Goal: Information Seeking & Learning: Find specific fact

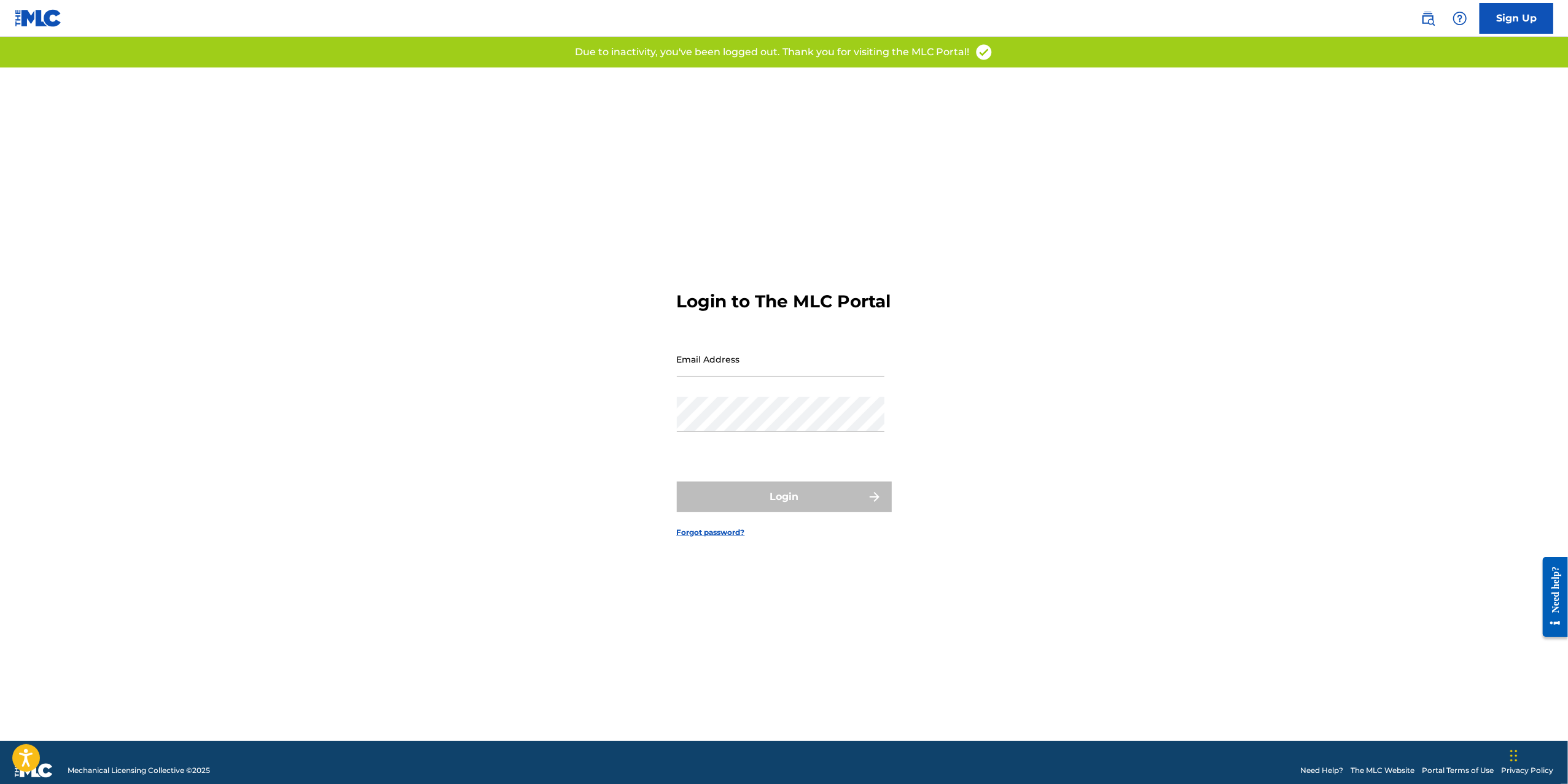
type input "[PERSON_NAME][EMAIL_ADDRESS][DOMAIN_NAME]"
click at [763, 497] on div "Login" at bounding box center [784, 497] width 215 height 30
click at [805, 513] on button "Login" at bounding box center [784, 497] width 215 height 30
type input "[PERSON_NAME][EMAIL_ADDRESS][DOMAIN_NAME]"
click at [760, 512] on div "Login" at bounding box center [784, 497] width 215 height 30
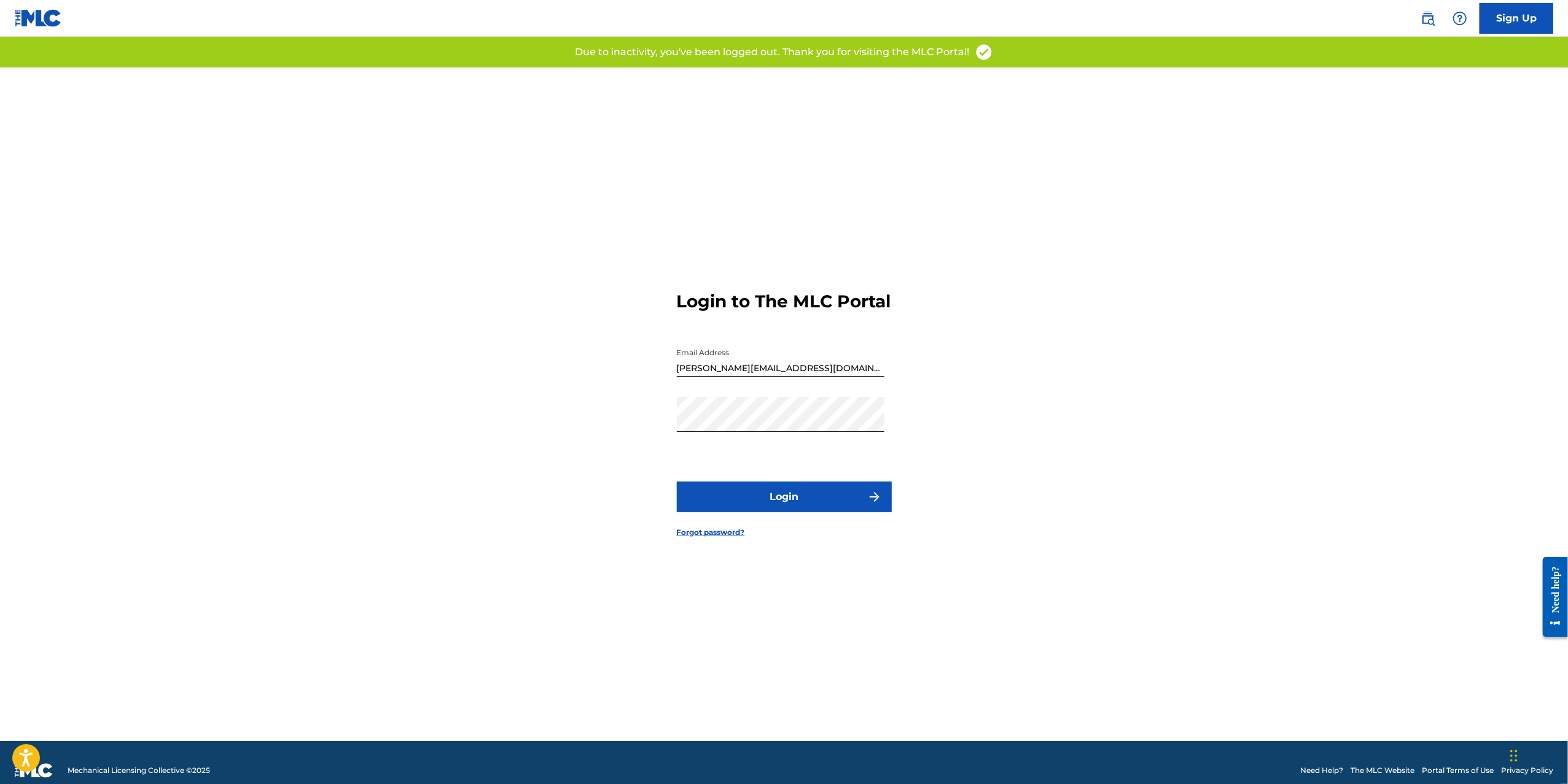
click at [767, 512] on button "Login" at bounding box center [784, 497] width 215 height 30
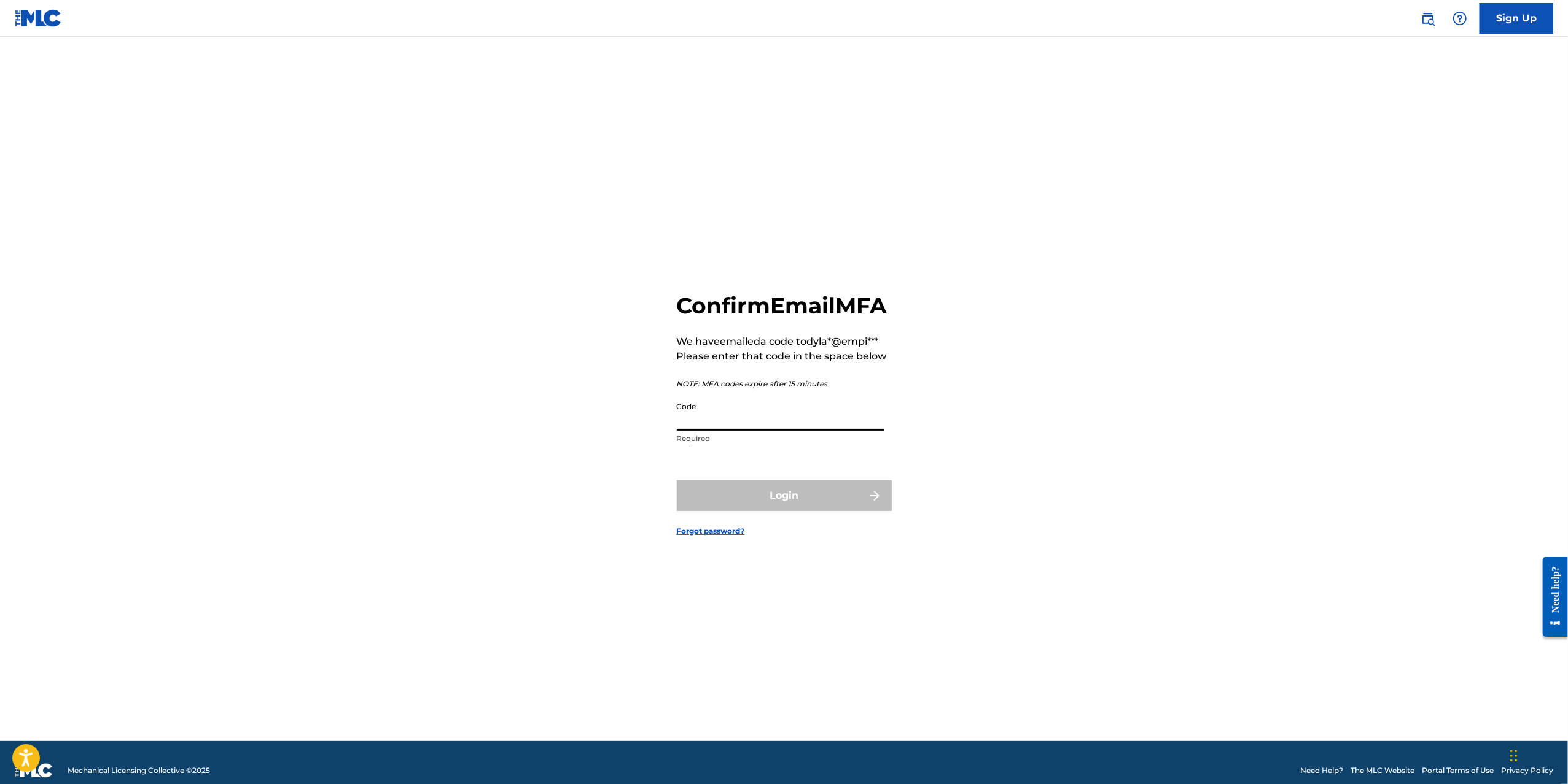
click at [749, 431] on input "Code" at bounding box center [781, 414] width 208 height 35
paste input "973769"
type input "973769"
click at [735, 510] on button "Login" at bounding box center [784, 495] width 215 height 30
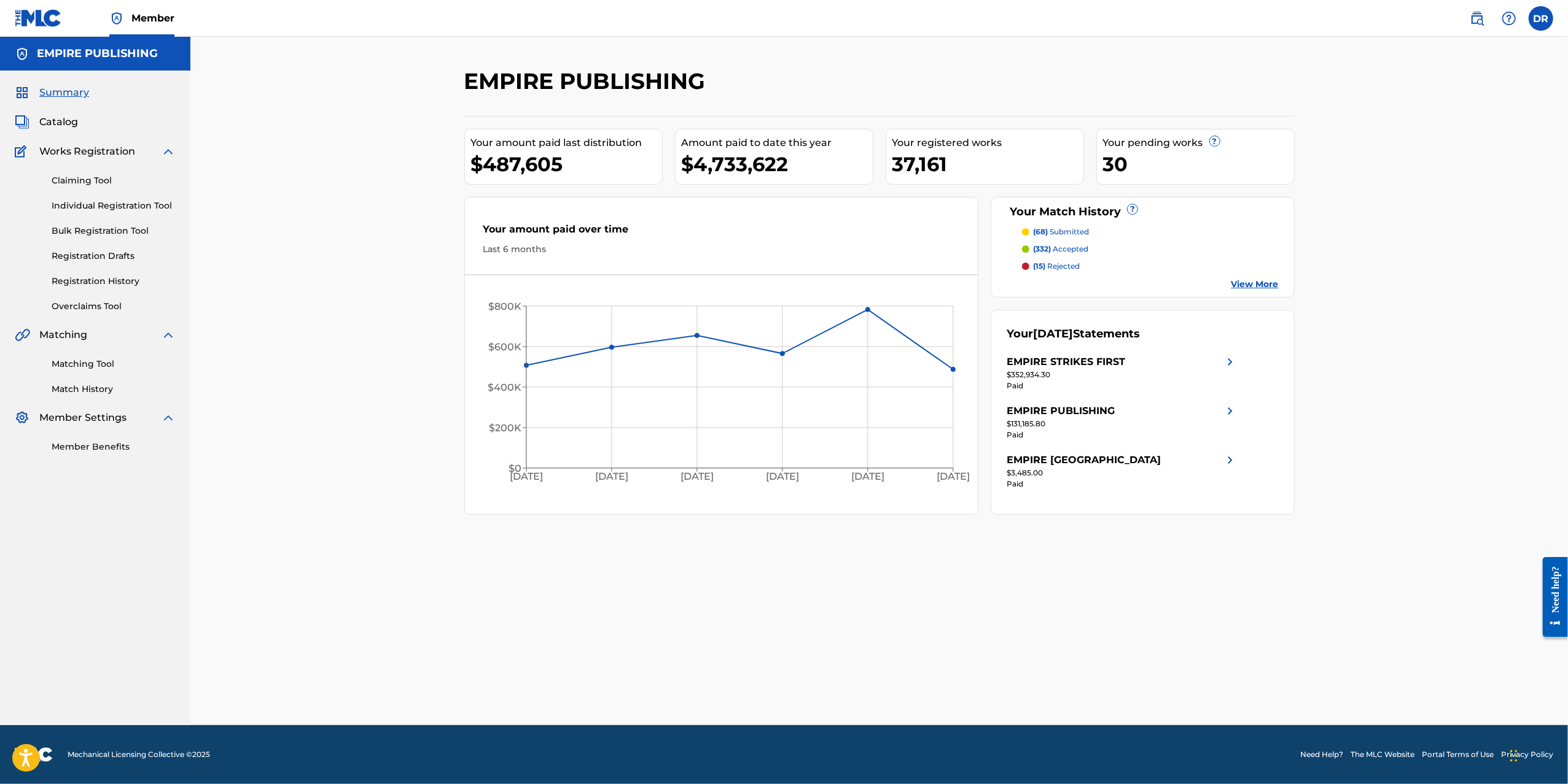
click at [60, 120] on span "Catalog" at bounding box center [58, 122] width 38 height 15
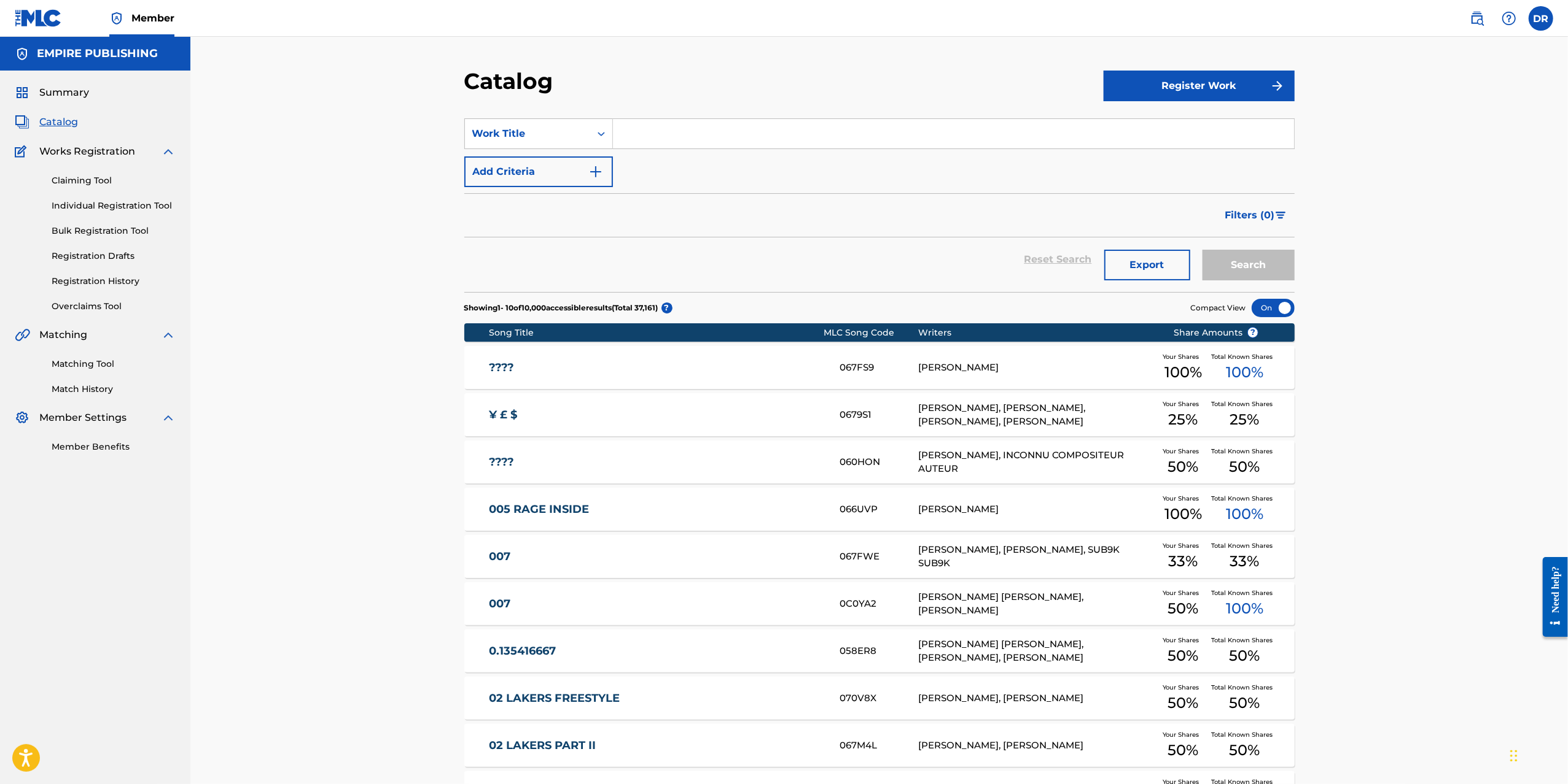
drag, startPoint x: 1480, startPoint y: 18, endPoint x: 1482, endPoint y: 11, distance: 7.3
click at [1480, 18] on img at bounding box center [1477, 18] width 15 height 15
drag, startPoint x: 1477, startPoint y: 13, endPoint x: 1455, endPoint y: 35, distance: 31.1
click at [1477, 13] on img at bounding box center [1477, 18] width 15 height 15
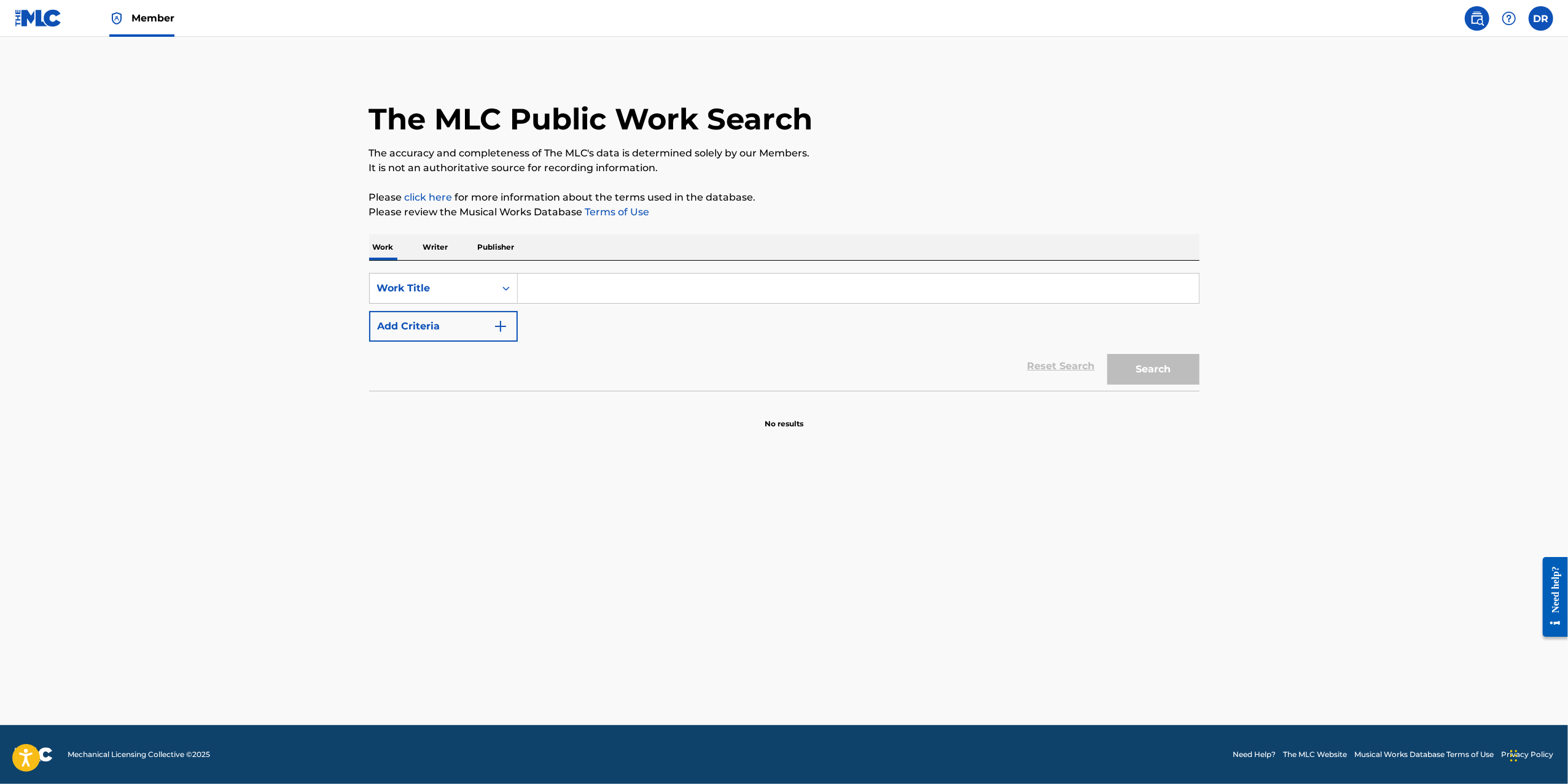
drag, startPoint x: 502, startPoint y: 246, endPoint x: 510, endPoint y: 255, distance: 12.0
click at [502, 246] on p "Publisher" at bounding box center [495, 247] width 44 height 25
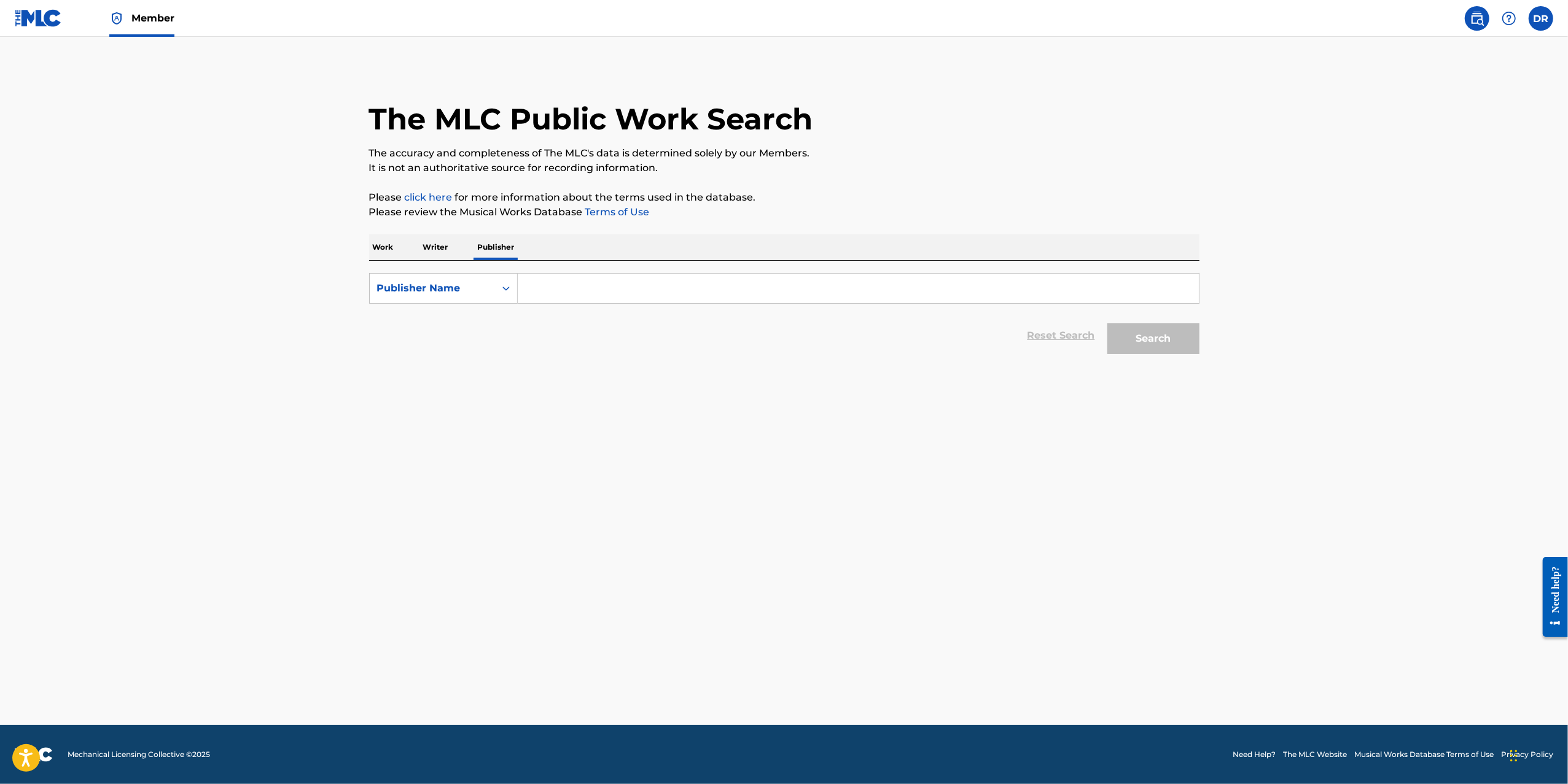
click at [541, 295] on input "Search Form" at bounding box center [858, 288] width 682 height 29
type input "713"
click at [1107, 323] on button "Search" at bounding box center [1153, 338] width 92 height 30
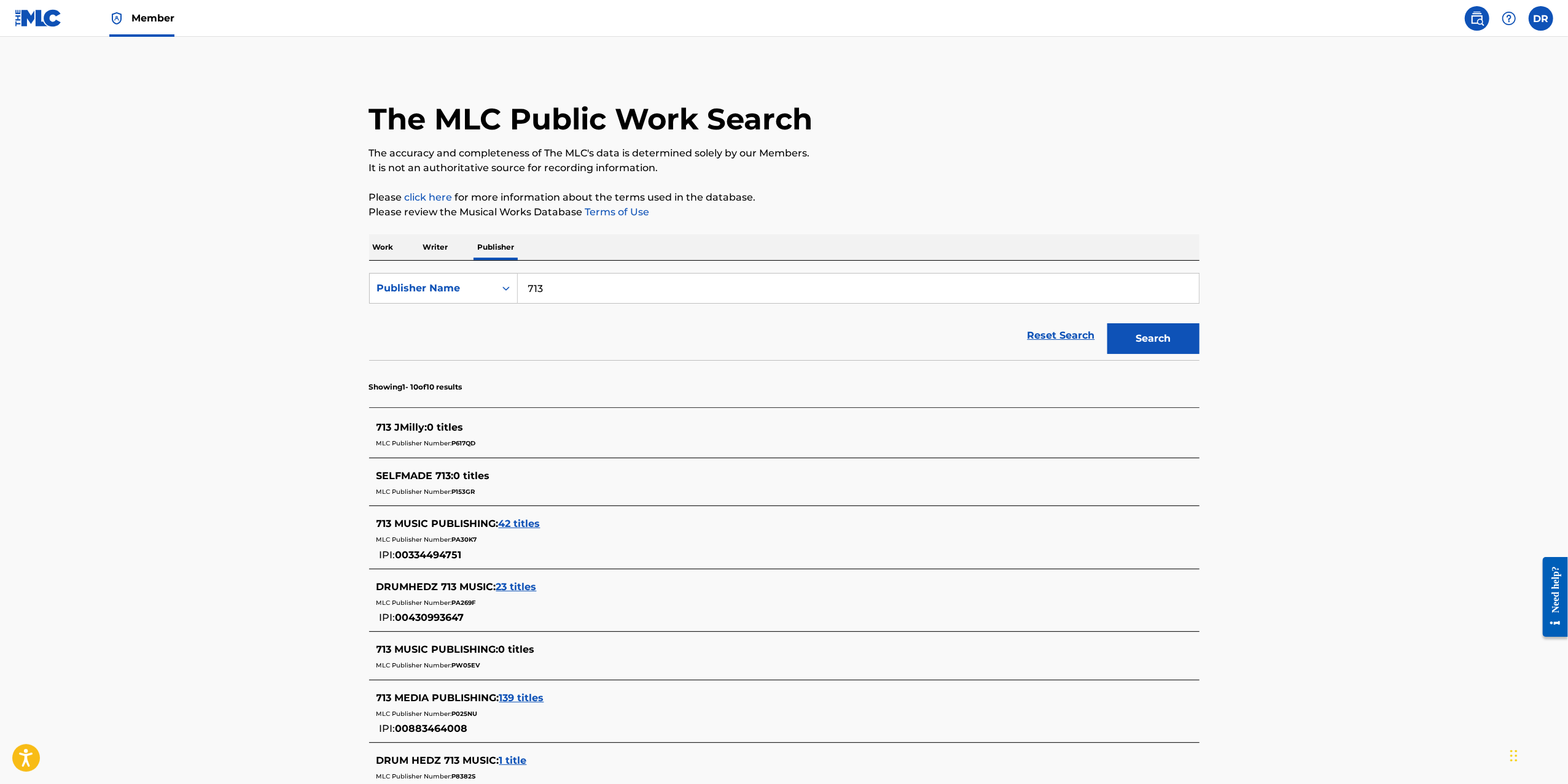
click at [277, 480] on main "The MLC Public Work Search The accuracy and completeness of The MLC's data is d…" at bounding box center [784, 536] width 1568 height 998
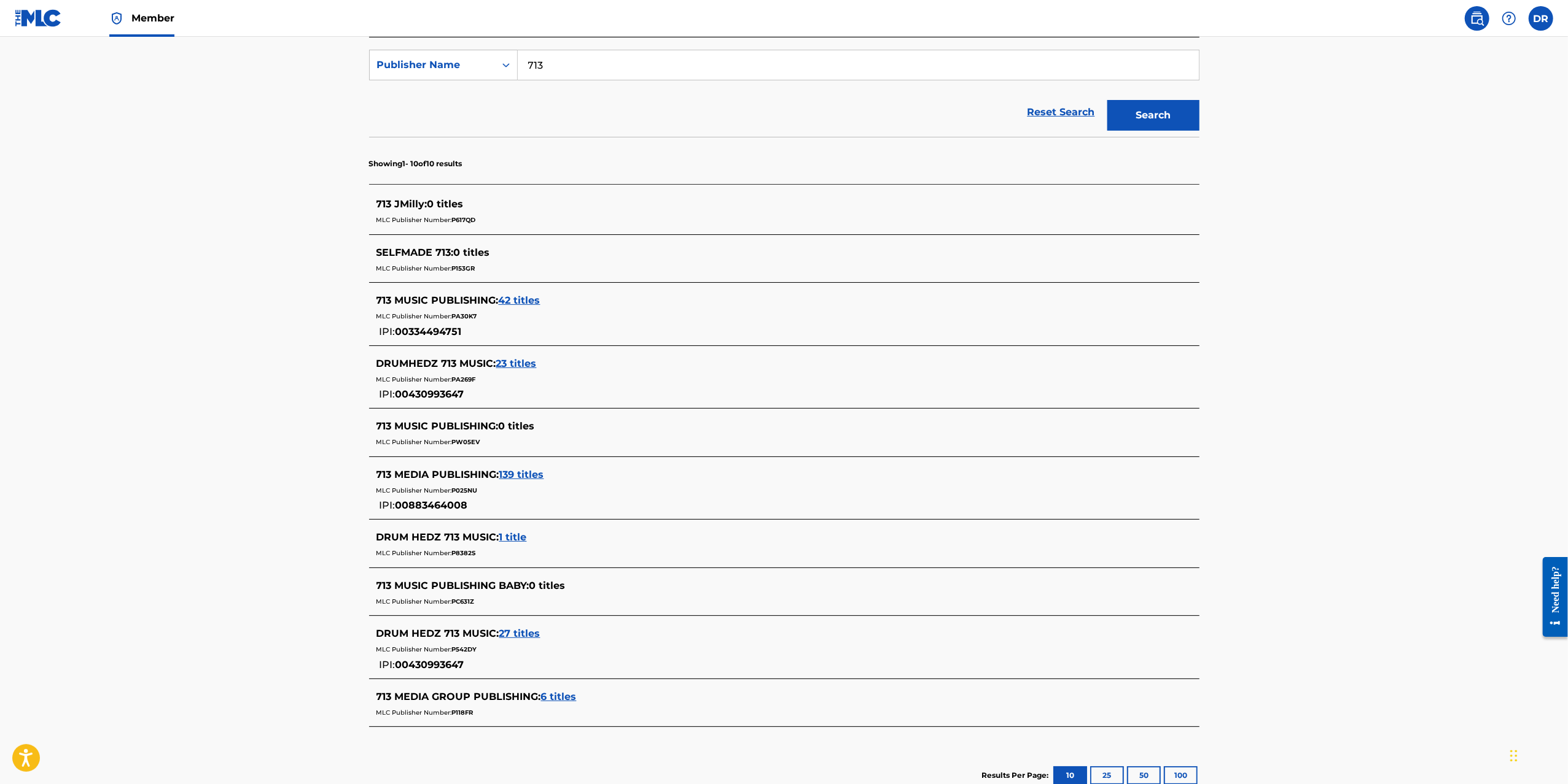
scroll to position [311, 0]
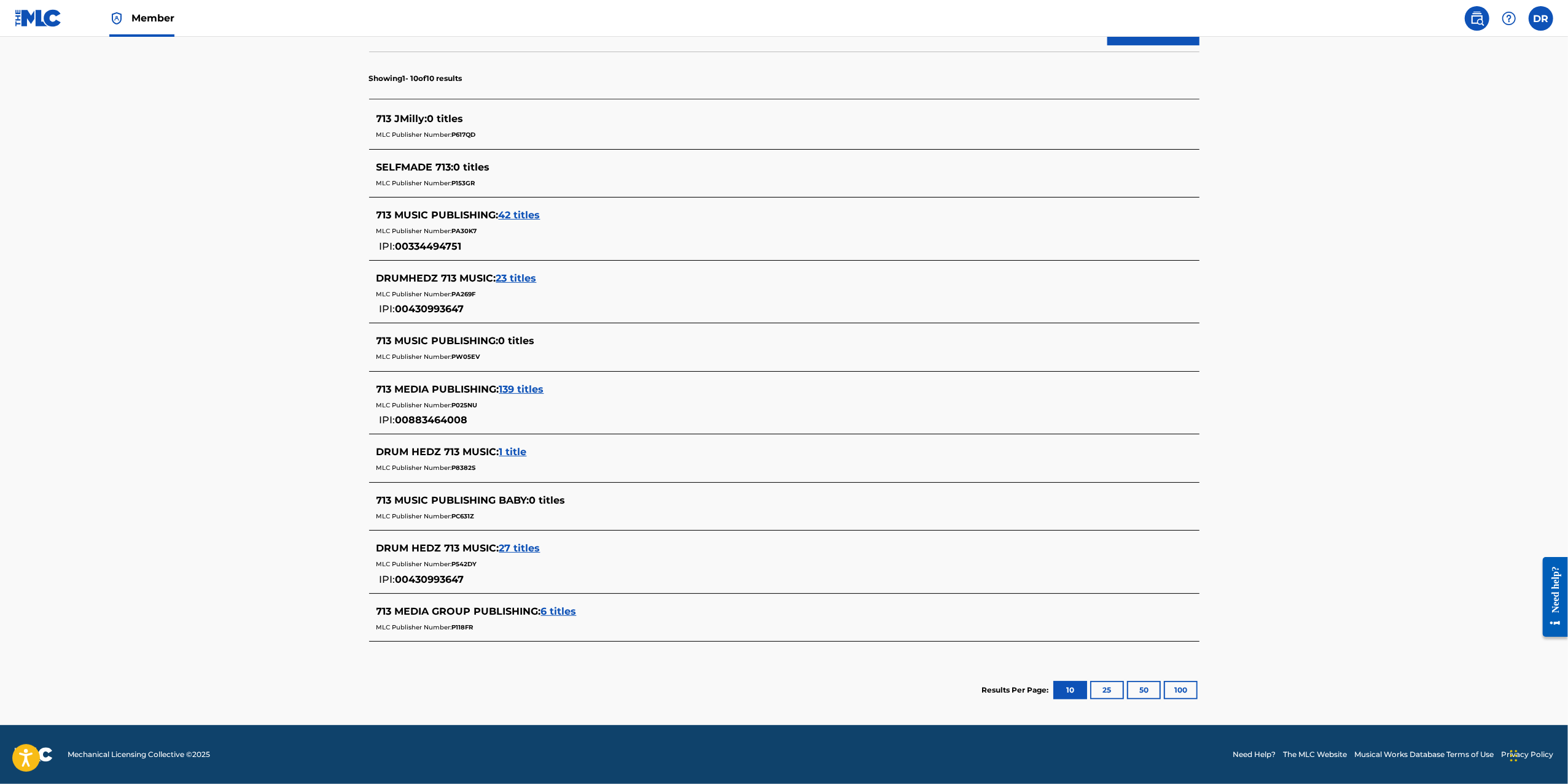
click at [521, 385] on span "139 titles" at bounding box center [522, 389] width 45 height 12
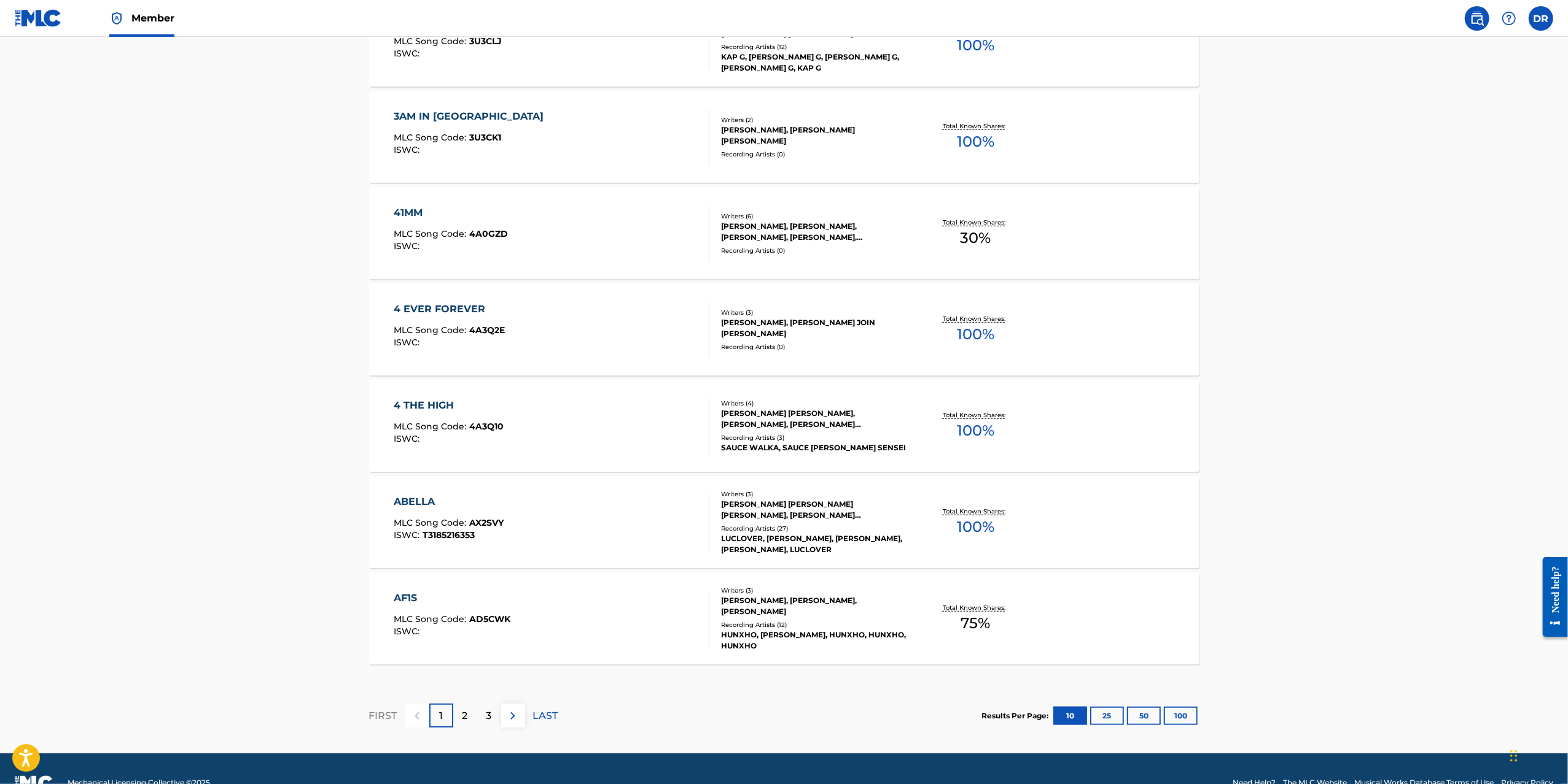
scroll to position [764, 0]
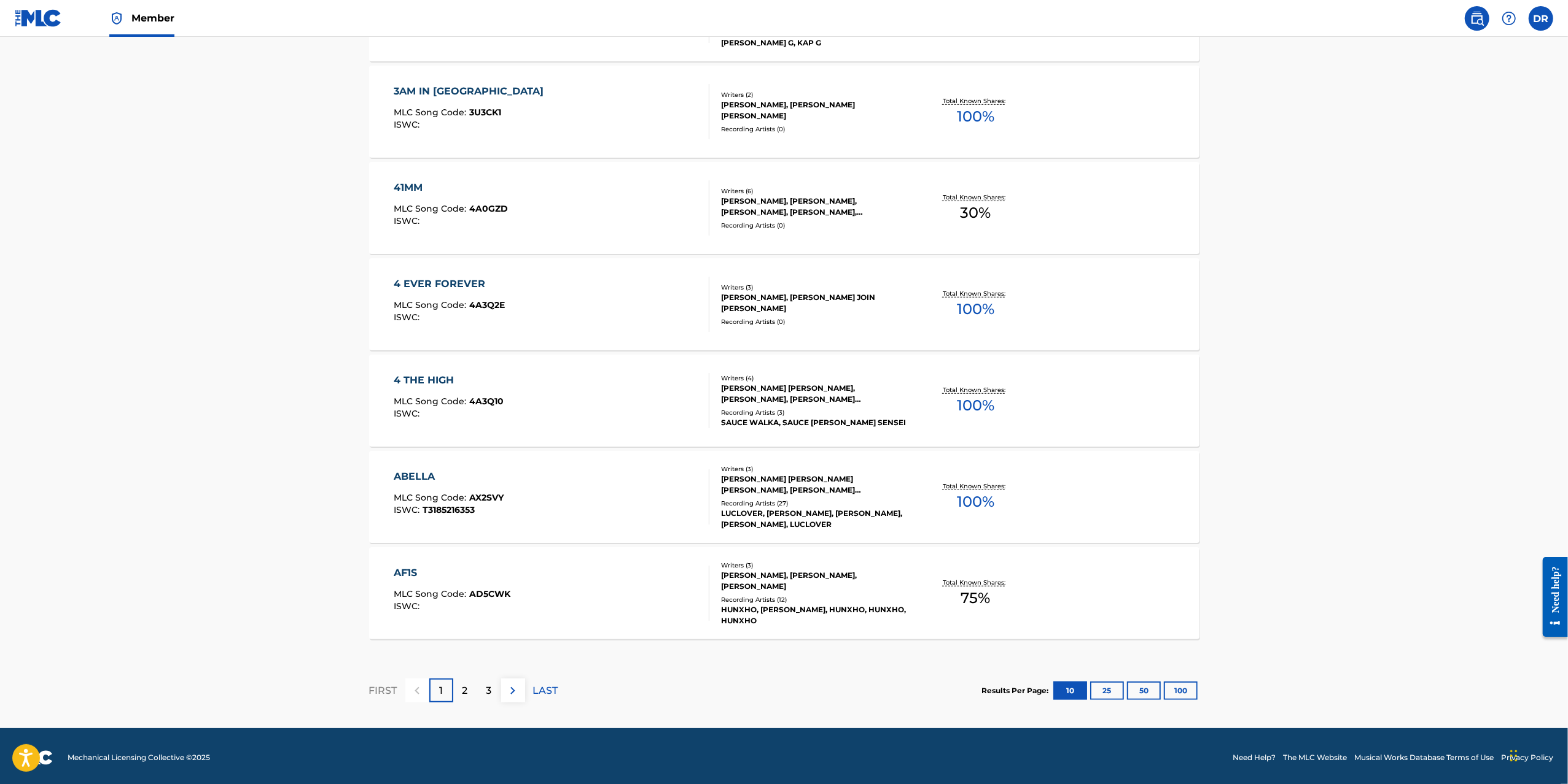
click at [415, 469] on div "ABELLA" at bounding box center [448, 476] width 110 height 15
click at [398, 570] on div "AF1S" at bounding box center [451, 572] width 117 height 15
click at [1169, 687] on button "100" at bounding box center [1181, 691] width 33 height 19
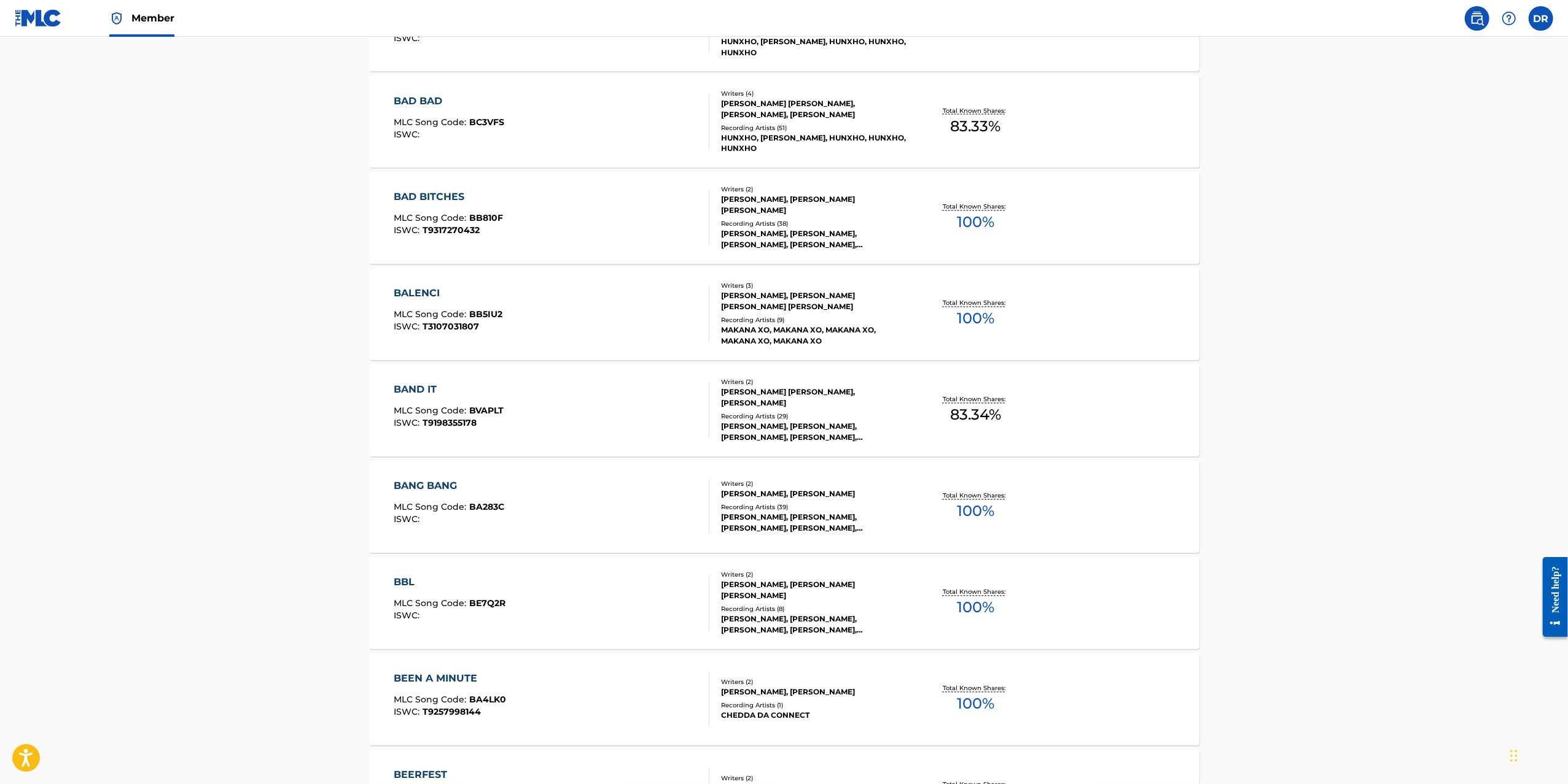
scroll to position [2310, 0]
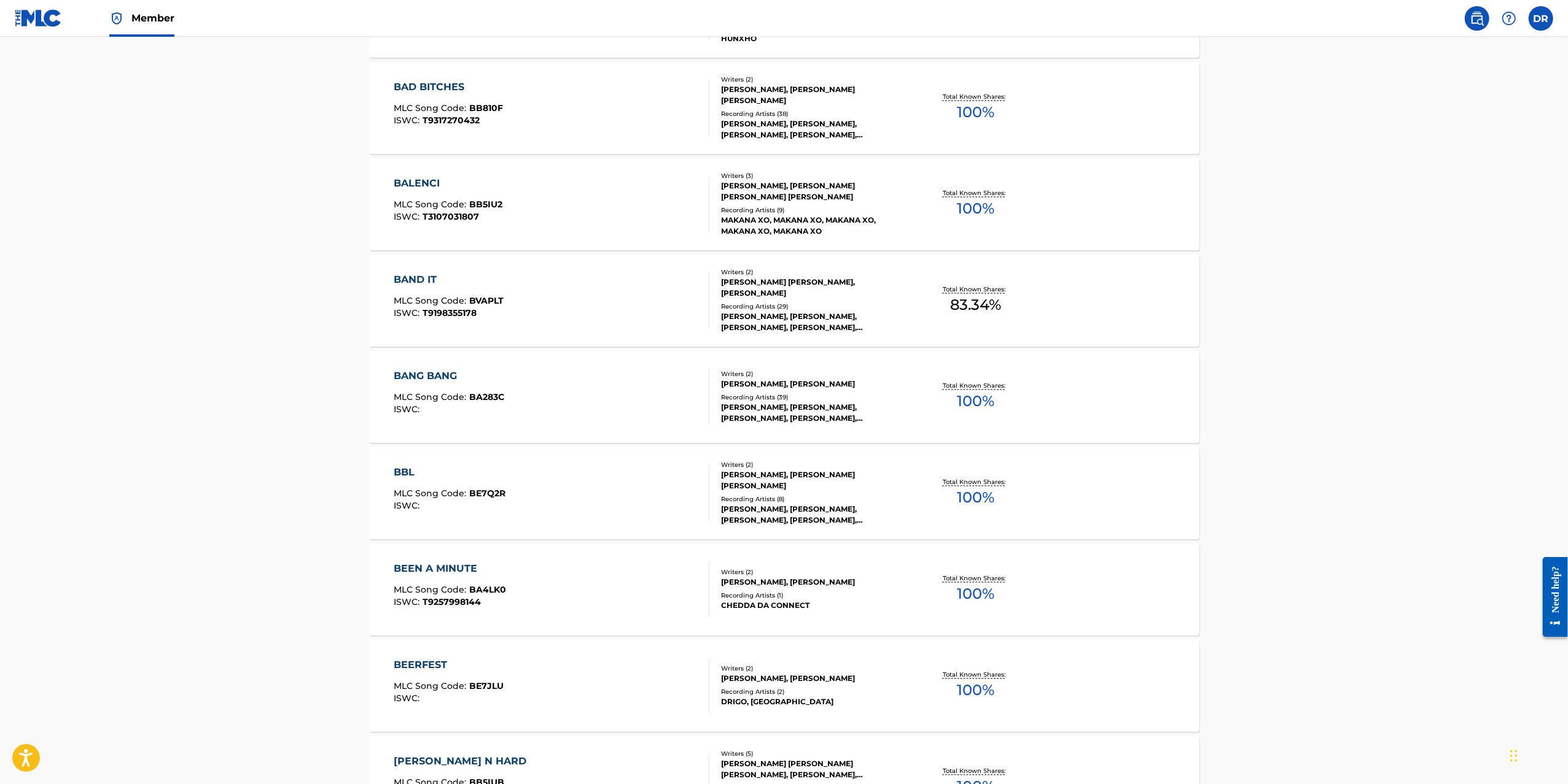
click at [403, 472] on div "BBL" at bounding box center [449, 472] width 112 height 15
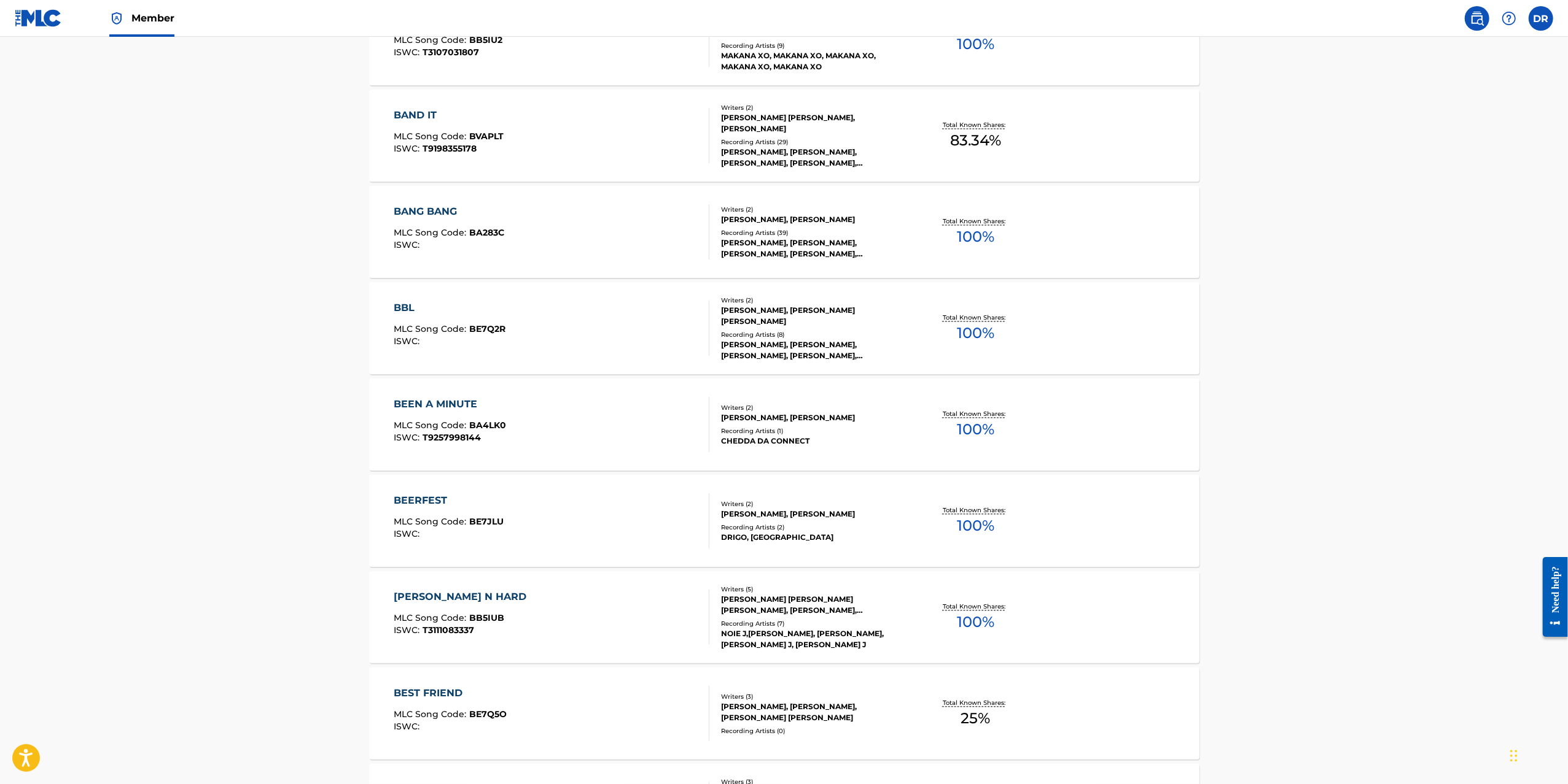
scroll to position [2515, 0]
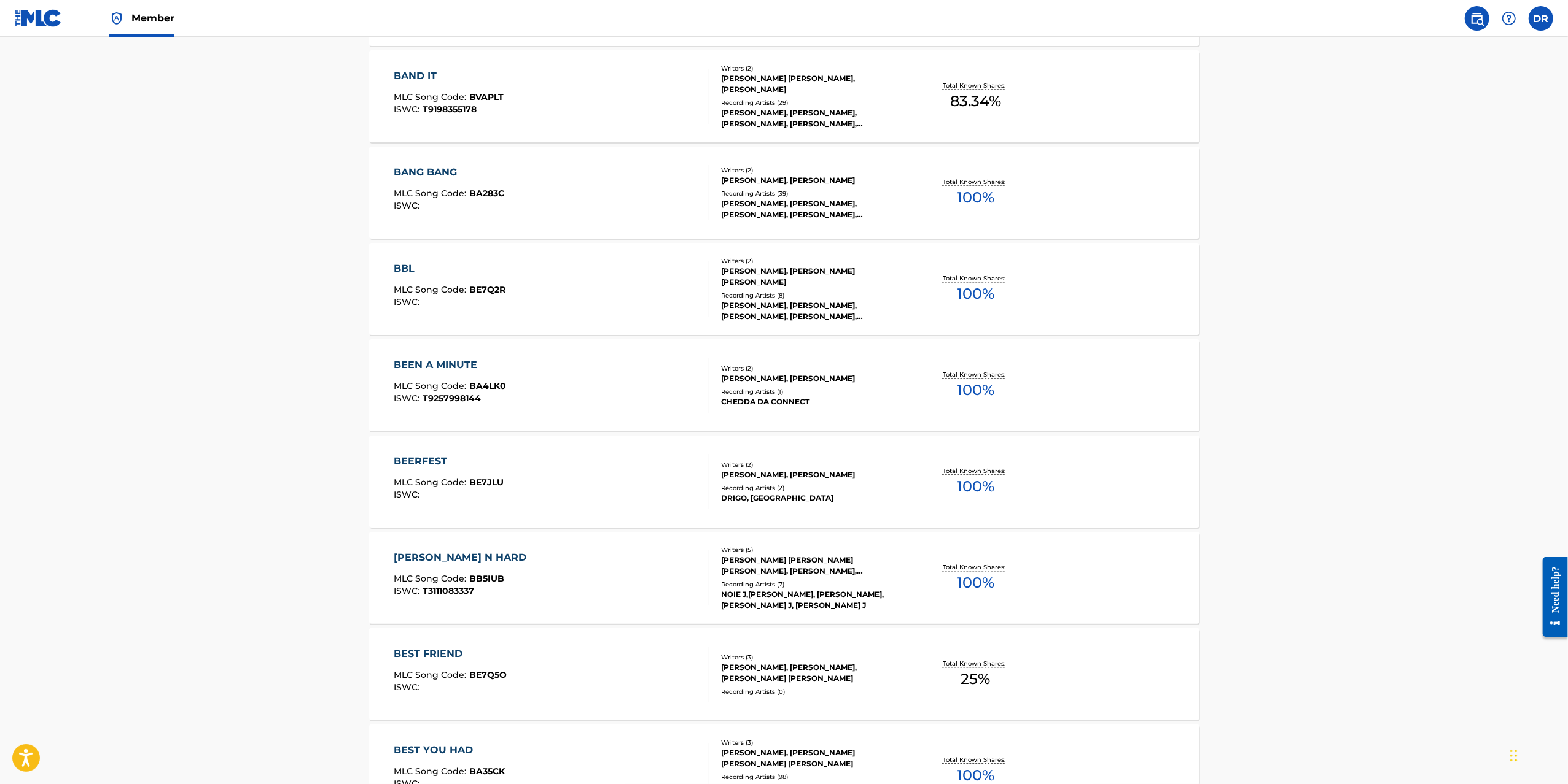
click at [424, 460] on div "BEERFEST" at bounding box center [448, 461] width 110 height 15
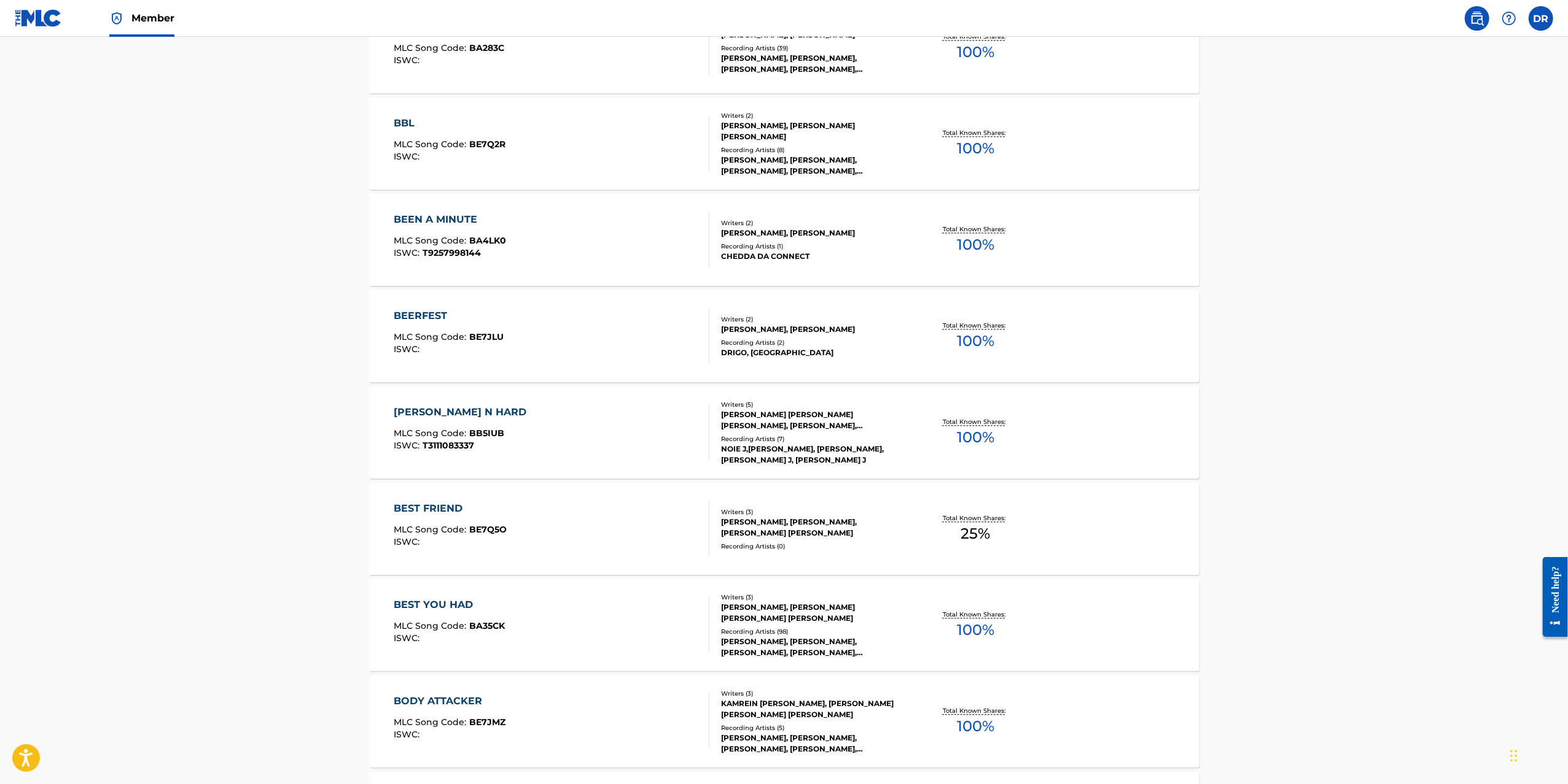
scroll to position [2676, 0]
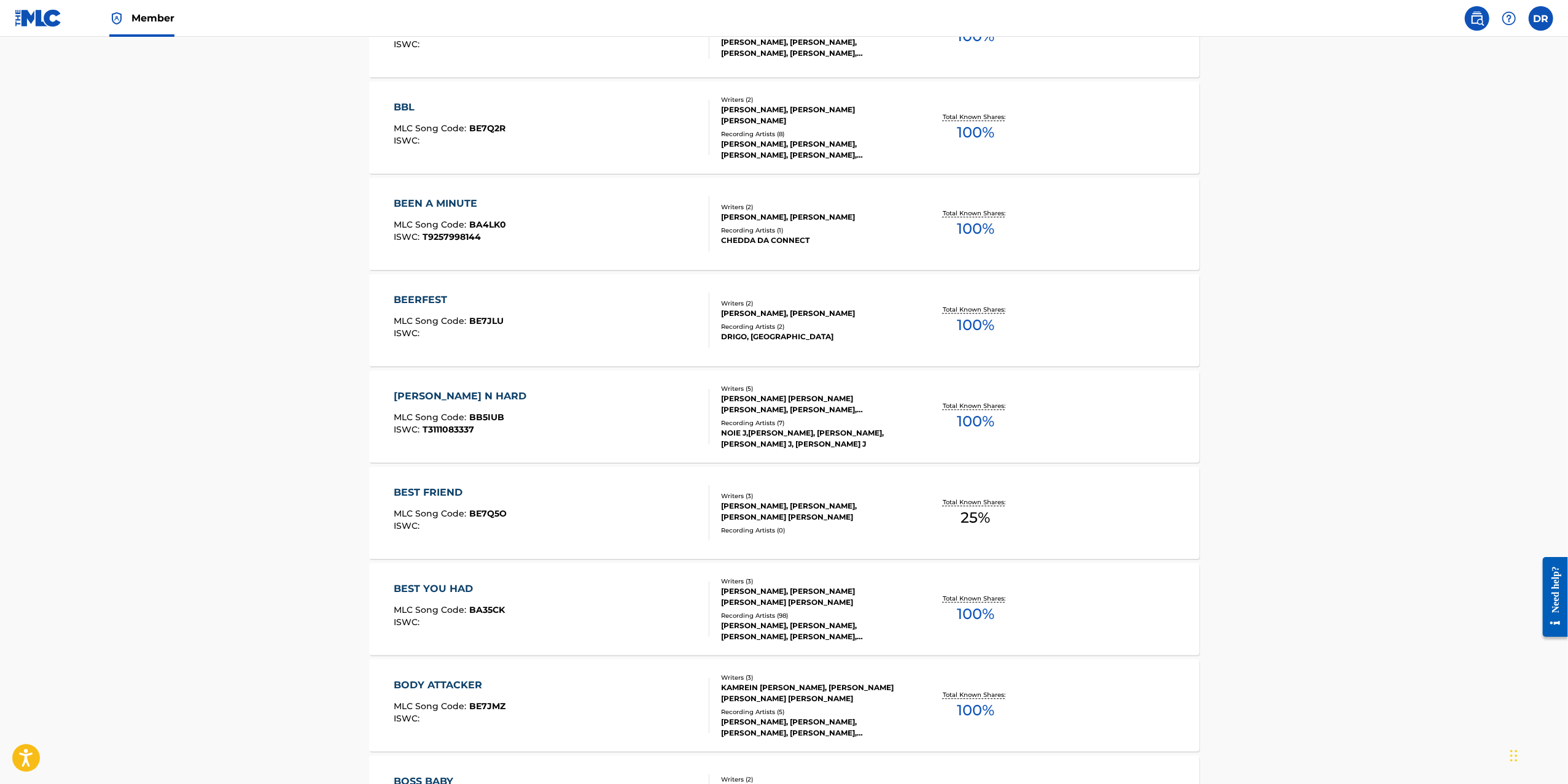
click at [443, 396] on div "BENARD N HARD" at bounding box center [463, 396] width 139 height 15
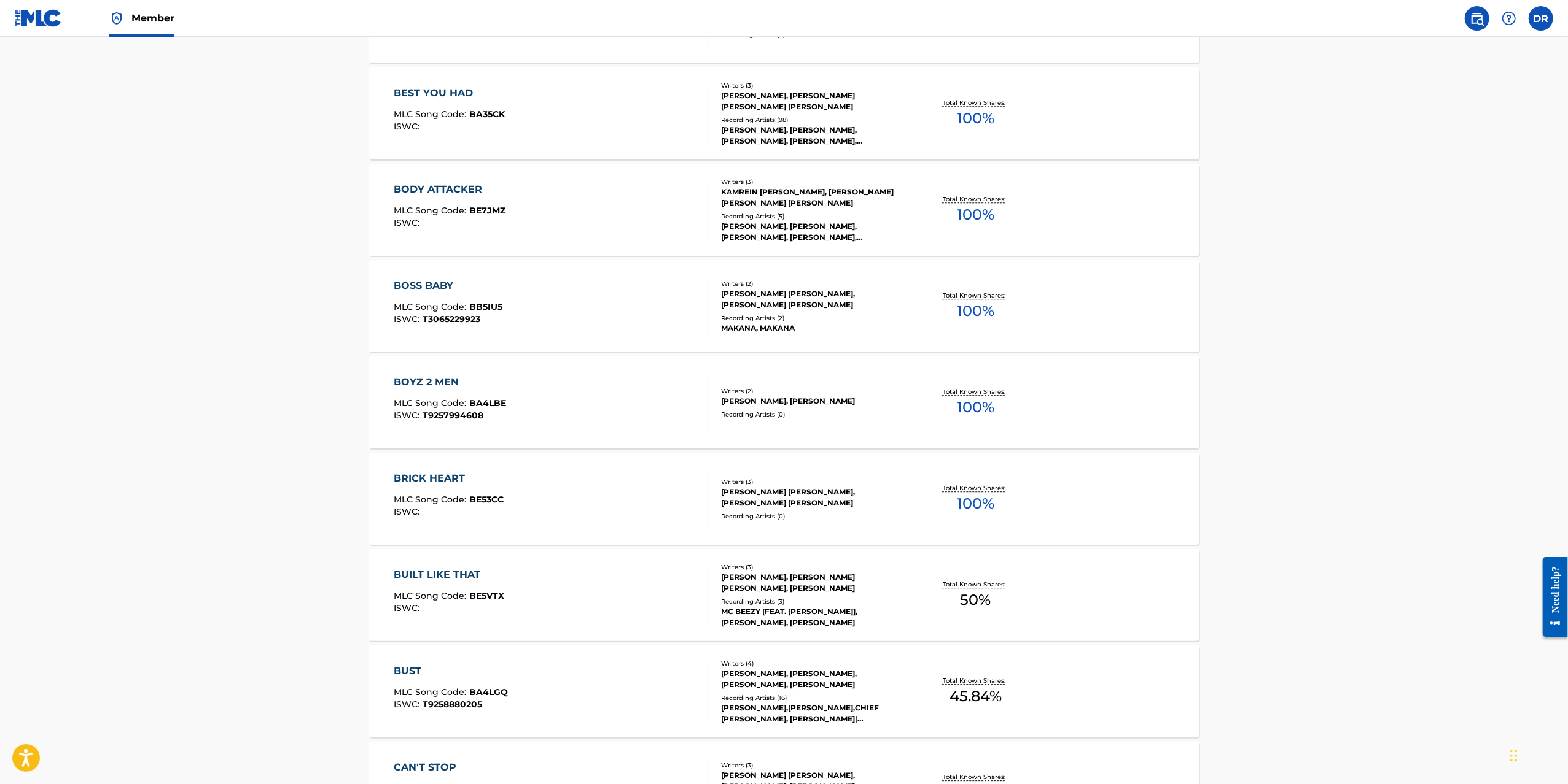
scroll to position [3182, 0]
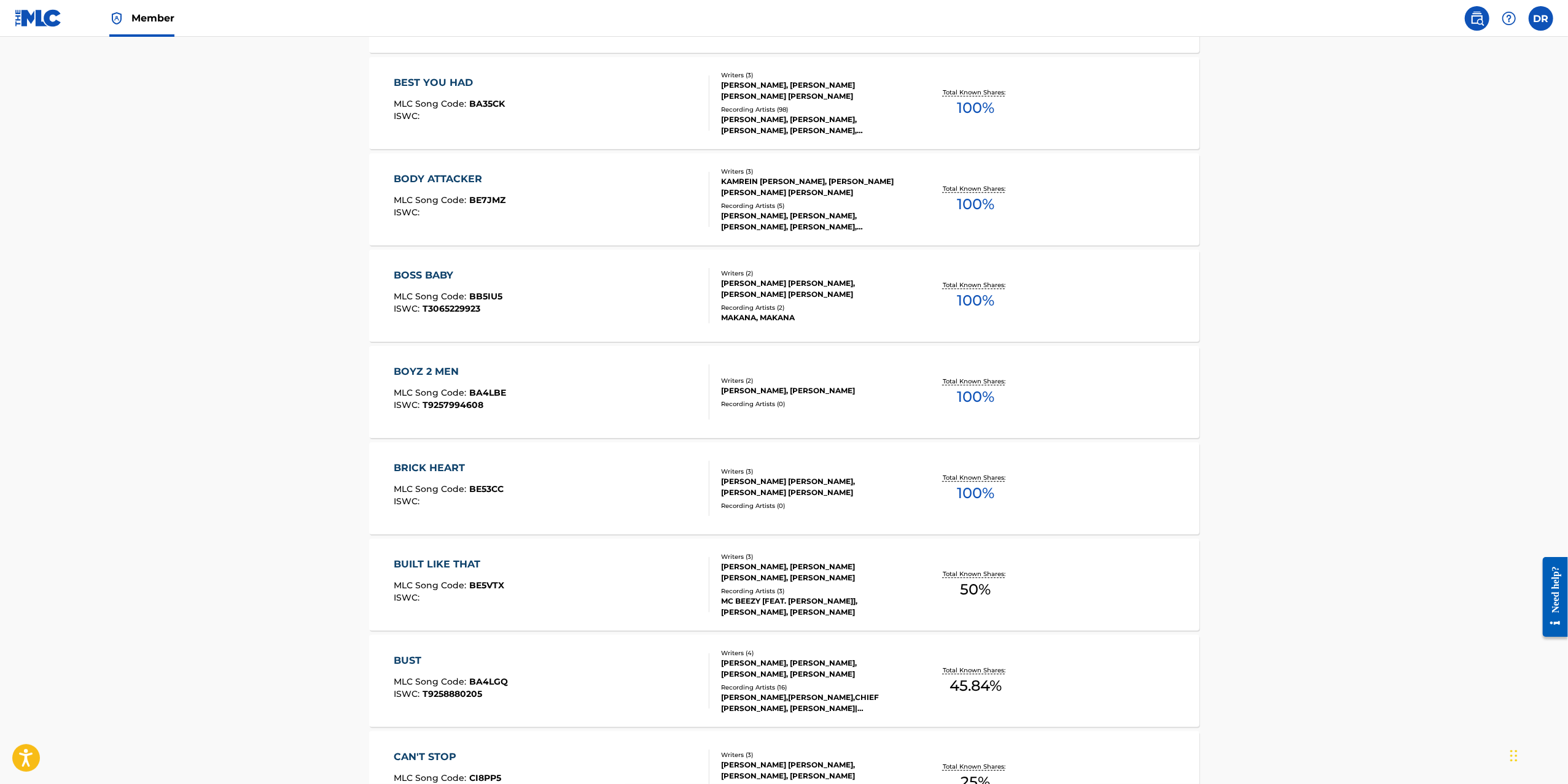
click at [427, 271] on div "BOSS BABY" at bounding box center [447, 275] width 109 height 15
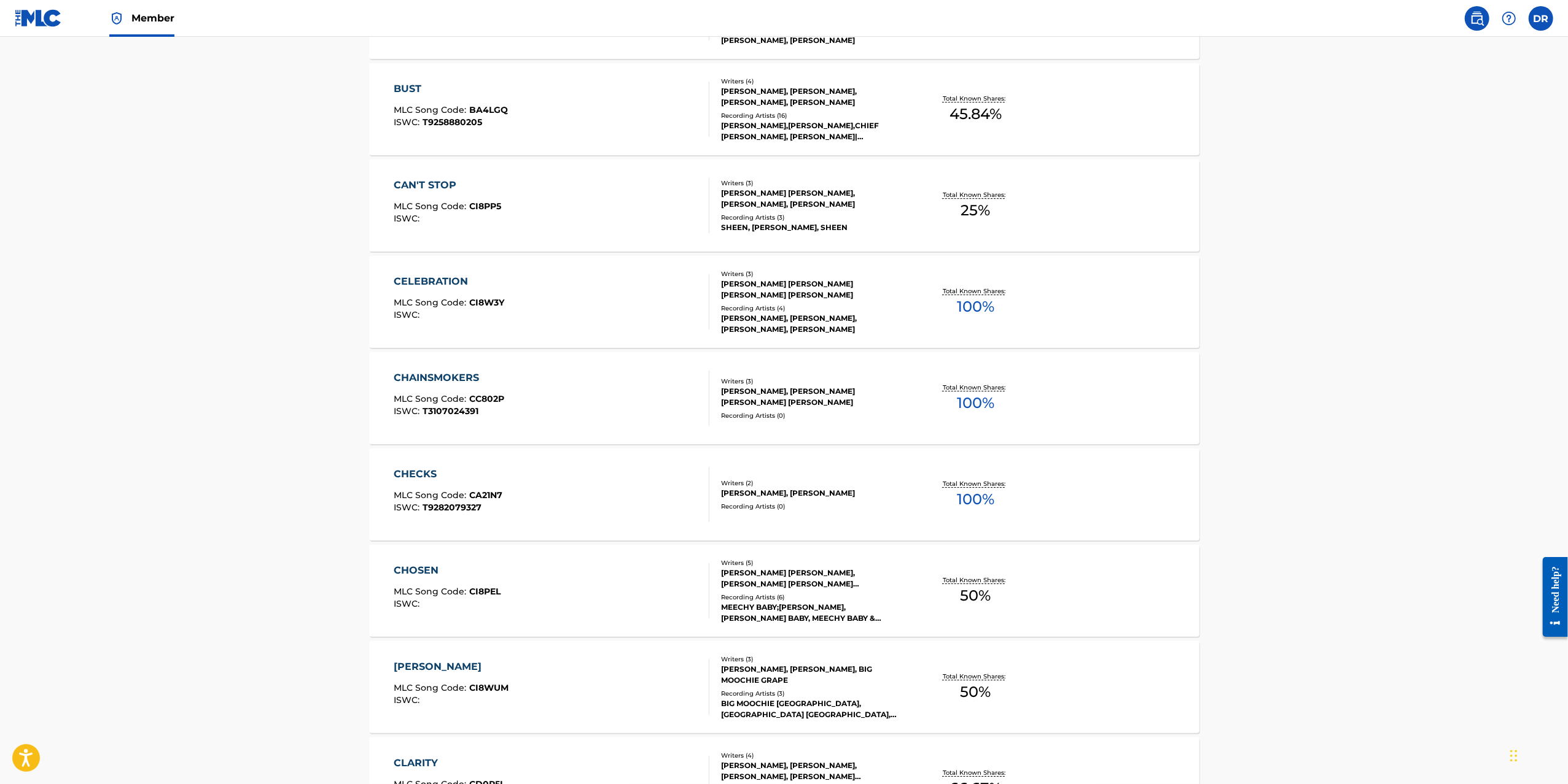
scroll to position [3757, 0]
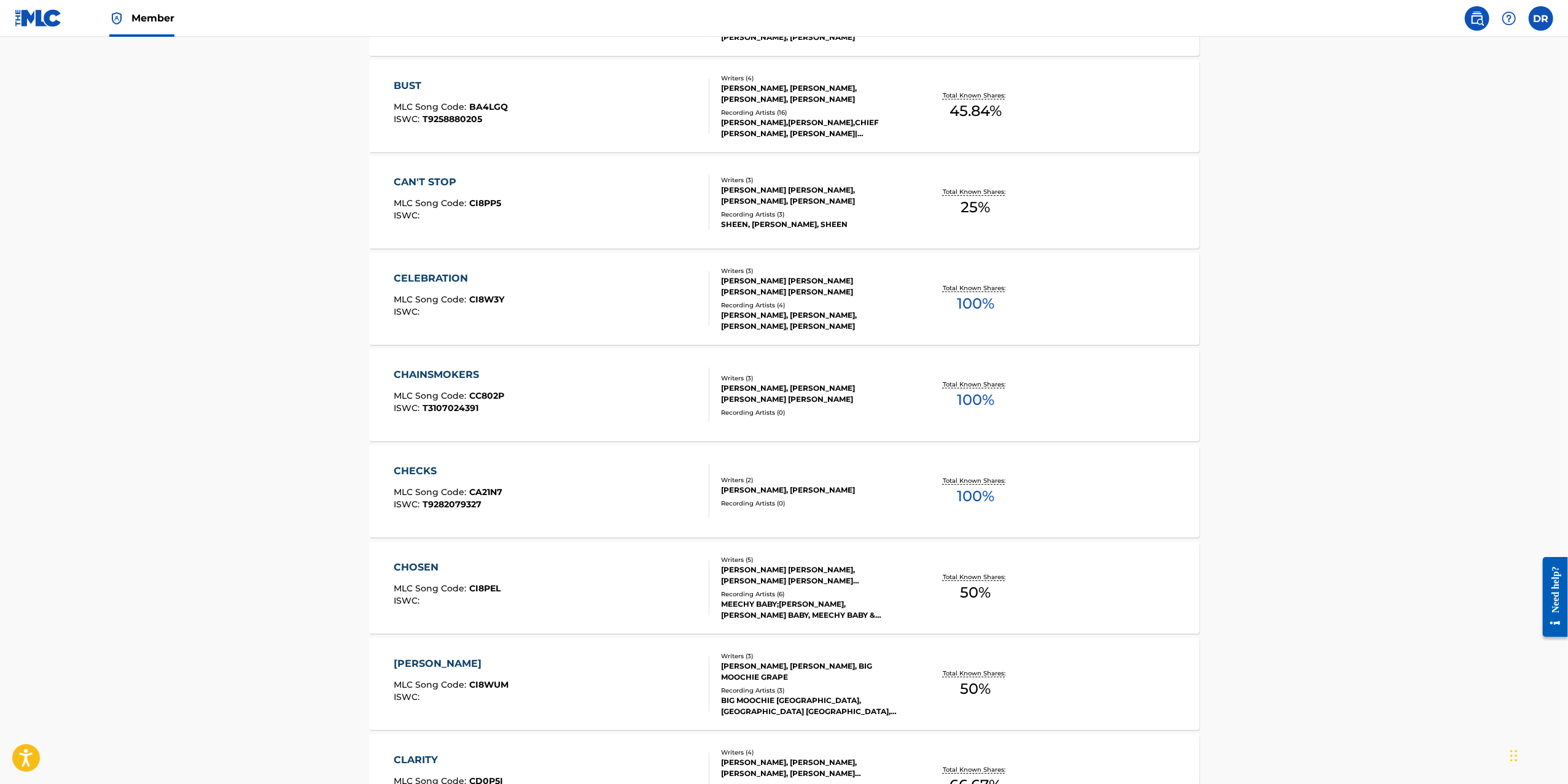
click at [443, 280] on div "CELEBRATION" at bounding box center [448, 278] width 111 height 15
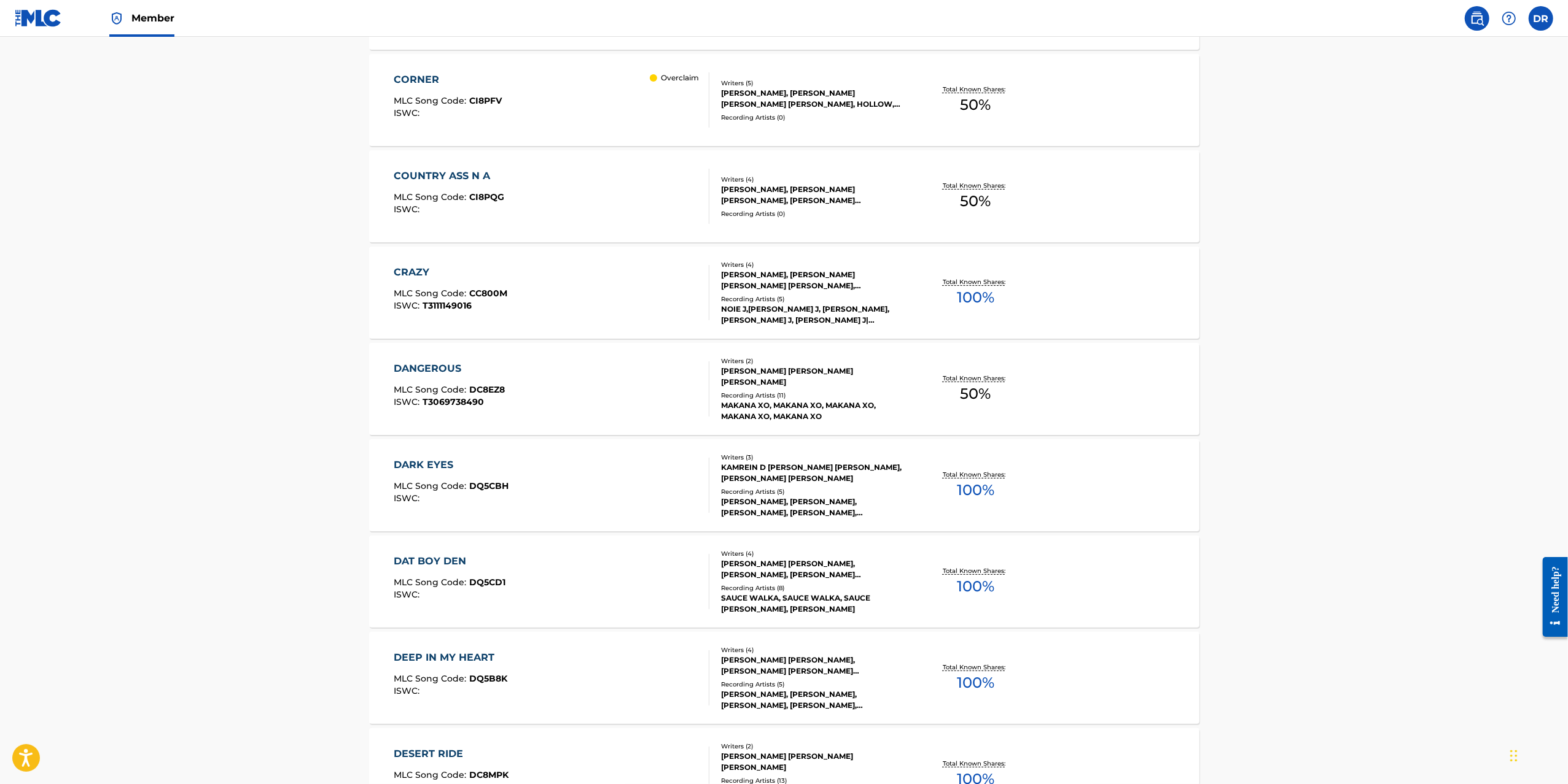
scroll to position [5103, 0]
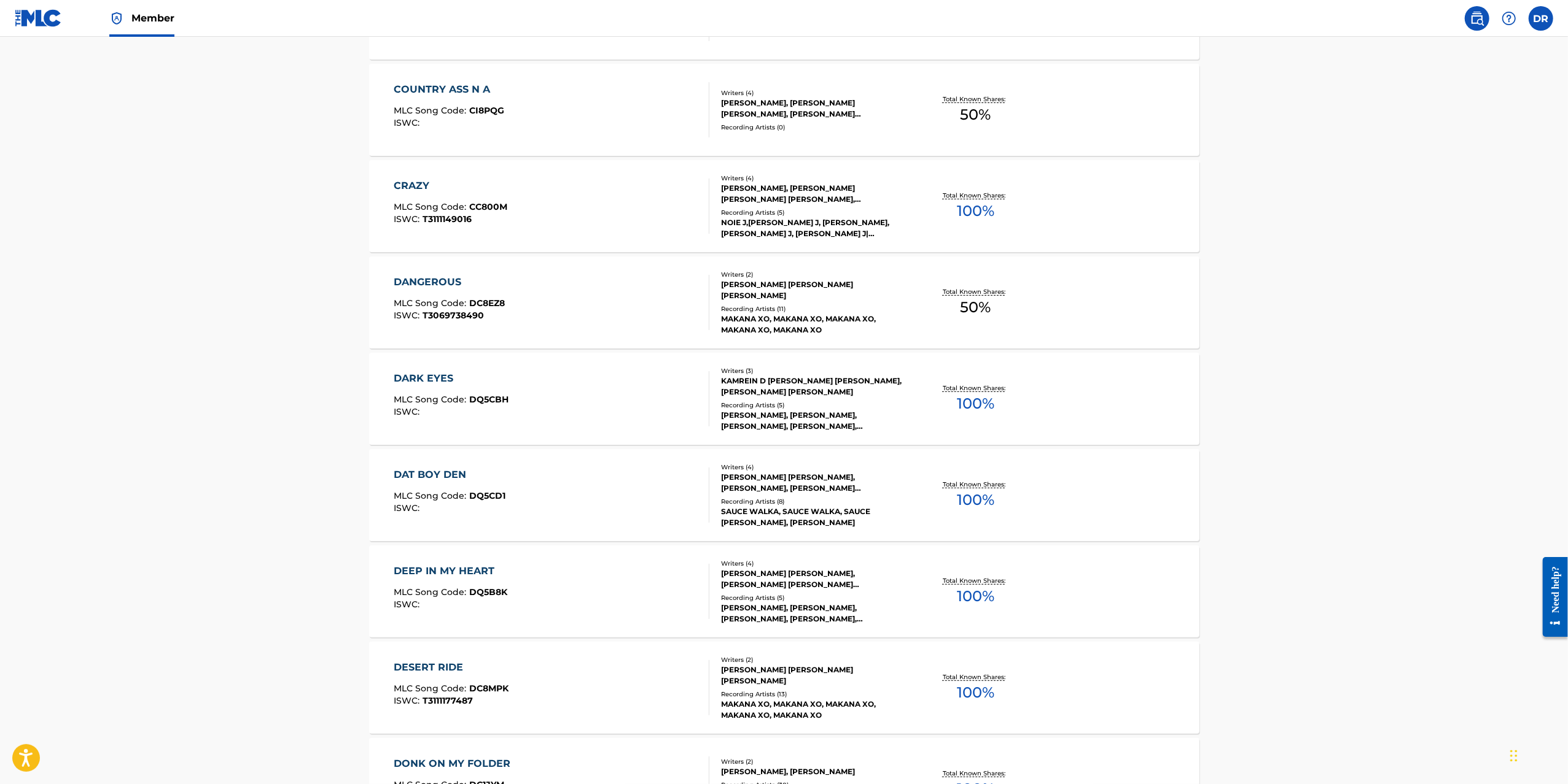
click at [413, 185] on div "CRAZY" at bounding box center [450, 185] width 114 height 15
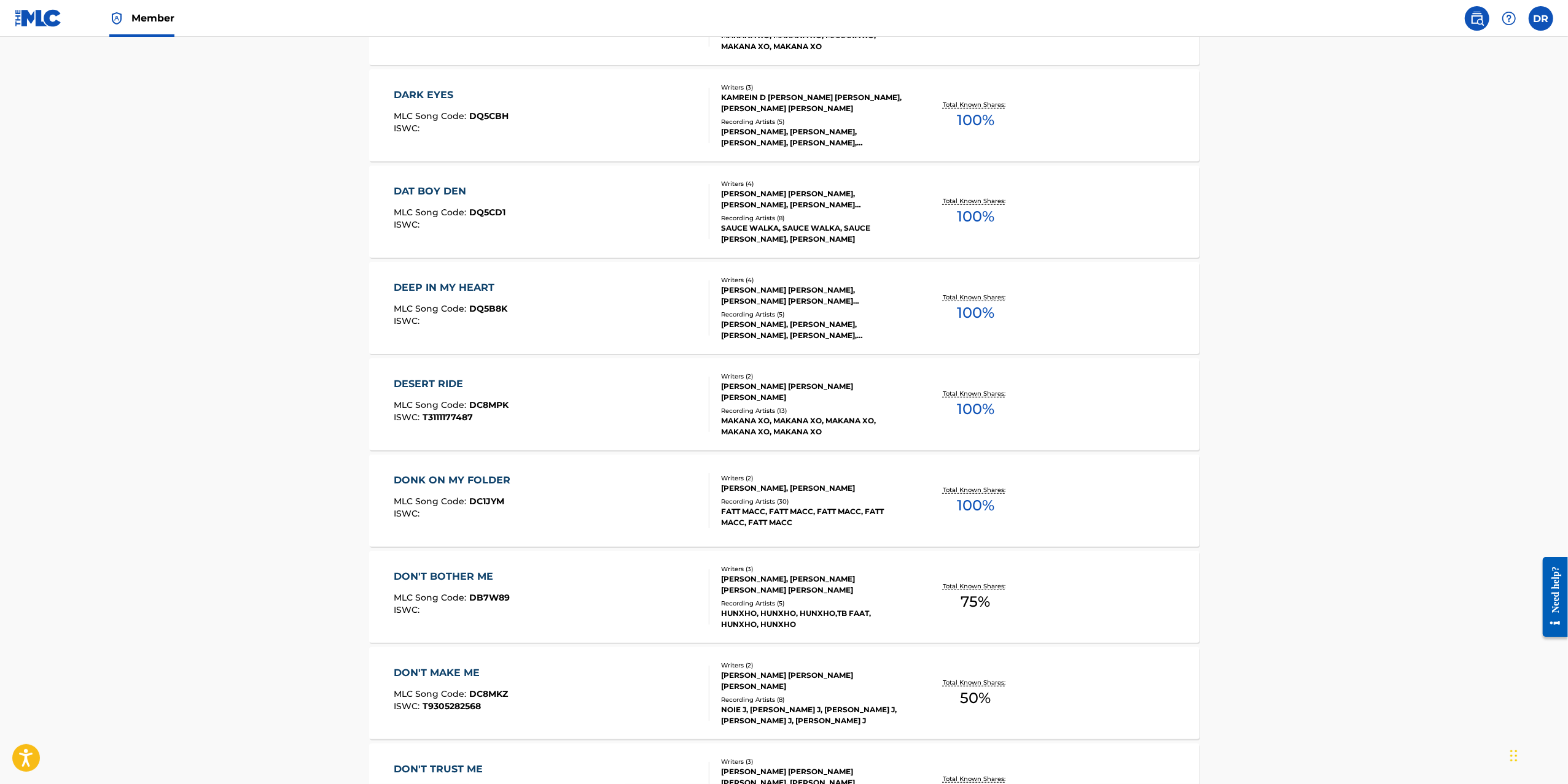
scroll to position [5415, 0]
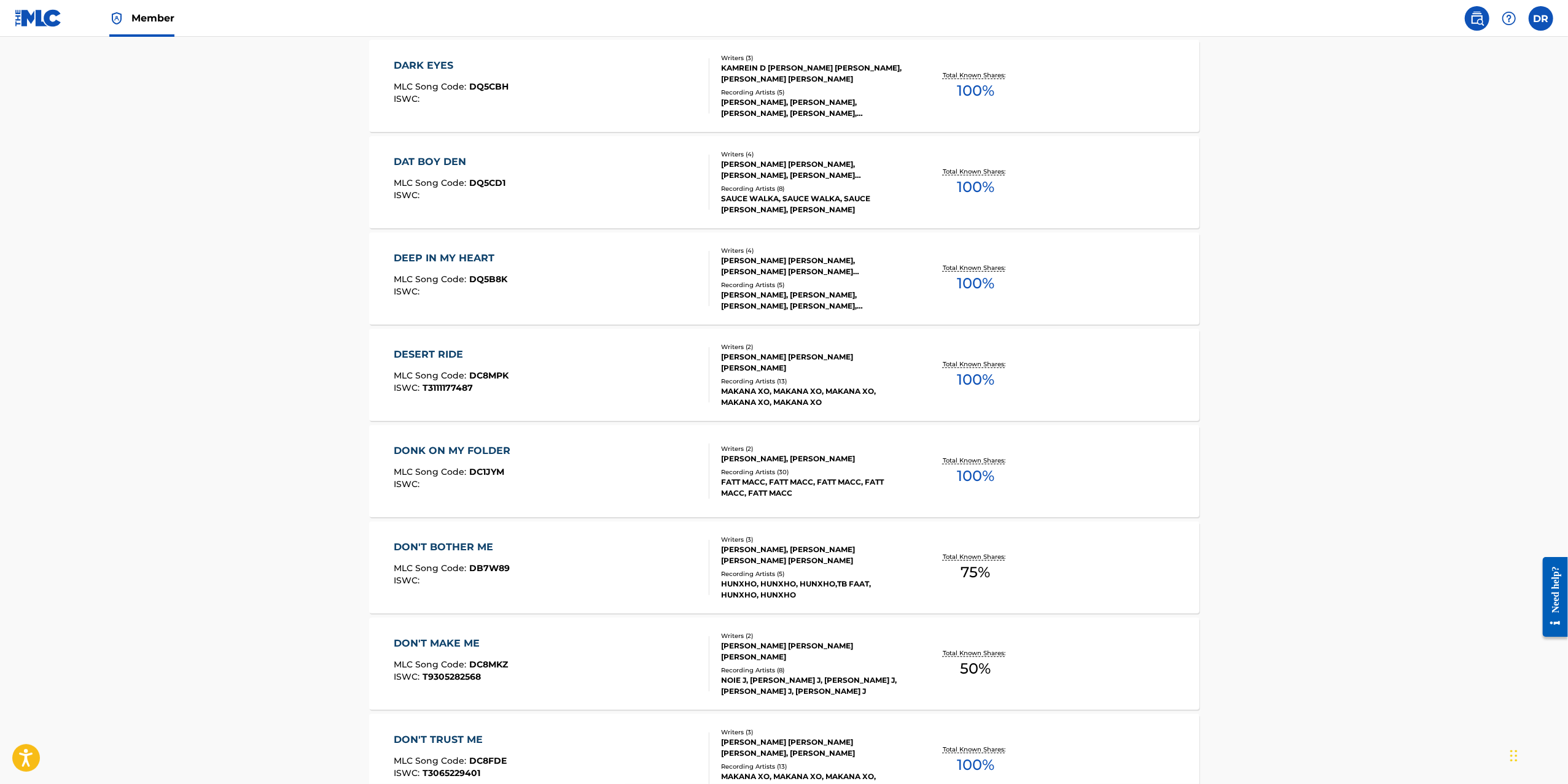
click at [429, 352] on div "DESERT RIDE" at bounding box center [450, 354] width 115 height 15
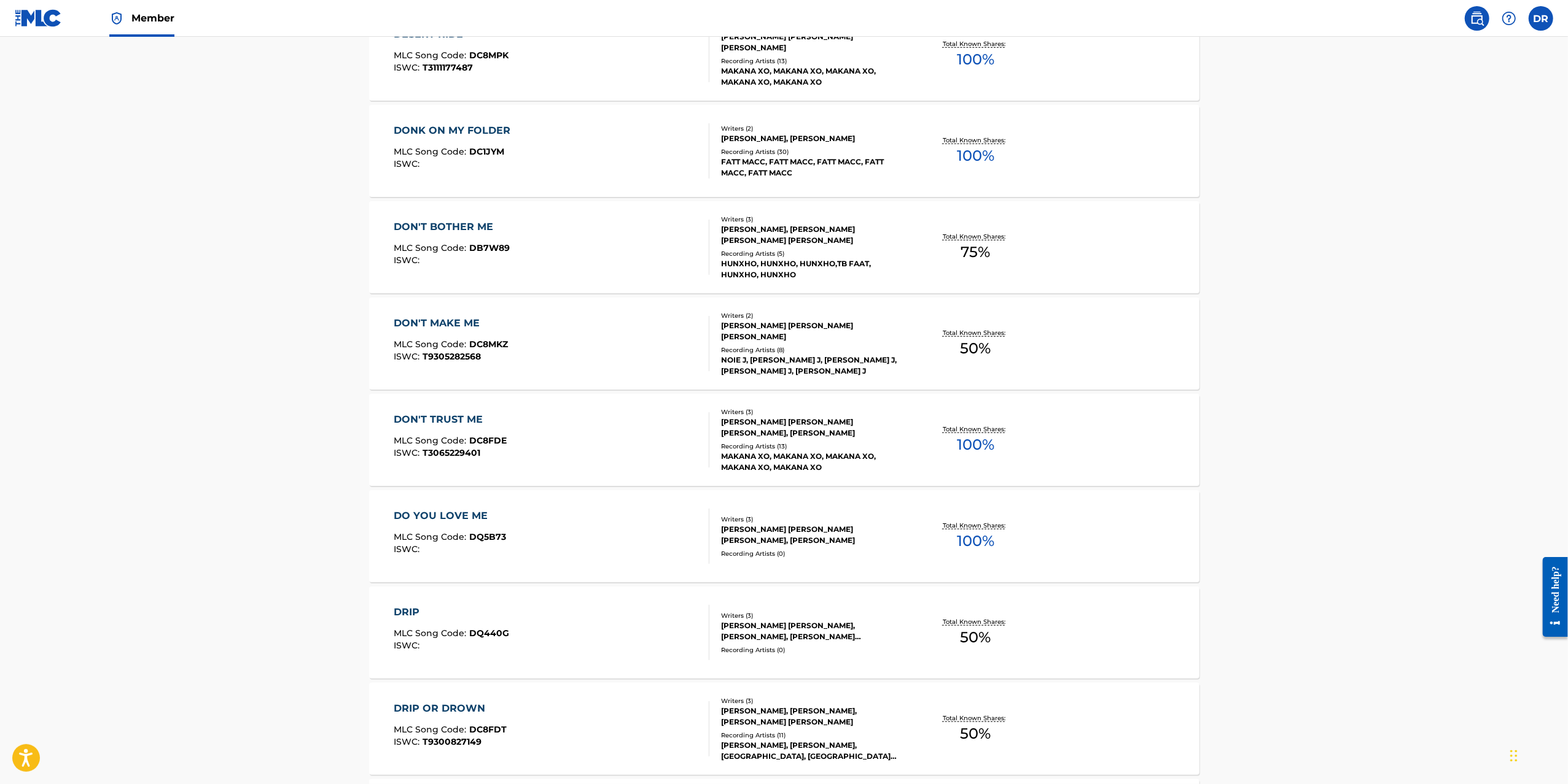
scroll to position [5805, 0]
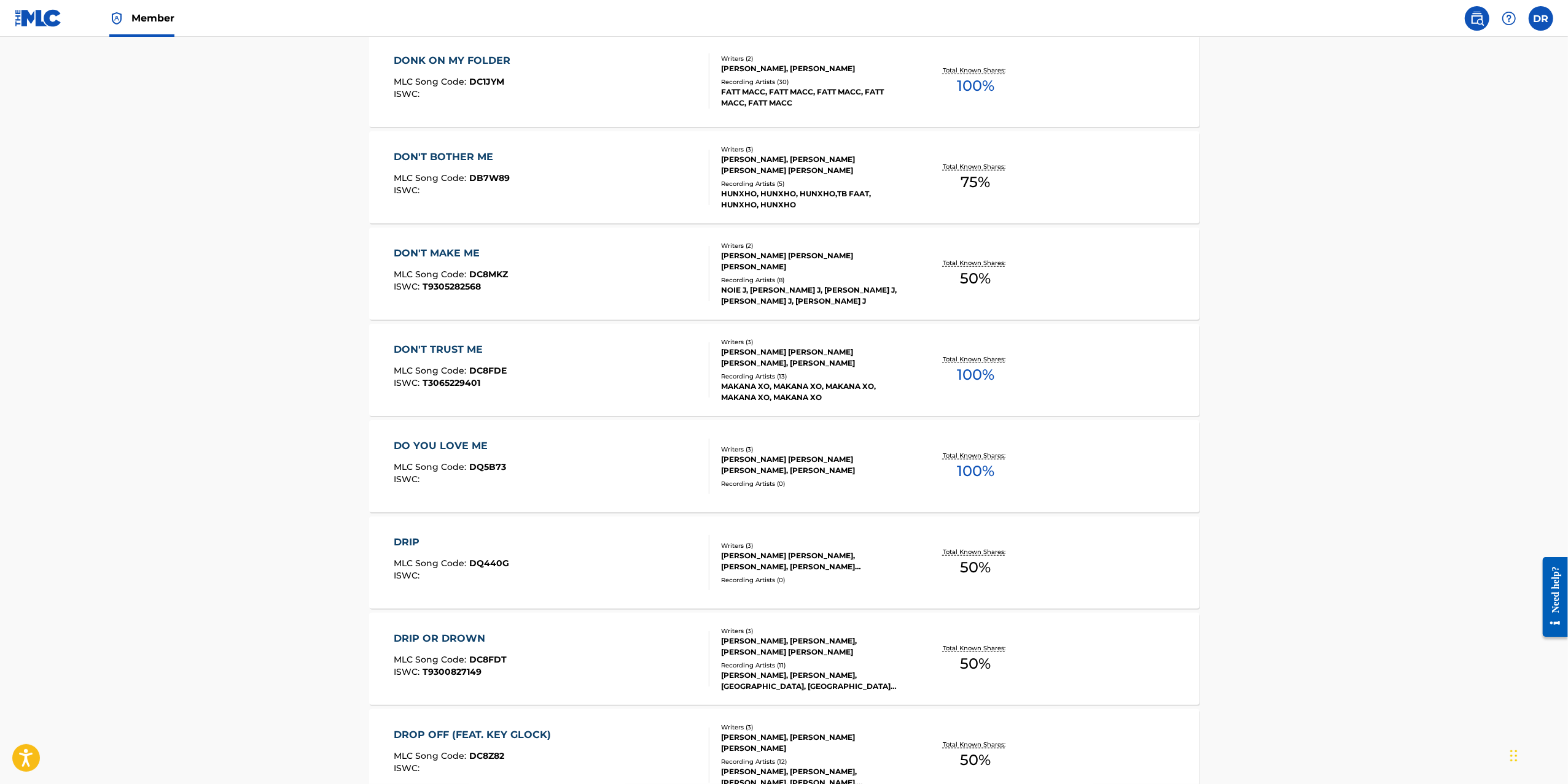
click at [439, 256] on div "DON'T MAKE ME" at bounding box center [450, 253] width 114 height 15
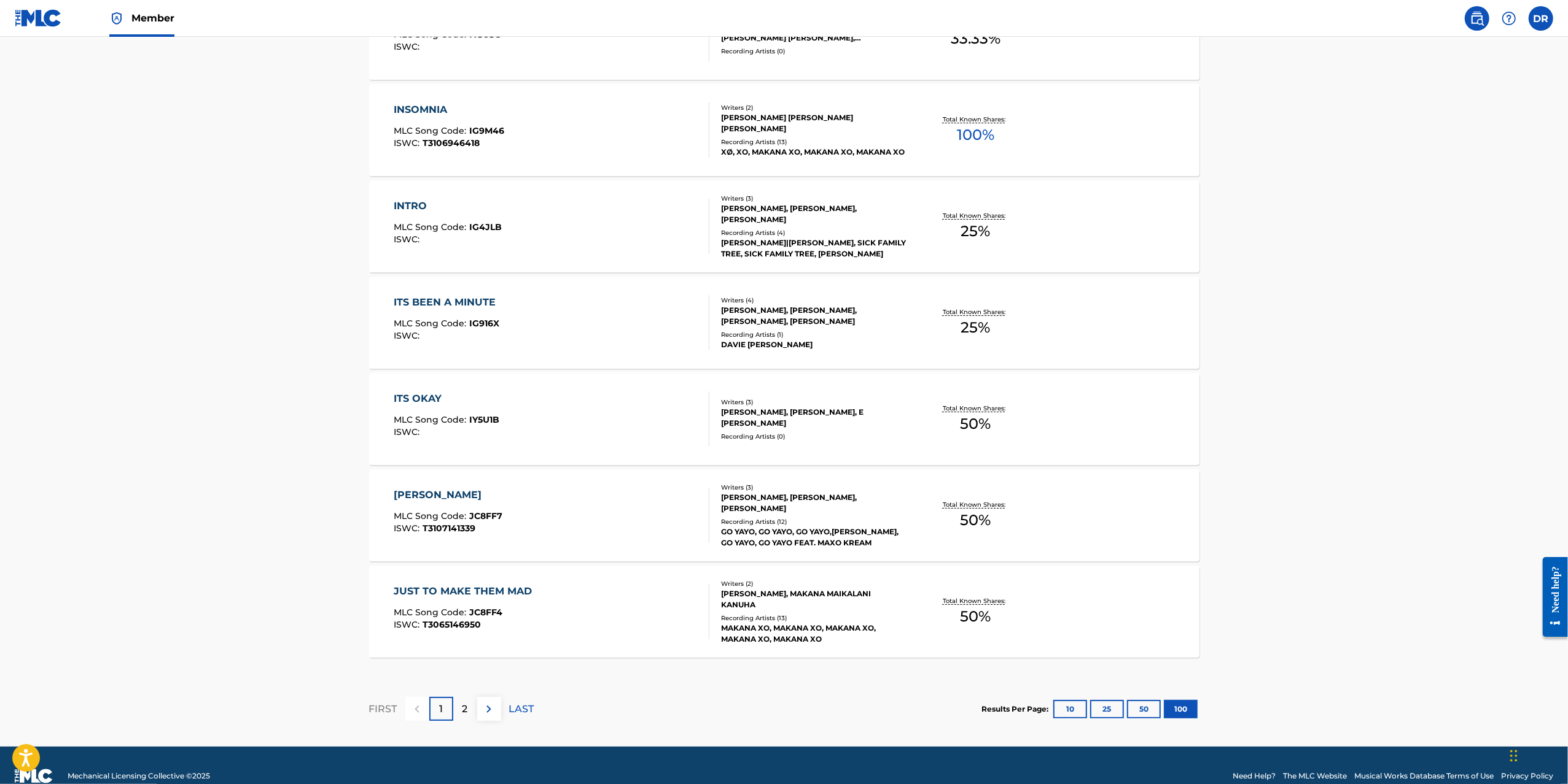
scroll to position [9440, 0]
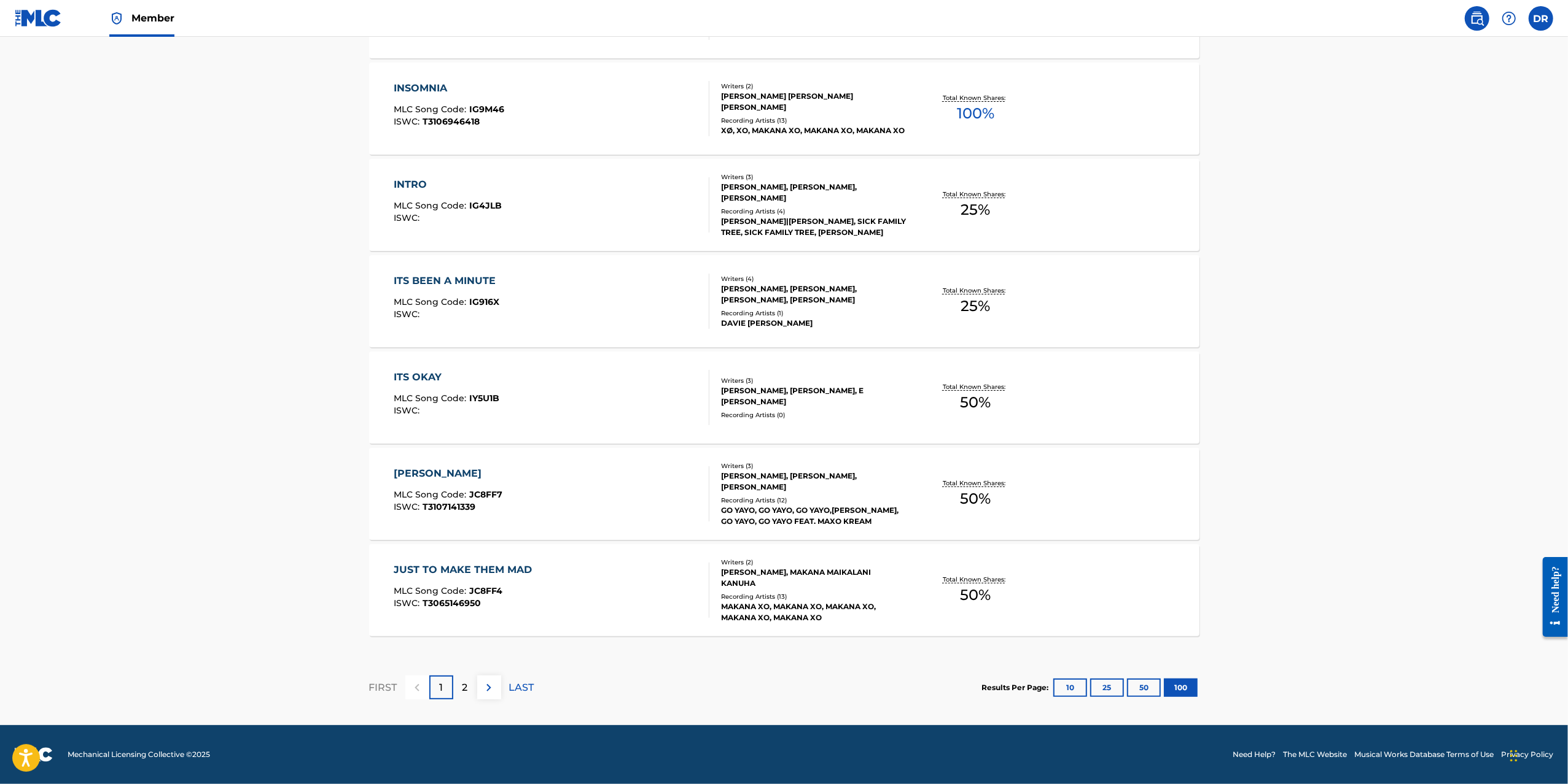
click at [484, 570] on div "JUST TO MAKE THEM MAD" at bounding box center [465, 569] width 144 height 15
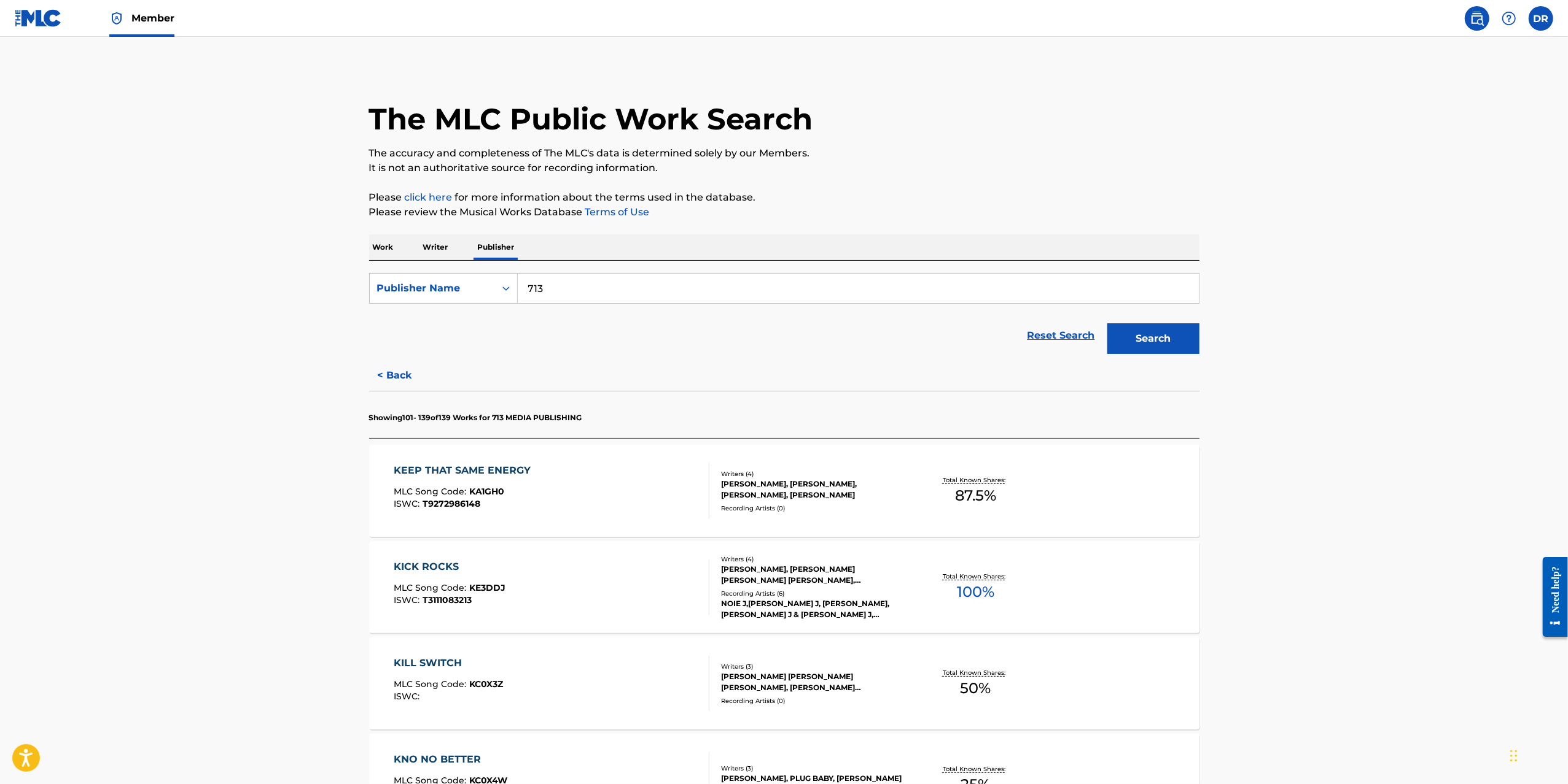
click at [436, 567] on div "KICK ROCKS" at bounding box center [449, 566] width 112 height 15
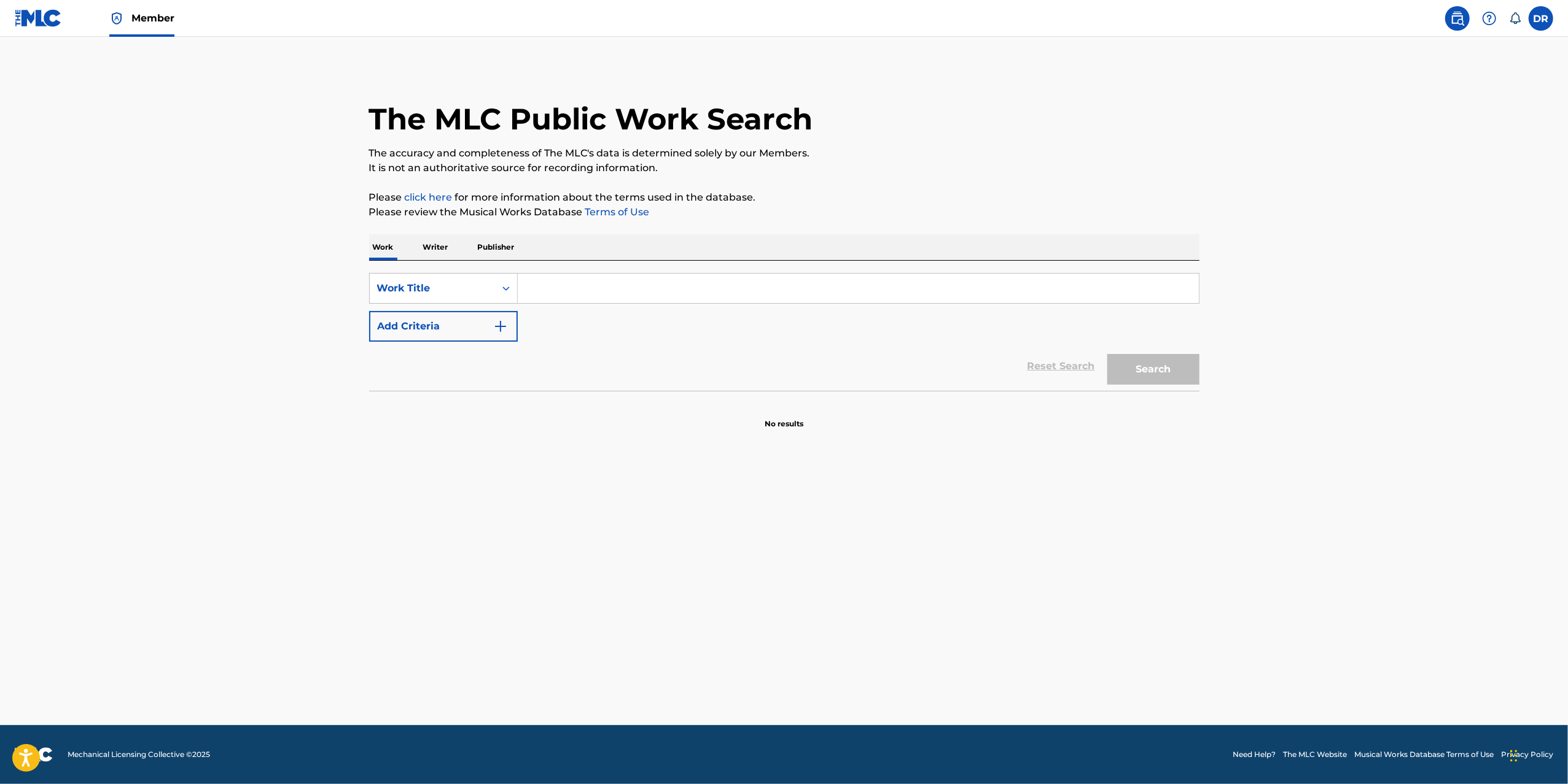
click at [434, 249] on p "Writer" at bounding box center [435, 247] width 32 height 25
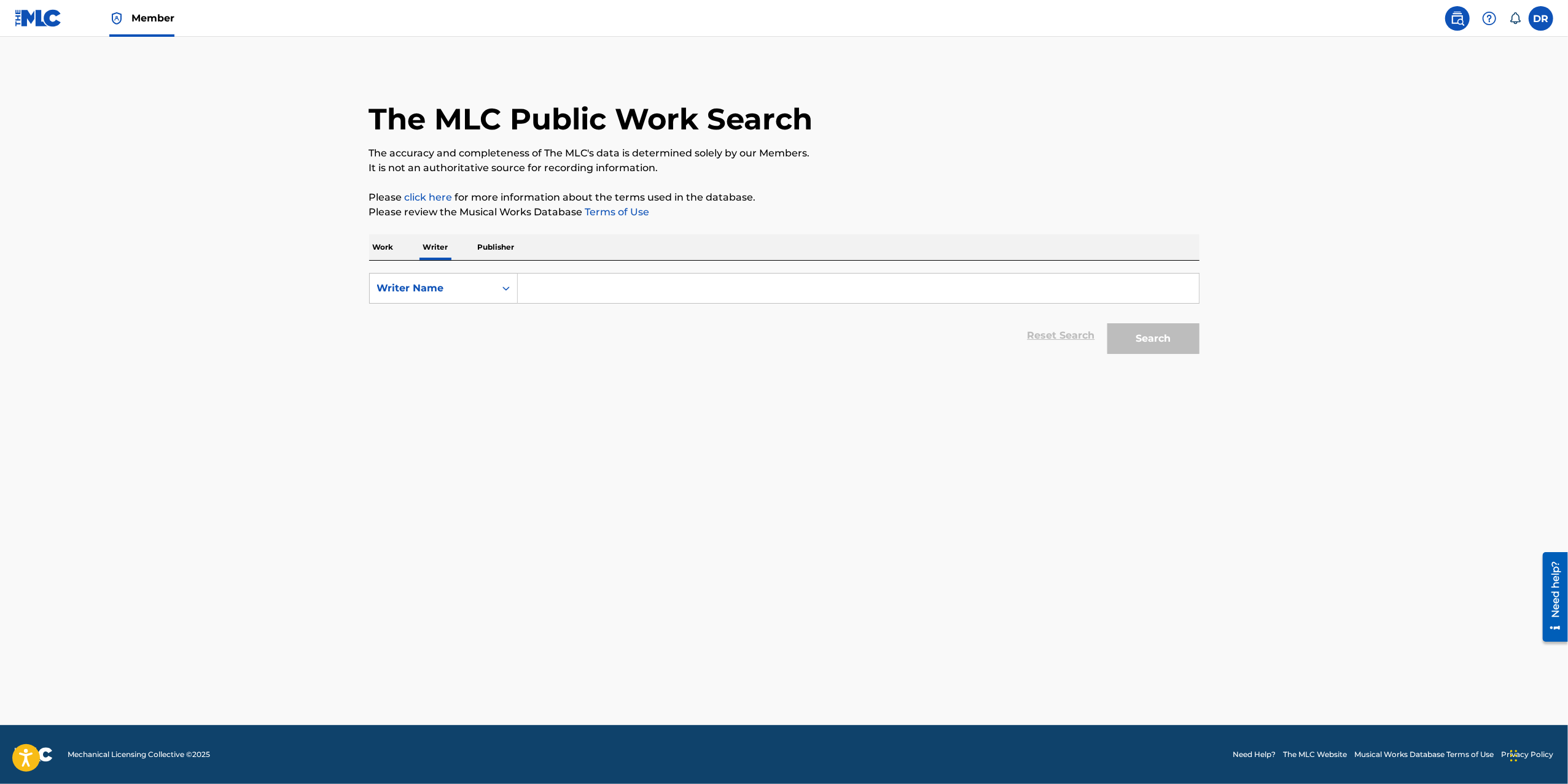
drag, startPoint x: 381, startPoint y: 240, endPoint x: 383, endPoint y: 254, distance: 14.1
click at [381, 241] on p "Work" at bounding box center [382, 247] width 28 height 25
click at [393, 281] on div "Work Title" at bounding box center [432, 288] width 111 height 15
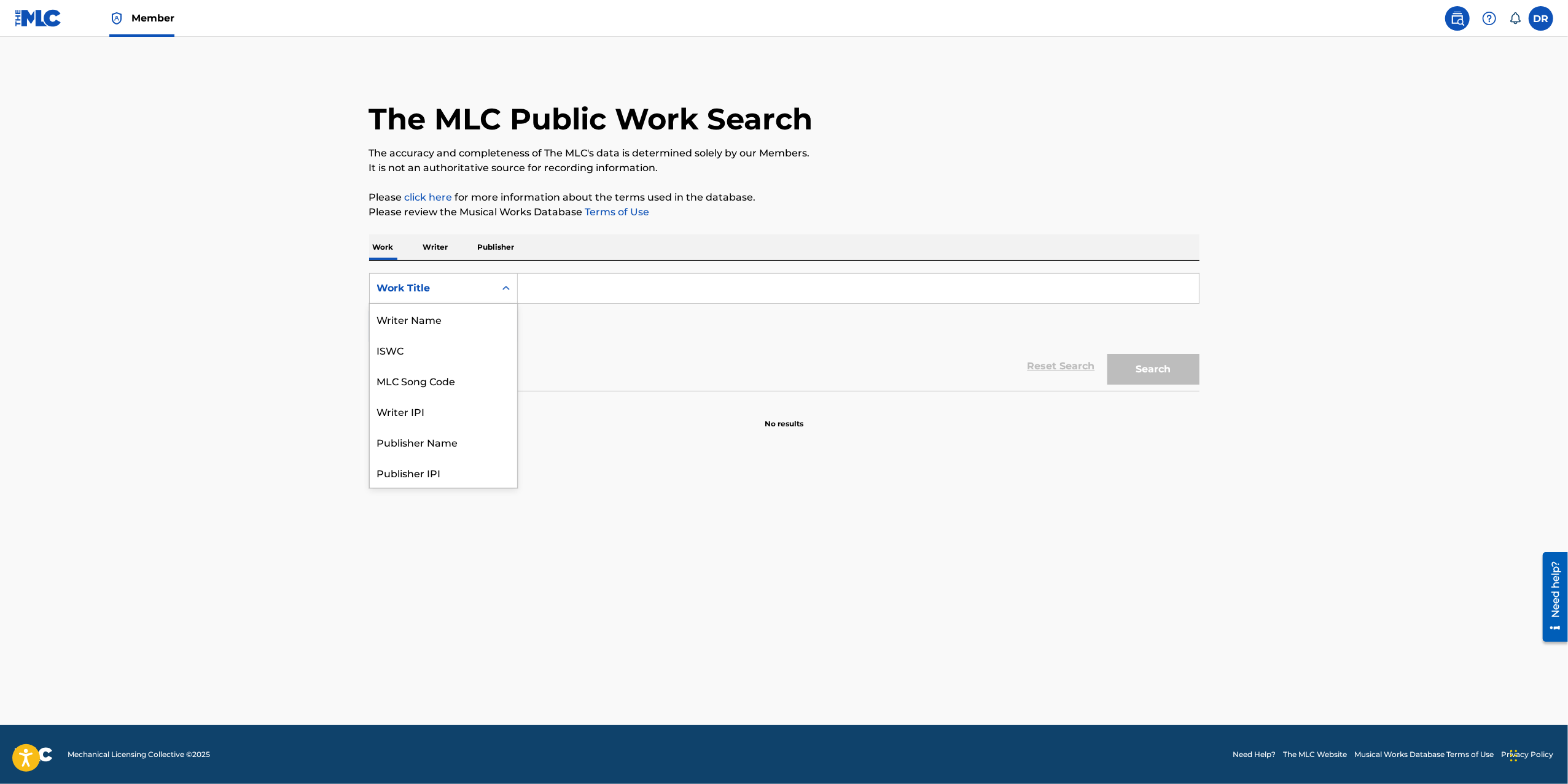
scroll to position [62, 0]
click at [495, 246] on p "Publisher" at bounding box center [495, 247] width 44 height 25
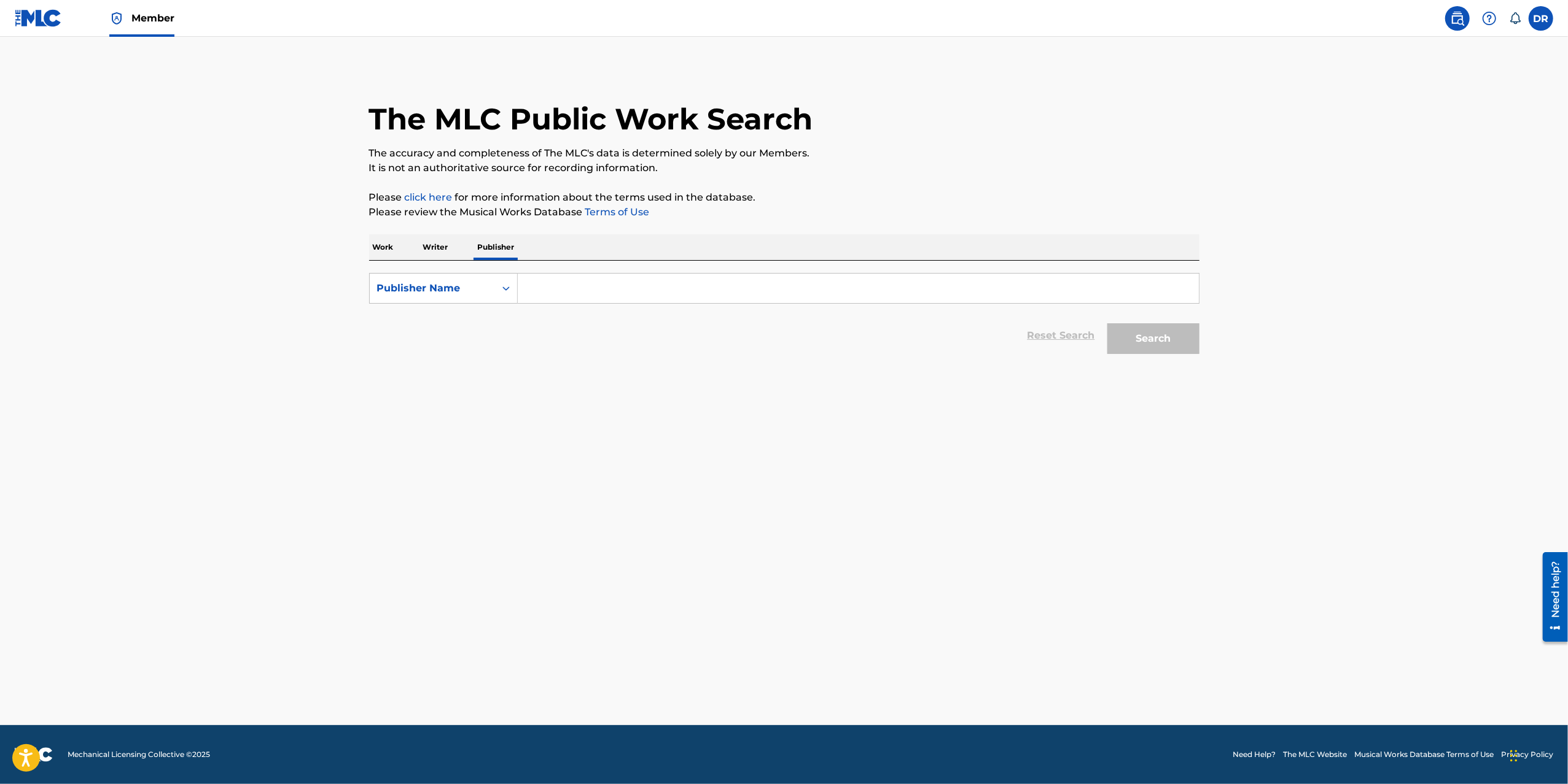
click at [531, 289] on input "Search Form" at bounding box center [858, 288] width 682 height 29
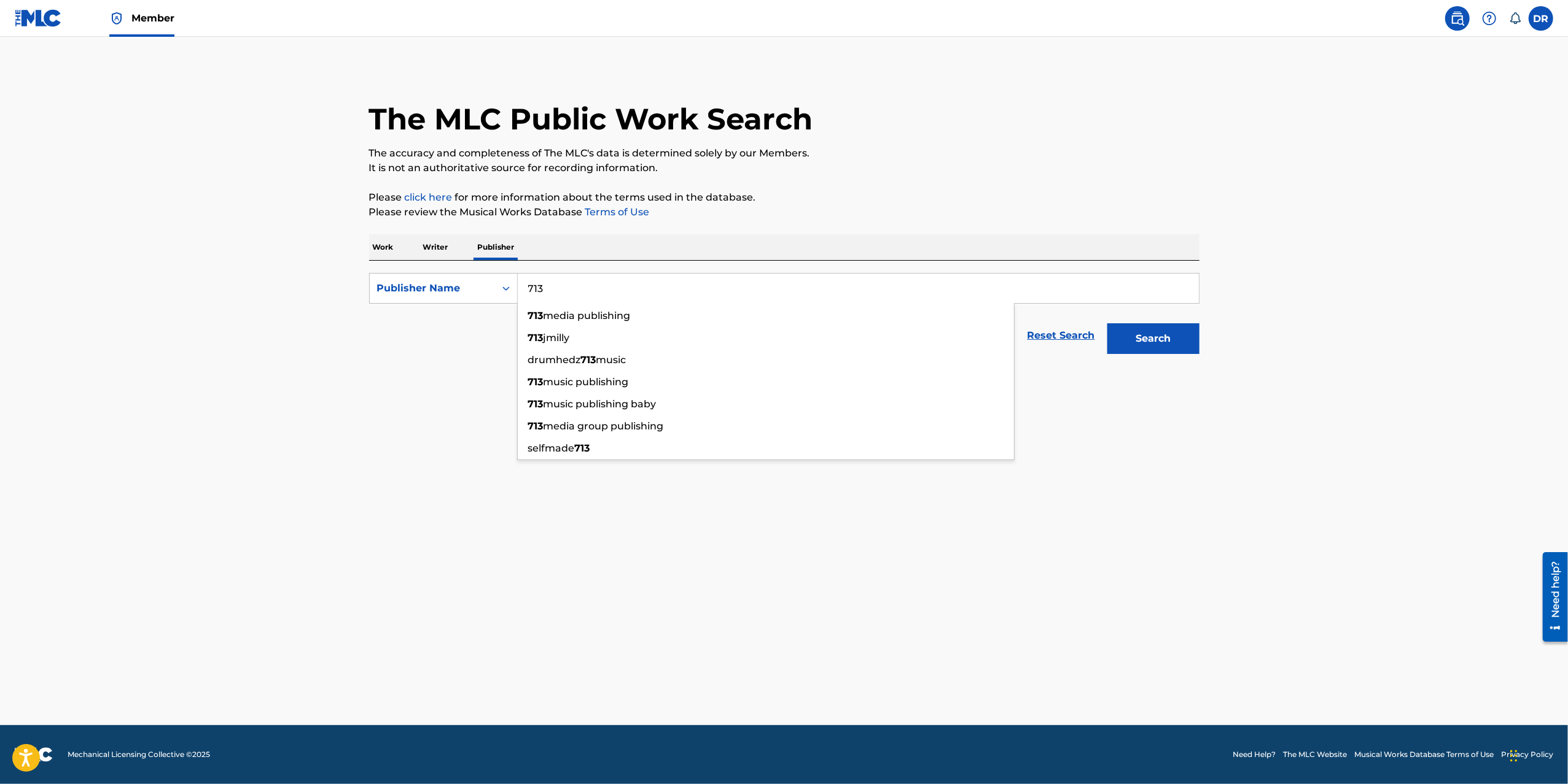
type input "713"
click at [1229, 291] on main "The MLC Public Work Search The accuracy and completeness of The MLC's data is d…" at bounding box center [784, 381] width 1568 height 689
click at [1174, 340] on button "Search" at bounding box center [1153, 338] width 92 height 30
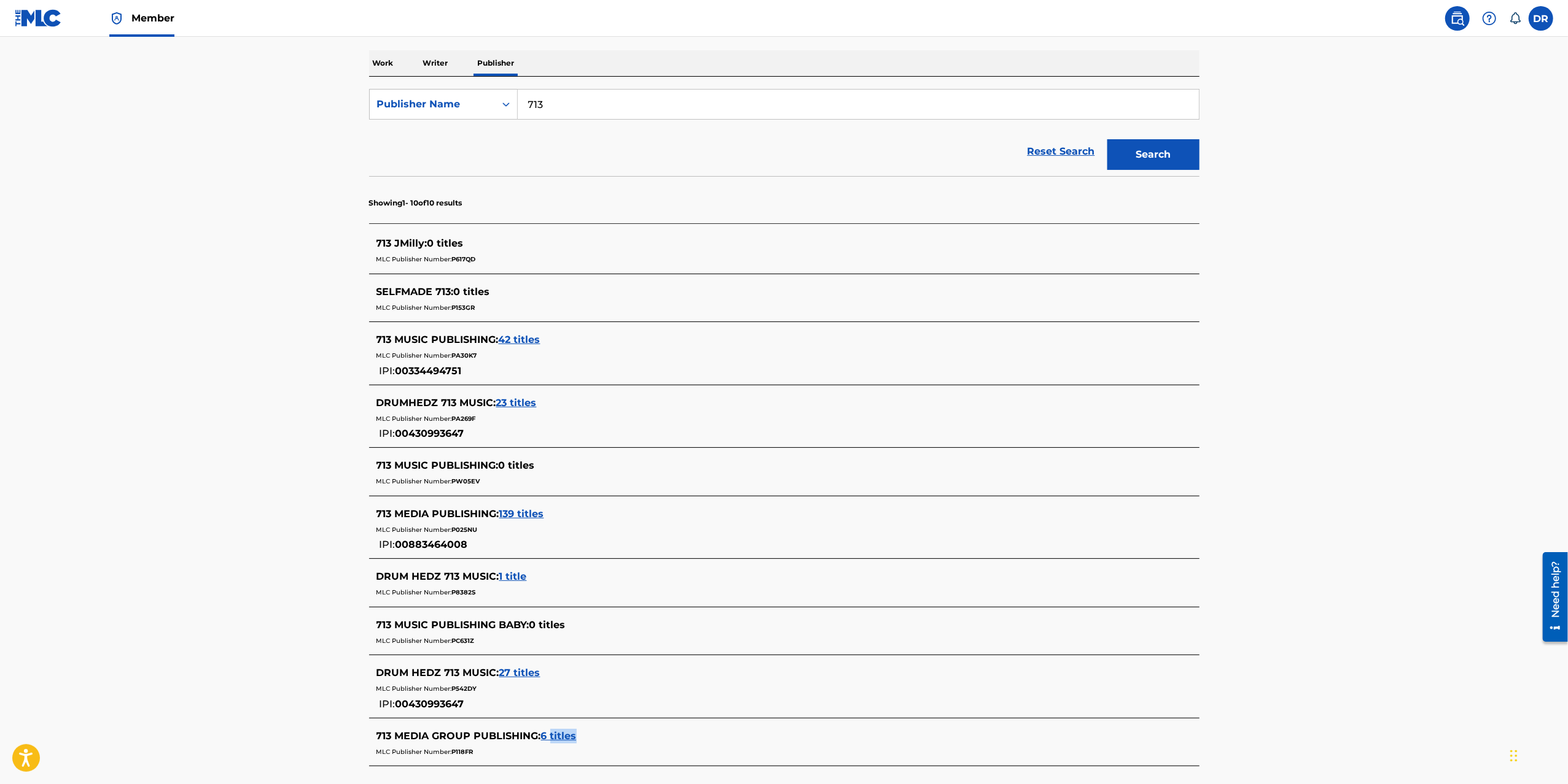
scroll to position [28, 0]
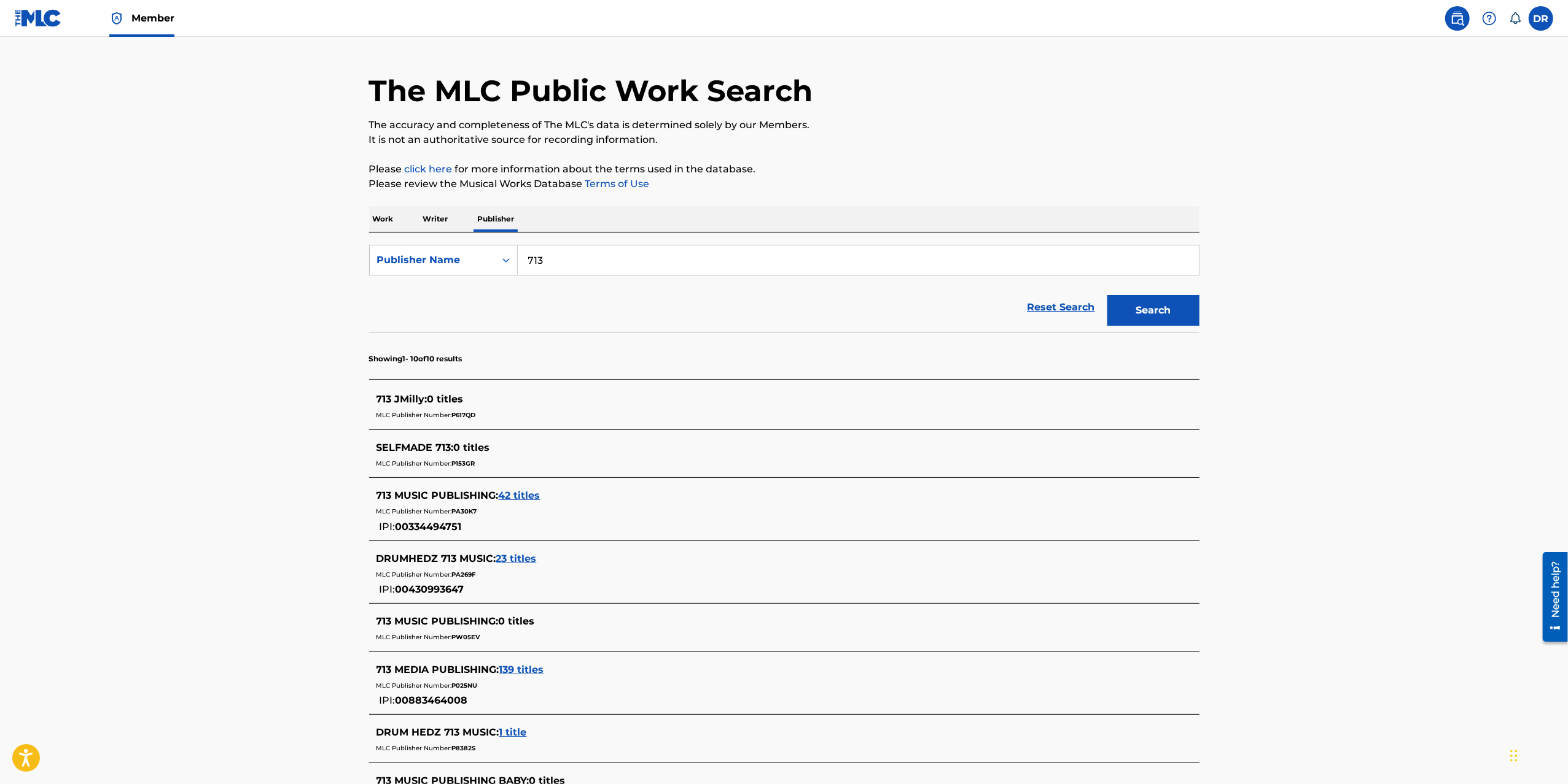
click at [596, 261] on input "713" at bounding box center [858, 261] width 682 height 29
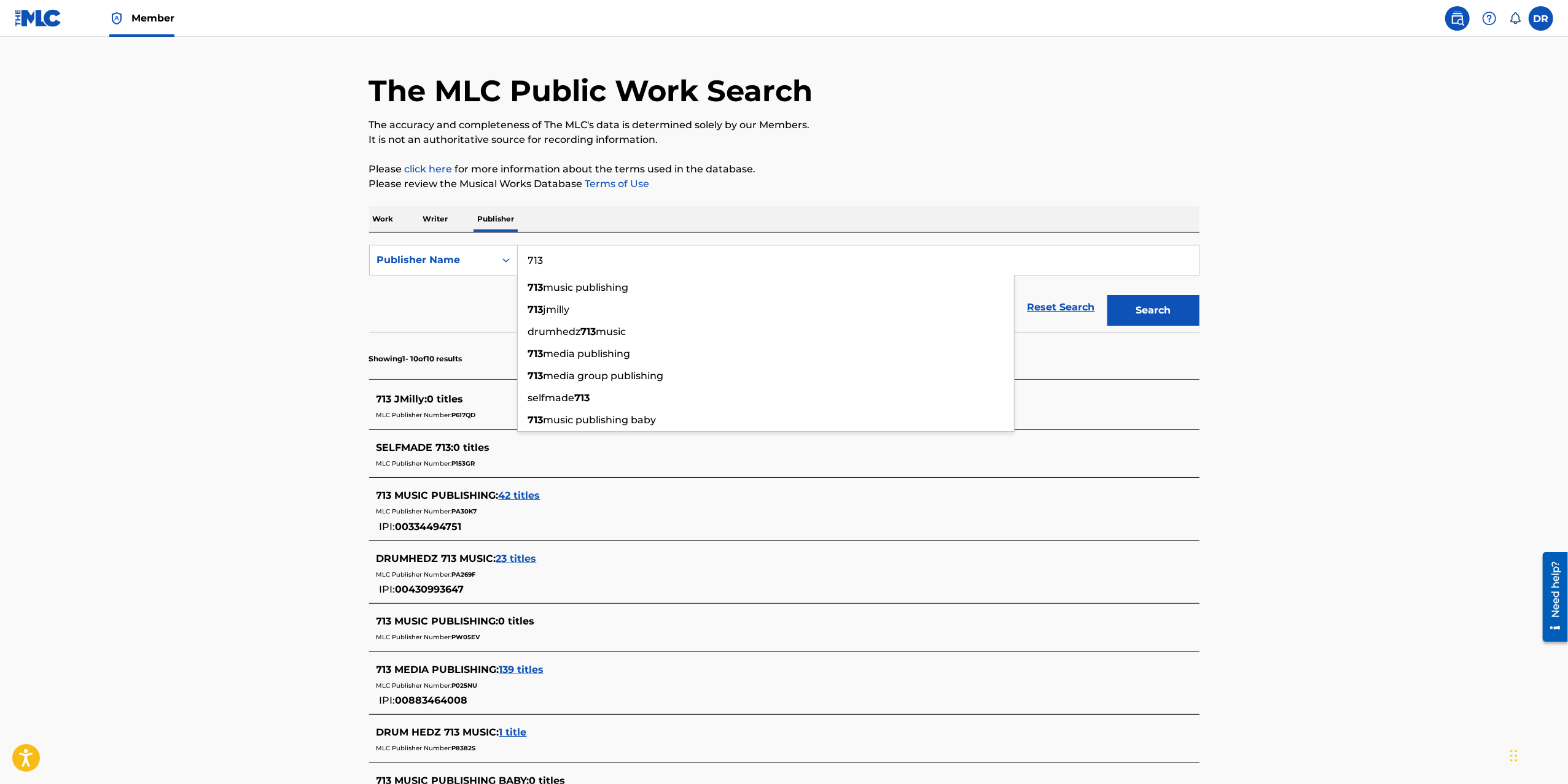
scroll to position [0, 0]
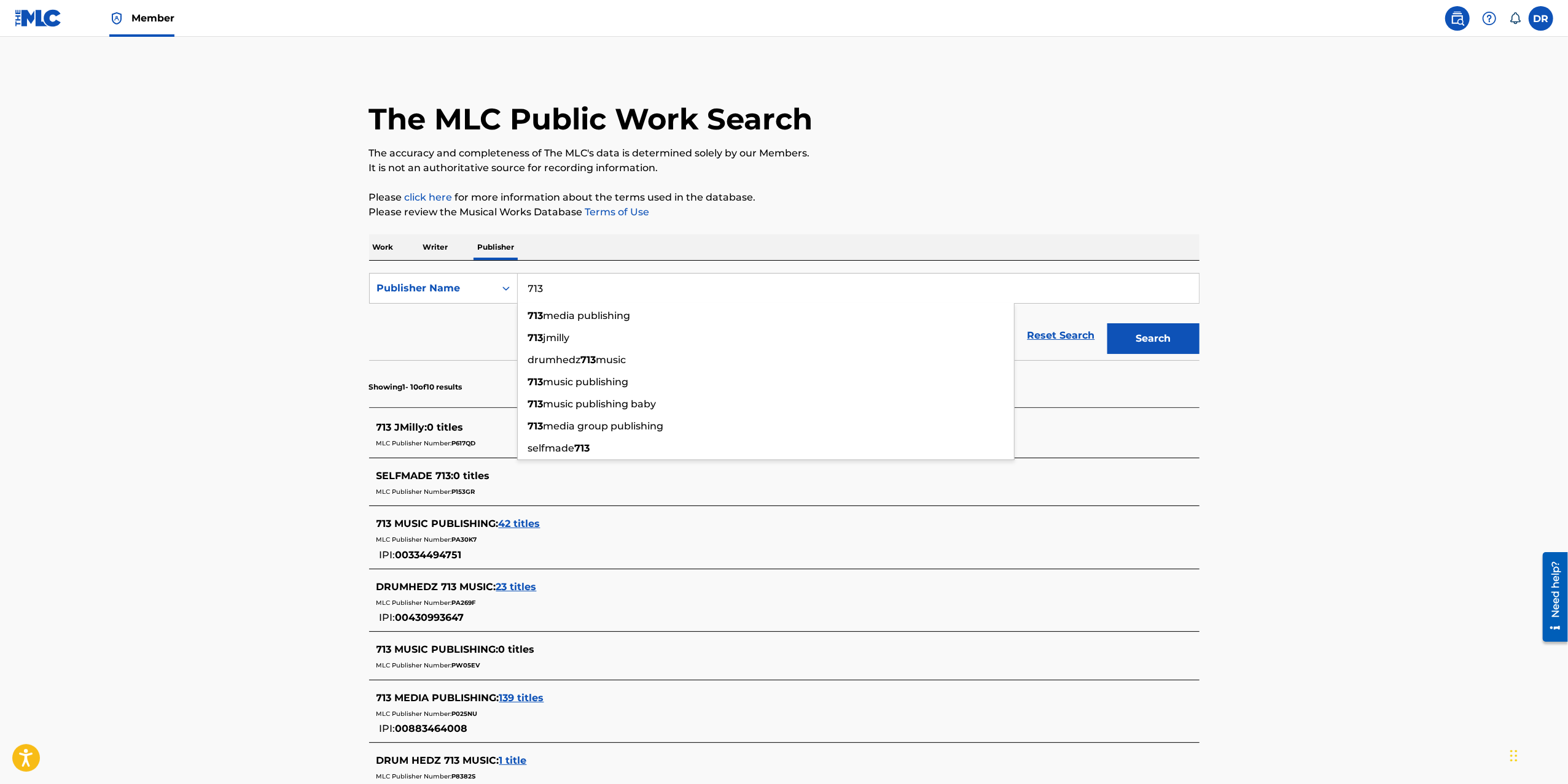
click at [310, 615] on main "The MLC Public Work Search The accuracy and completeness of The MLC's data is d…" at bounding box center [784, 536] width 1568 height 998
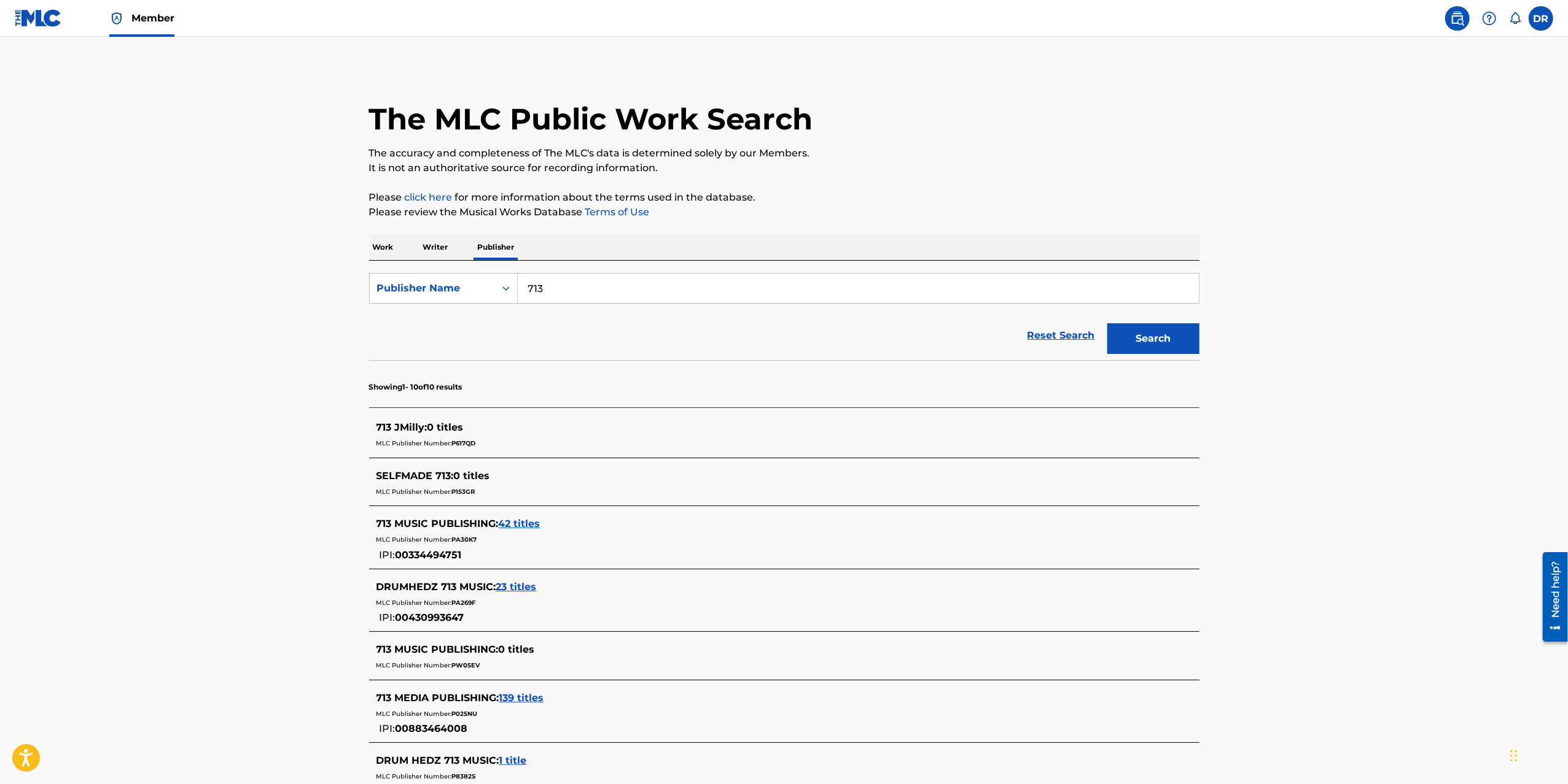
click at [532, 698] on span "139 titles" at bounding box center [522, 698] width 45 height 12
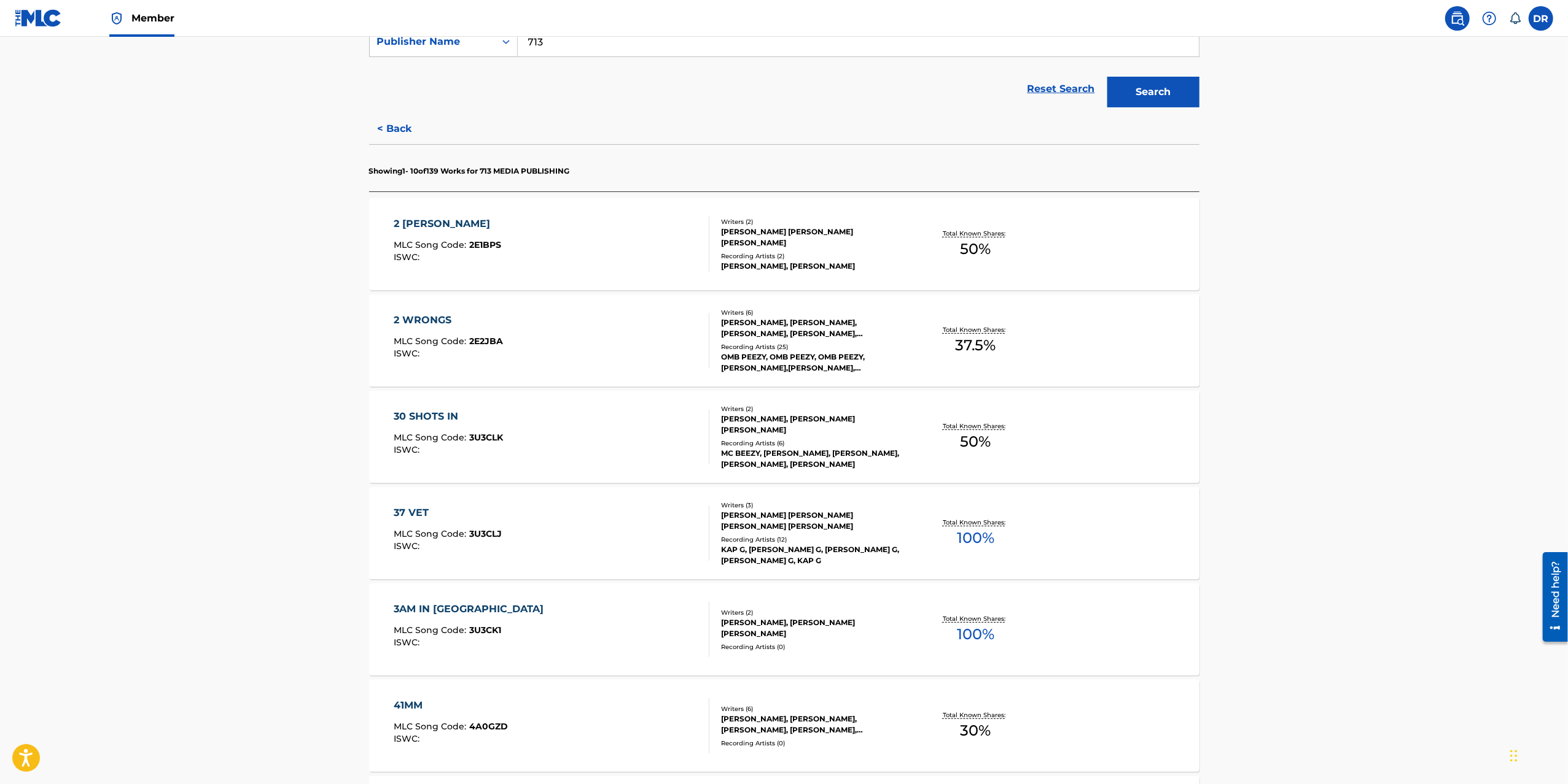
scroll to position [257, 0]
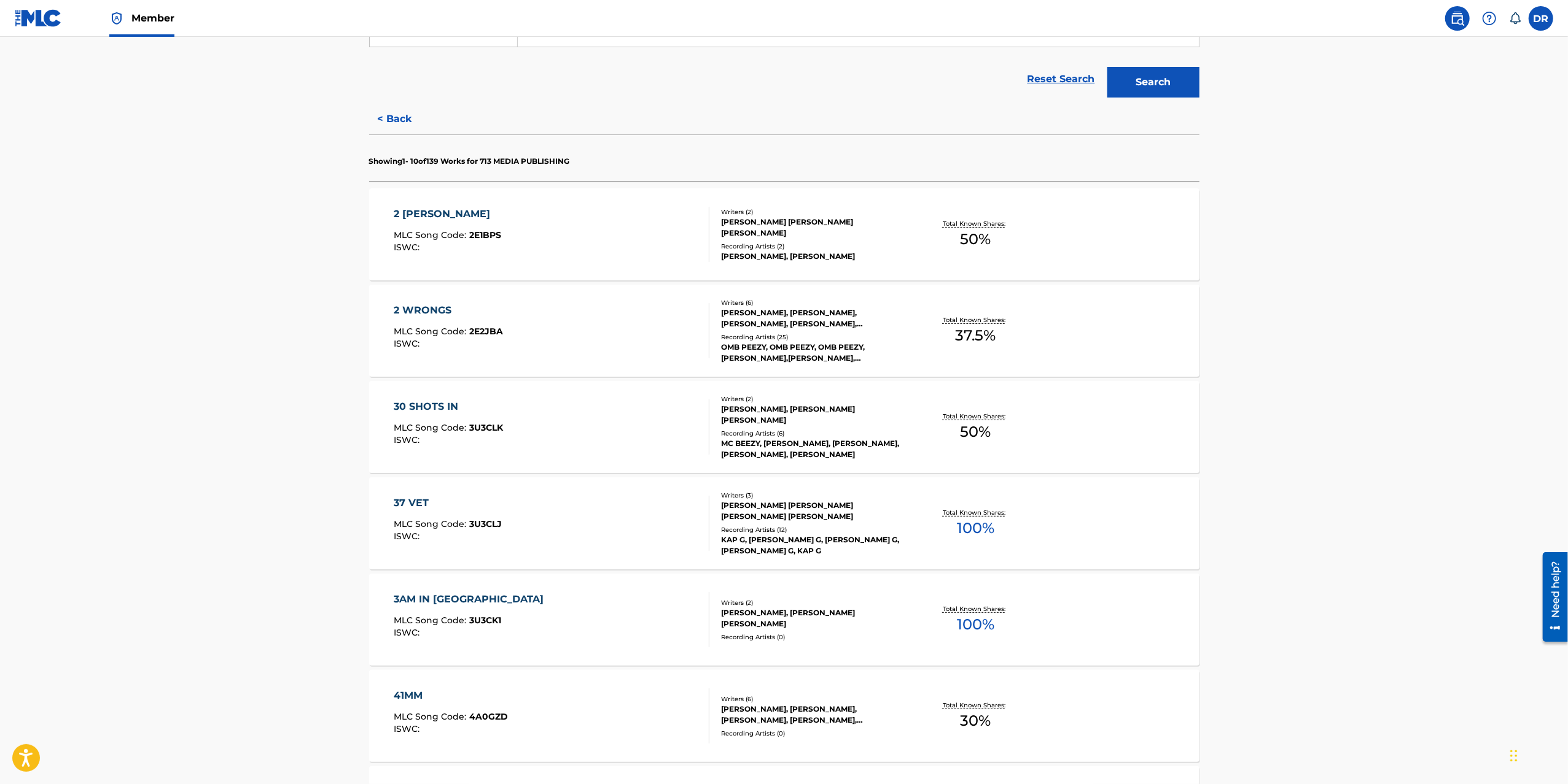
click at [489, 160] on p "Showing 1 - 10 of 139 Works for 713 MEDIA PUBLISHING" at bounding box center [469, 161] width 201 height 11
click at [435, 214] on div "2 LIL SHAWTY" at bounding box center [447, 214] width 108 height 15
drag, startPoint x: 429, startPoint y: 309, endPoint x: 422, endPoint y: 341, distance: 32.8
click at [429, 309] on div "2 WRONGS" at bounding box center [447, 310] width 109 height 15
click at [418, 400] on div "30 SHOTS IN" at bounding box center [447, 407] width 109 height 15
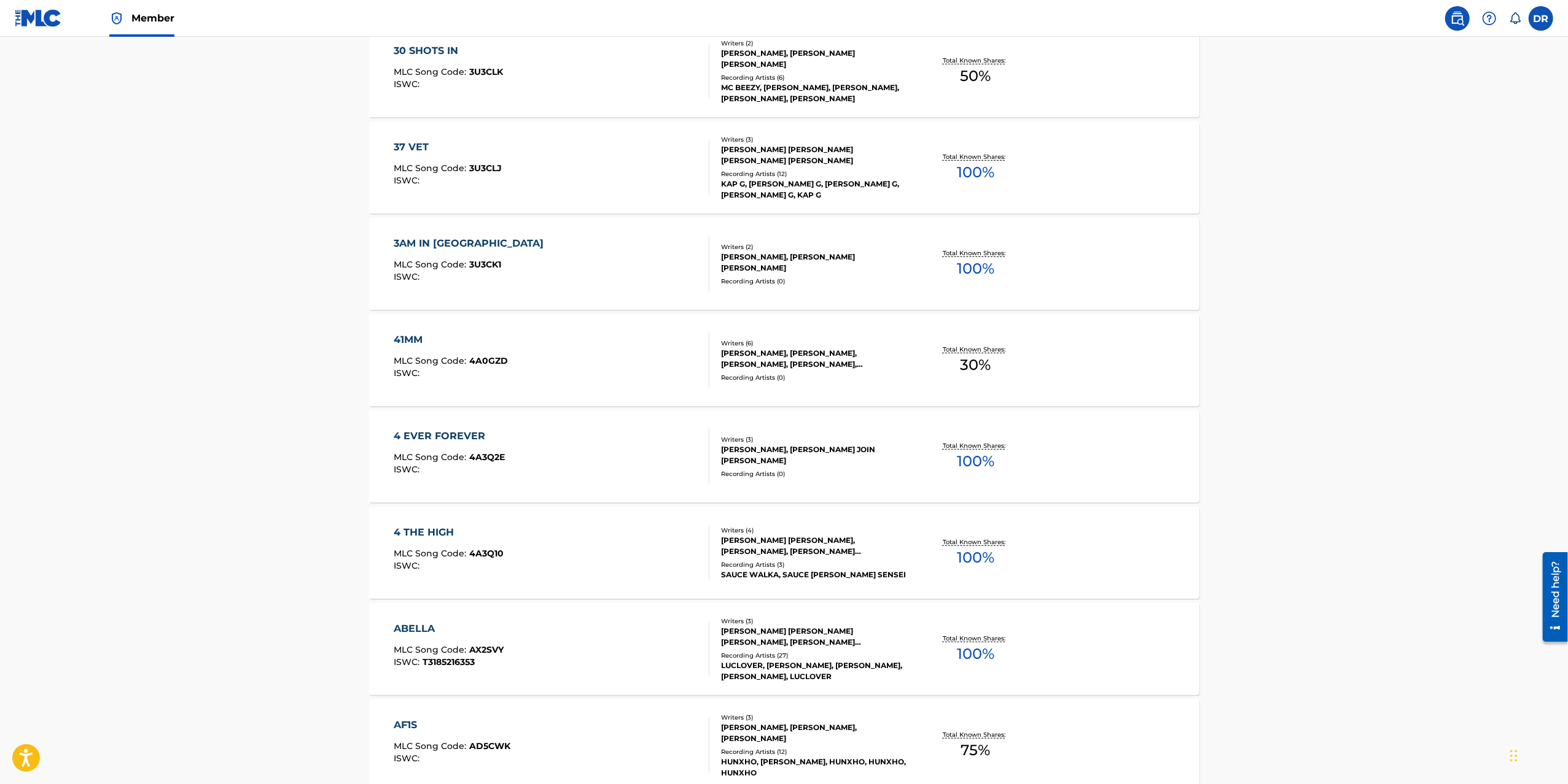
scroll to position [768, 0]
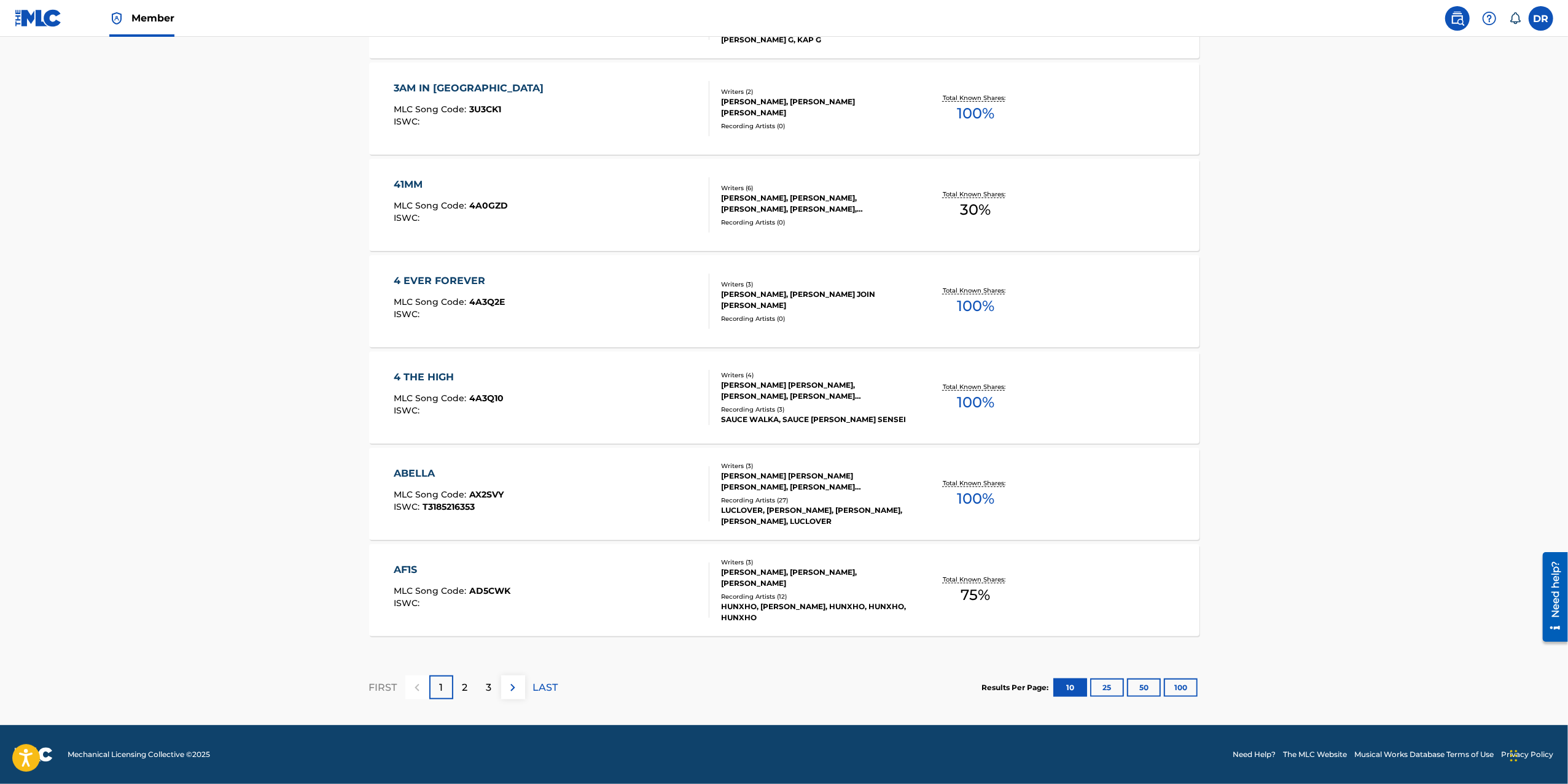
click at [421, 475] on div "ABELLA" at bounding box center [448, 473] width 110 height 15
drag, startPoint x: 405, startPoint y: 568, endPoint x: 436, endPoint y: 666, distance: 102.8
click at [405, 568] on div "AF1S" at bounding box center [451, 569] width 117 height 15
click at [463, 692] on p "2" at bounding box center [466, 688] width 6 height 15
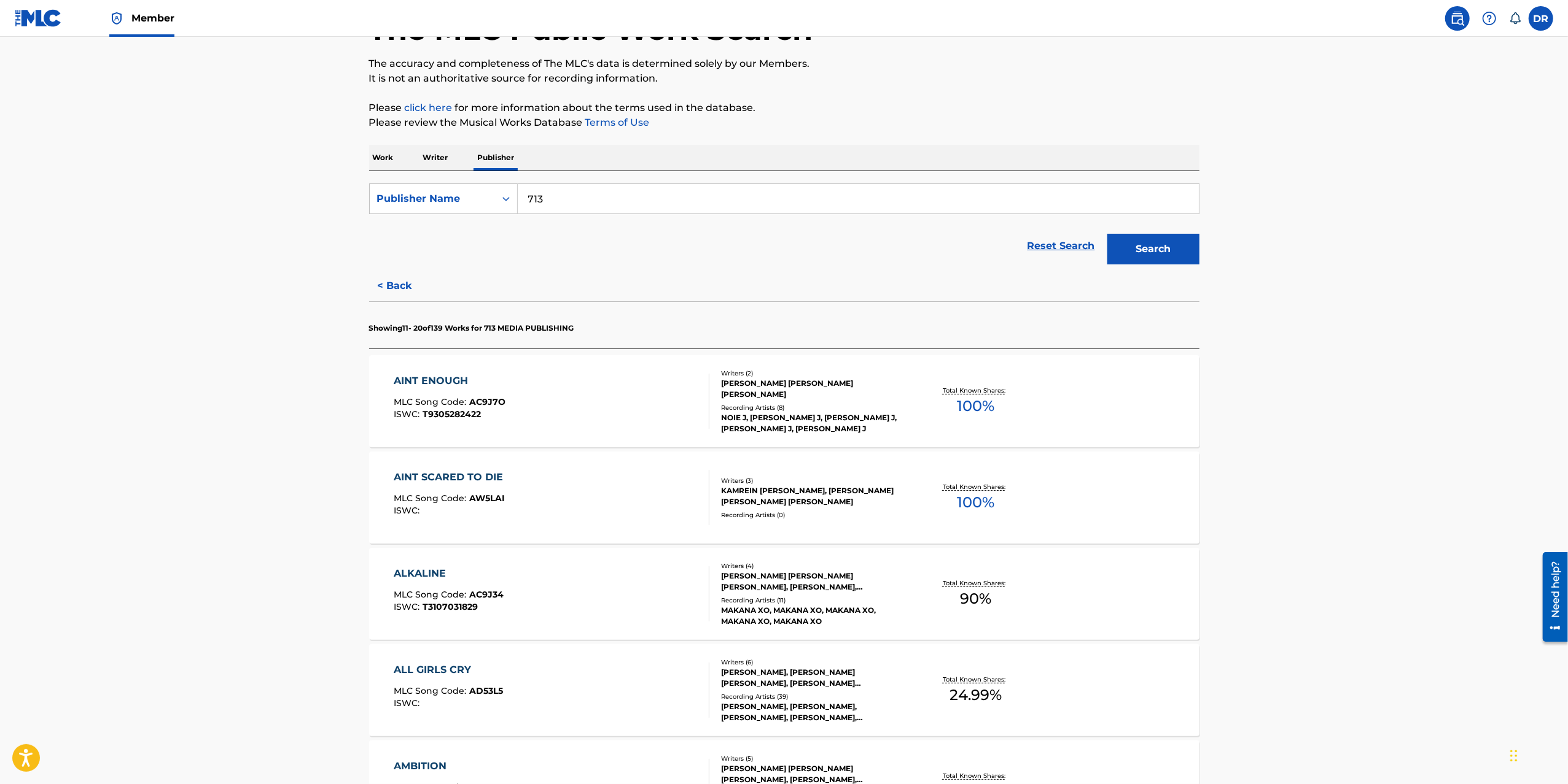
scroll to position [295, 0]
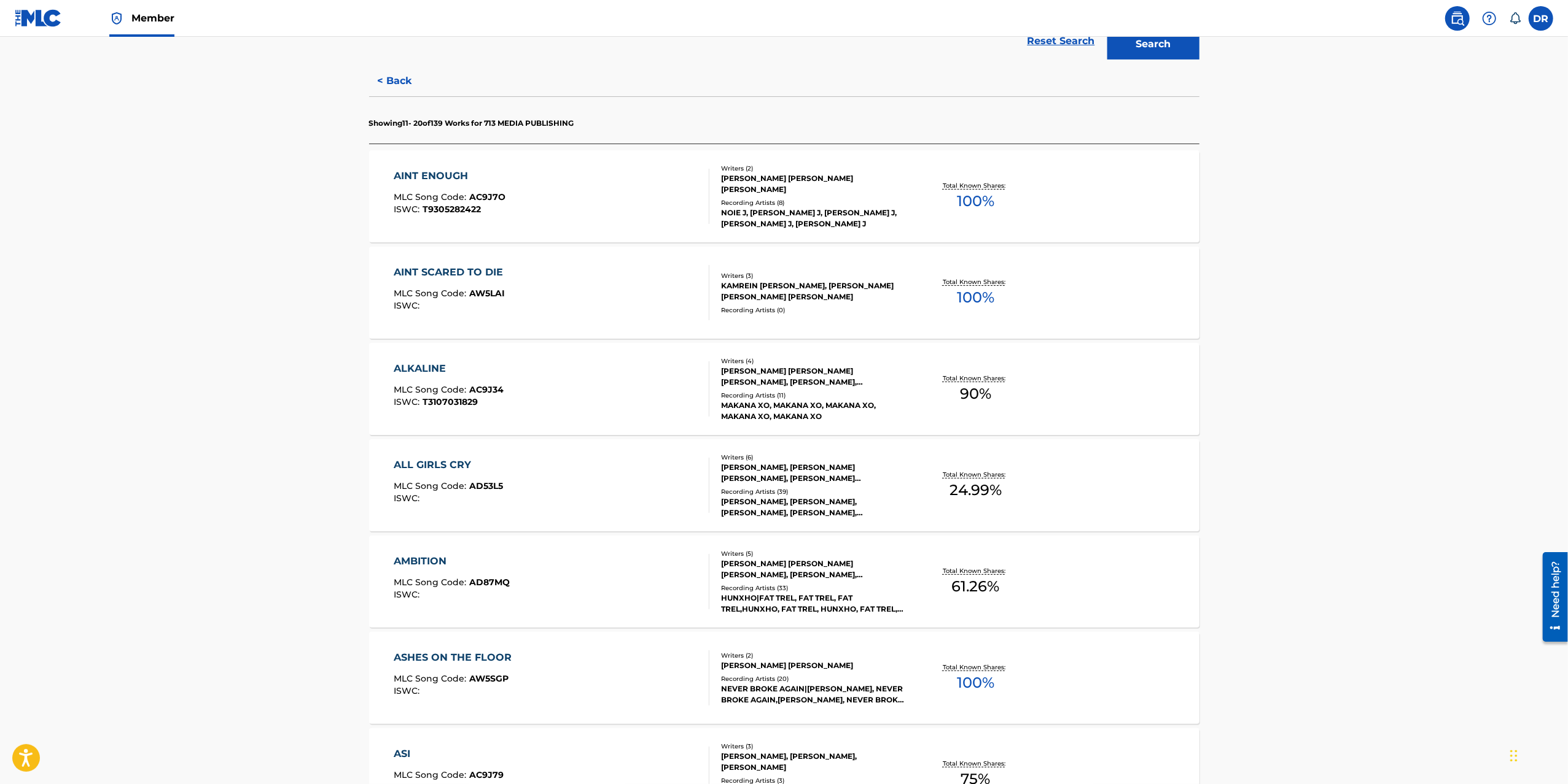
click at [438, 464] on div "ALL GIRLS CRY" at bounding box center [447, 465] width 109 height 15
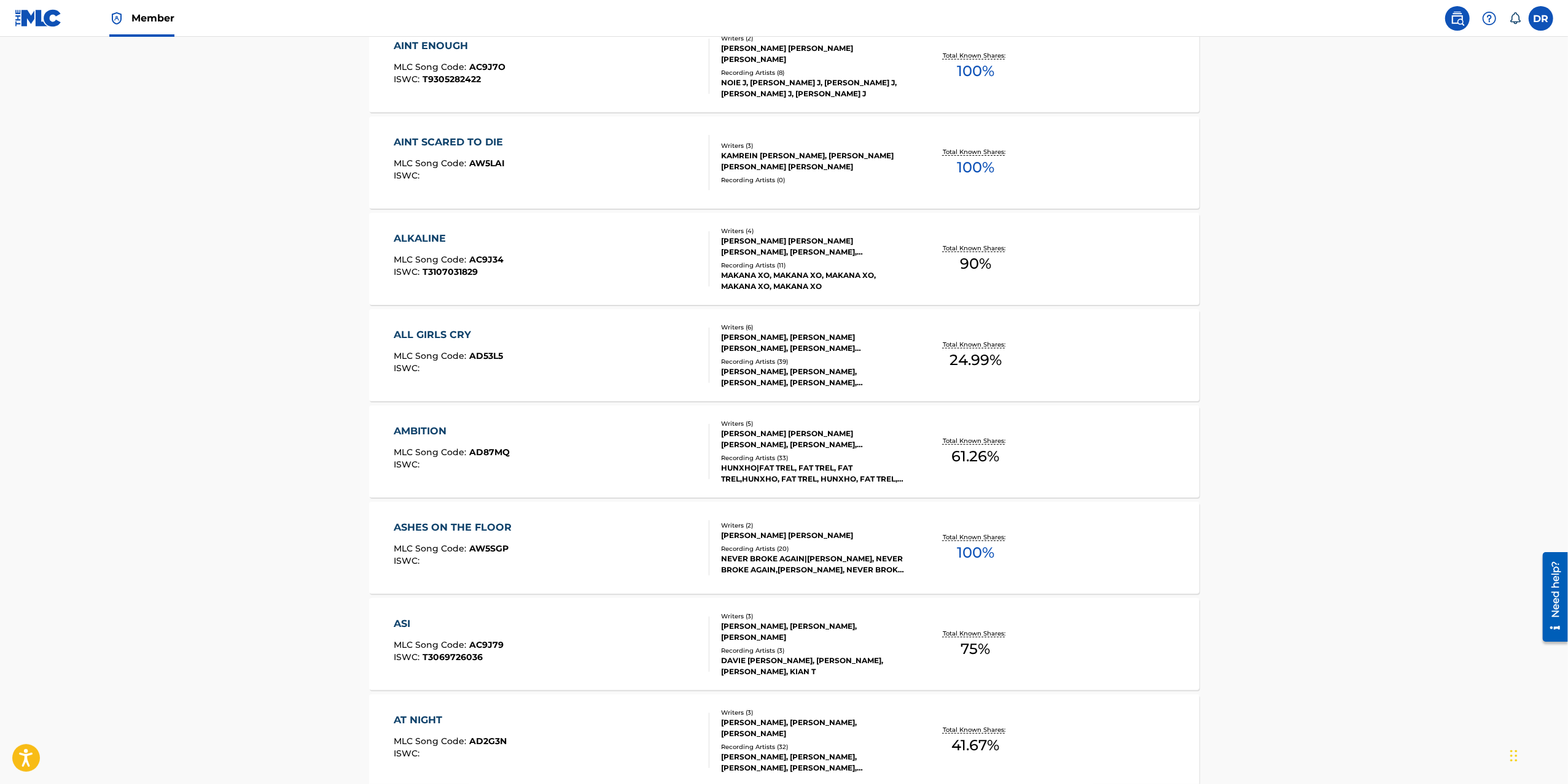
scroll to position [519, 0]
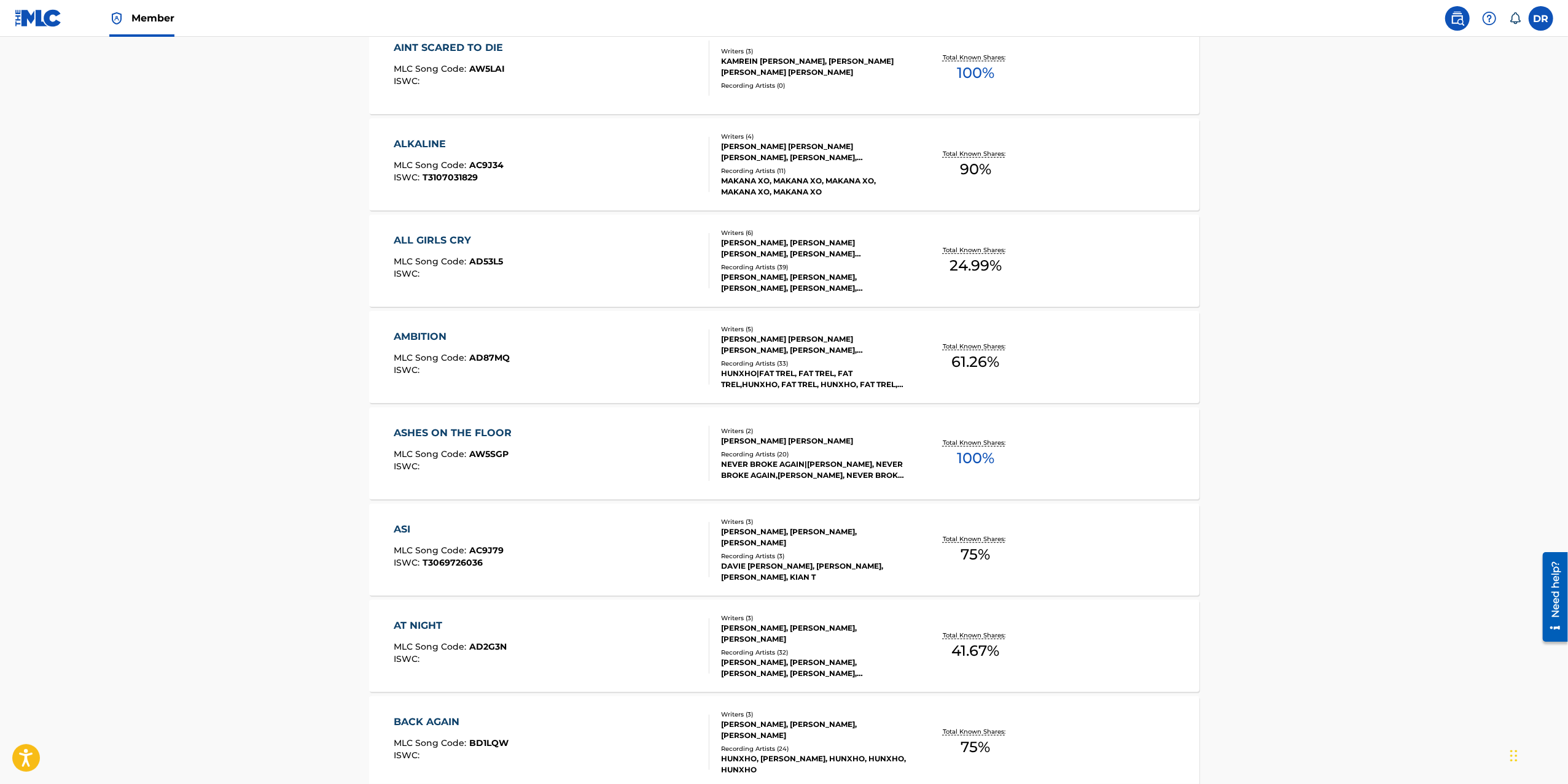
click at [429, 434] on div "ASHES ON THE FLOOR" at bounding box center [455, 433] width 125 height 15
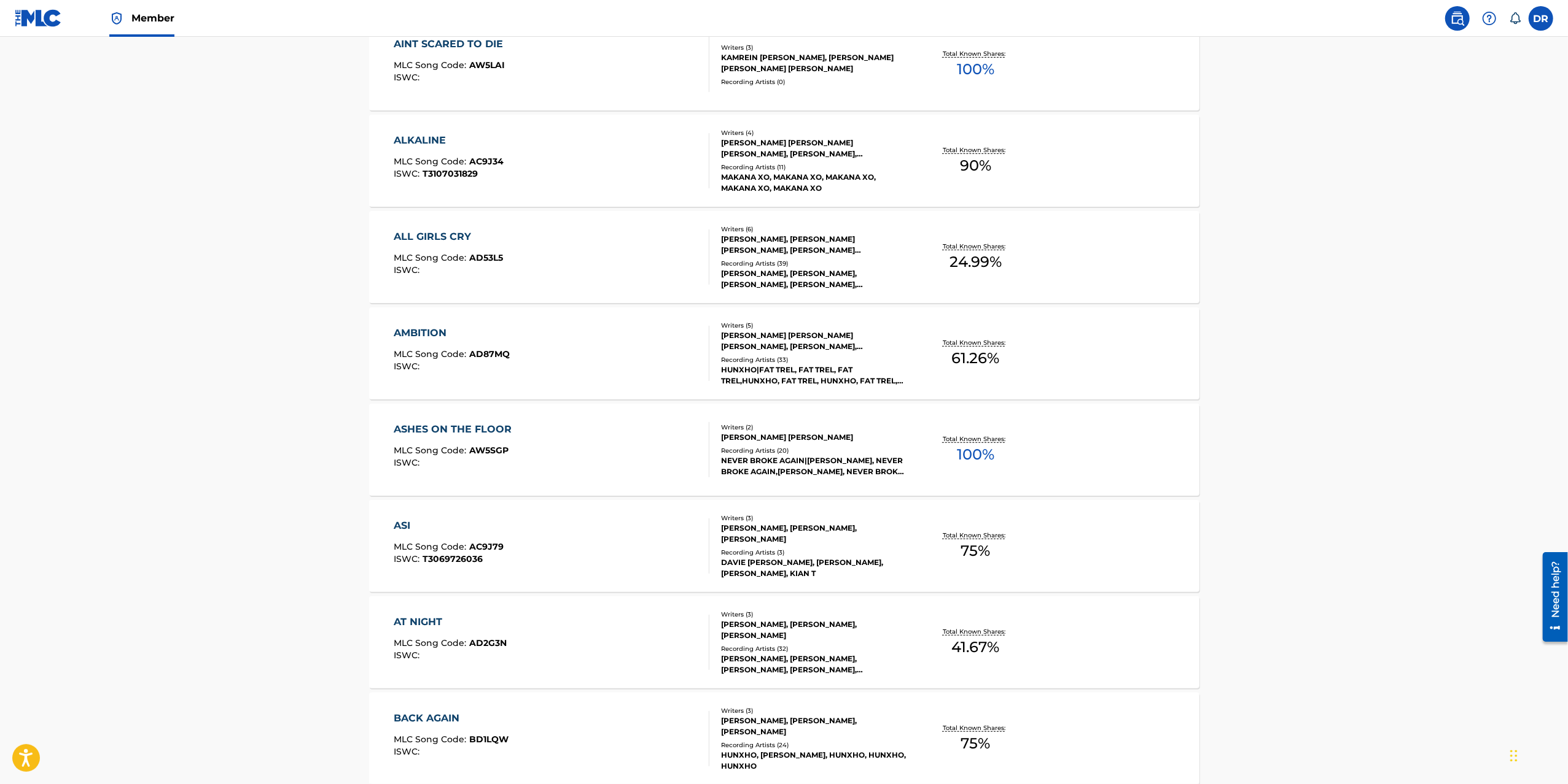
scroll to position [768, 0]
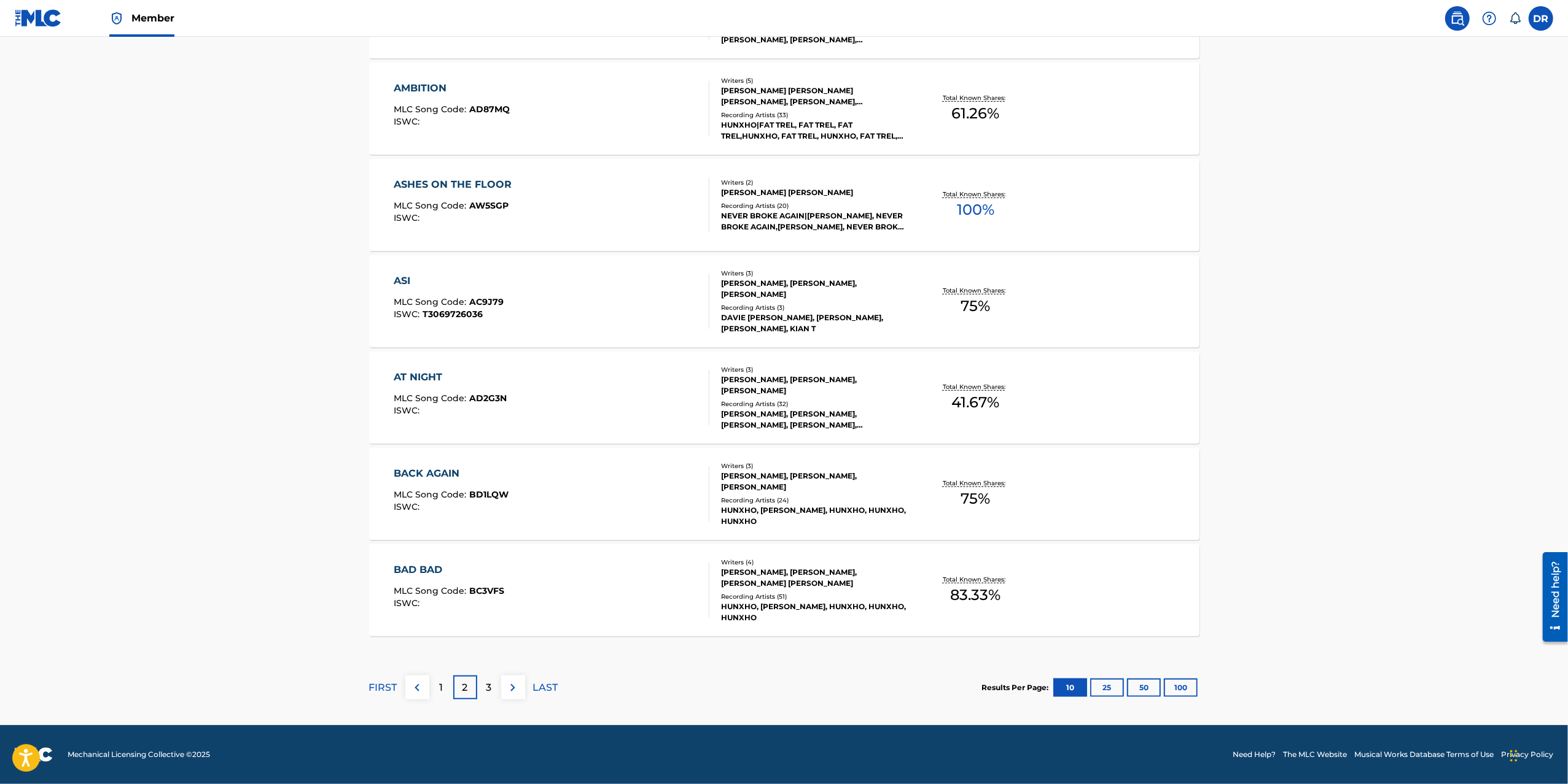
click at [416, 565] on div "BAD BAD" at bounding box center [448, 569] width 111 height 15
click at [486, 687] on p "3" at bounding box center [489, 688] width 6 height 15
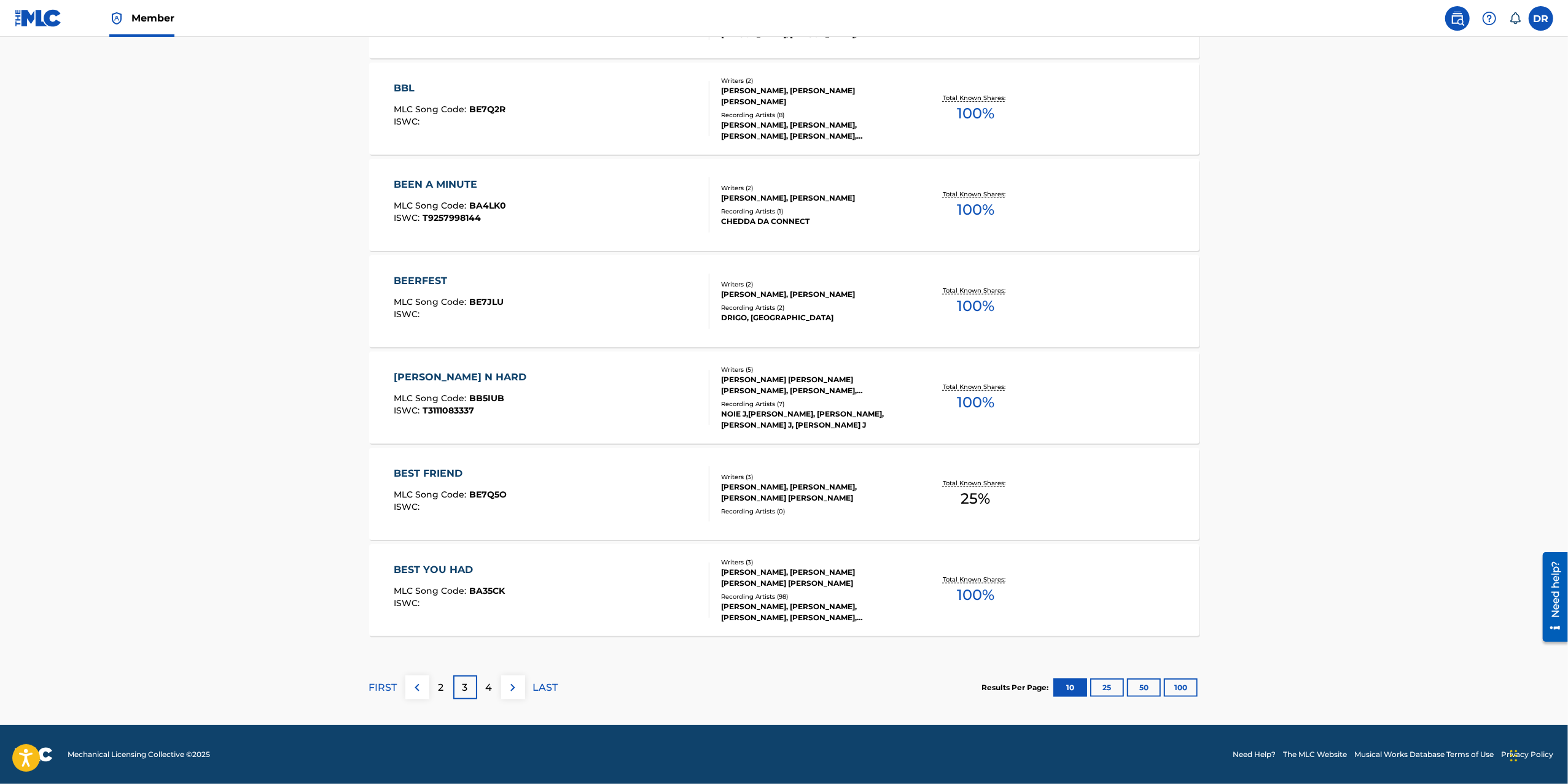
click at [1179, 693] on button "100" at bounding box center [1181, 688] width 33 height 19
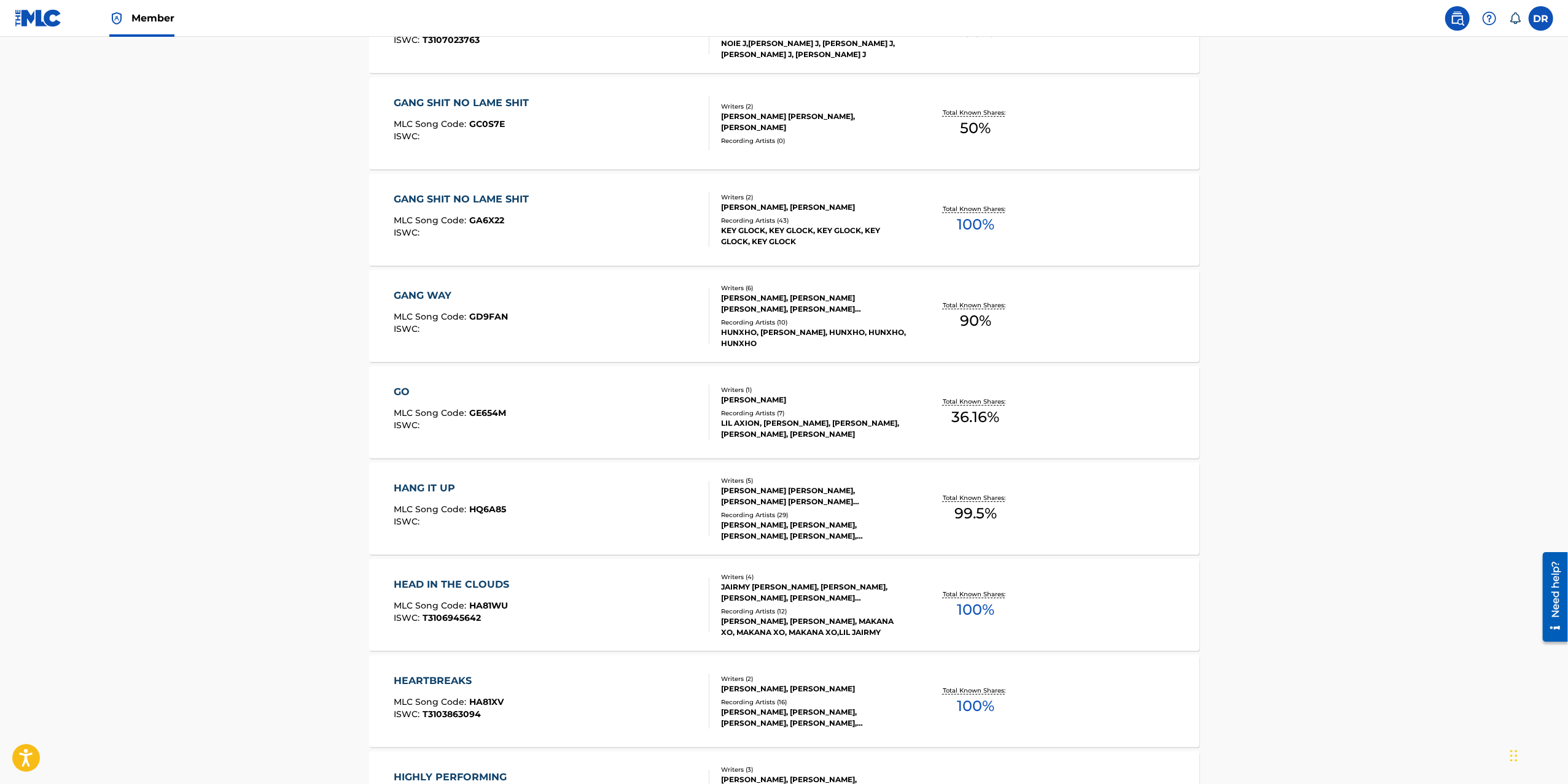
scroll to position [8550, 0]
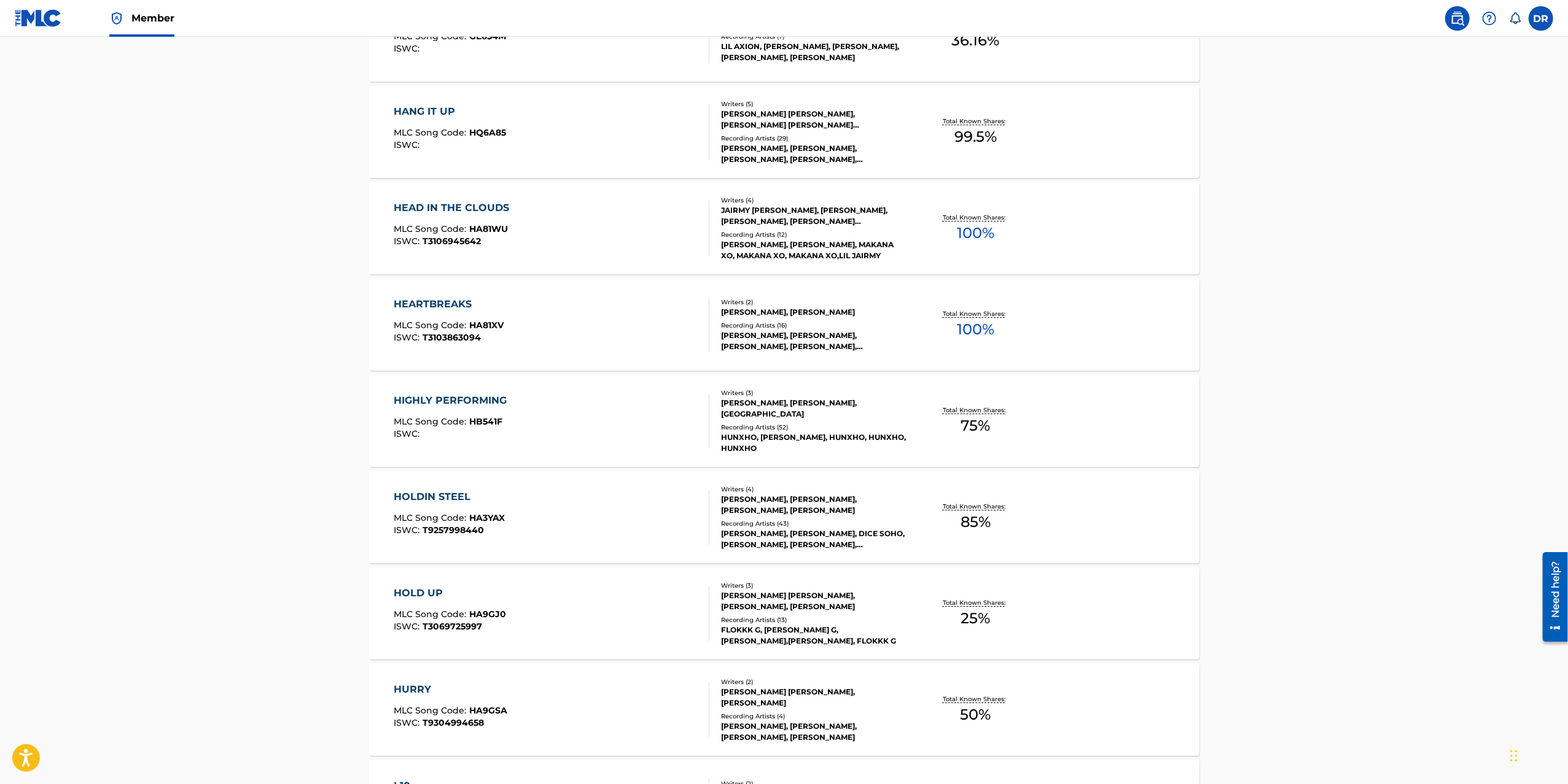
click at [434, 398] on div "HIGHLY PERFORMING" at bounding box center [452, 400] width 119 height 15
click at [443, 299] on div "HEARTBREAKS" at bounding box center [448, 304] width 110 height 15
click at [424, 114] on div "HANG IT UP" at bounding box center [449, 111] width 113 height 15
click at [418, 686] on div "HURRY" at bounding box center [450, 689] width 114 height 15
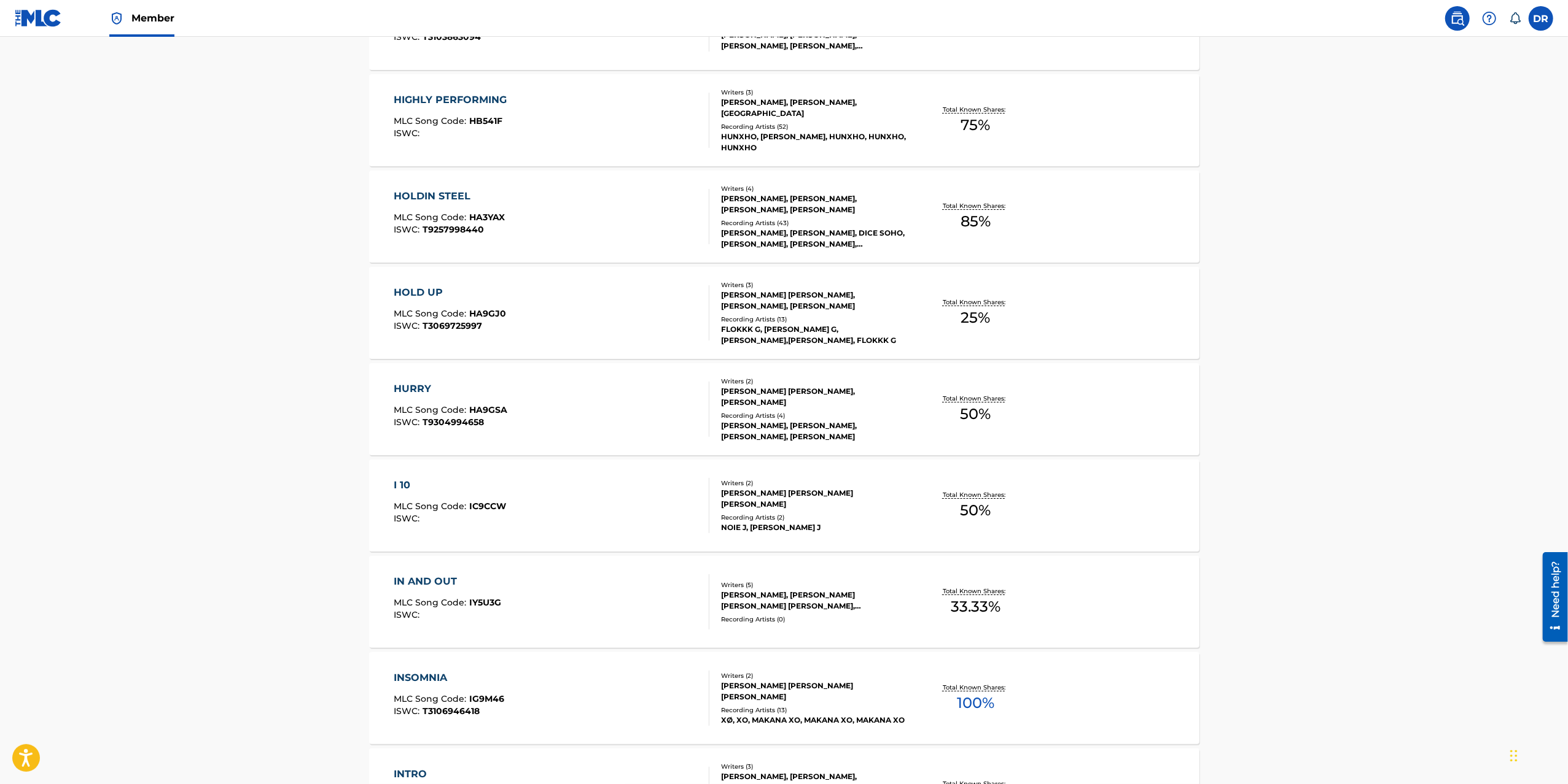
scroll to position [8963, 0]
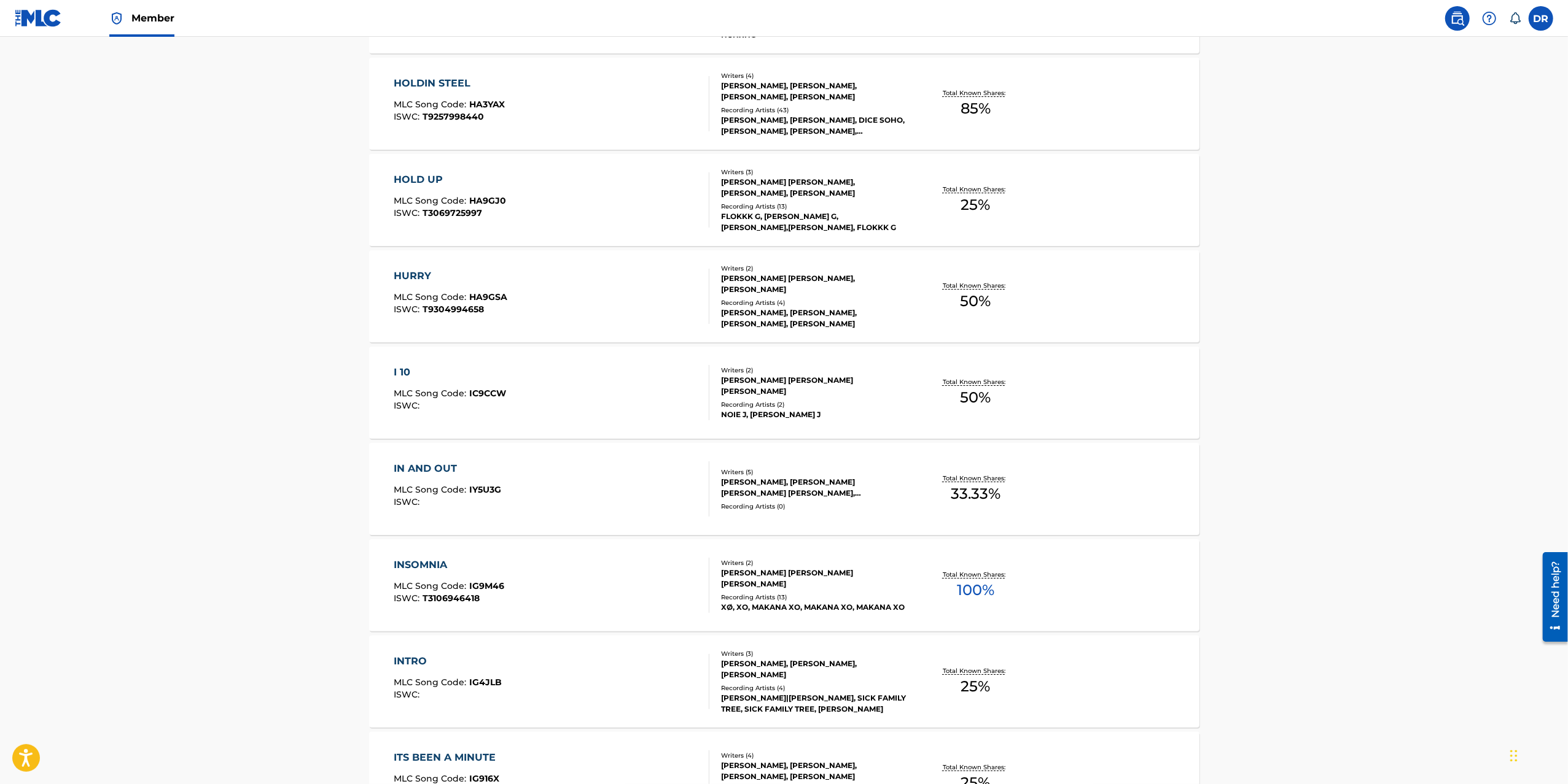
click at [429, 560] on div "INSOMNIA" at bounding box center [448, 564] width 111 height 15
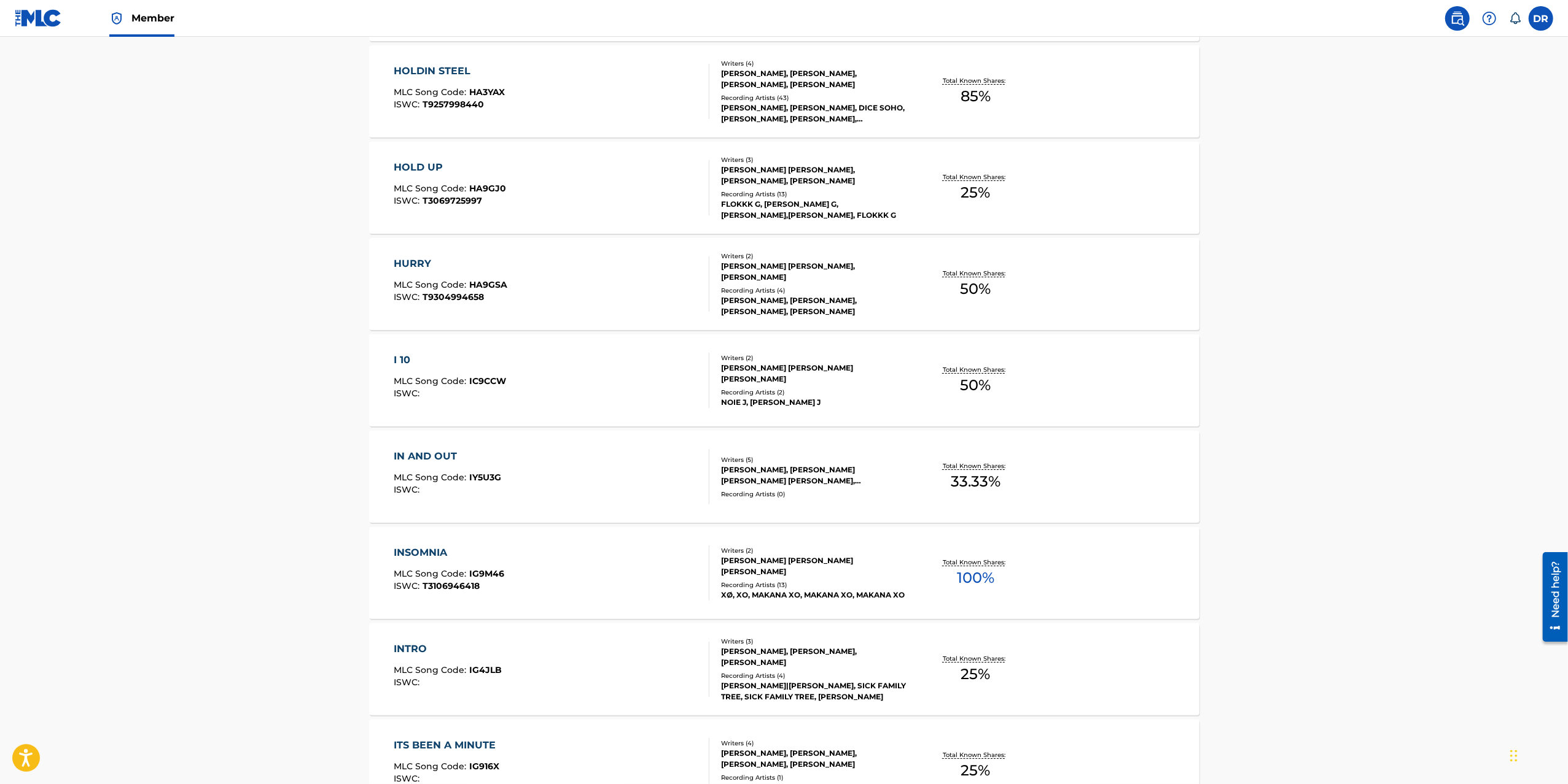
scroll to position [9440, 0]
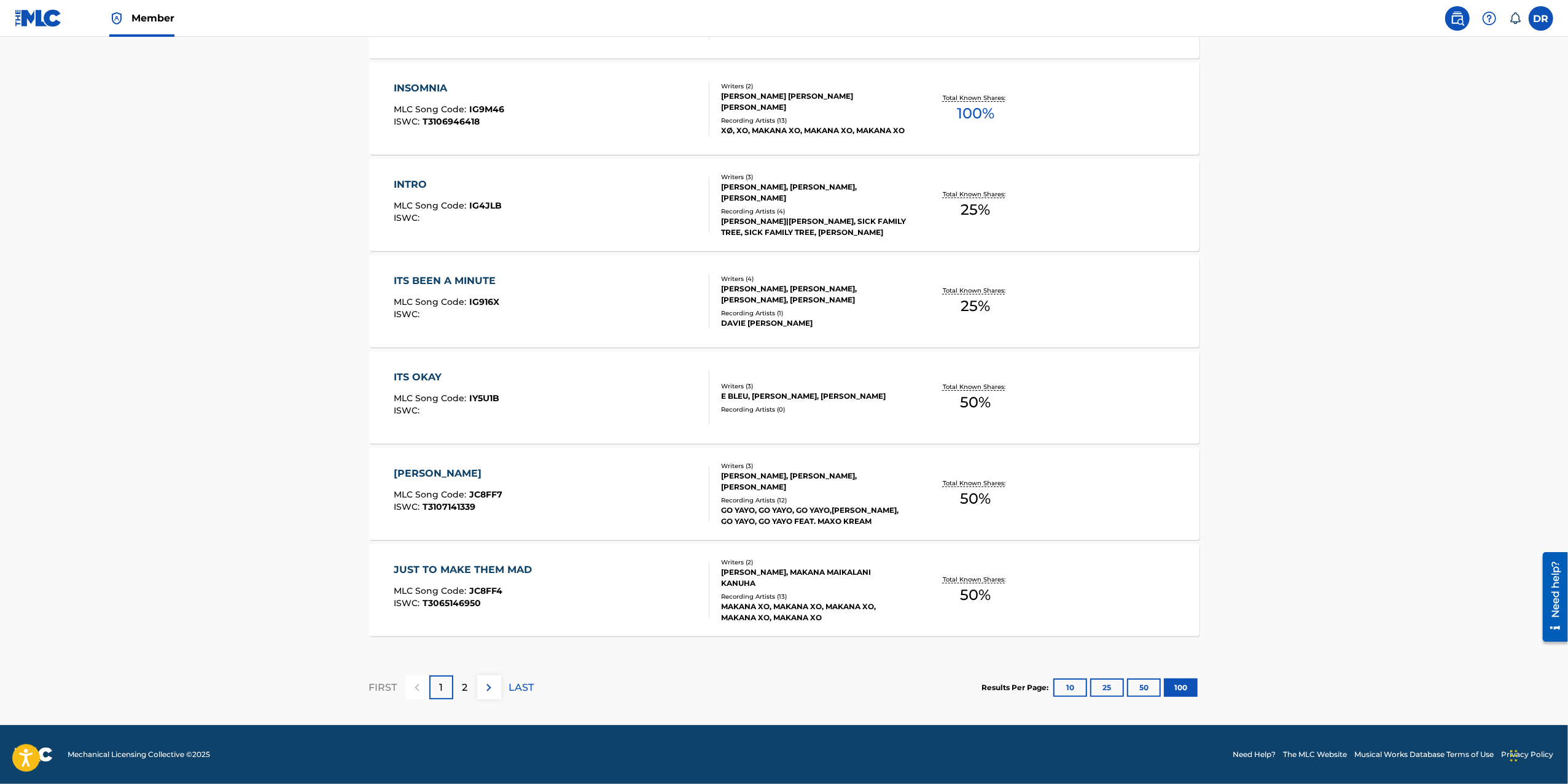
click at [465, 565] on div "JUST TO MAKE THEM MAD" at bounding box center [465, 569] width 144 height 15
click at [463, 692] on p "2" at bounding box center [466, 688] width 6 height 15
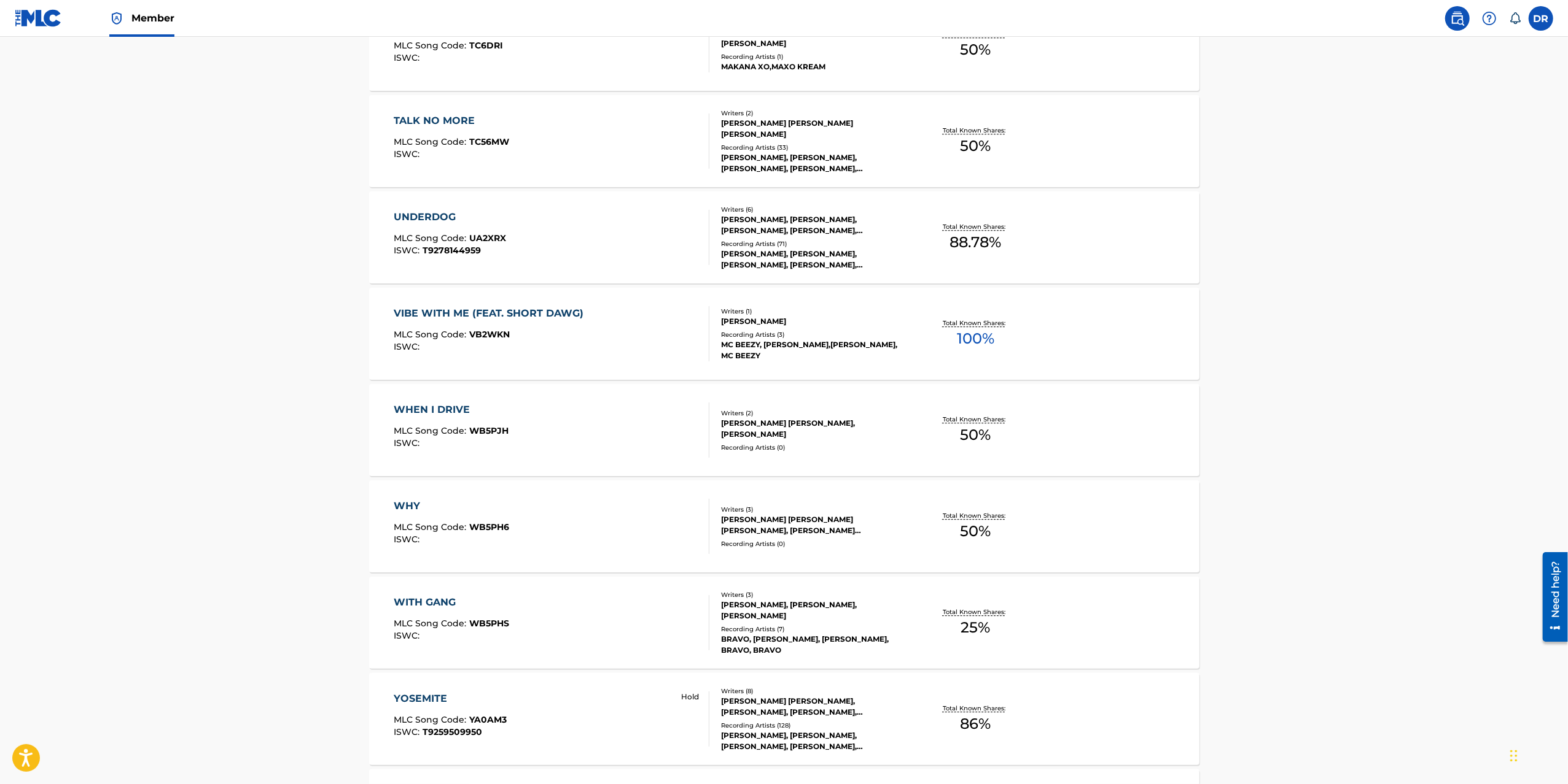
scroll to position [3227, 0]
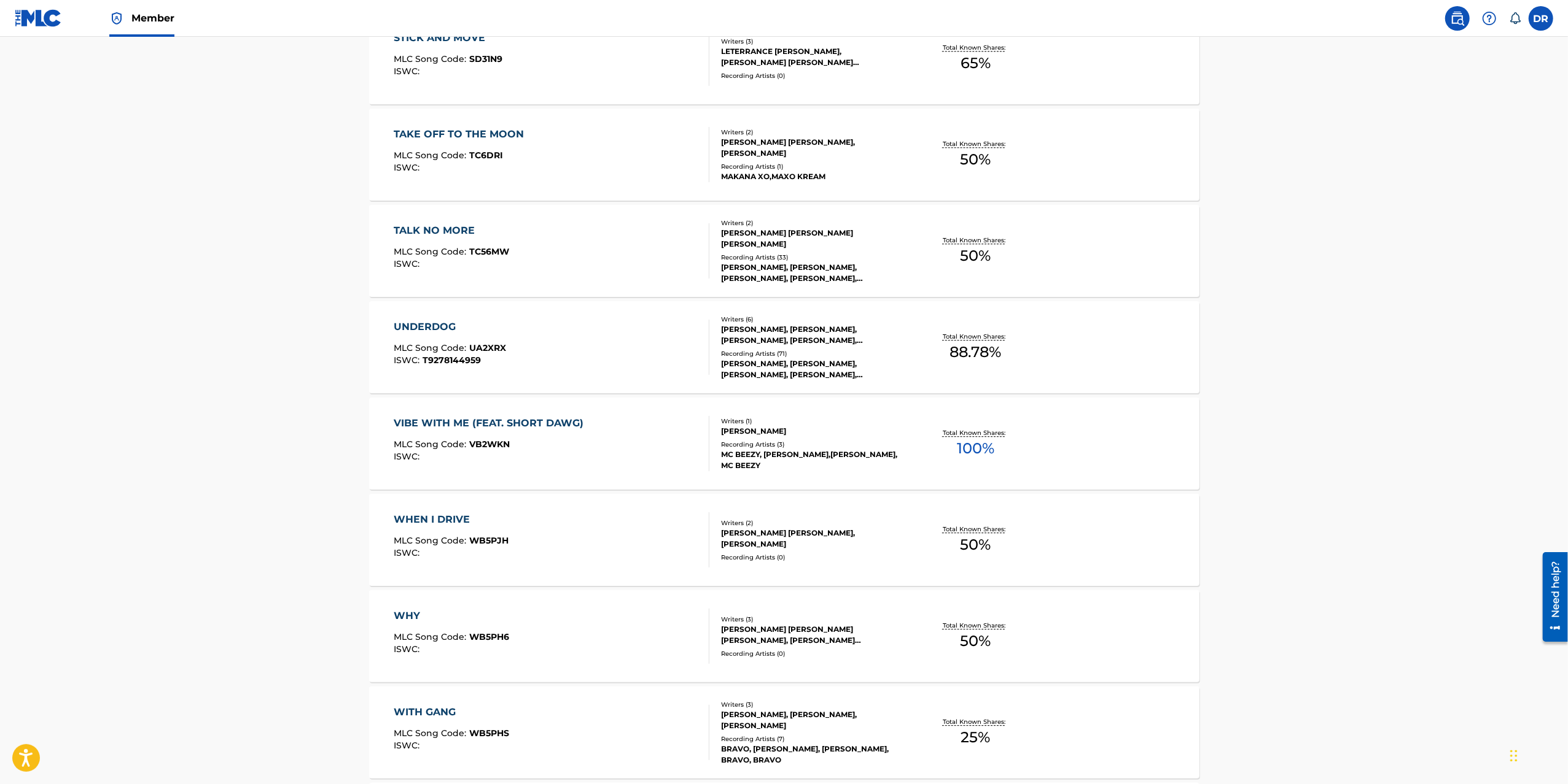
click at [431, 324] on div "UNDERDOG" at bounding box center [449, 326] width 113 height 15
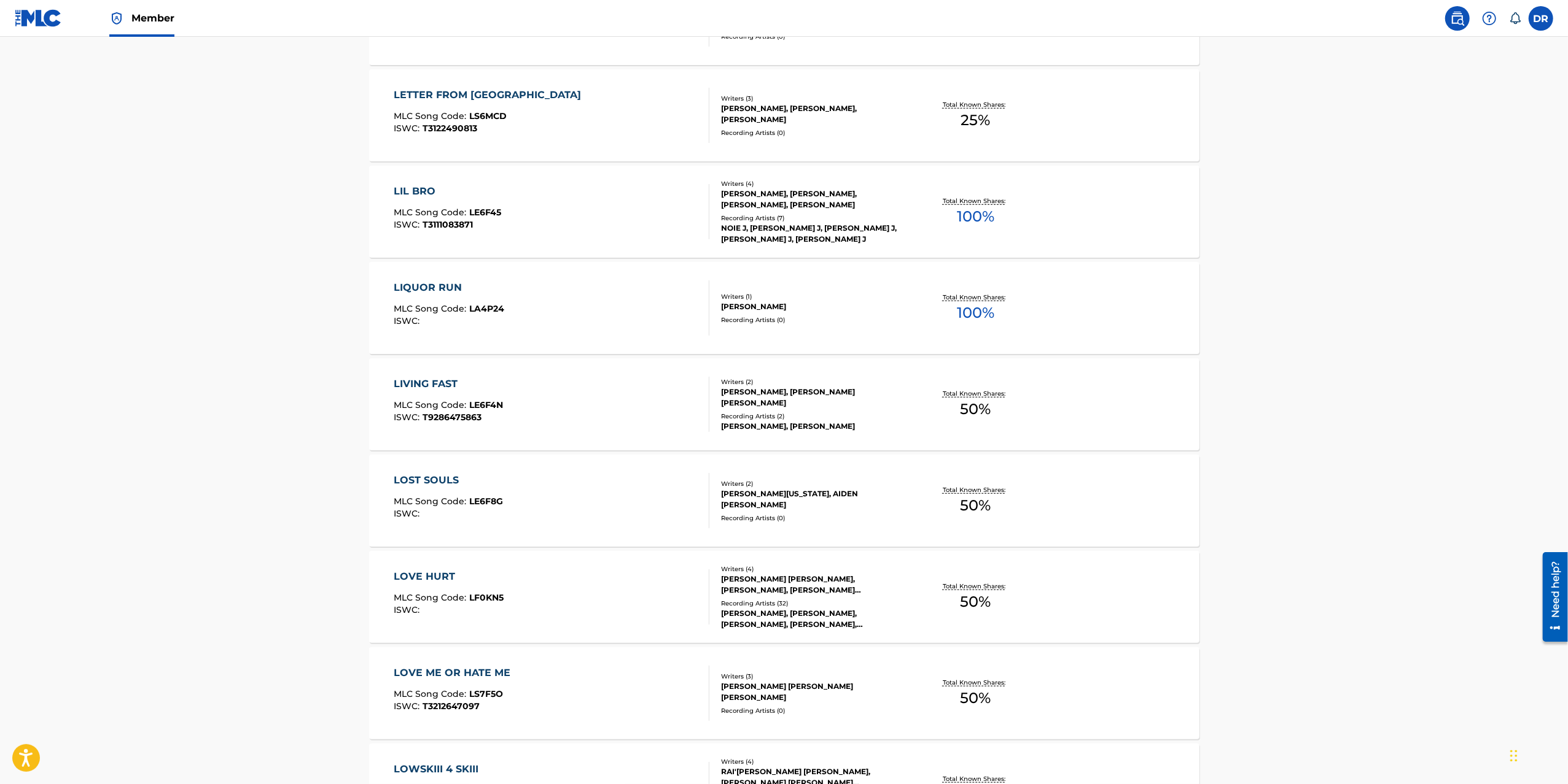
scroll to position [0, 0]
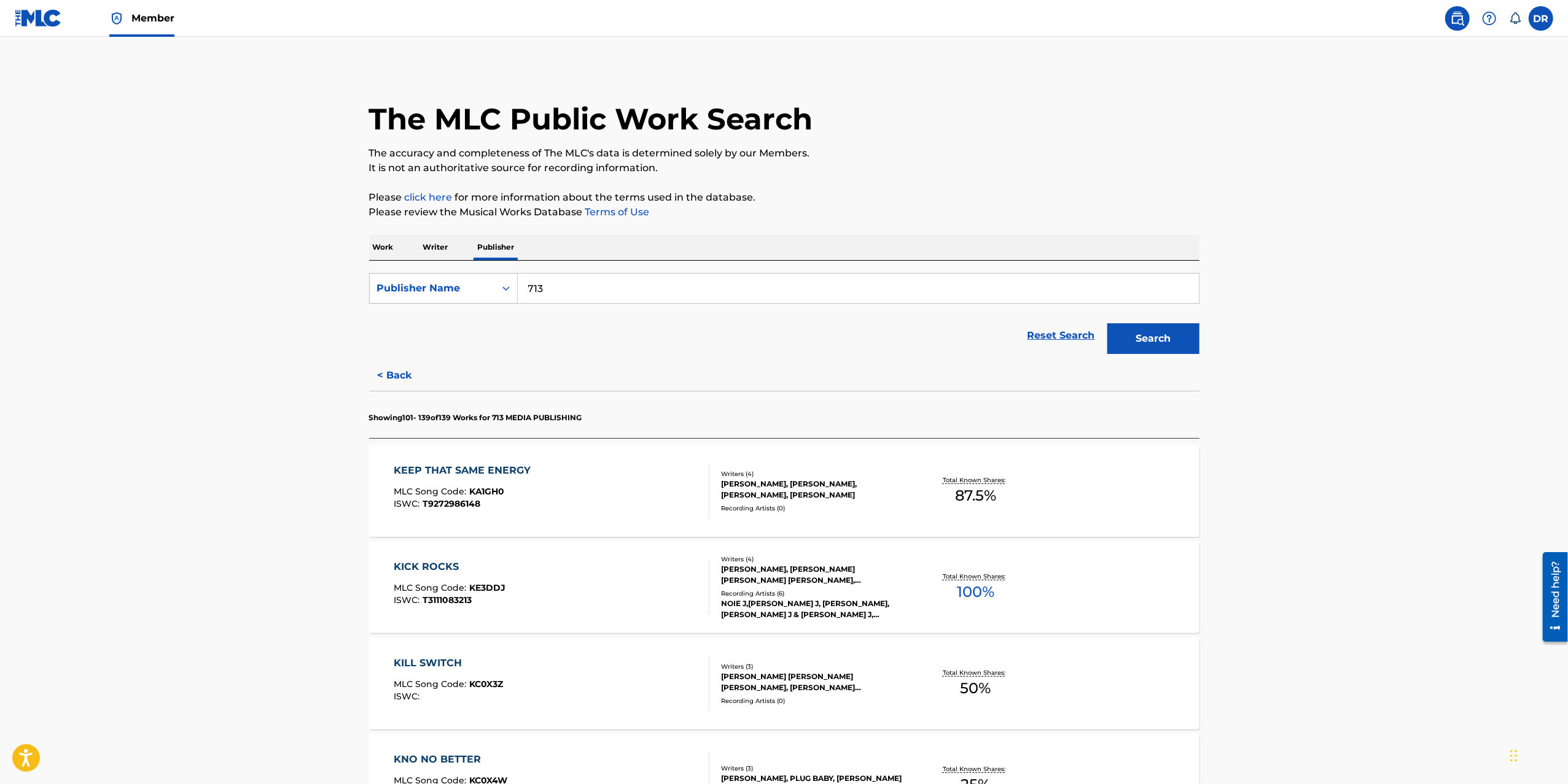
click at [395, 375] on button "< Back" at bounding box center [405, 375] width 74 height 30
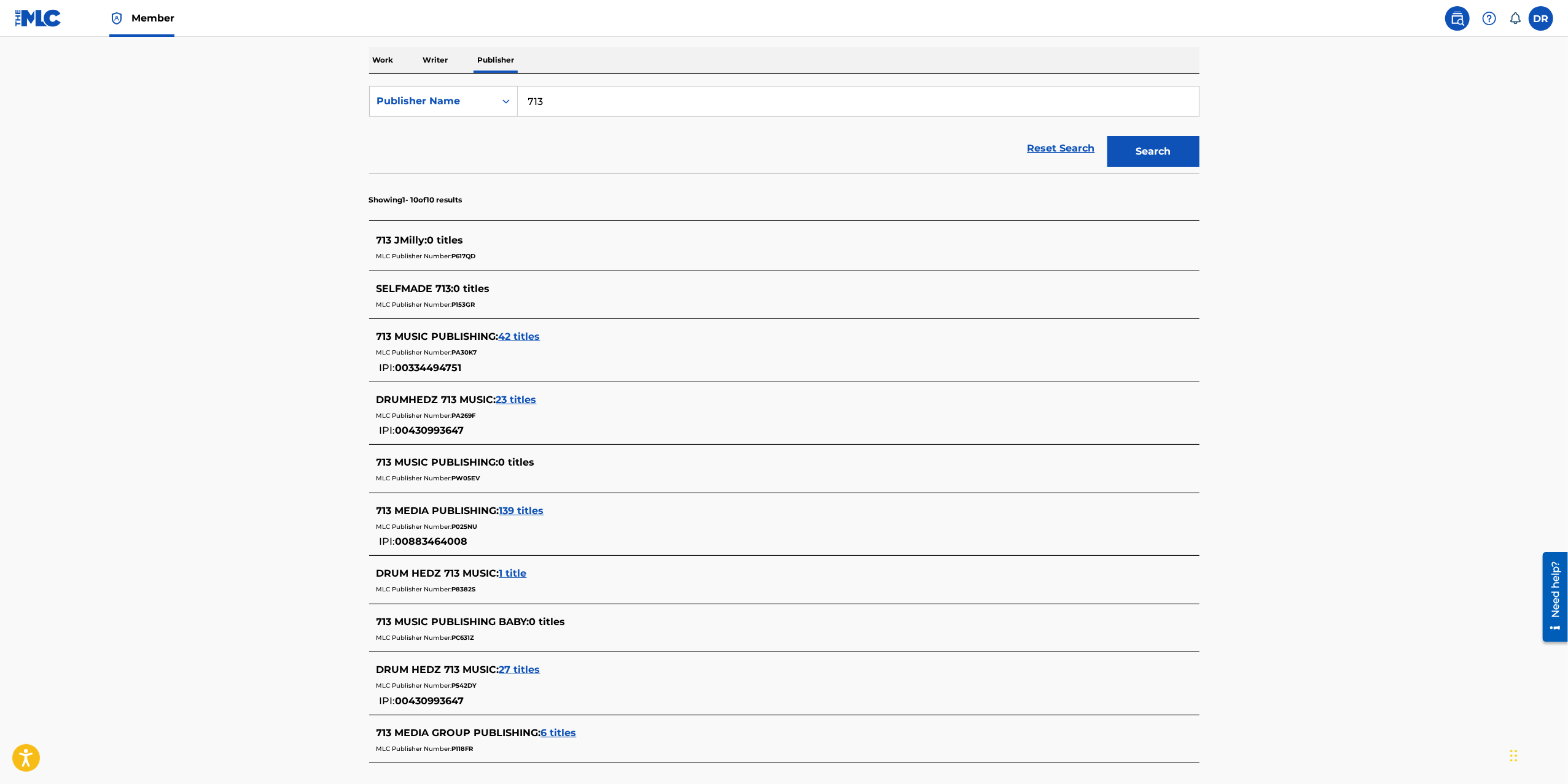
scroll to position [311, 0]
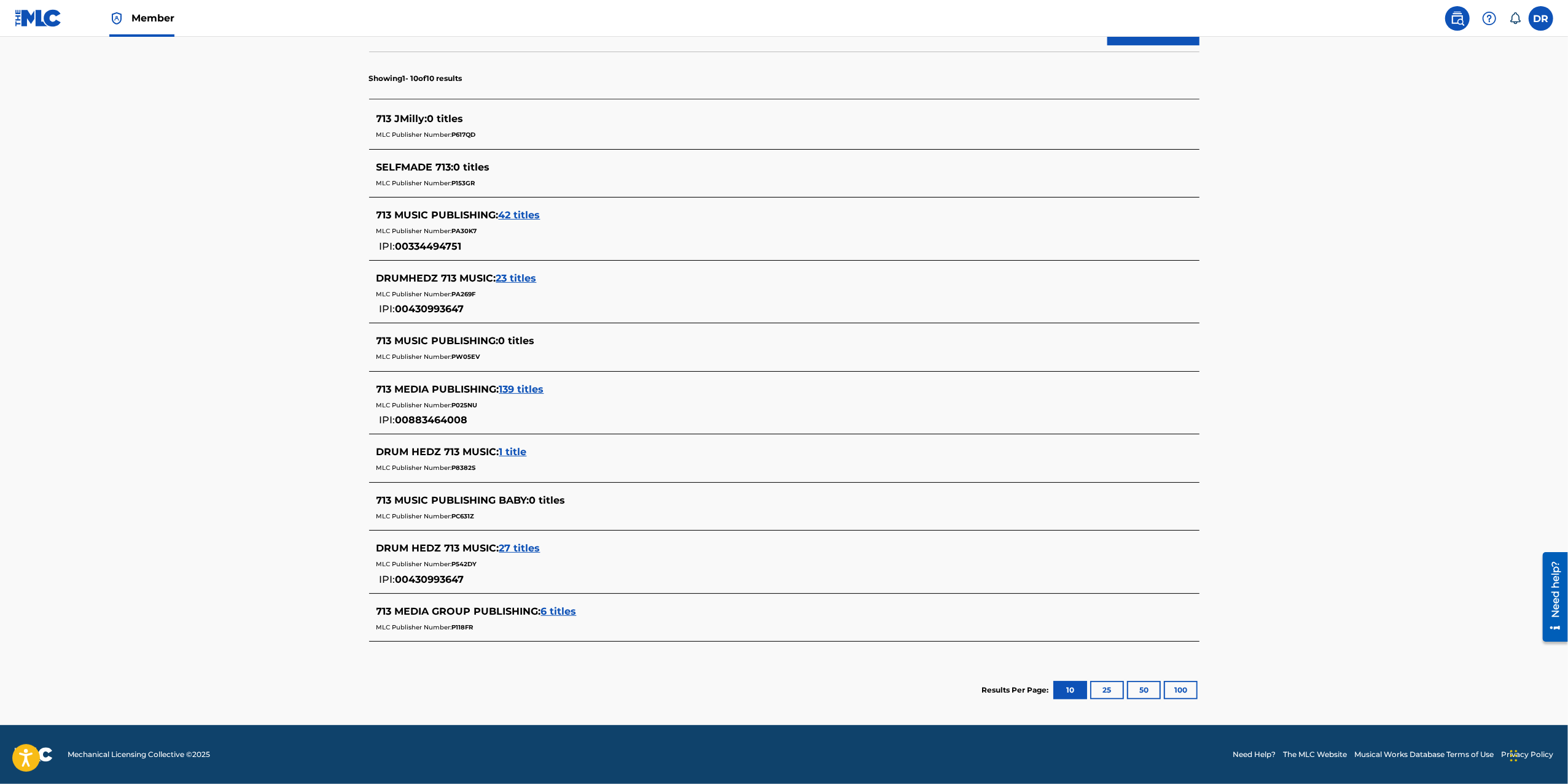
click at [555, 613] on span "6 titles" at bounding box center [559, 612] width 35 height 12
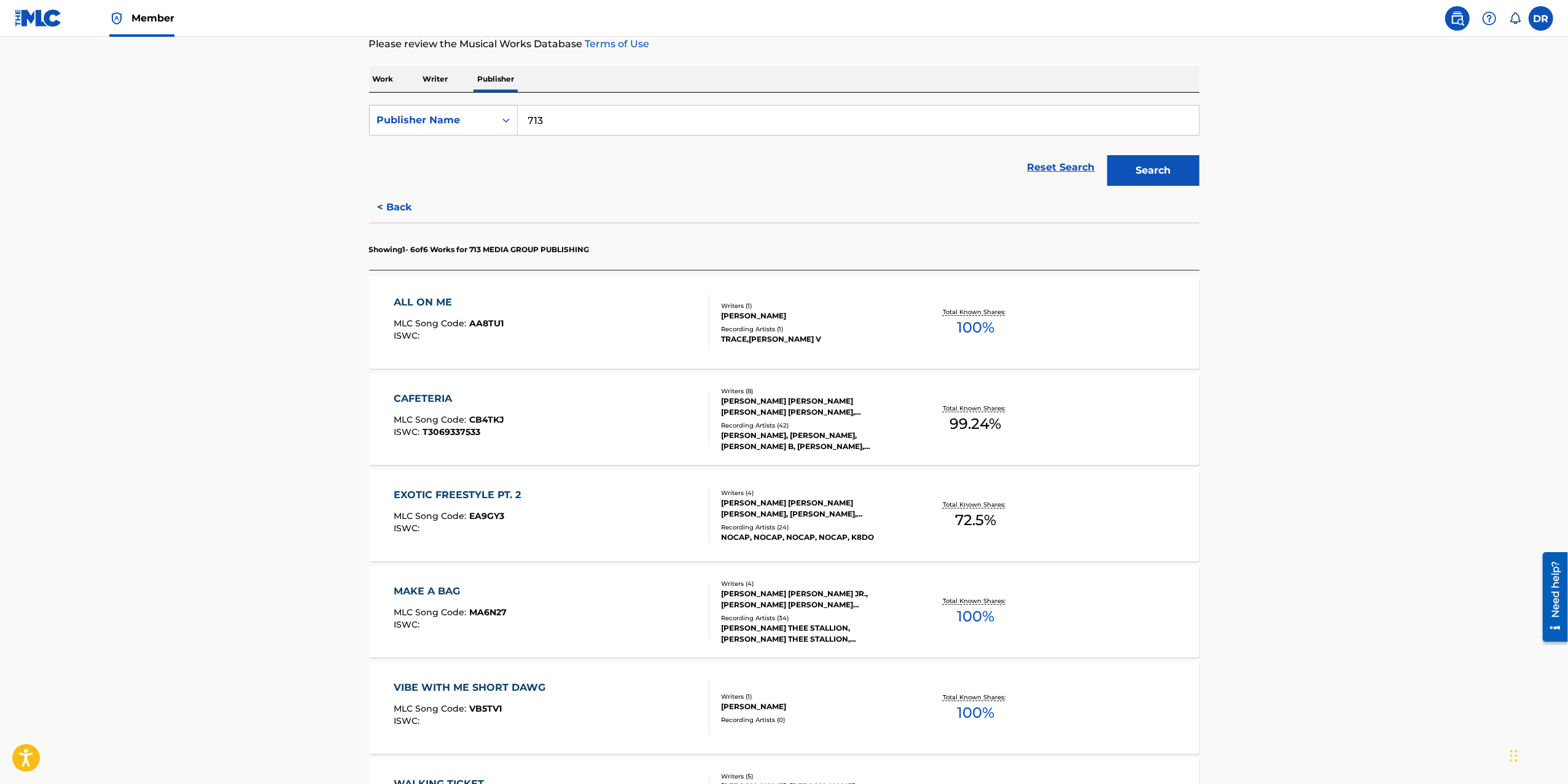
scroll to position [0, 0]
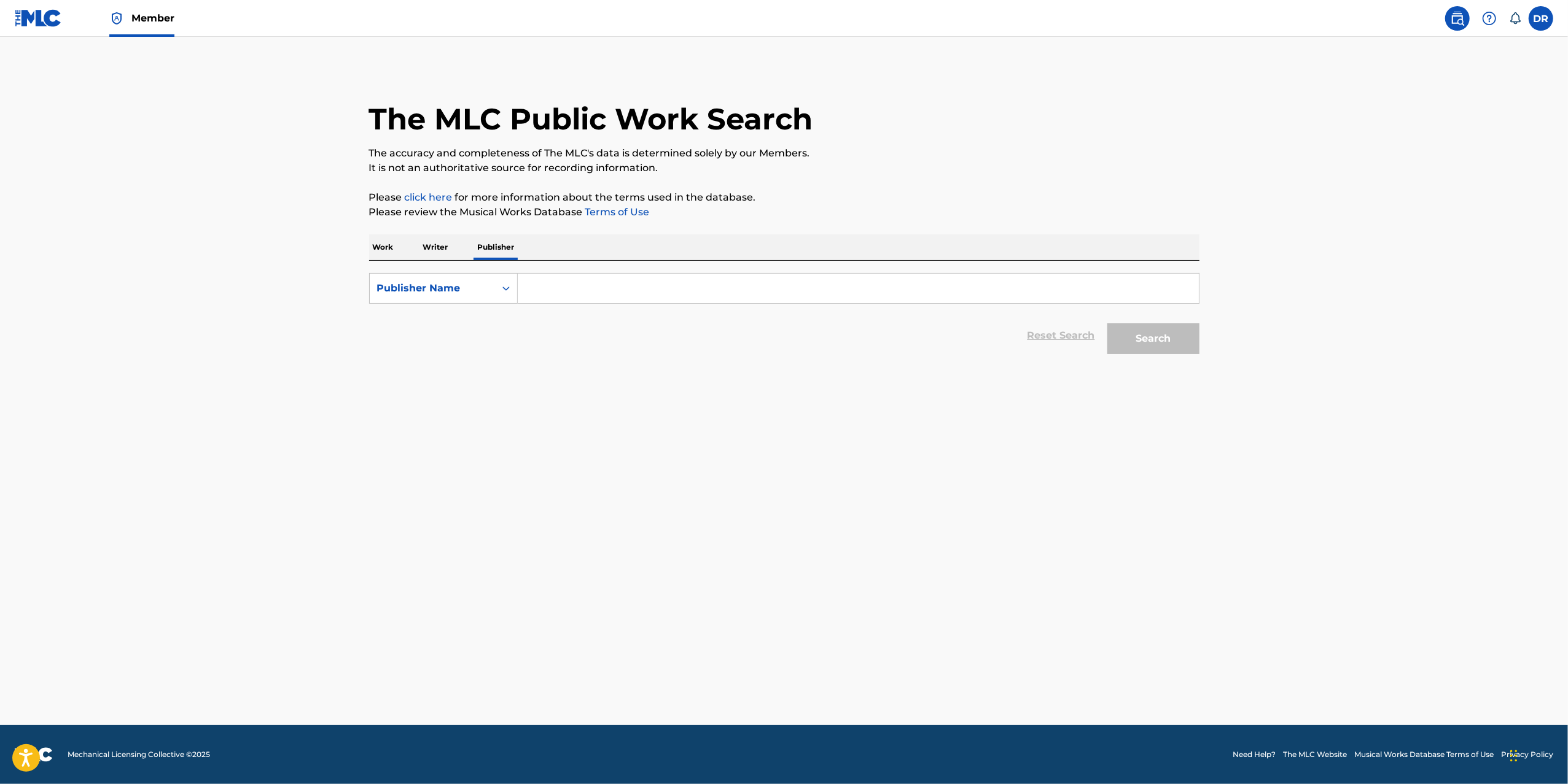
drag, startPoint x: 638, startPoint y: 281, endPoint x: 892, endPoint y: 305, distance: 255.1
click at [642, 281] on input "Search Form" at bounding box center [858, 288] width 682 height 29
paste input "713"
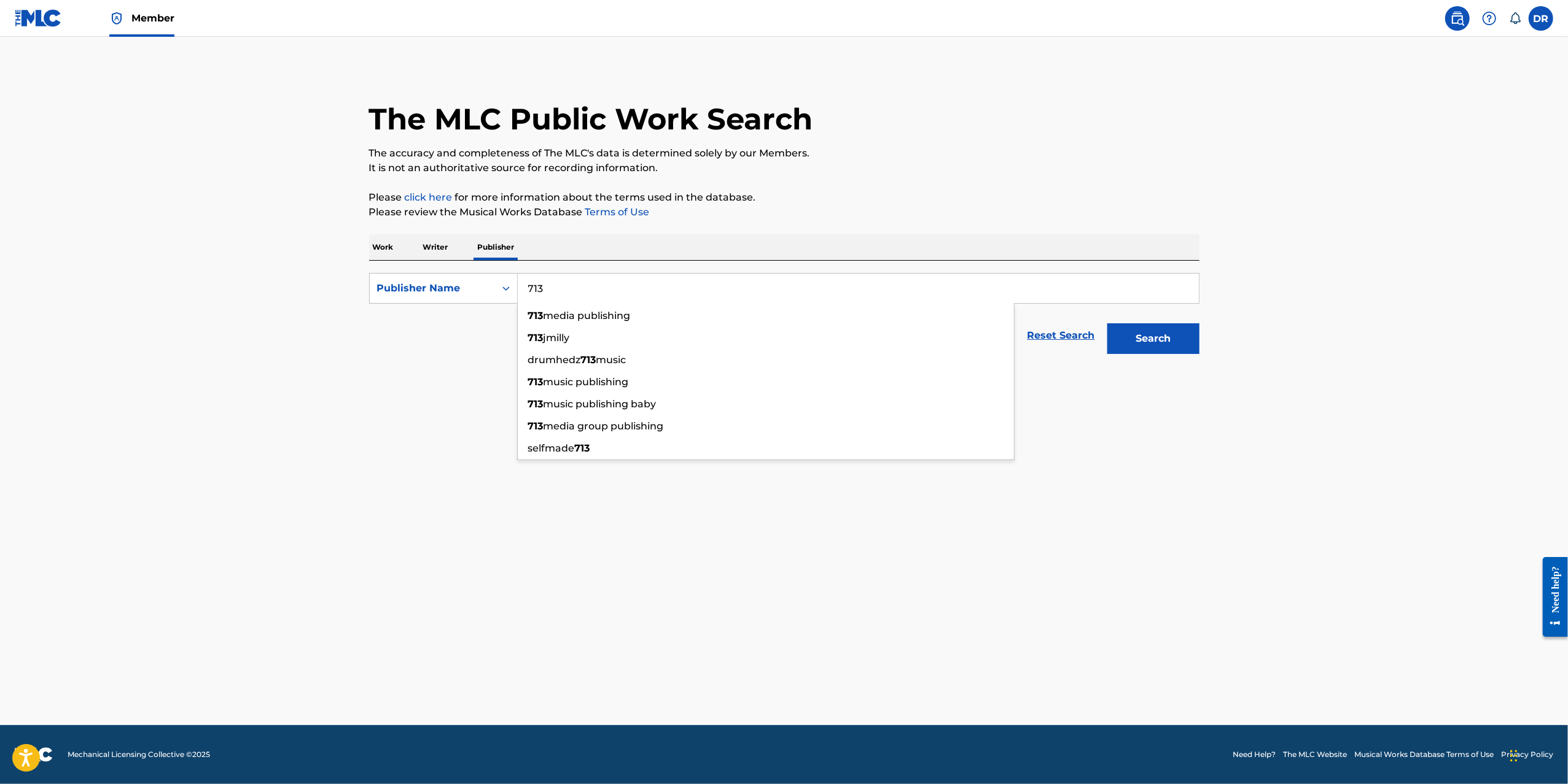
type input "713"
drag, startPoint x: 1290, startPoint y: 321, endPoint x: 1205, endPoint y: 337, distance: 86.5
click at [1278, 322] on main "The MLC Public Work Search The accuracy and completeness of The MLC's data is d…" at bounding box center [784, 381] width 1568 height 689
click at [1193, 338] on button "Search" at bounding box center [1153, 338] width 92 height 30
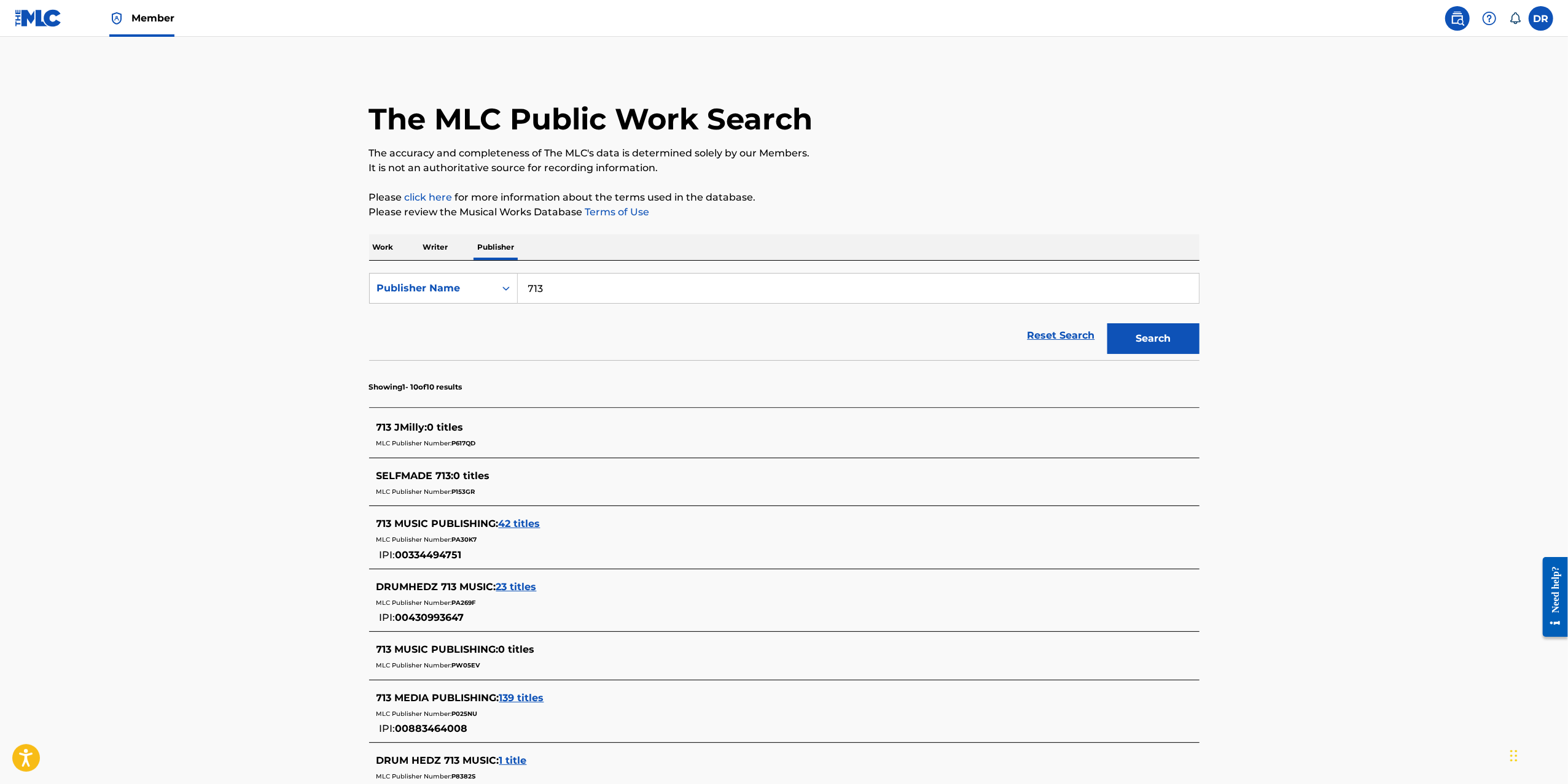
click at [521, 528] on span "42 titles" at bounding box center [520, 524] width 42 height 12
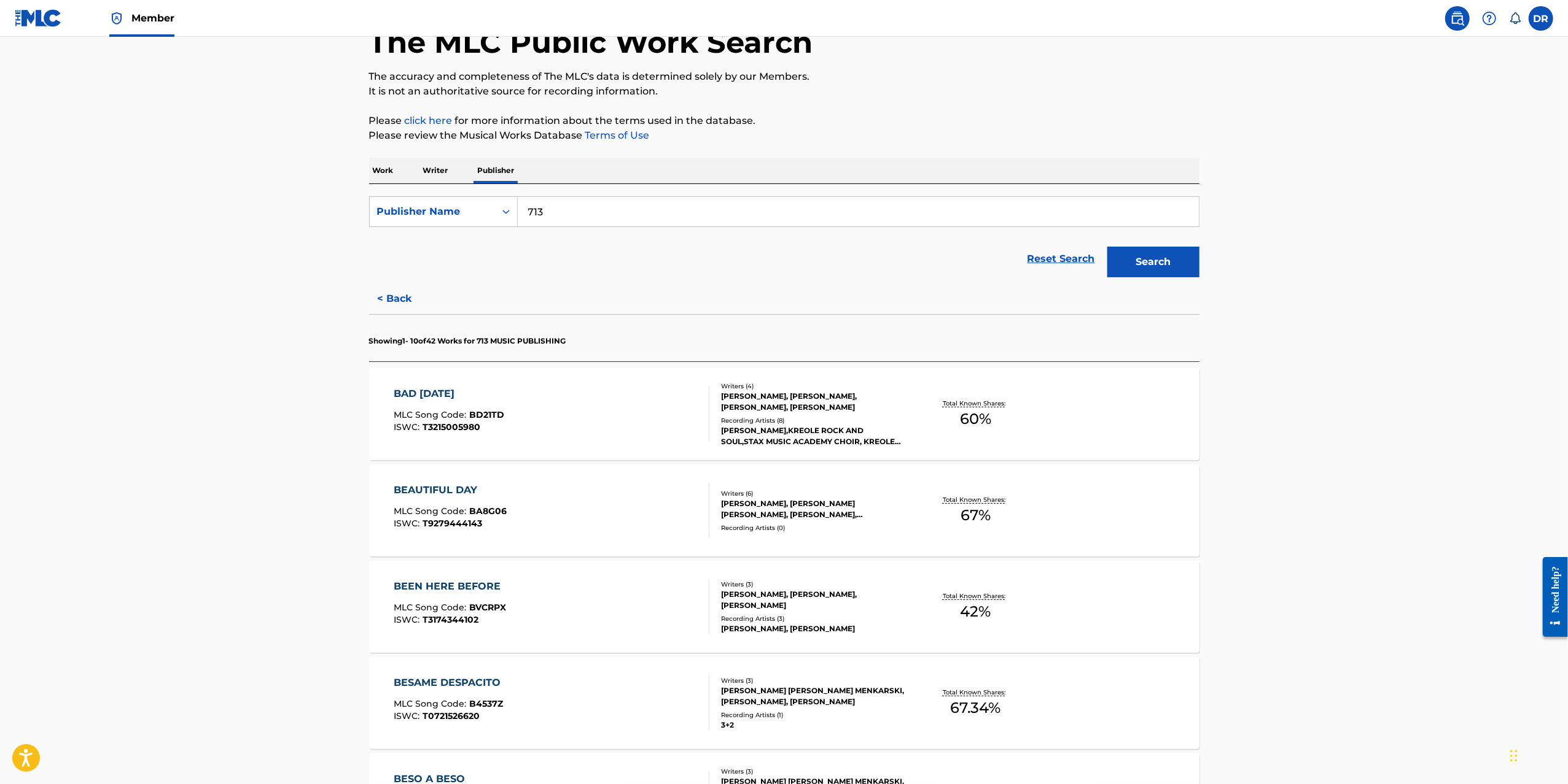
scroll to position [137, 0]
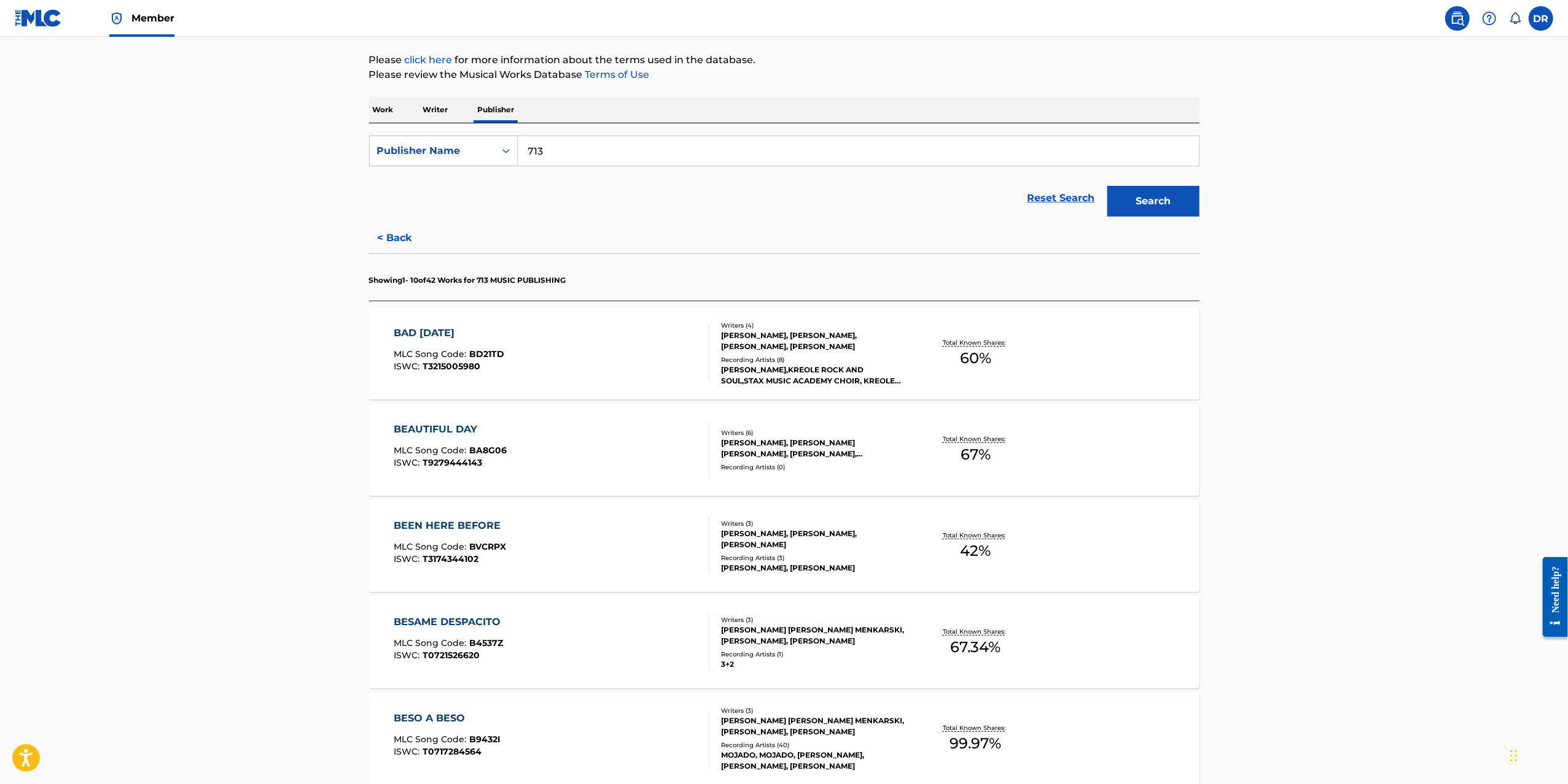
click at [438, 326] on div "BAD KARMA" at bounding box center [448, 333] width 111 height 15
click at [433, 427] on div "BEAUTIFUL DAY" at bounding box center [449, 429] width 113 height 15
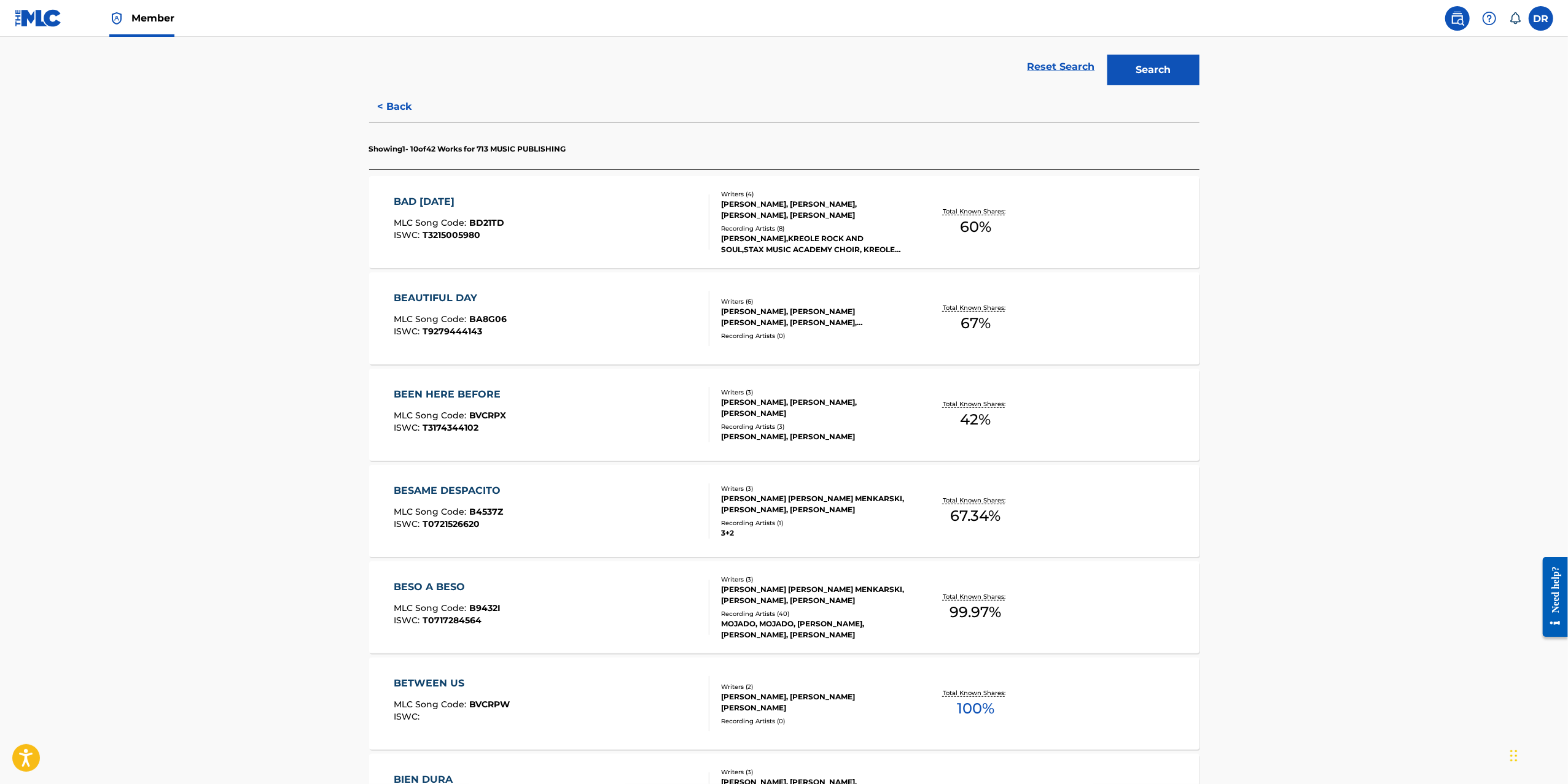
scroll to position [277, 0]
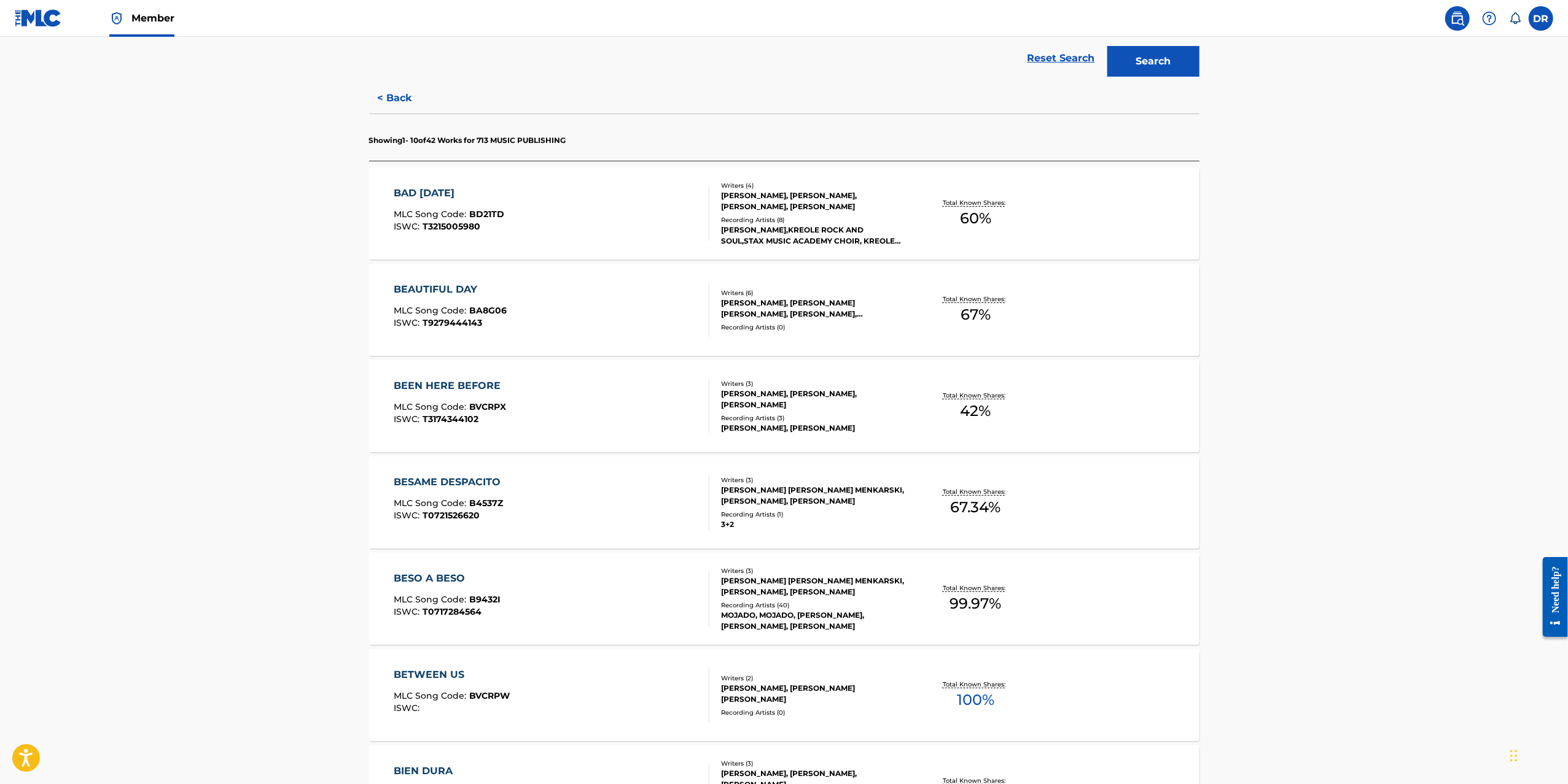
click at [451, 388] on div "BEEN HERE BEFORE" at bounding box center [449, 385] width 113 height 15
click at [441, 573] on div "BESO A BESO" at bounding box center [446, 578] width 107 height 15
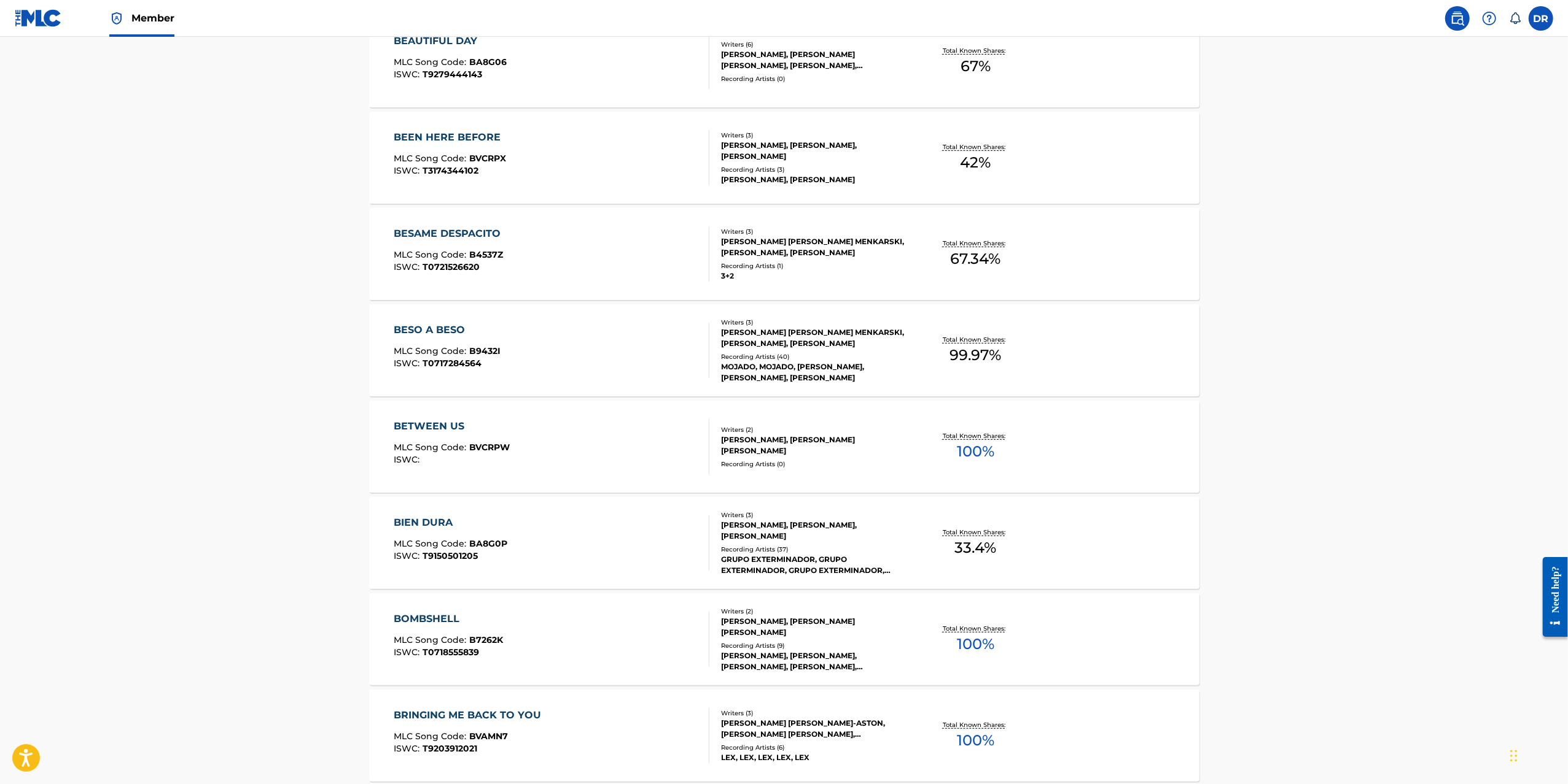
scroll to position [544, 0]
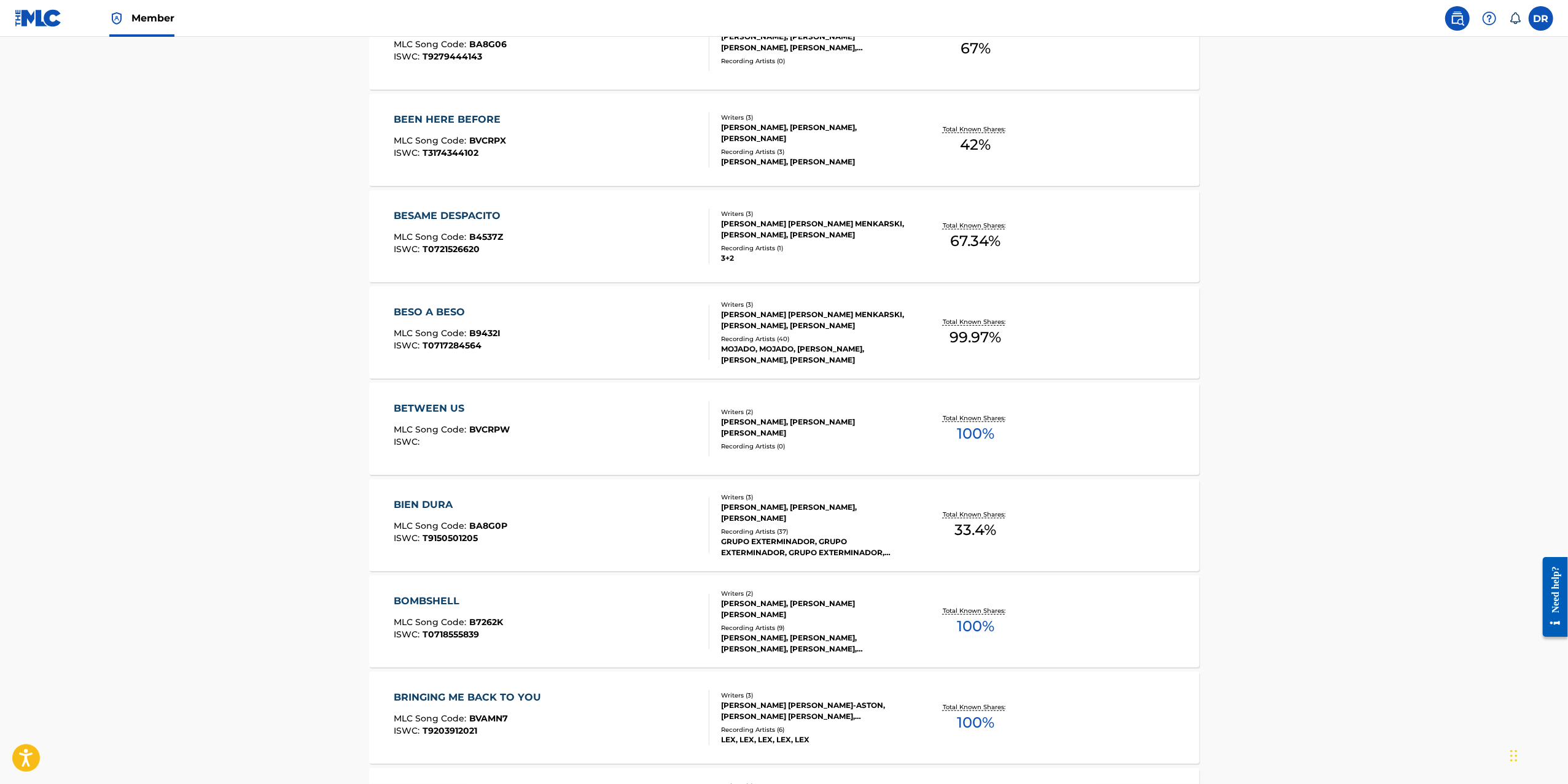
click at [432, 507] on div "BIEN DURA" at bounding box center [450, 505] width 114 height 15
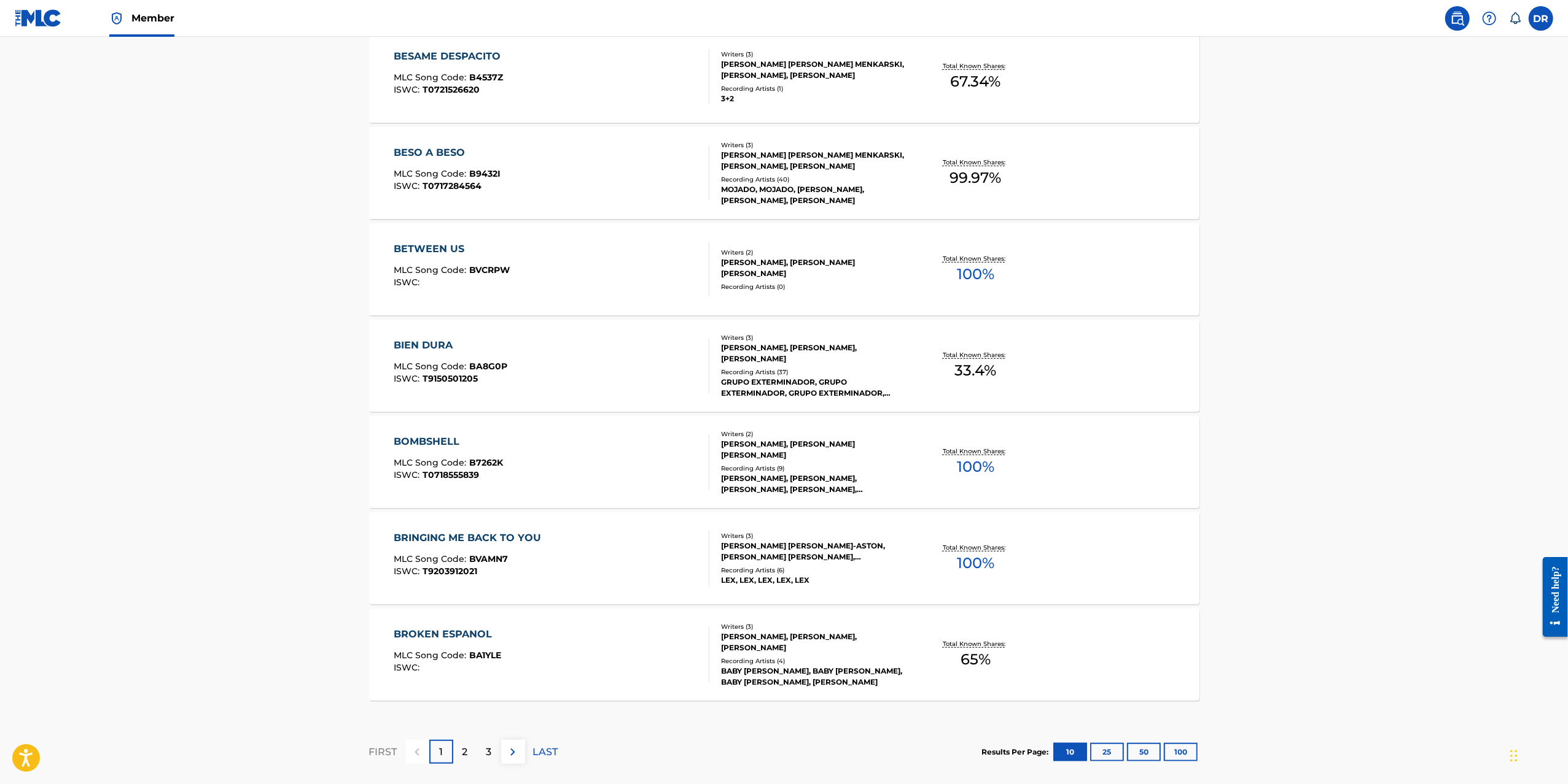
scroll to position [724, 0]
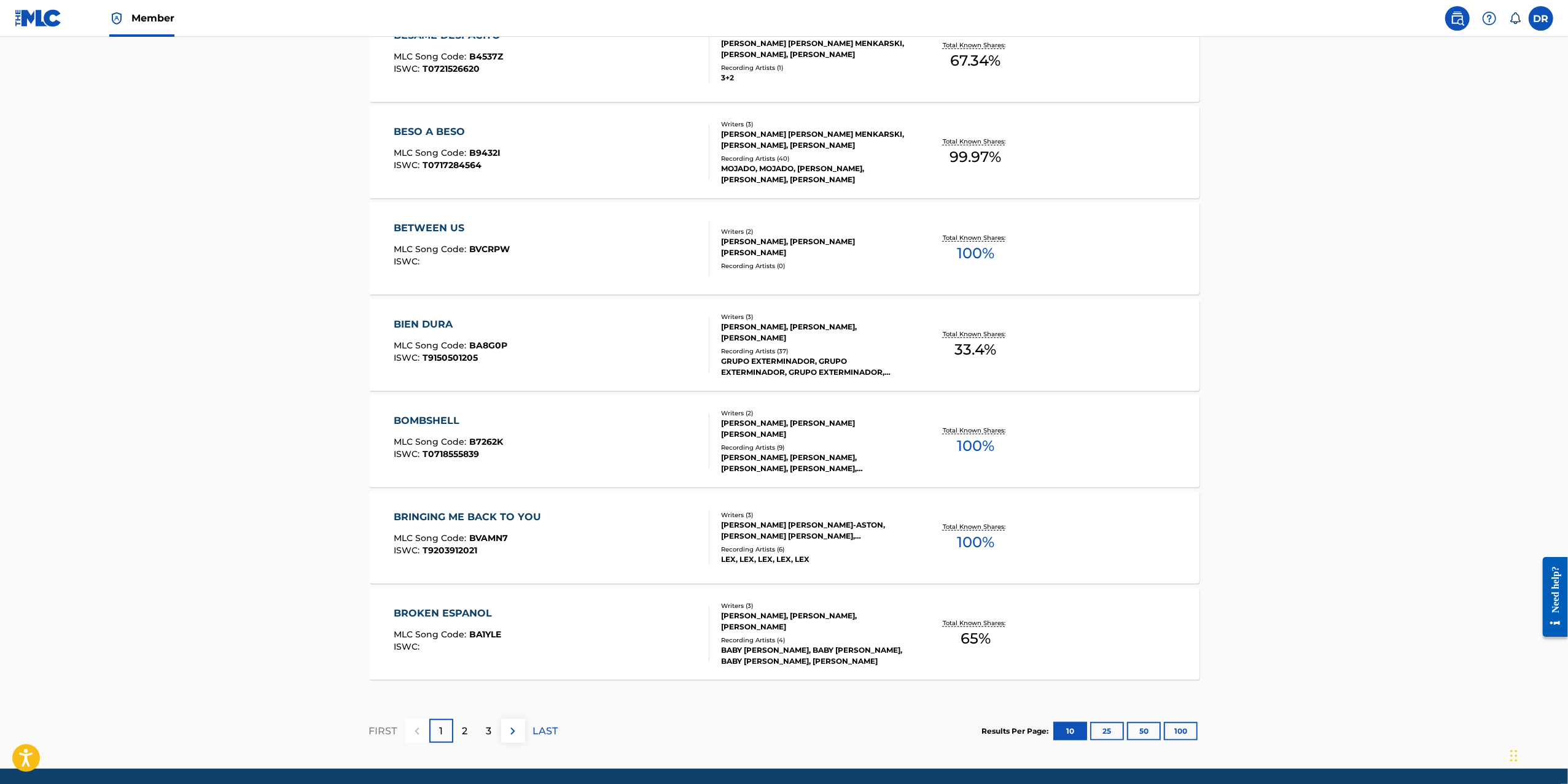
drag, startPoint x: 430, startPoint y: 421, endPoint x: 446, endPoint y: 459, distance: 41.2
click at [430, 421] on div "BOMBSHELL" at bounding box center [447, 420] width 109 height 15
click at [451, 613] on div "BROKEN ESPANOL" at bounding box center [447, 613] width 108 height 15
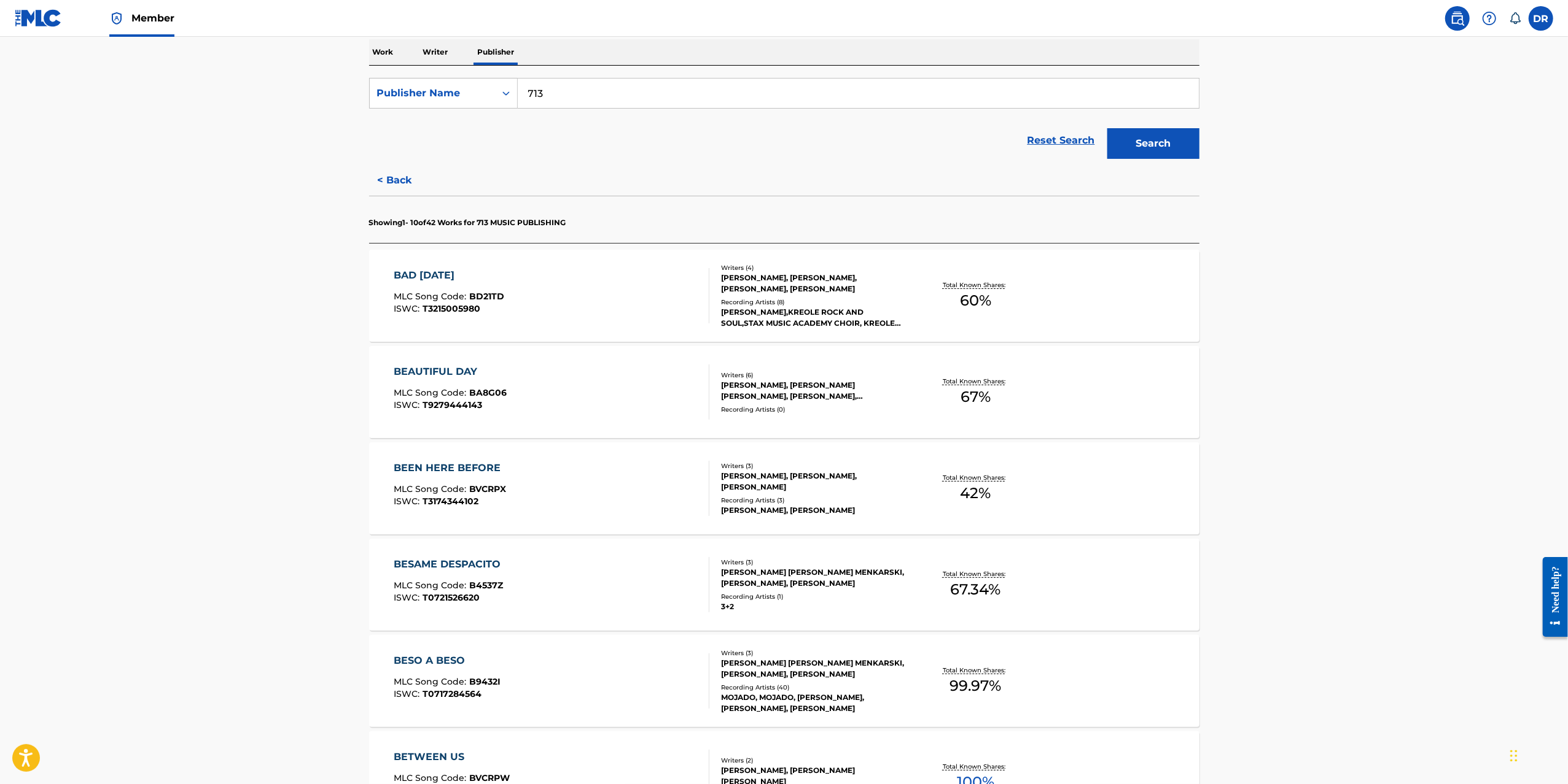
scroll to position [211, 0]
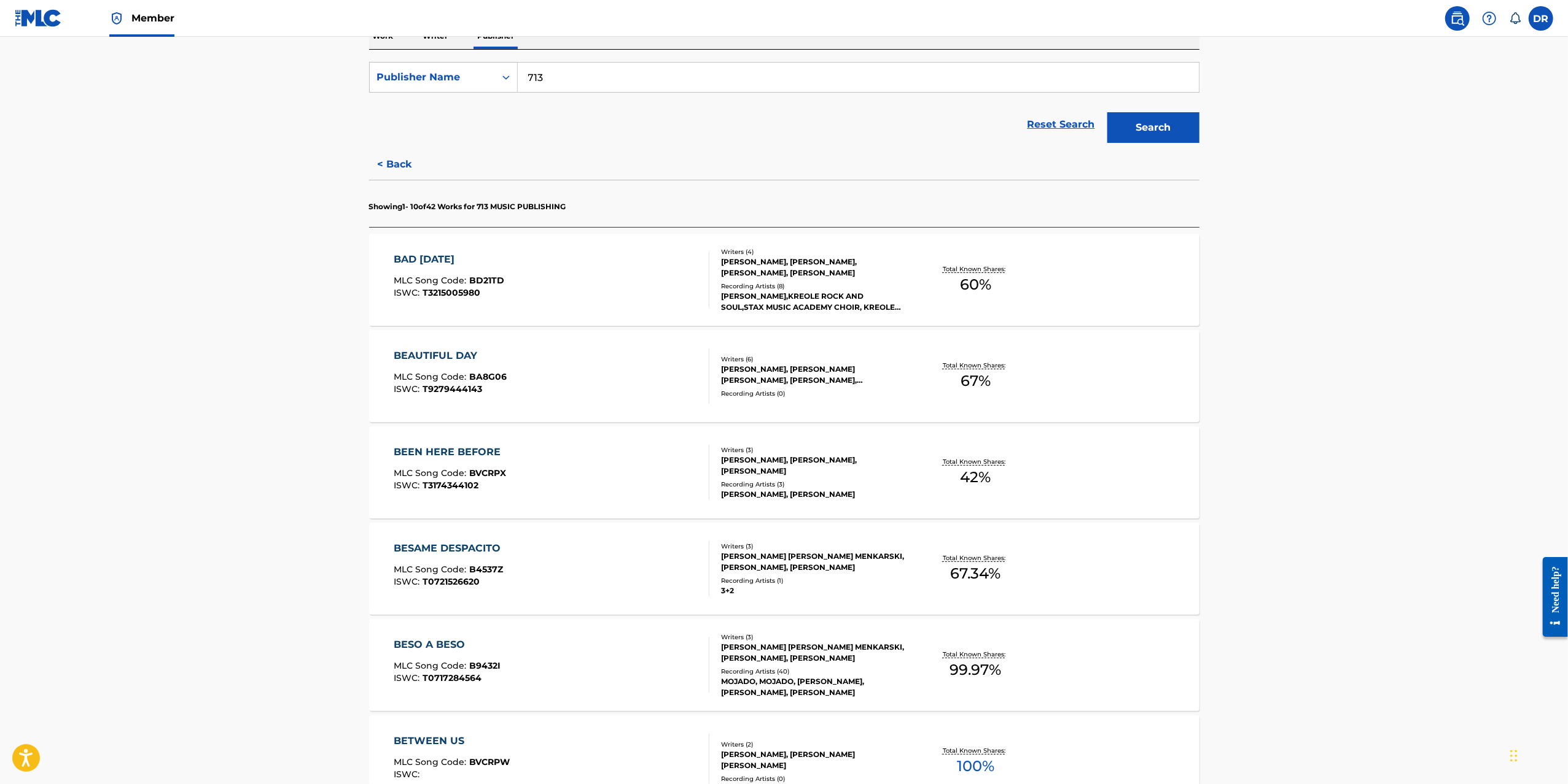
click at [444, 259] on div "BAD KARMA" at bounding box center [448, 259] width 111 height 15
click at [441, 357] on div "BEAUTIFUL DAY" at bounding box center [449, 356] width 113 height 15
click at [445, 452] on div "BEEN HERE BEFORE" at bounding box center [449, 452] width 113 height 15
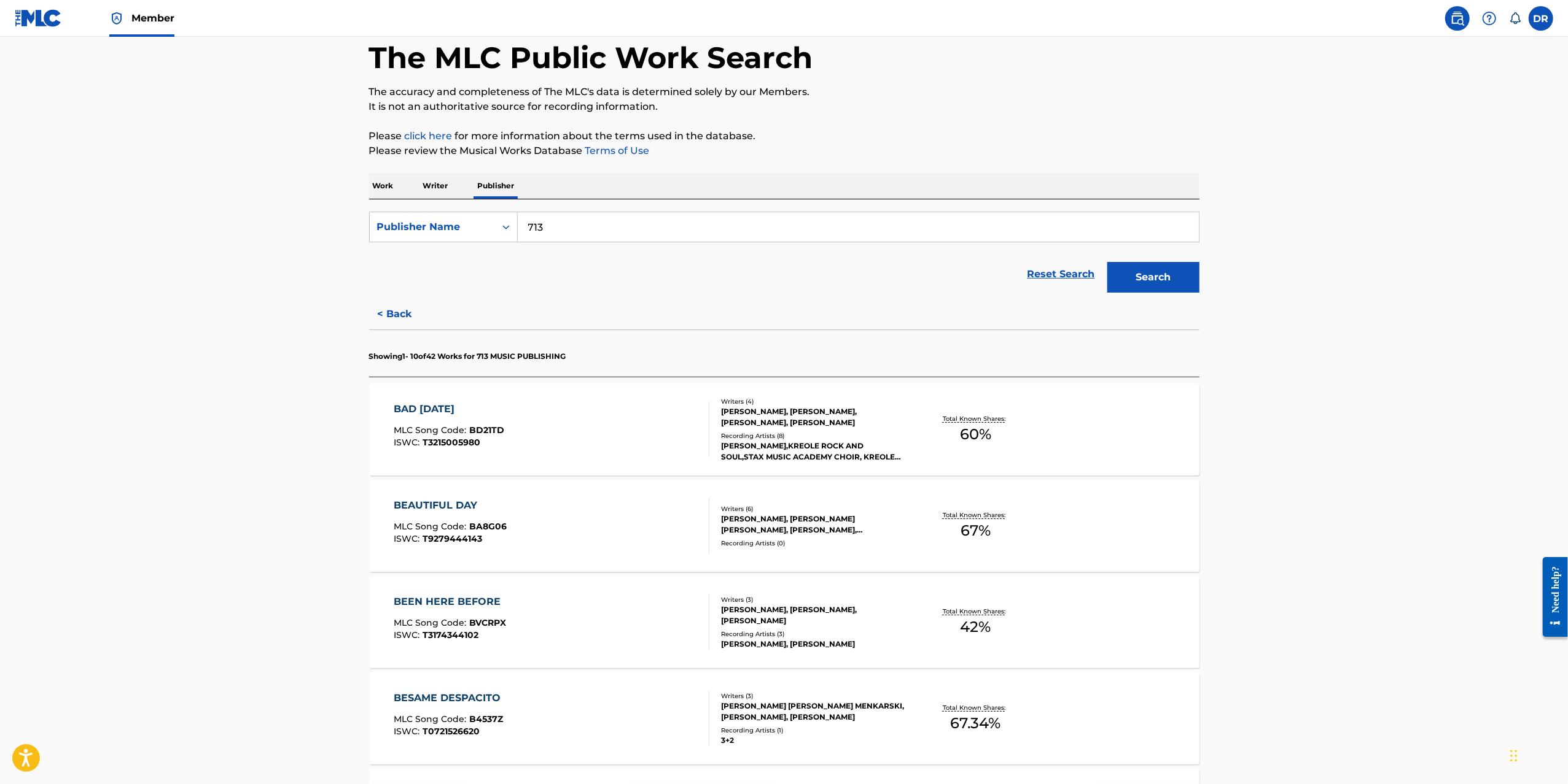
click at [264, 290] on main "The MLC Public Work Search The accuracy and completeness of The MLC's data is d…" at bounding box center [784, 704] width 1568 height 1456
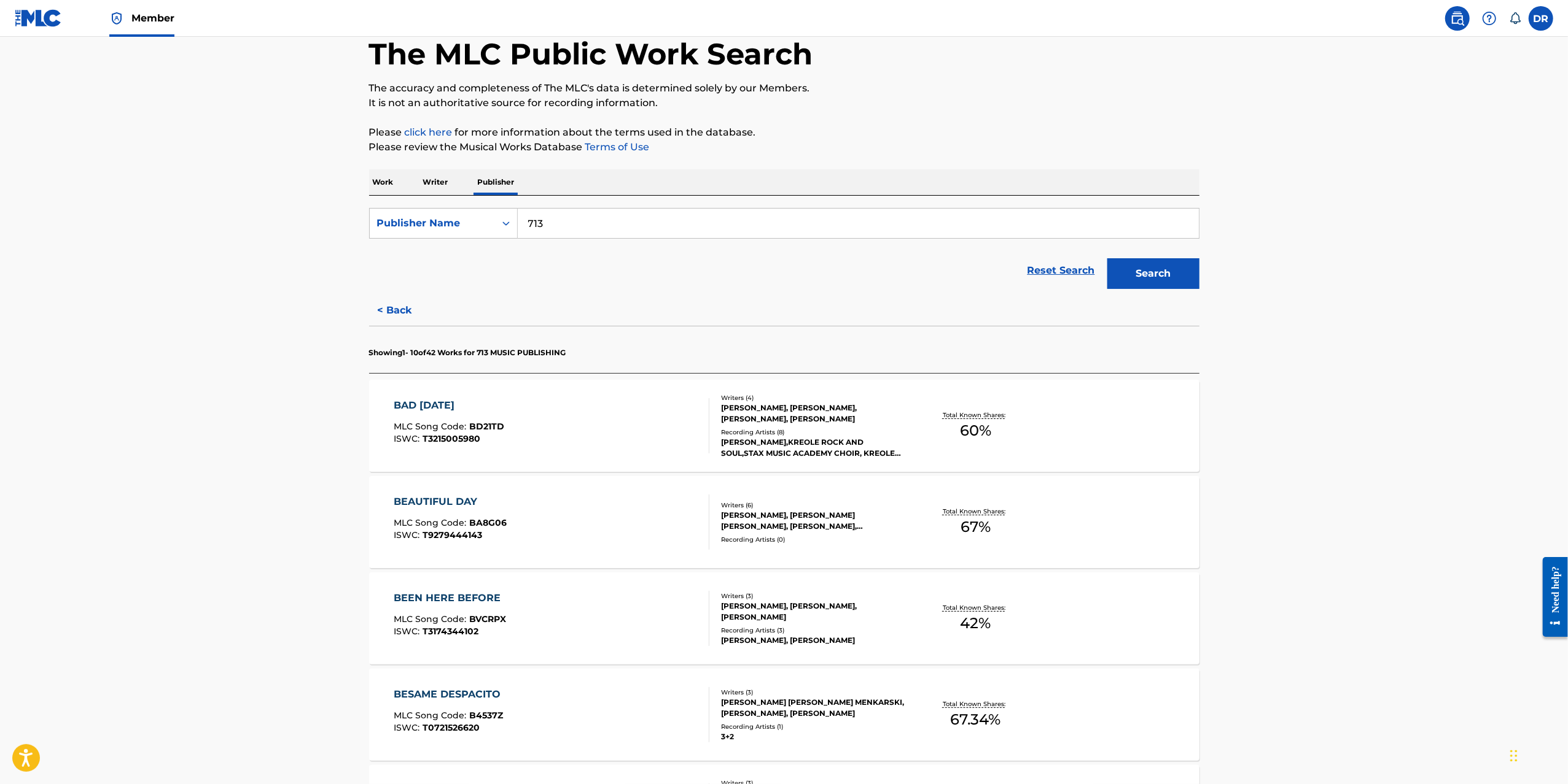
scroll to position [67, 0]
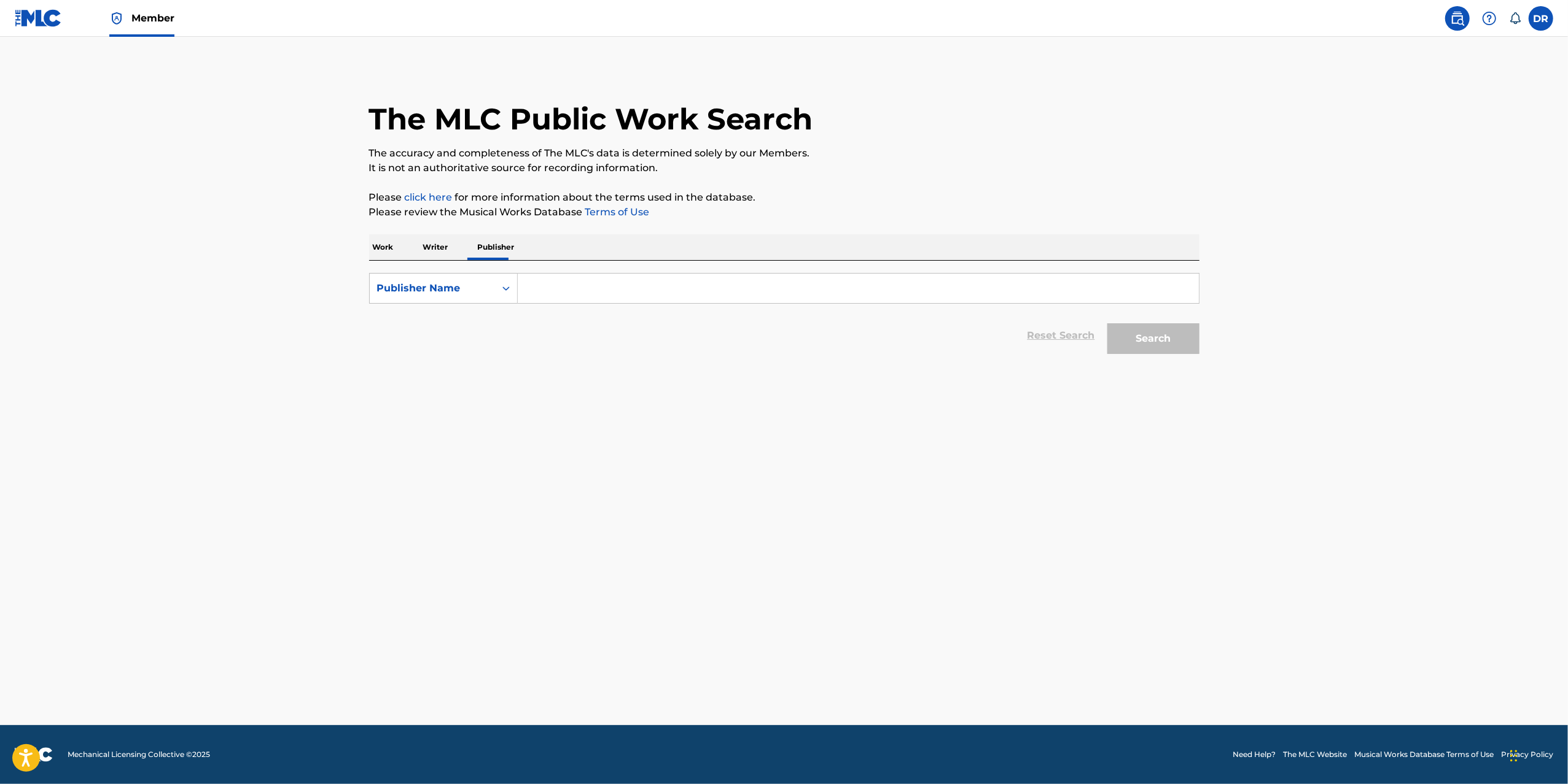
click at [988, 294] on input "Search Form" at bounding box center [858, 288] width 682 height 29
paste input "713"
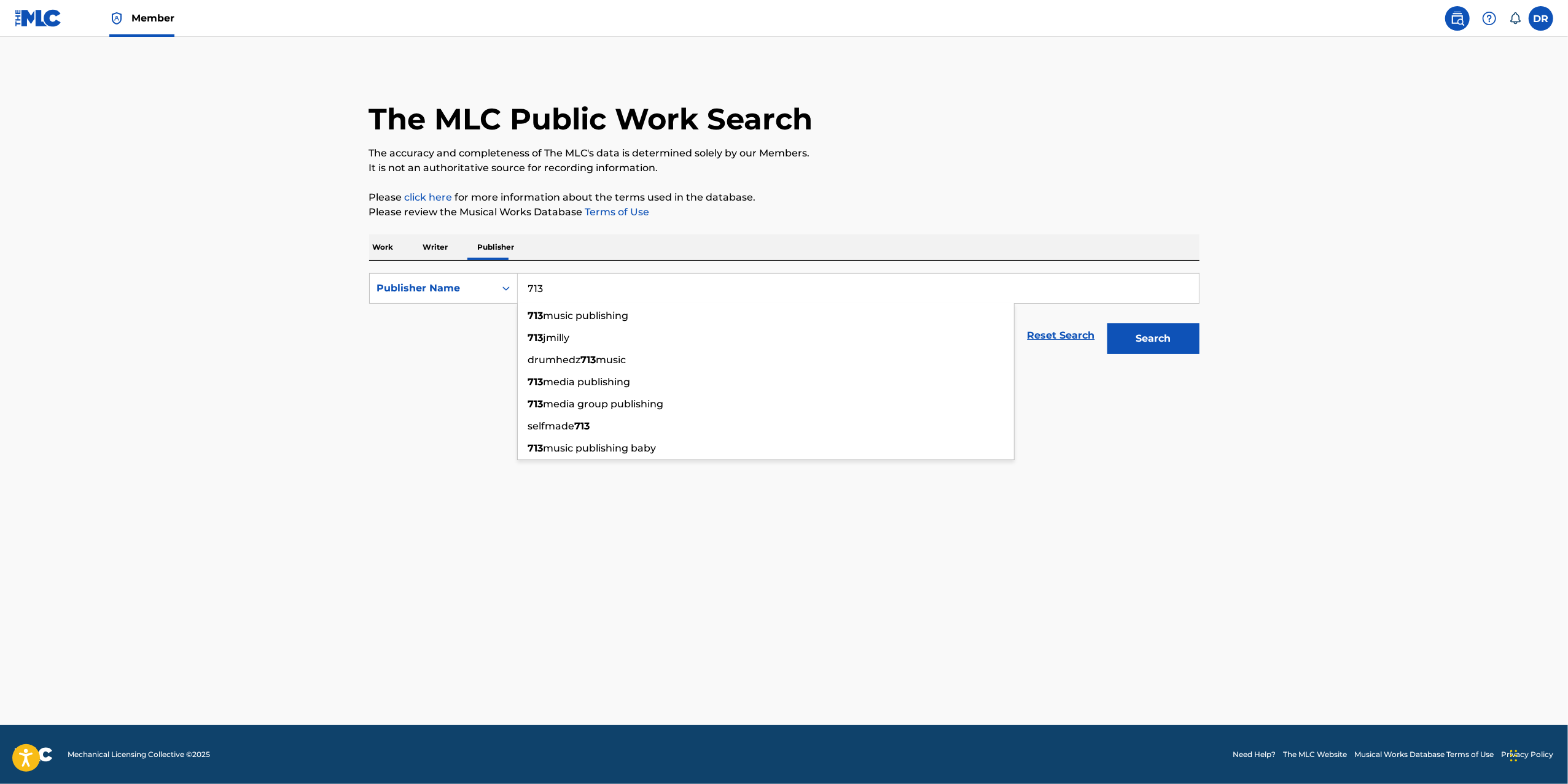
type input "713"
click at [1128, 334] on button "Search" at bounding box center [1153, 338] width 92 height 30
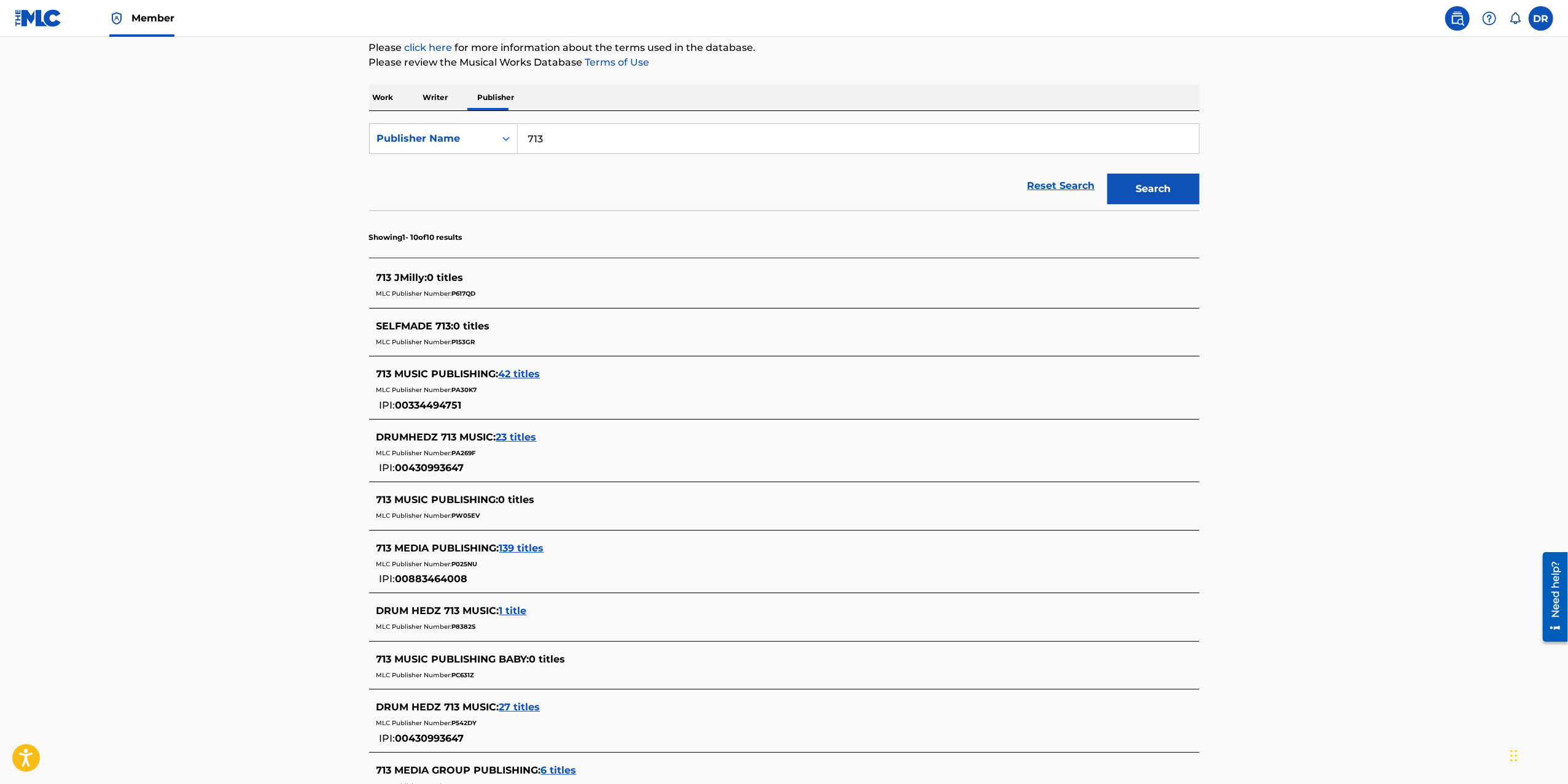
scroll to position [243, 0]
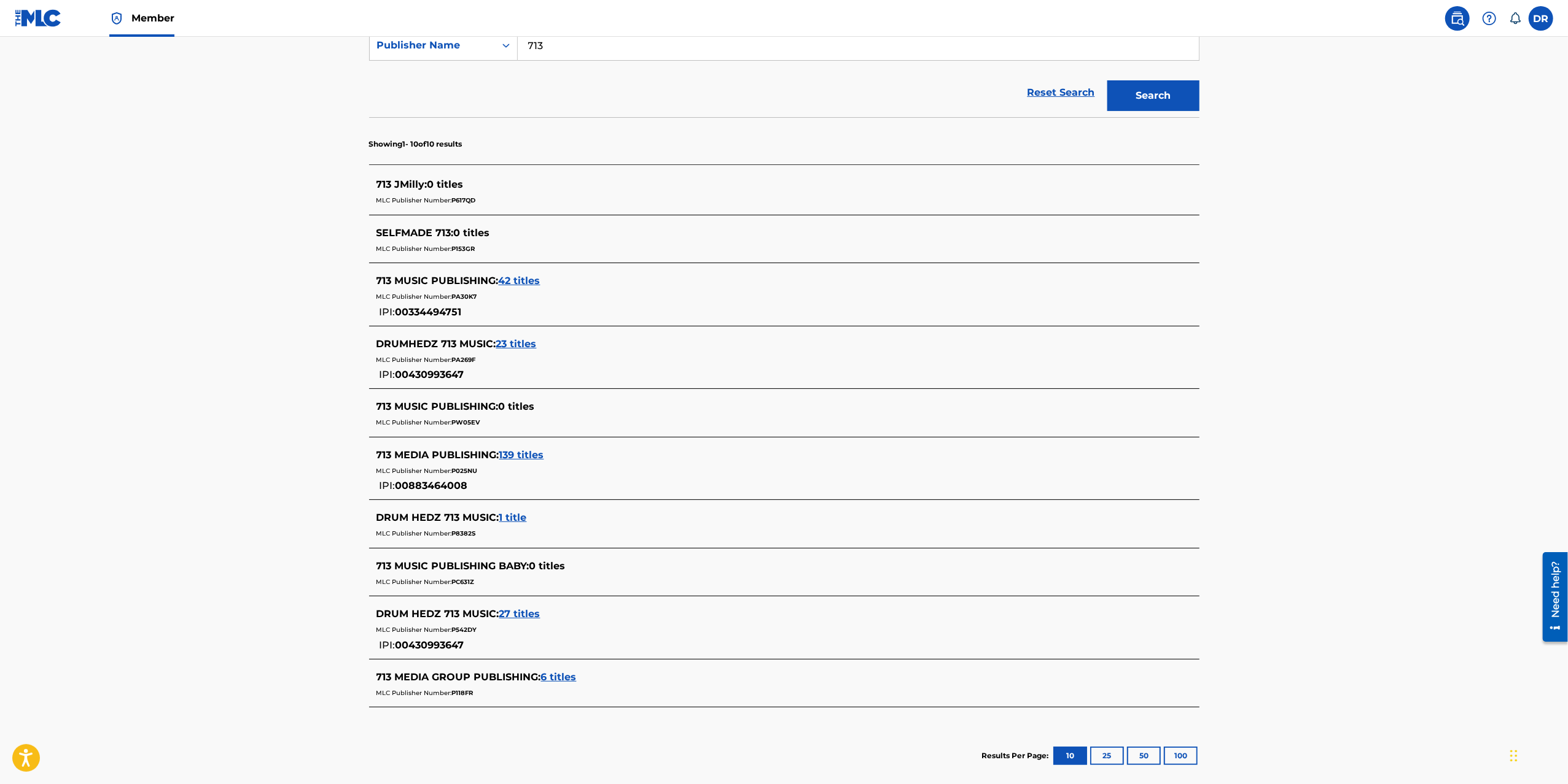
click at [558, 680] on span "6 titles" at bounding box center [559, 677] width 35 height 12
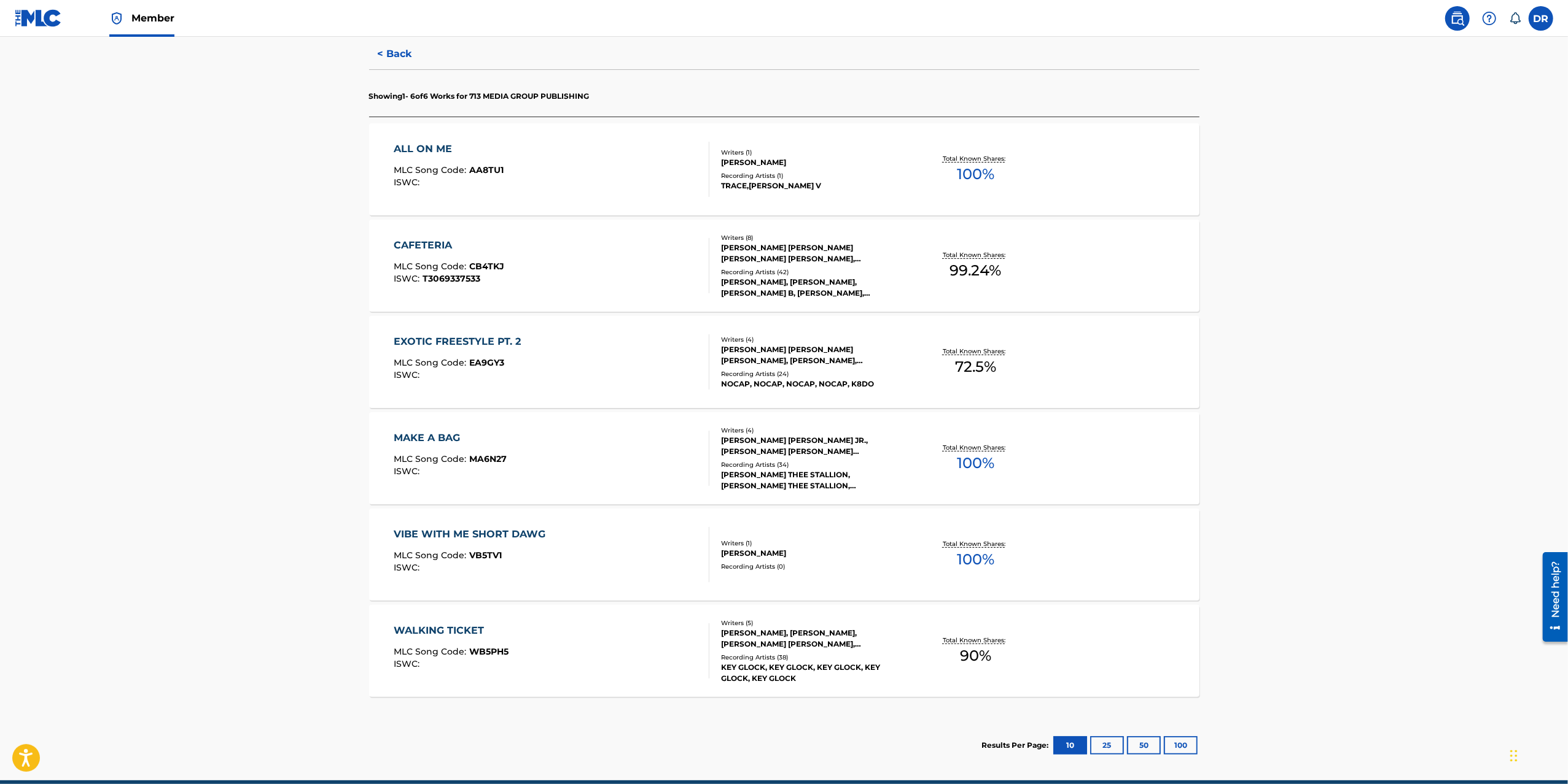
scroll to position [377, 0]
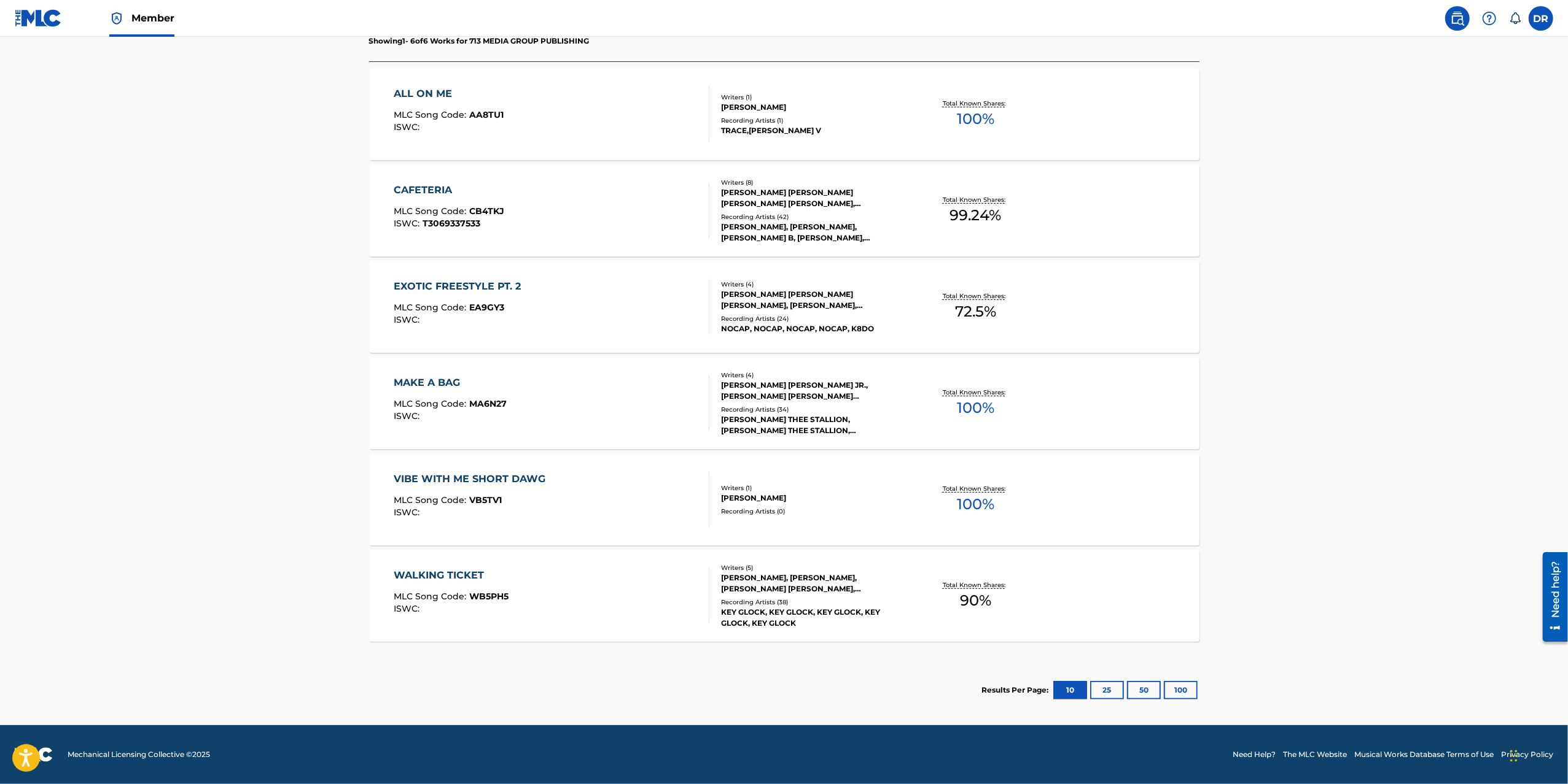
click at [418, 93] on div "ALL ON ME" at bounding box center [448, 93] width 110 height 15
click at [410, 184] on div "CAFETERIA" at bounding box center [448, 190] width 111 height 15
drag, startPoint x: 446, startPoint y: 287, endPoint x: 442, endPoint y: 349, distance: 62.1
click at [446, 287] on div "EXOTIC FREESTYLE PT. 2" at bounding box center [460, 286] width 133 height 15
click at [430, 387] on div "MAKE A BAG" at bounding box center [449, 382] width 113 height 15
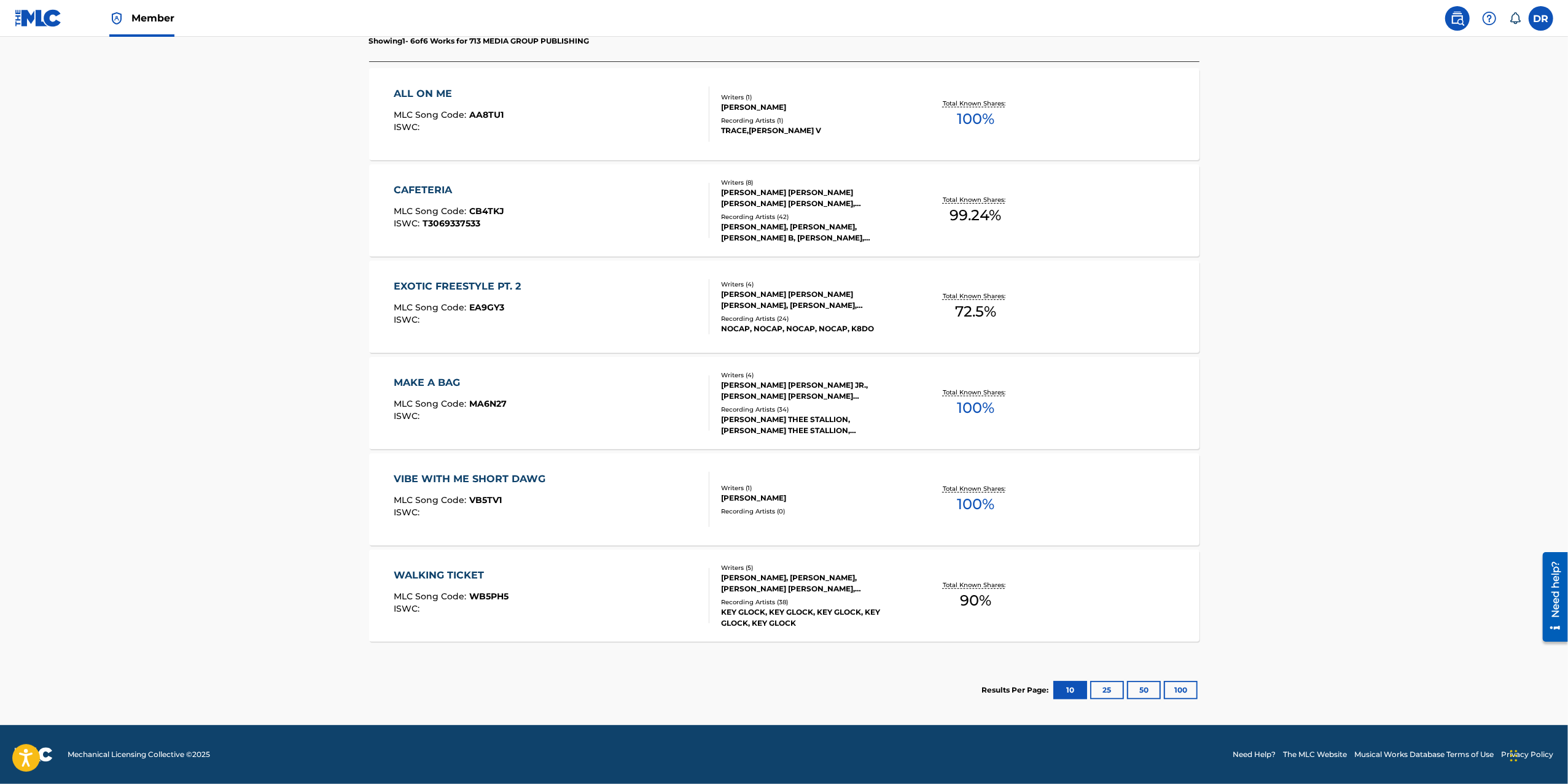
drag, startPoint x: 416, startPoint y: 478, endPoint x: 418, endPoint y: 507, distance: 29.1
click at [415, 478] on div "VIBE WITH ME SHORT DAWG" at bounding box center [472, 479] width 158 height 15
drag, startPoint x: 434, startPoint y: 583, endPoint x: 363, endPoint y: 564, distance: 73.5
click at [433, 582] on div "WALKING TICKET" at bounding box center [450, 575] width 115 height 15
click at [199, 305] on main "The MLC Public Work Search The accuracy and completeness of The MLC's data is d…" at bounding box center [784, 192] width 1568 height 1065
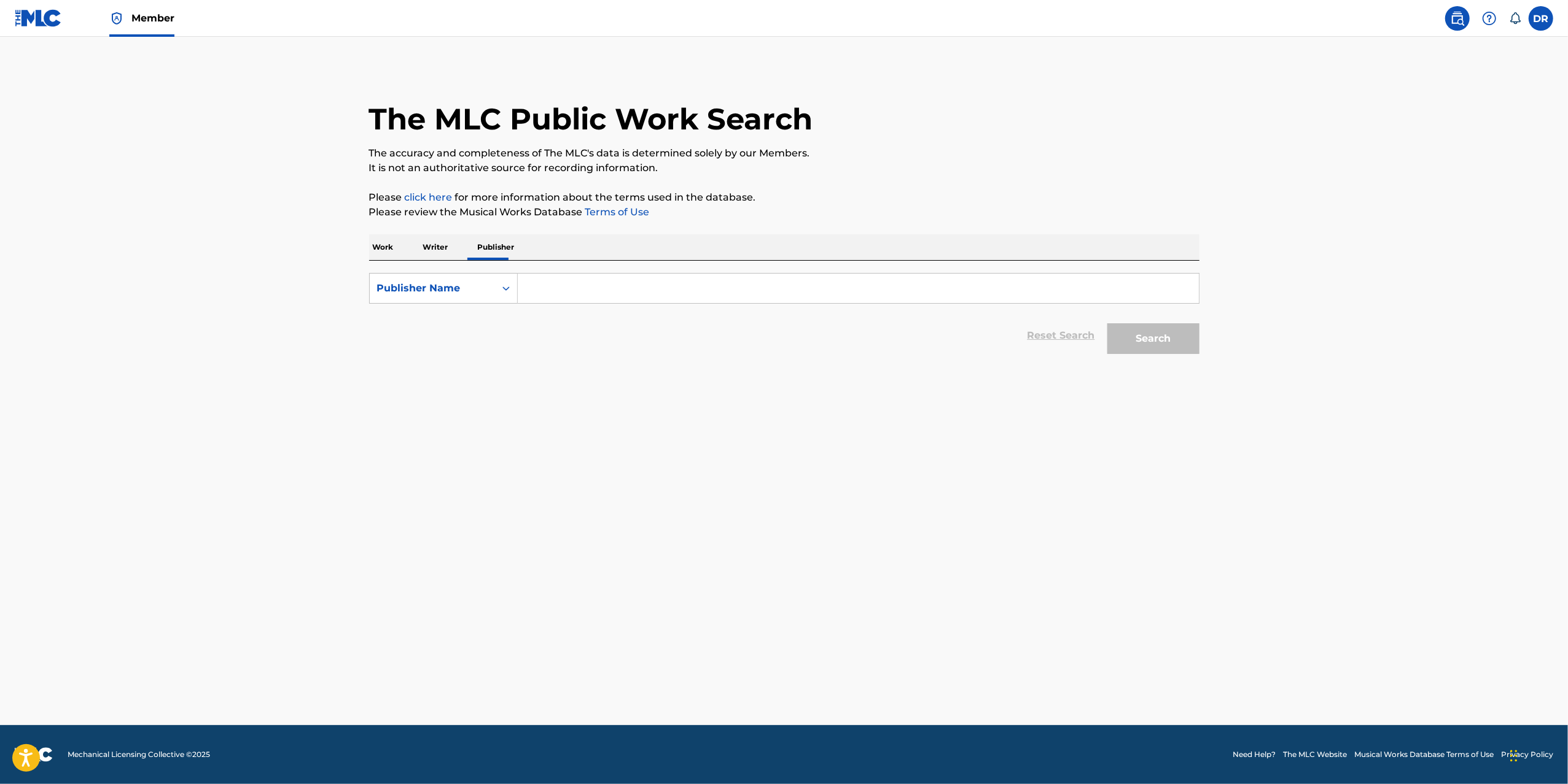
drag, startPoint x: 926, startPoint y: 293, endPoint x: 1058, endPoint y: 317, distance: 134.2
click at [928, 293] on input "Search Form" at bounding box center [858, 288] width 682 height 29
paste input "713"
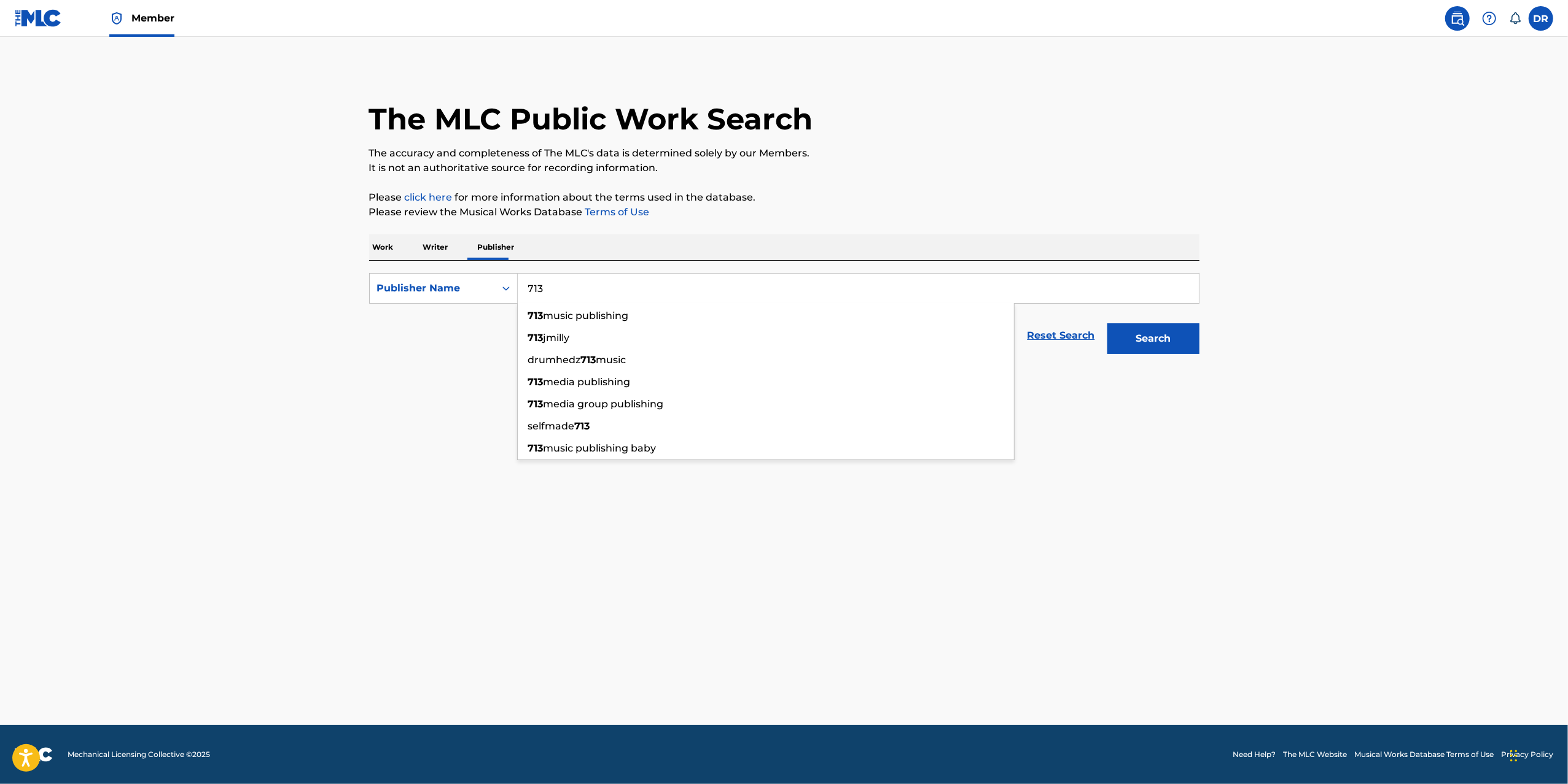
type input "713"
click at [1120, 340] on button "Search" at bounding box center [1153, 338] width 92 height 30
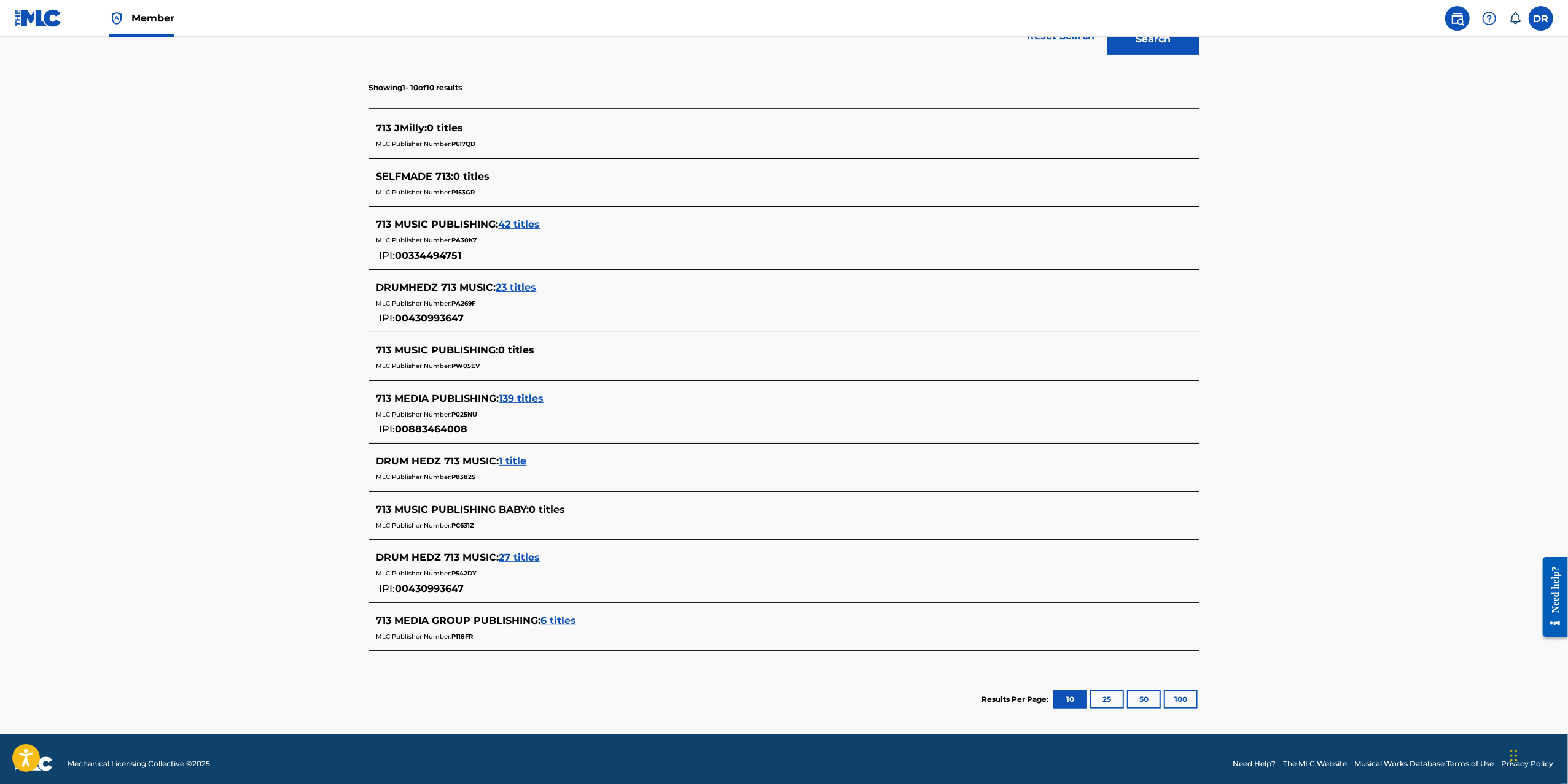
scroll to position [155, 0]
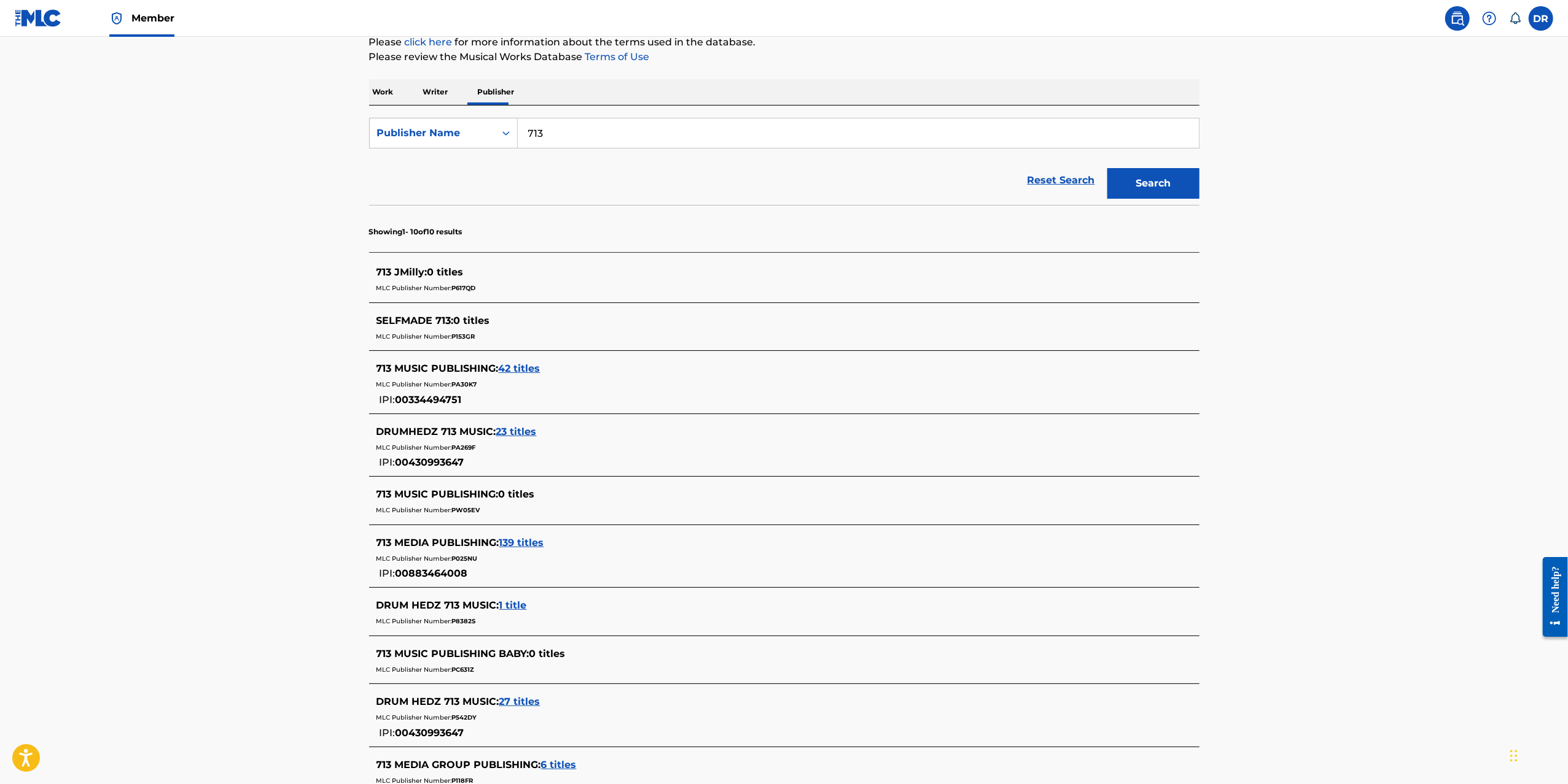
click at [1254, 444] on main "The MLC Public Work Search The accuracy and completeness of The MLC's data is d…" at bounding box center [784, 380] width 1568 height 998
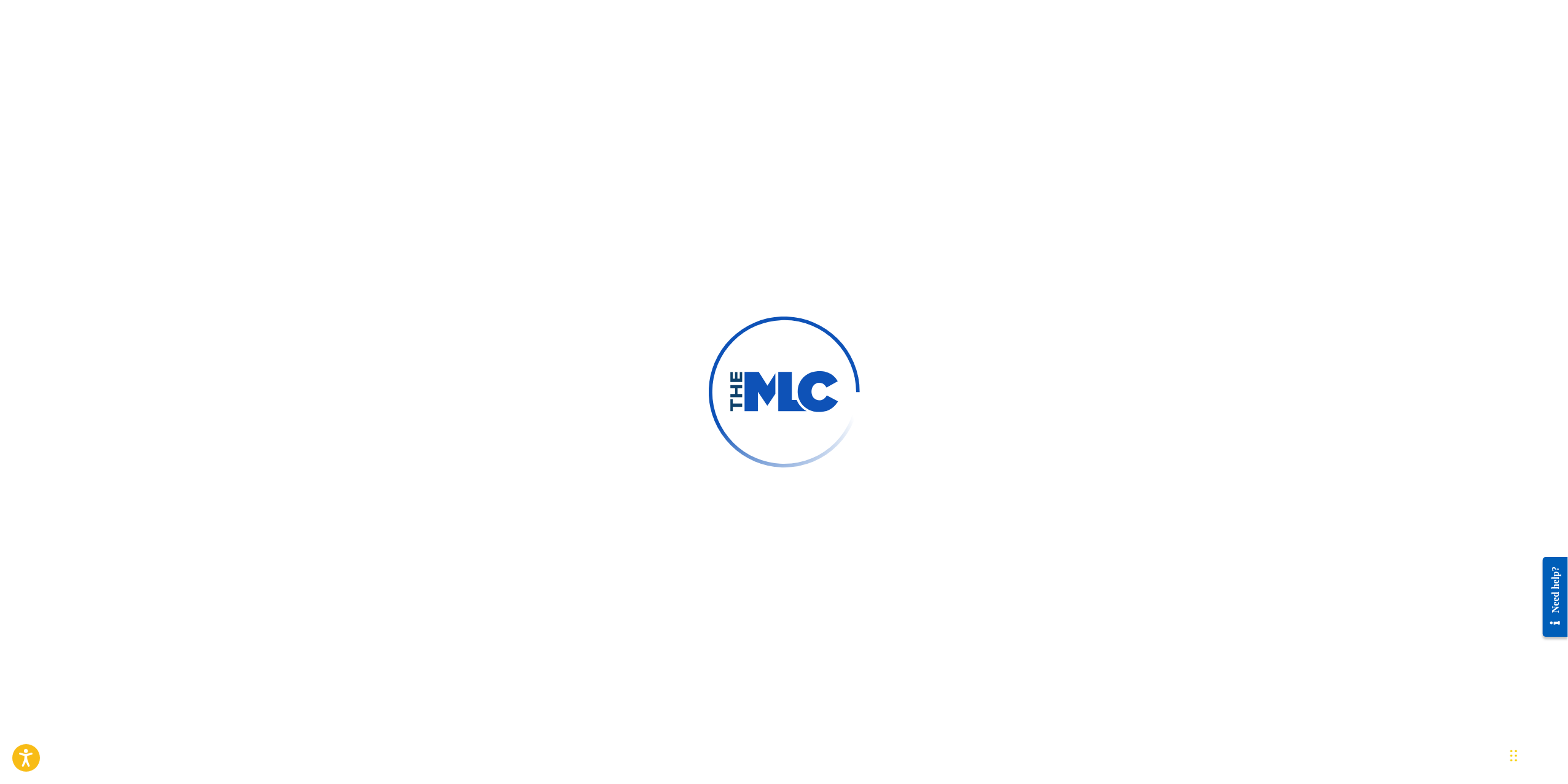
scroll to position [1, 0]
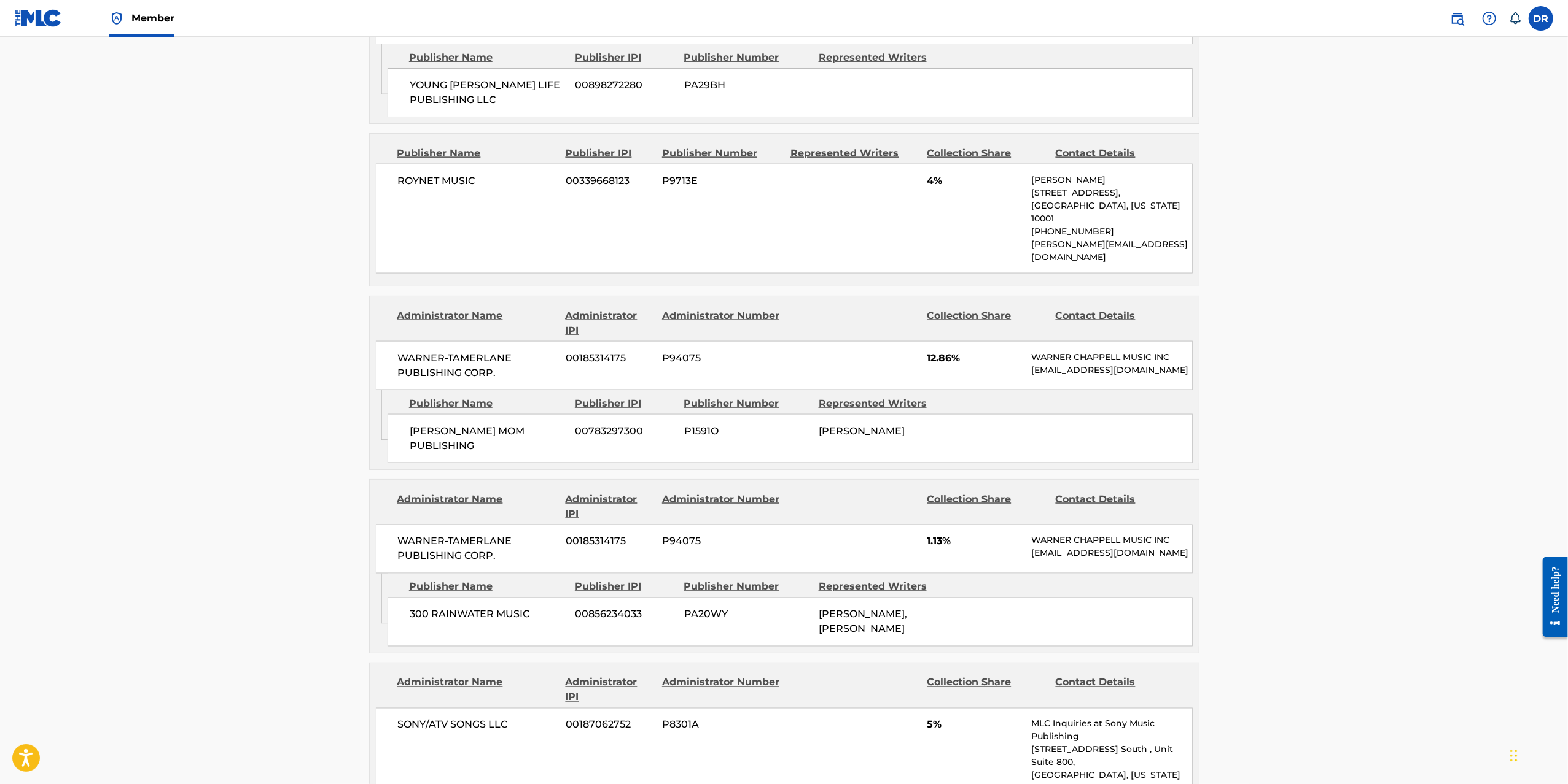
scroll to position [1912, 0]
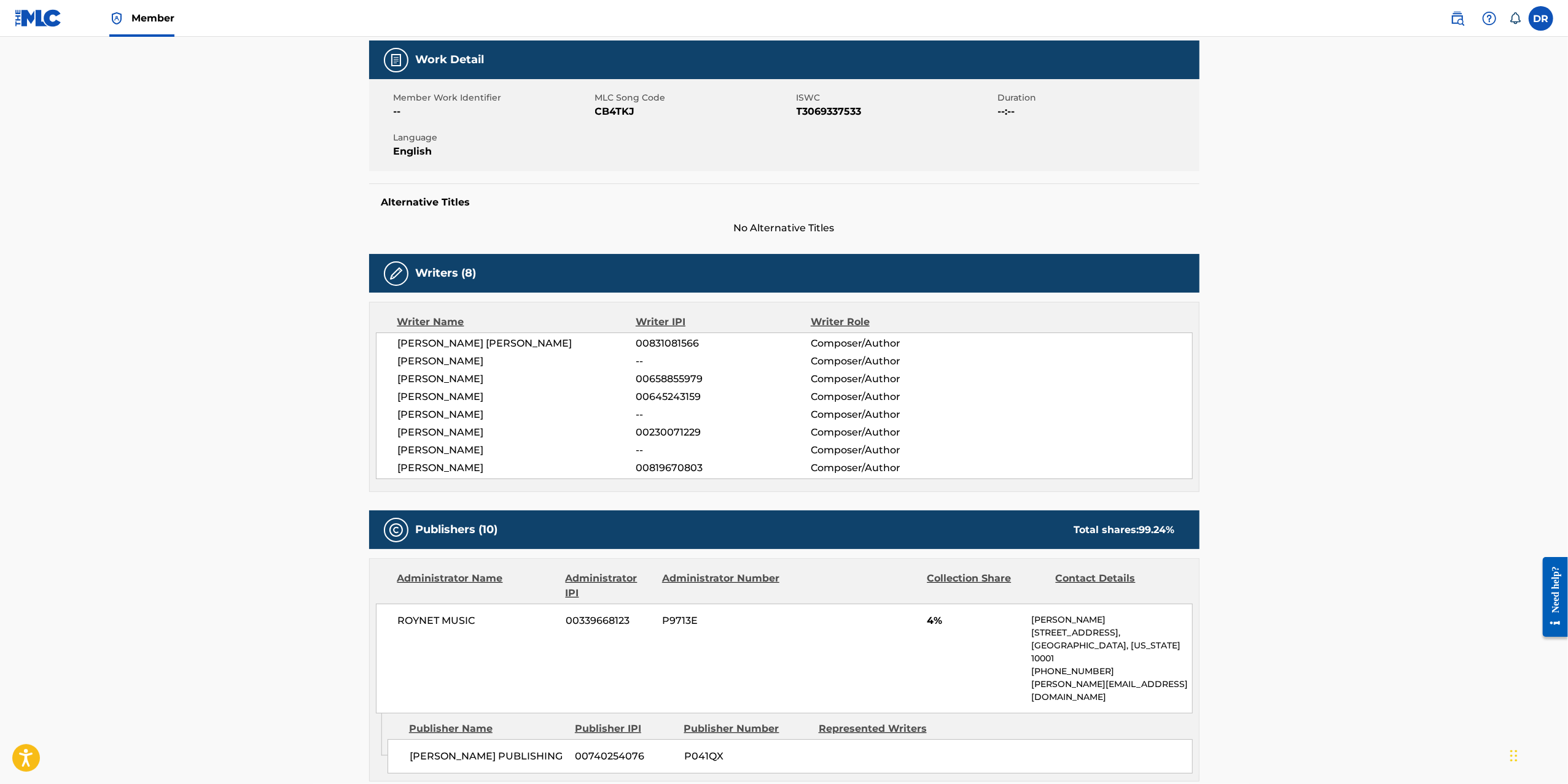
scroll to position [114, 0]
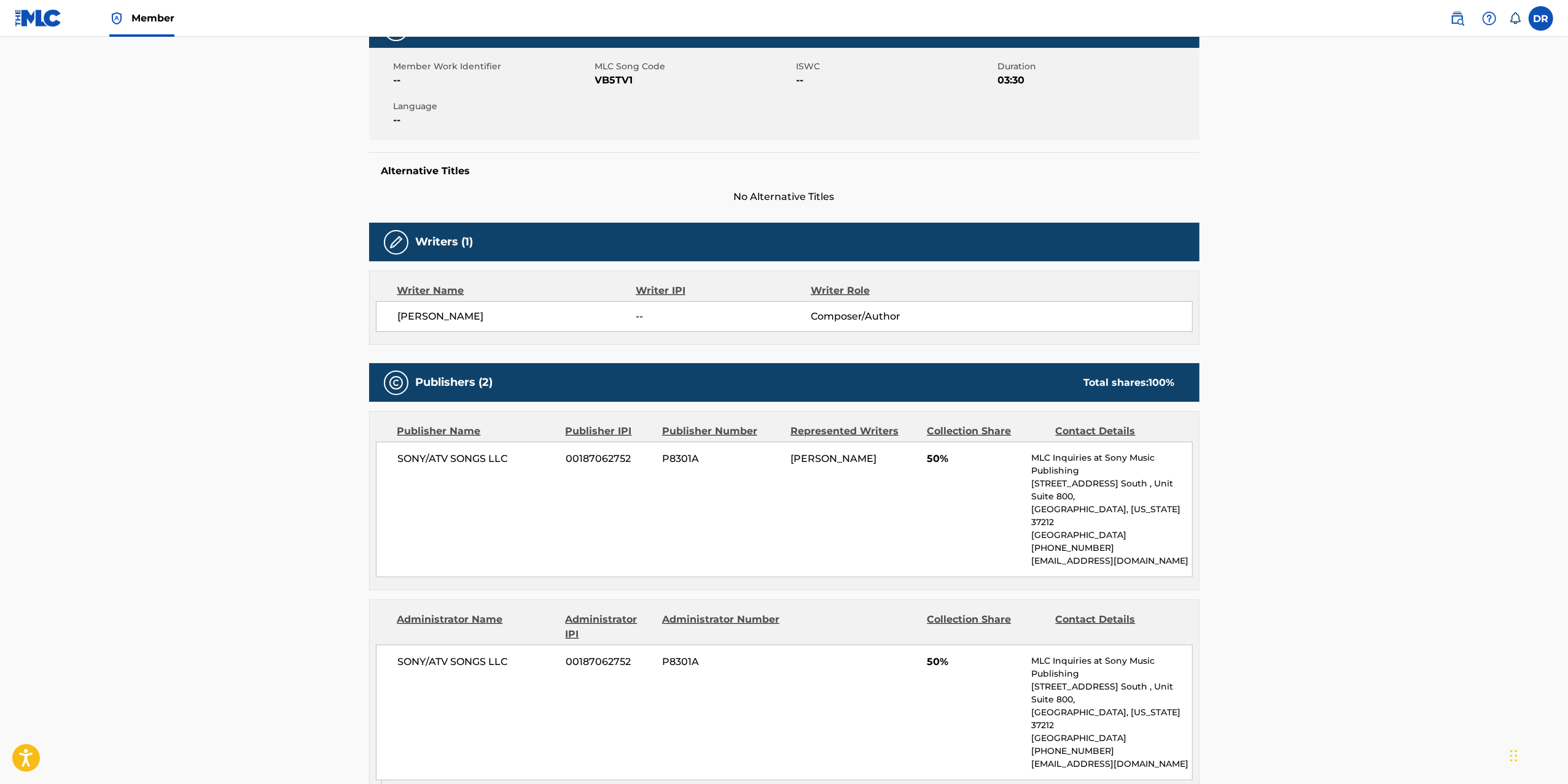
scroll to position [410, 0]
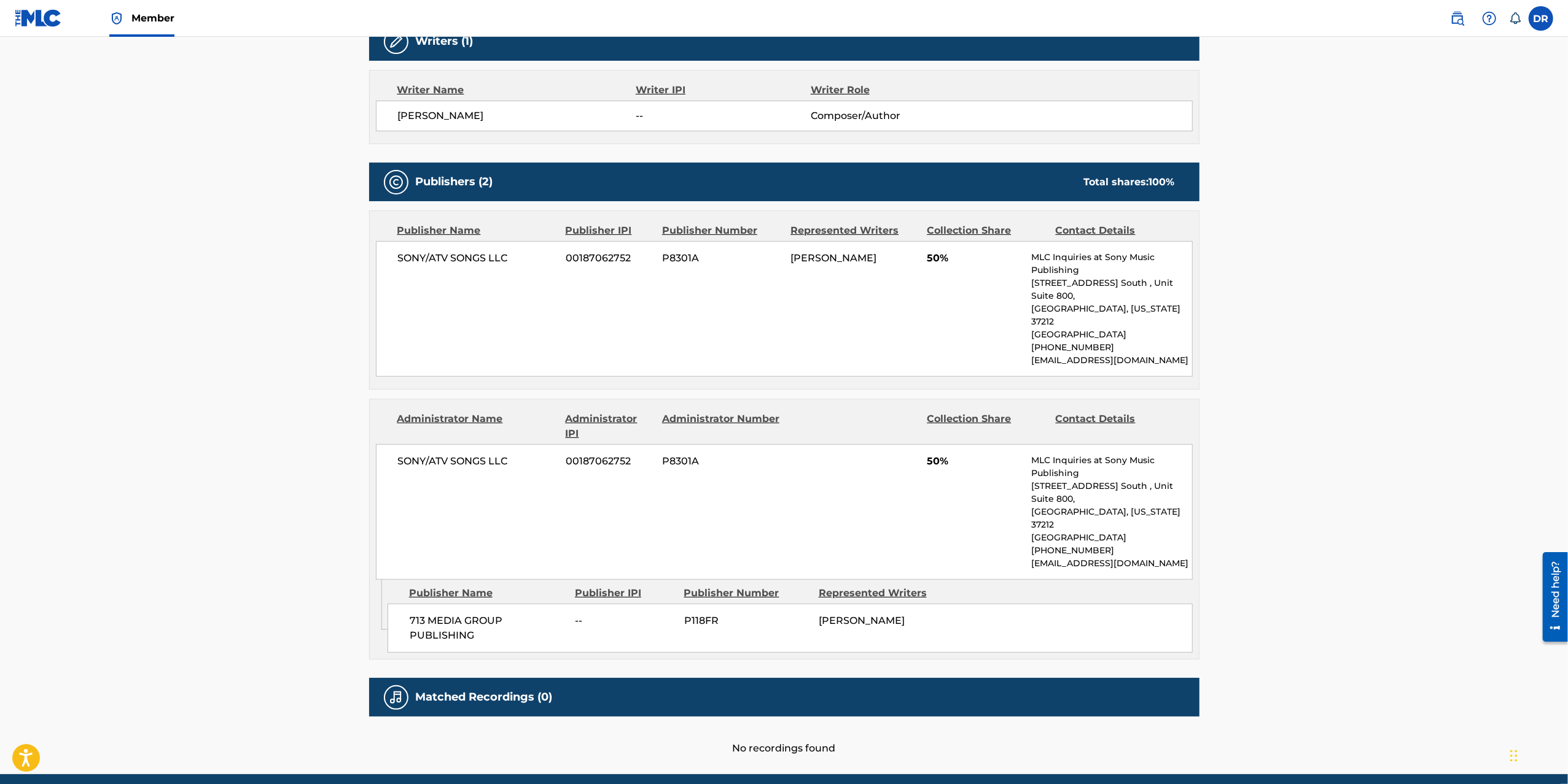
click at [468, 613] on span "713 MEDIA GROUP PUBLISHING" at bounding box center [488, 628] width 157 height 29
drag, startPoint x: 453, startPoint y: 591, endPoint x: 488, endPoint y: 551, distance: 53.2
click at [412, 613] on span "713 MEDIA GROUP PUBLISHING" at bounding box center [488, 628] width 157 height 29
click at [1371, 178] on main "Copy work link VIBE WITH ME SHORT DAWG Work Detail Member Work Identifier -- ML…" at bounding box center [784, 200] width 1568 height 1148
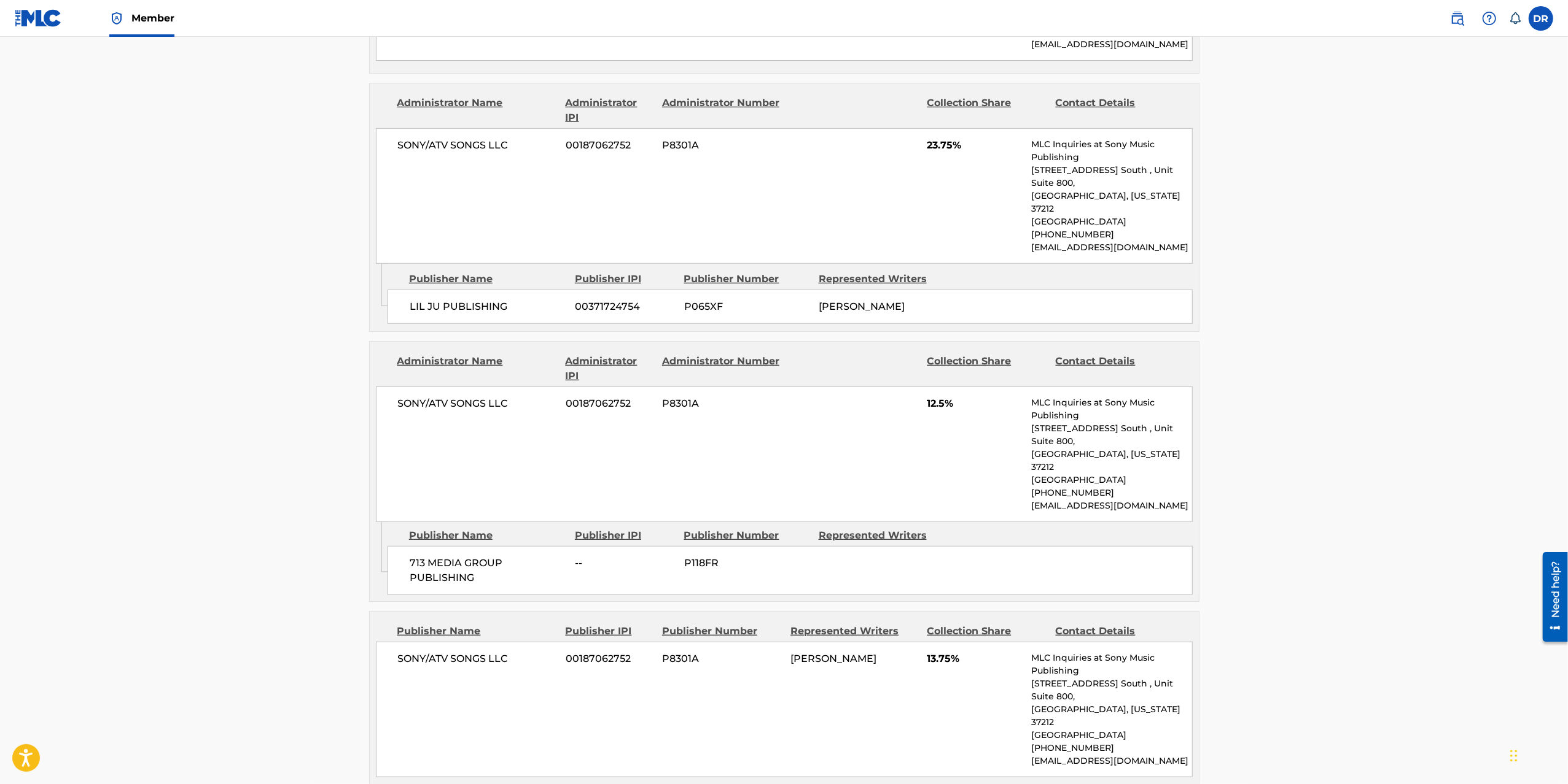
scroll to position [767, 0]
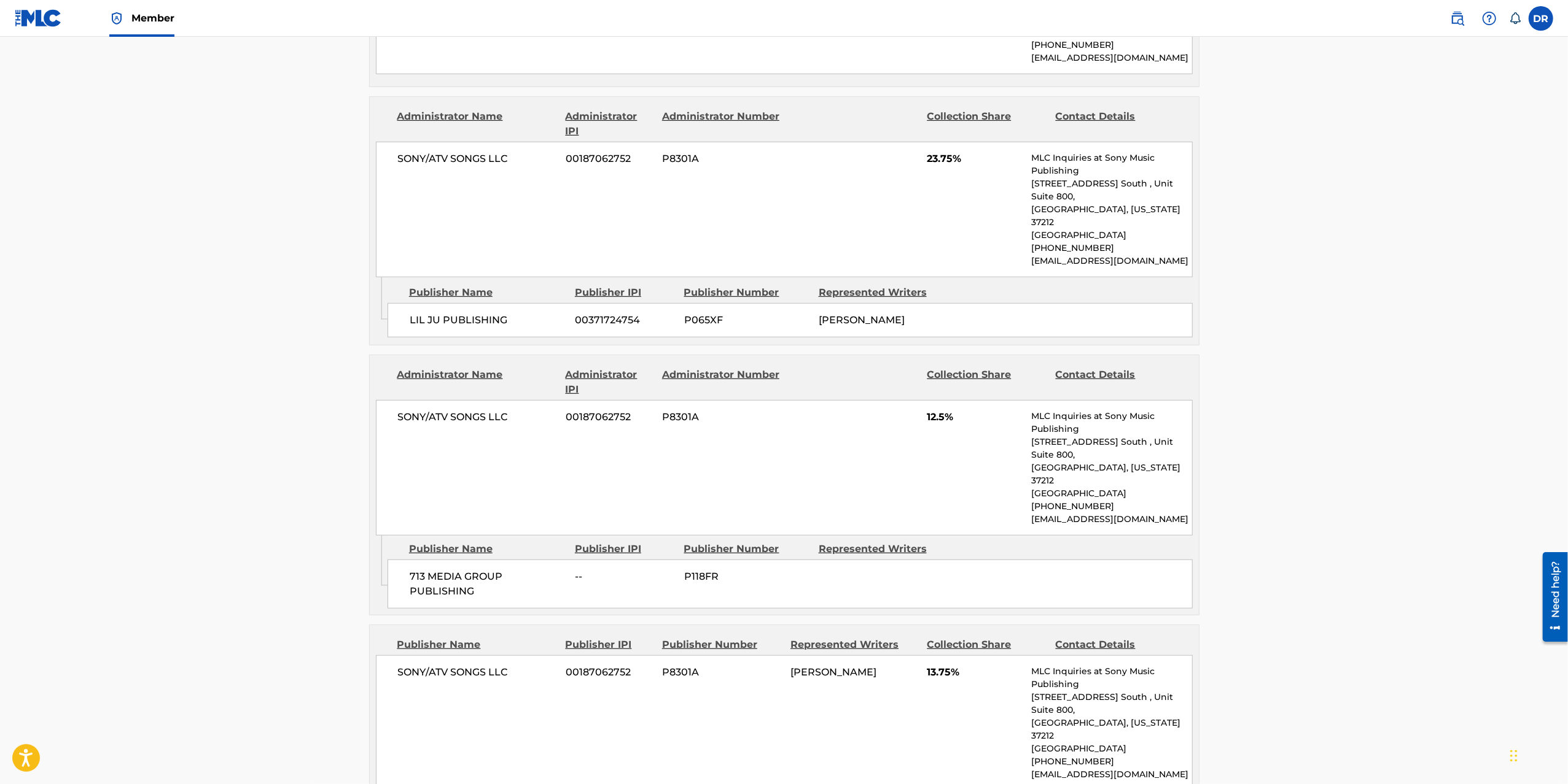
click at [1368, 290] on main "Copy work link MAKE A BAG Work Detail Member Work Identifier -- MLC Song Code M…" at bounding box center [784, 275] width 1568 height 2011
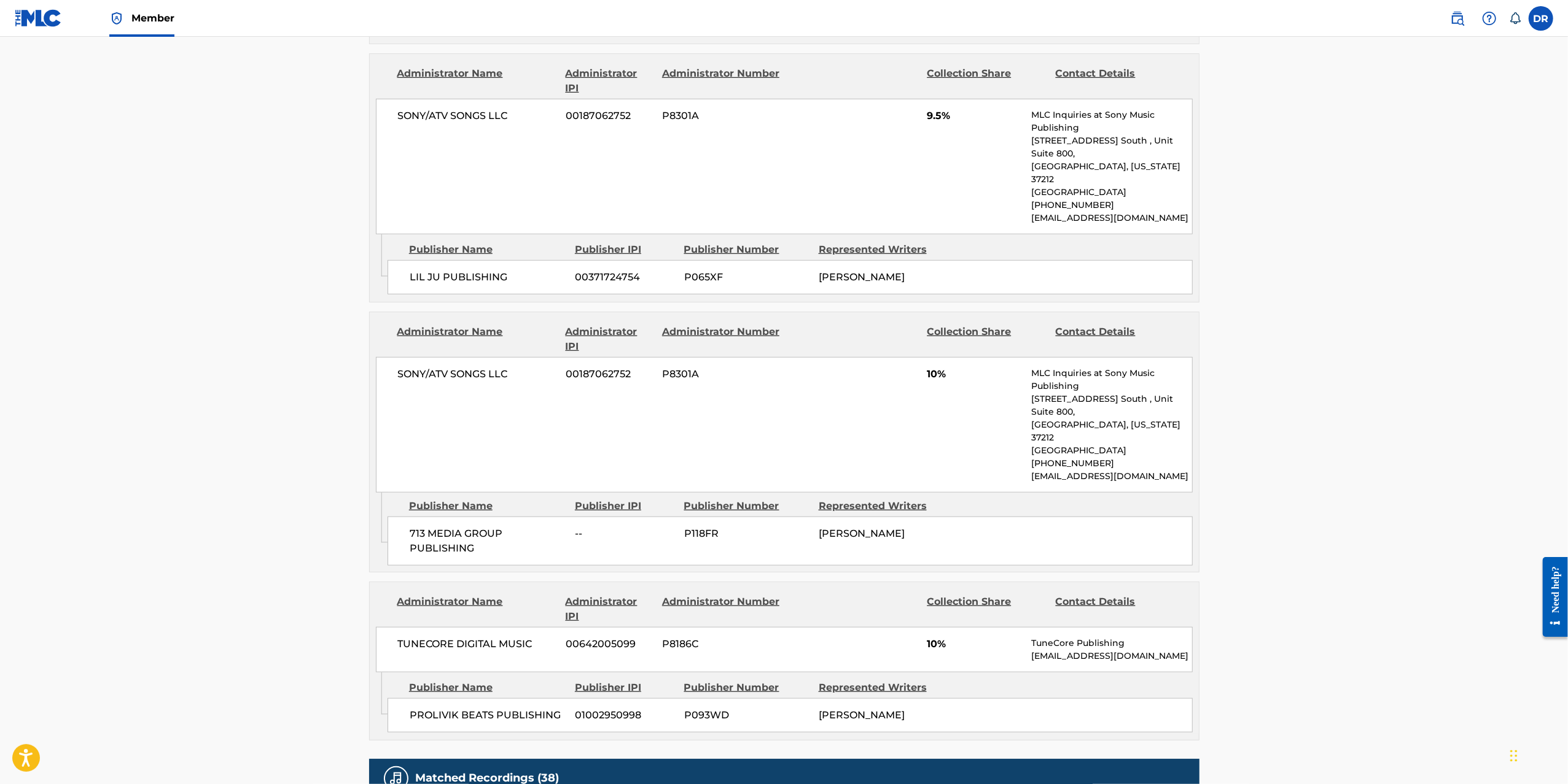
scroll to position [939, 0]
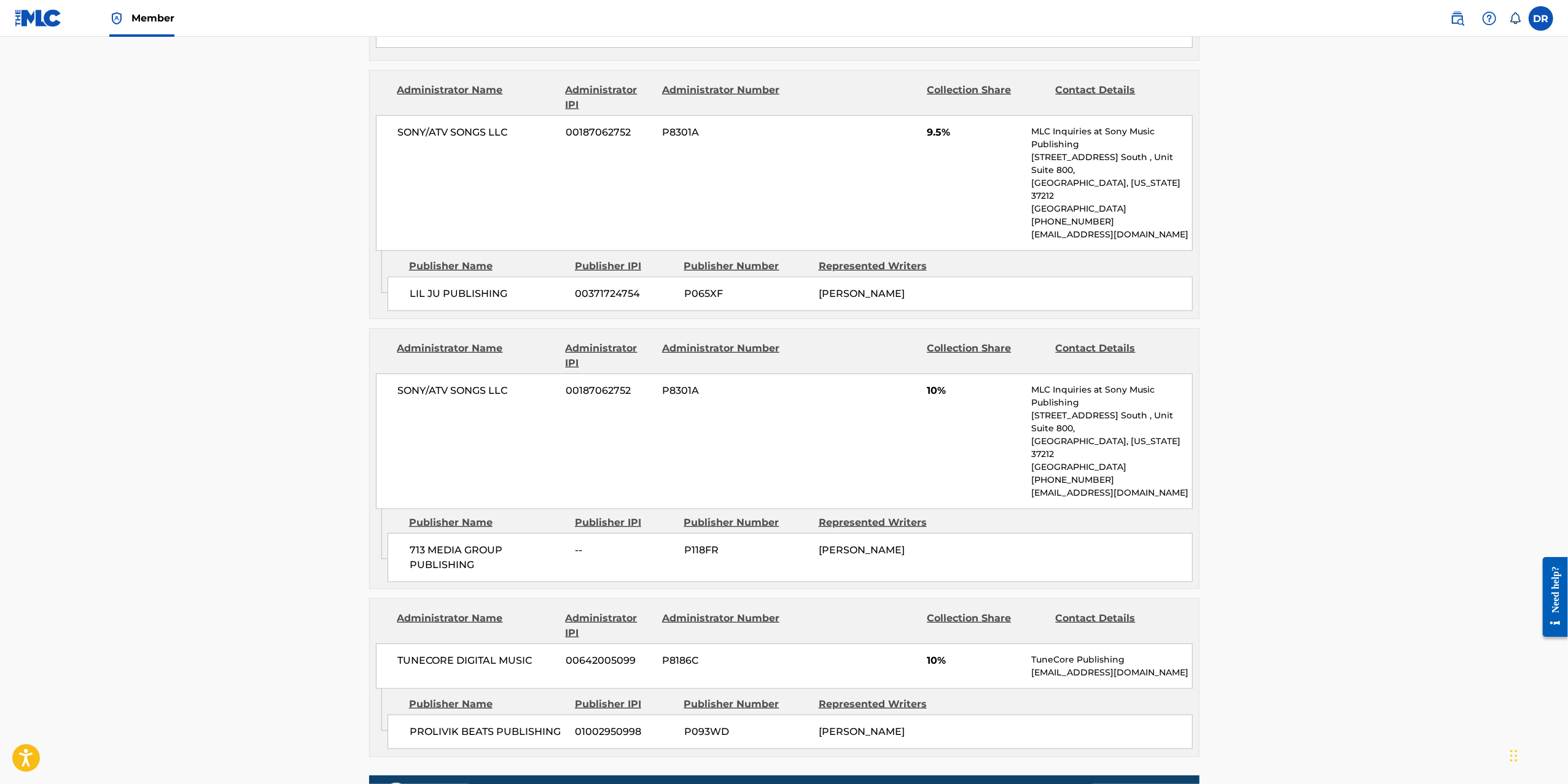
drag, startPoint x: 456, startPoint y: 503, endPoint x: 442, endPoint y: 494, distance: 16.6
click at [456, 543] on span "713 MEDIA GROUP PUBLISHING" at bounding box center [488, 558] width 157 height 29
click at [442, 543] on span "713 MEDIA GROUP PUBLISHING" at bounding box center [488, 558] width 157 height 29
drag, startPoint x: 442, startPoint y: 494, endPoint x: 407, endPoint y: 490, distance: 35.2
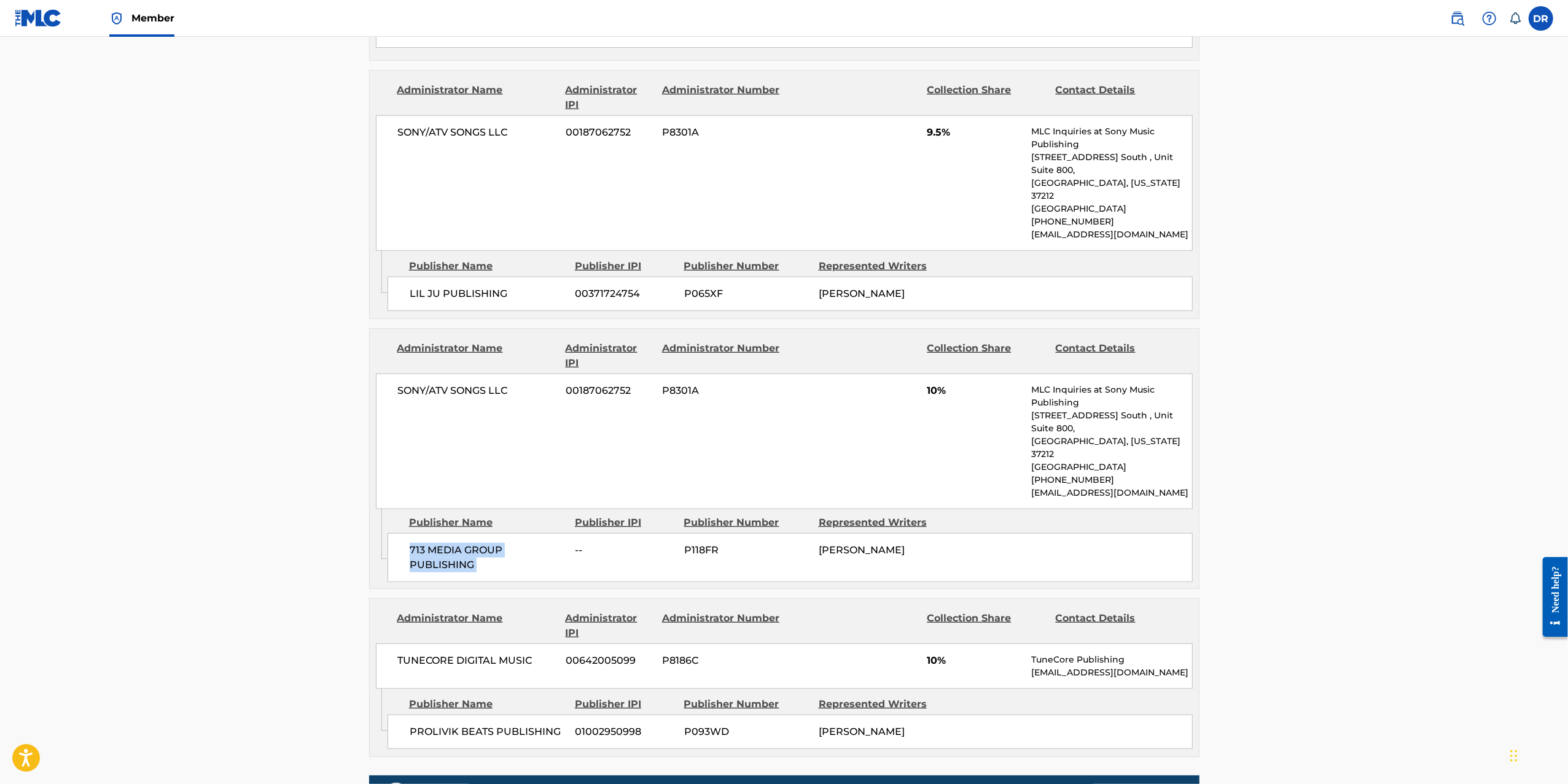
click at [442, 543] on span "713 MEDIA GROUP PUBLISHING" at bounding box center [488, 558] width 157 height 29
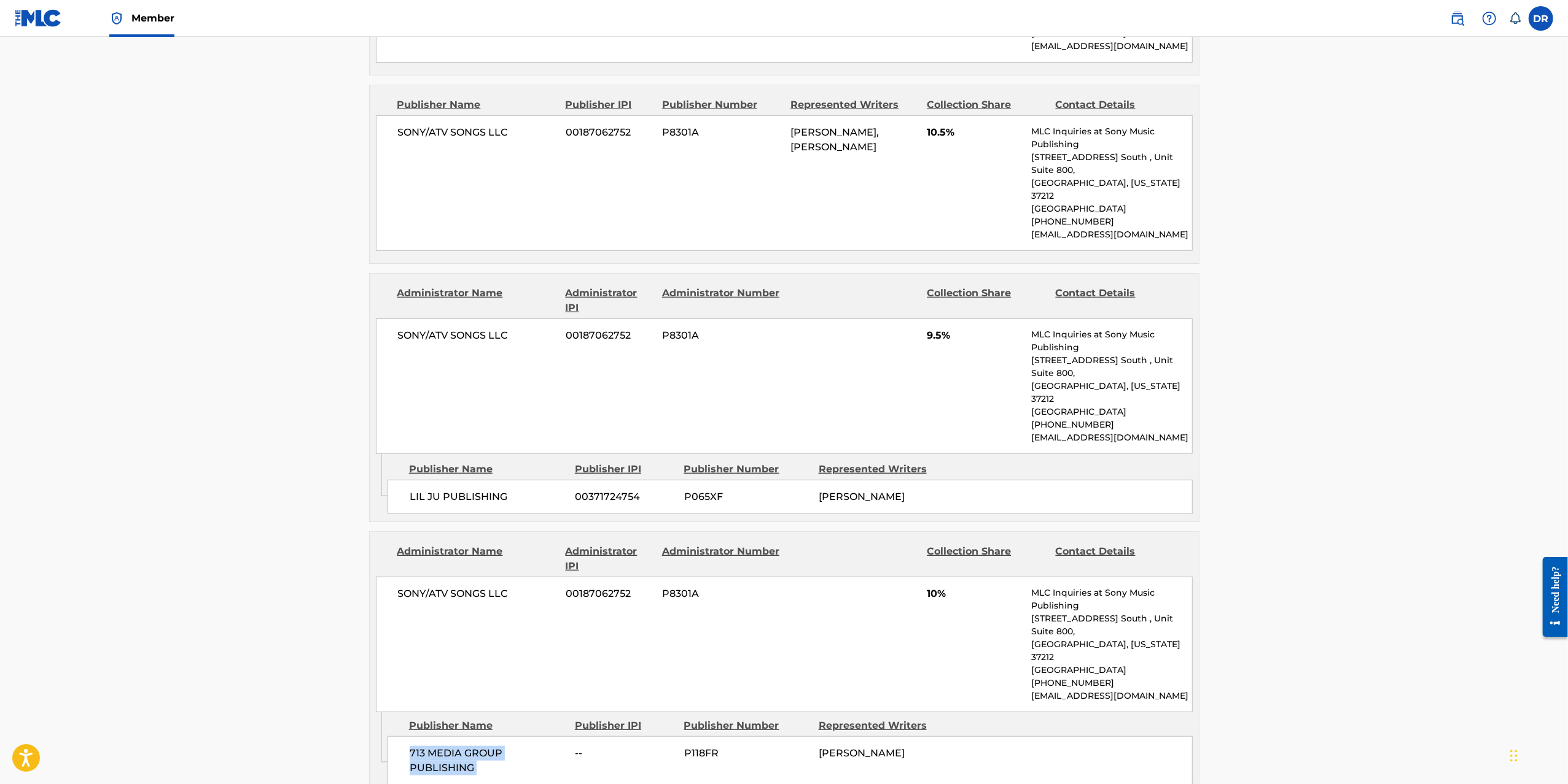
scroll to position [742, 0]
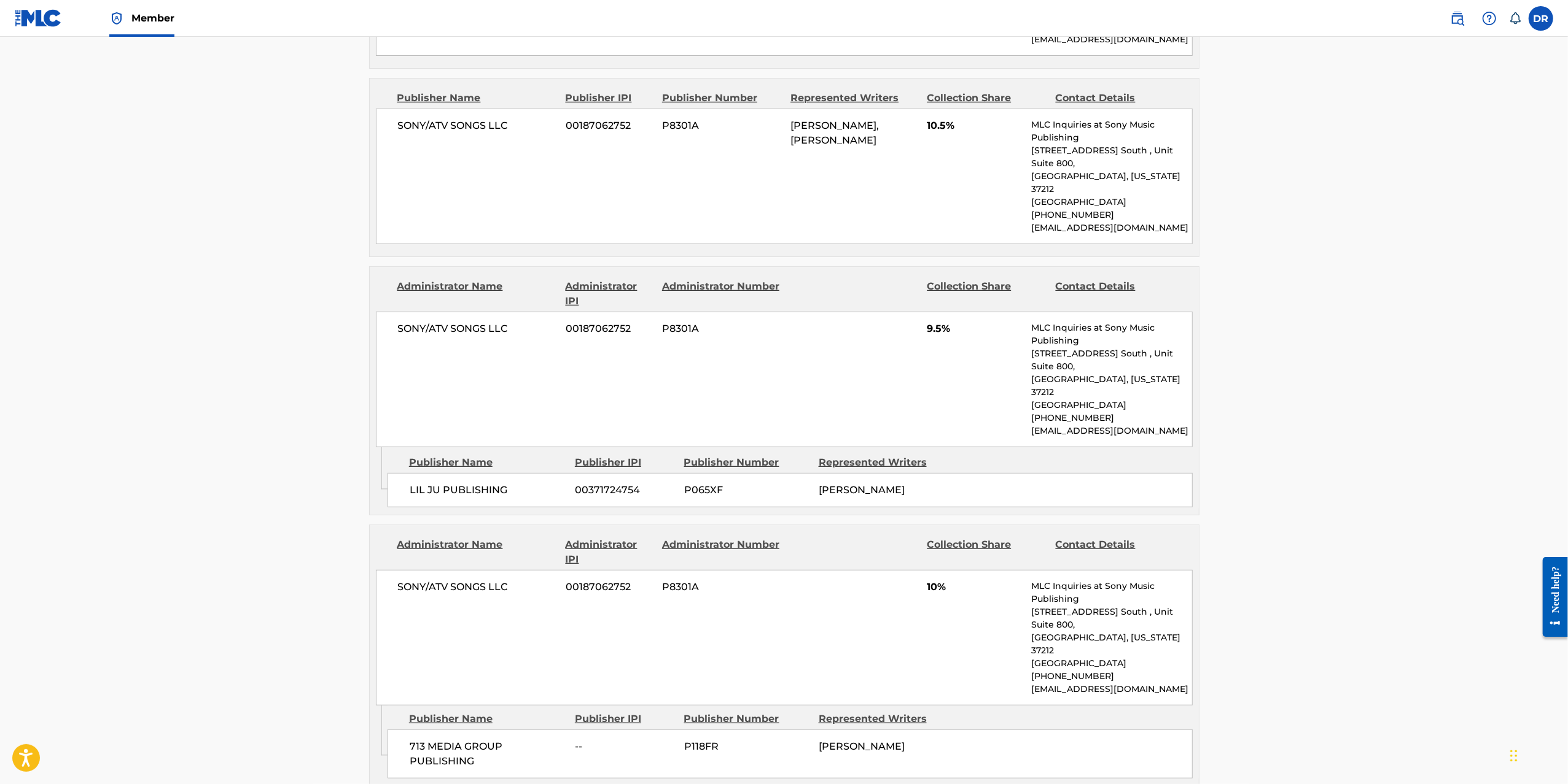
click at [457, 580] on span "SONY/ATV SONGS LLC" at bounding box center [478, 587] width 159 height 15
copy div "SONY/ATV SONGS LLC"
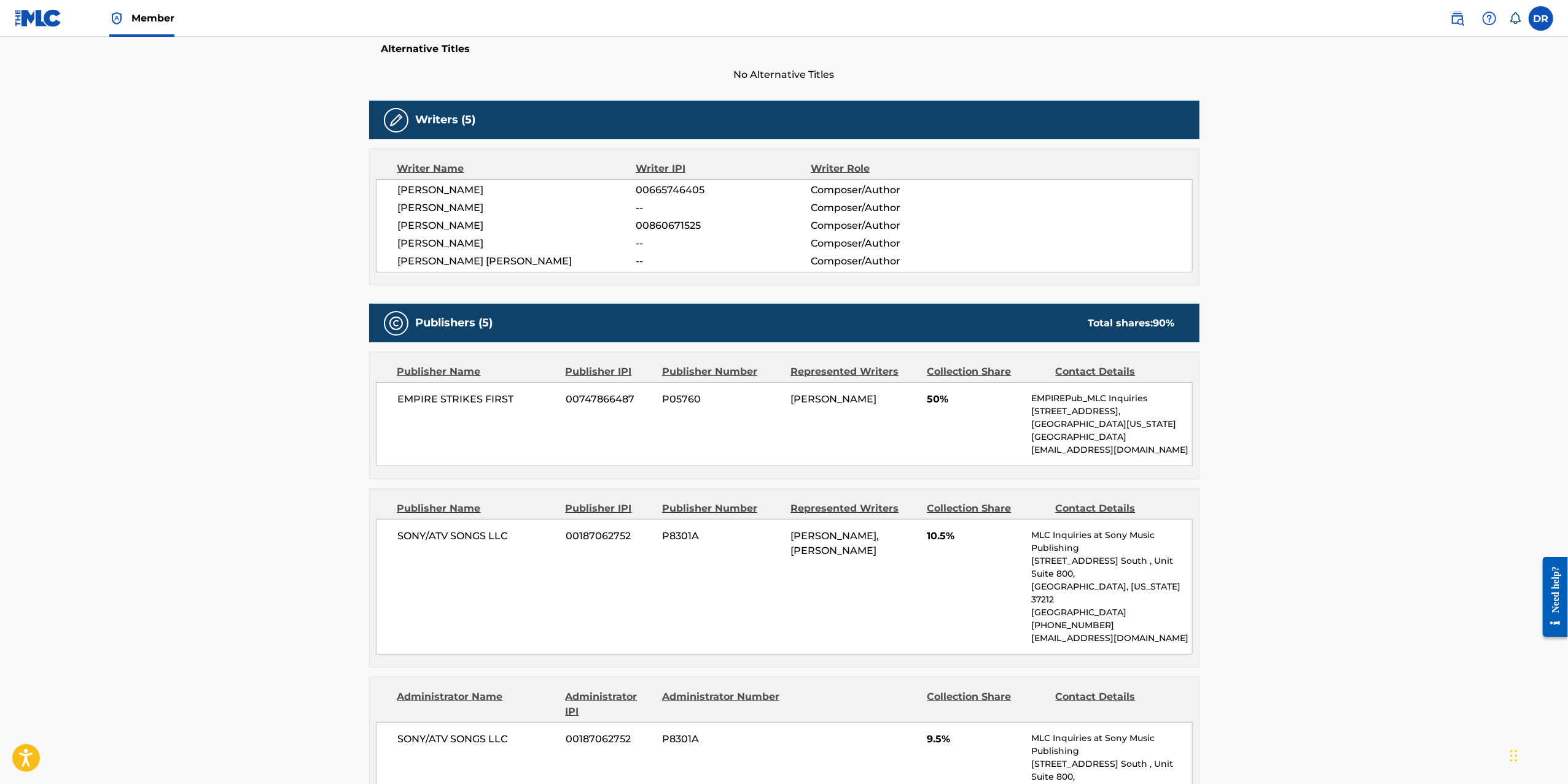
scroll to position [356, 0]
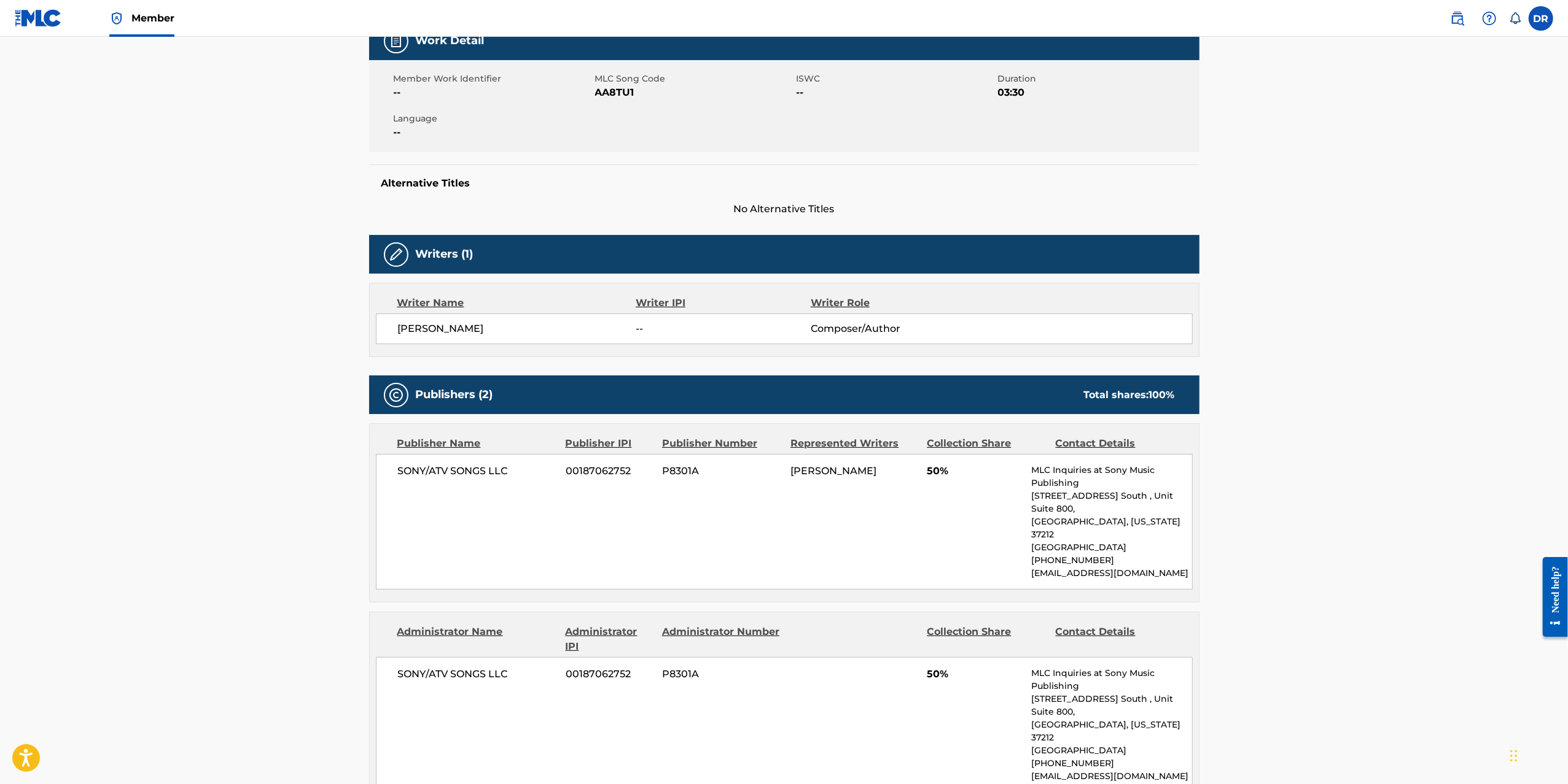
scroll to position [451, 0]
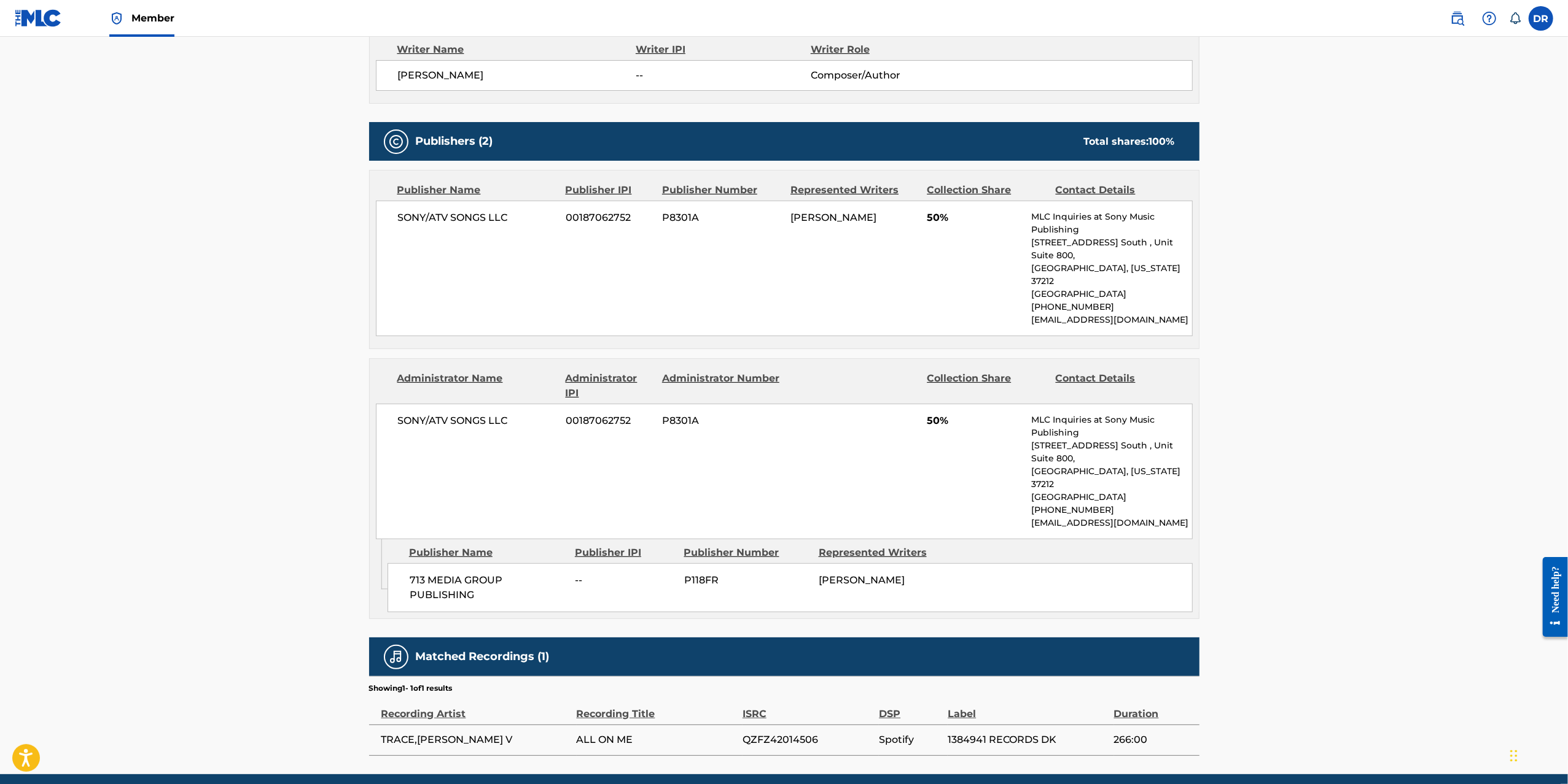
click at [290, 324] on main "Copy work link ALL ON ME Work Detail Member Work Identifier -- MLC Song Code AA…" at bounding box center [784, 180] width 1568 height 1188
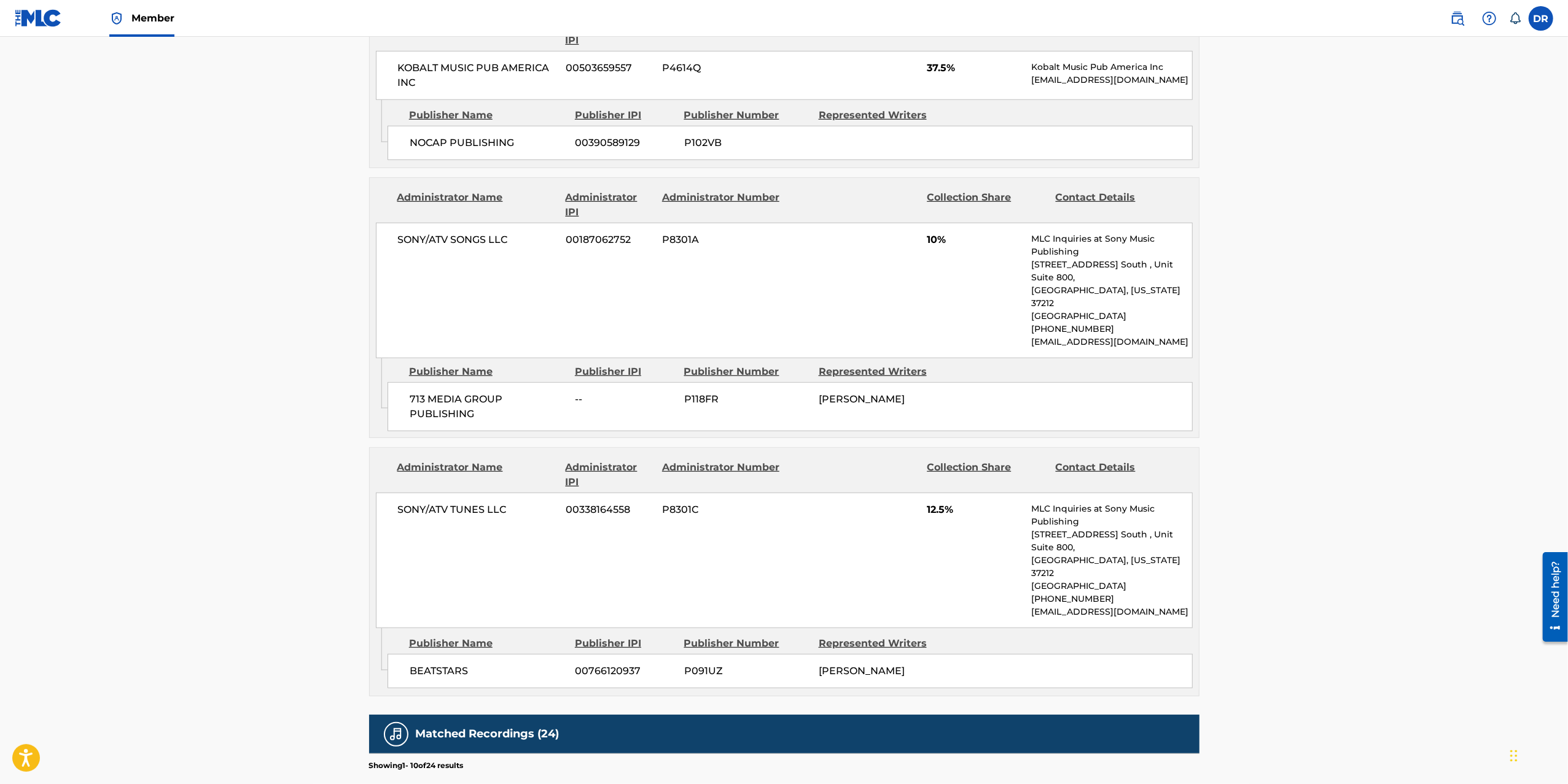
scroll to position [902, 0]
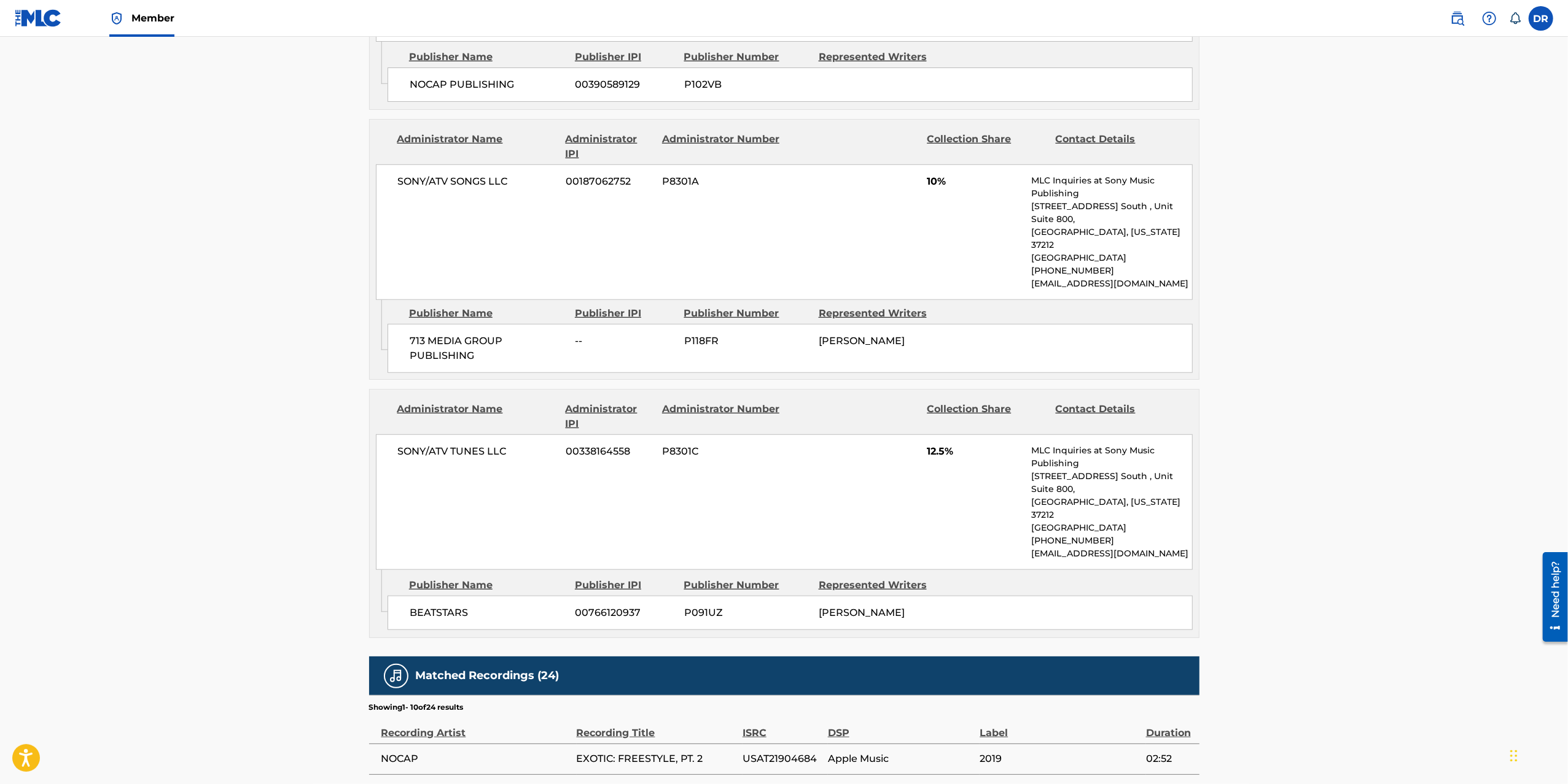
click at [242, 442] on main "Copy work link EXOTIC FREESTYLE PT. 2 Work Detail Member Work Identifier -- MLC…" at bounding box center [784, 125] width 1568 height 1980
drag, startPoint x: 471, startPoint y: 353, endPoint x: 479, endPoint y: 332, distance: 22.5
click at [472, 346] on div "Admin Original Publisher Connecting Line Publisher Name Publisher IPI Publisher…" at bounding box center [784, 339] width 829 height 79
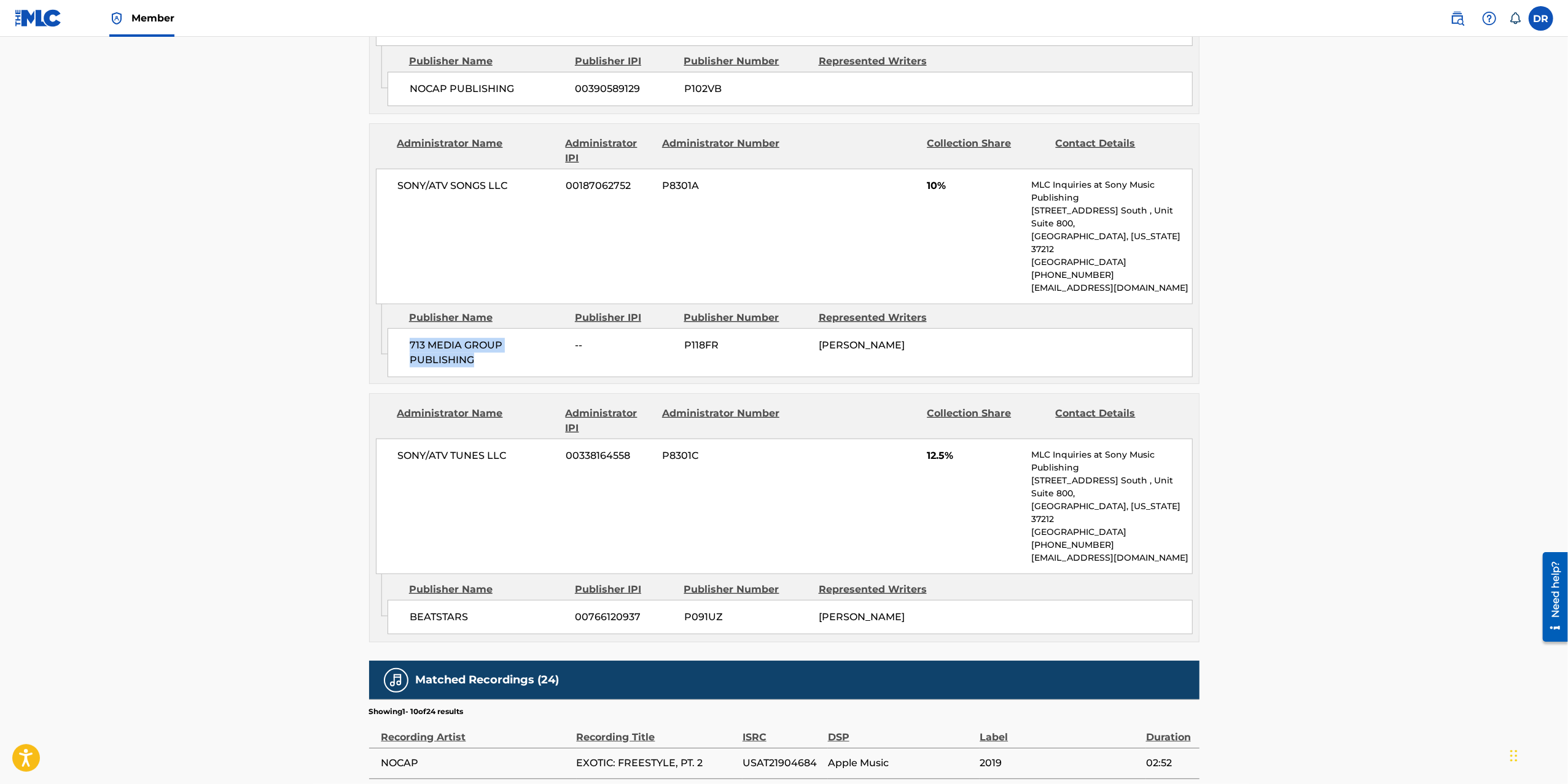
drag, startPoint x: 436, startPoint y: 326, endPoint x: 406, endPoint y: 319, distance: 30.8
click at [406, 328] on div "713 MEDIA GROUP PUBLISHING -- P118FR [PERSON_NAME]" at bounding box center [789, 353] width 805 height 49
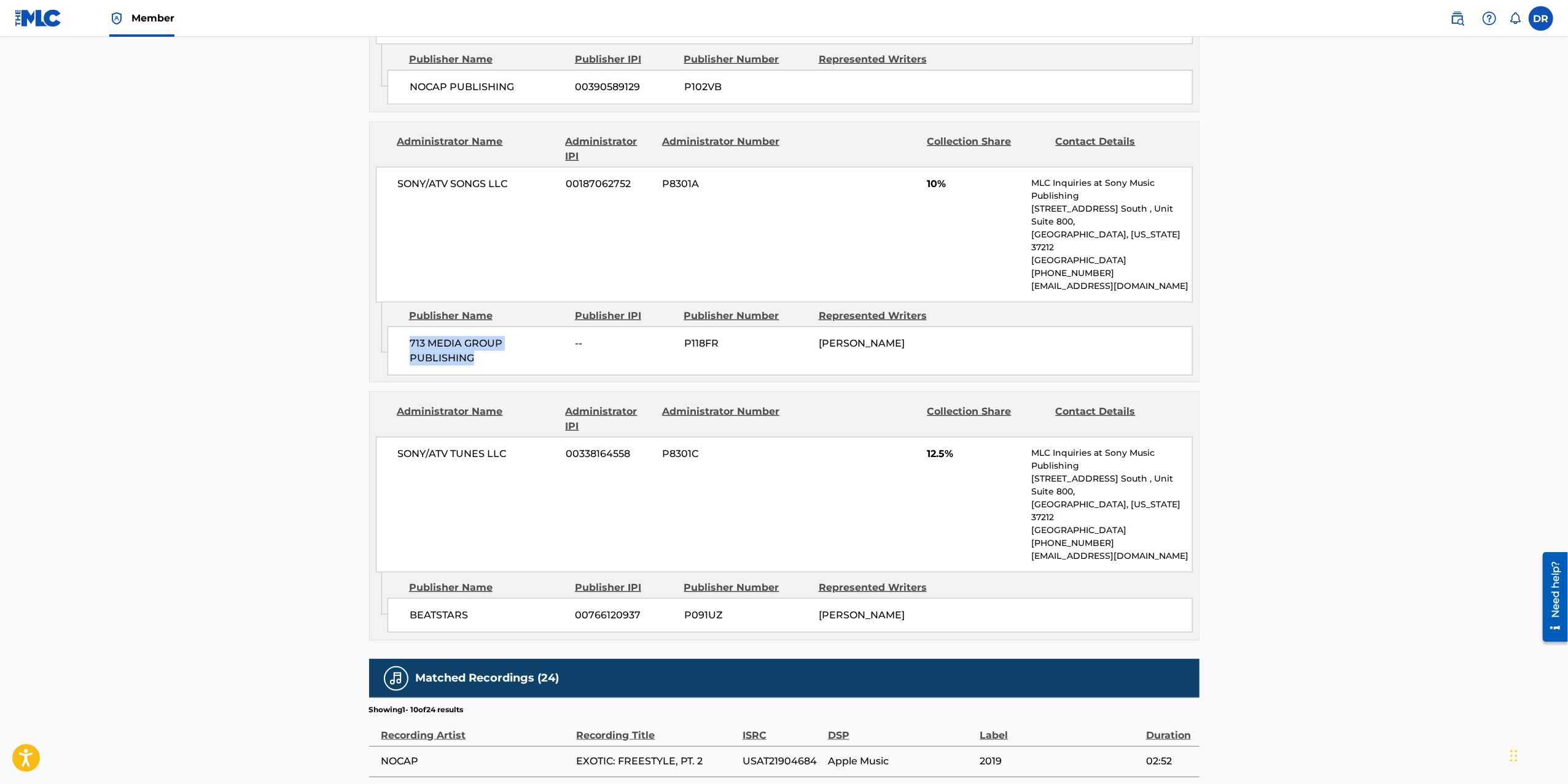
copy span "713 MEDIA GROUP PUBLISHING"
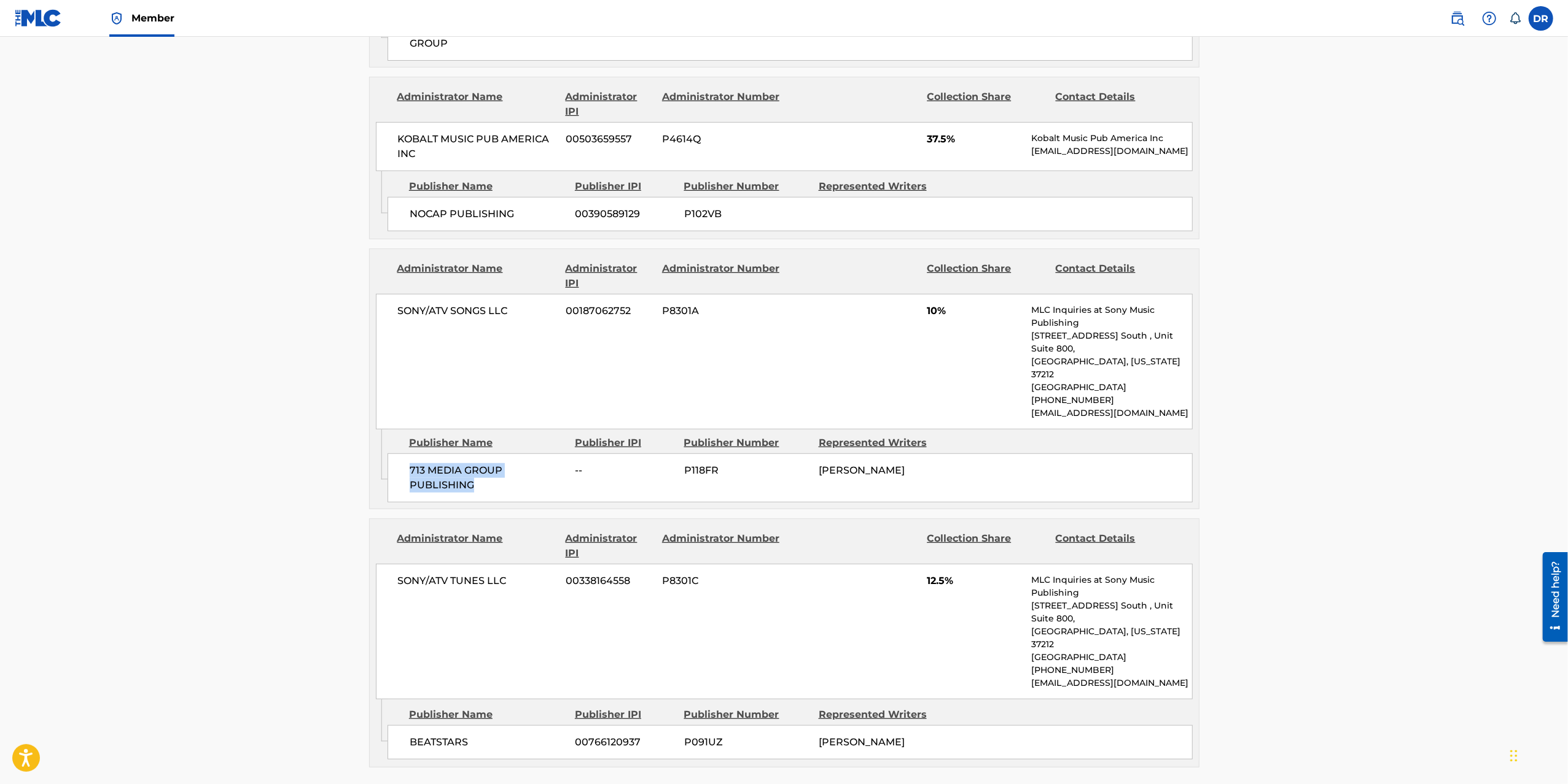
scroll to position [708, 0]
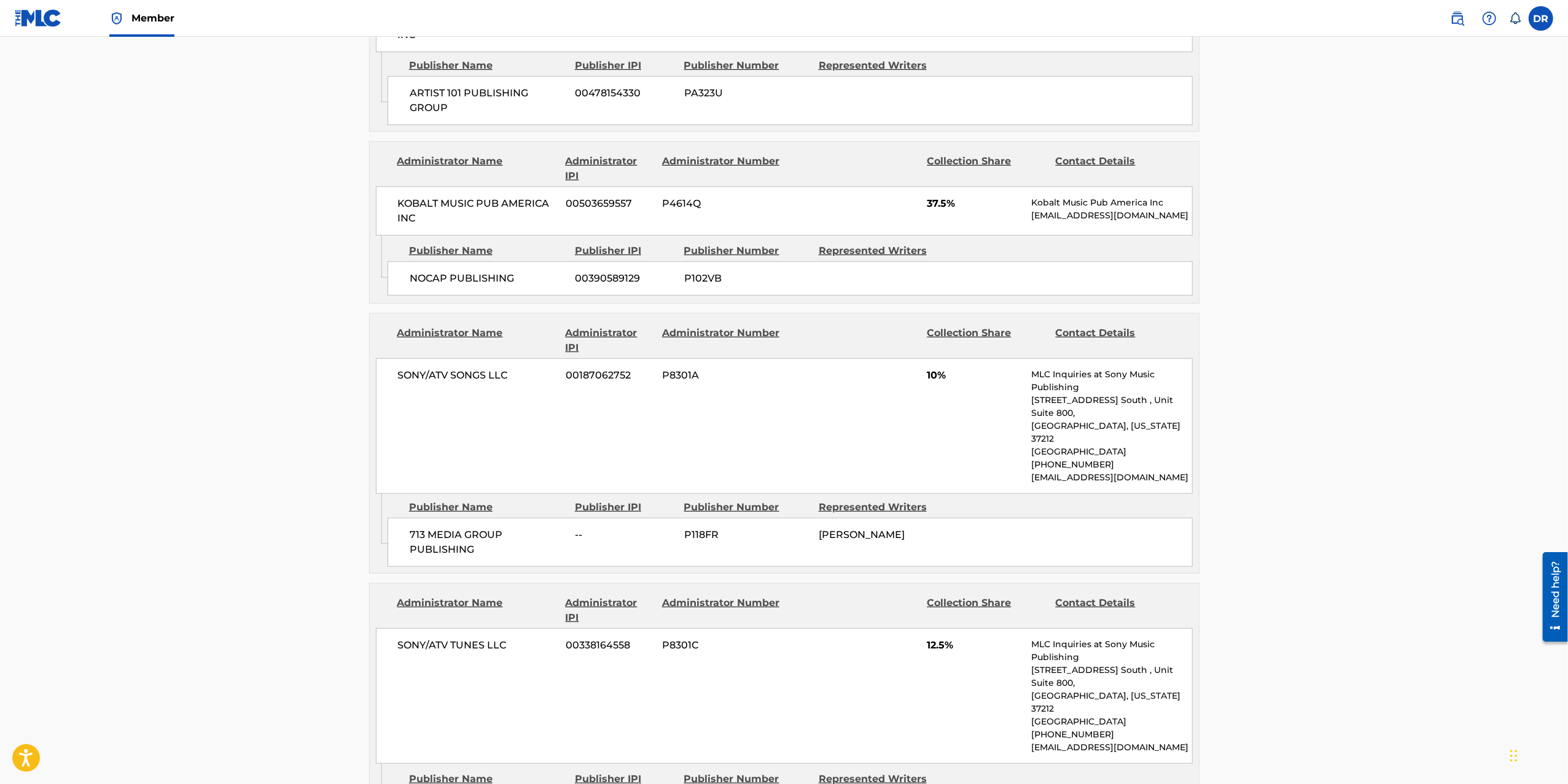
click at [706, 528] on span "P118FR" at bounding box center [747, 535] width 126 height 15
copy span "P118FR"
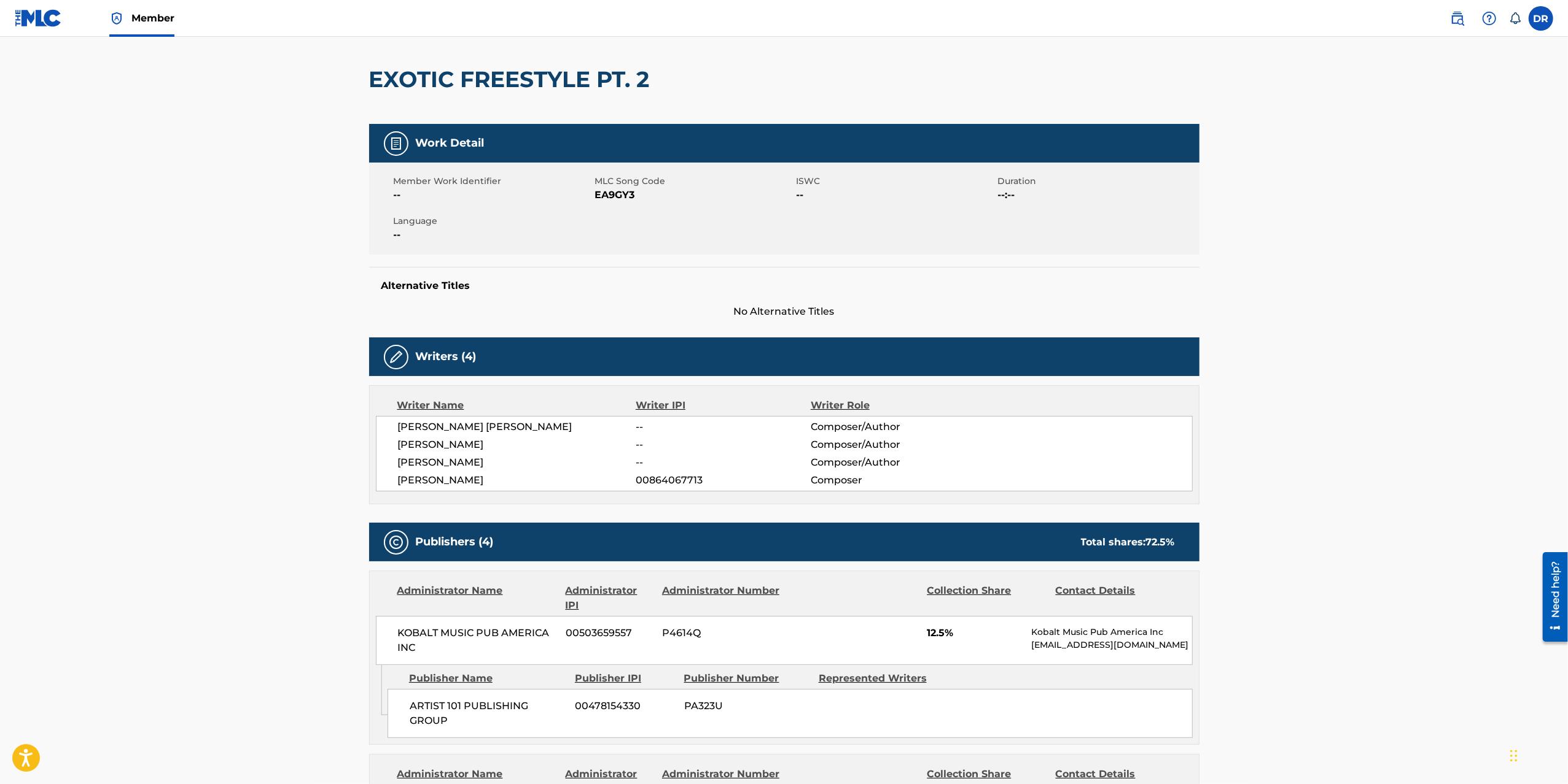
scroll to position [0, 0]
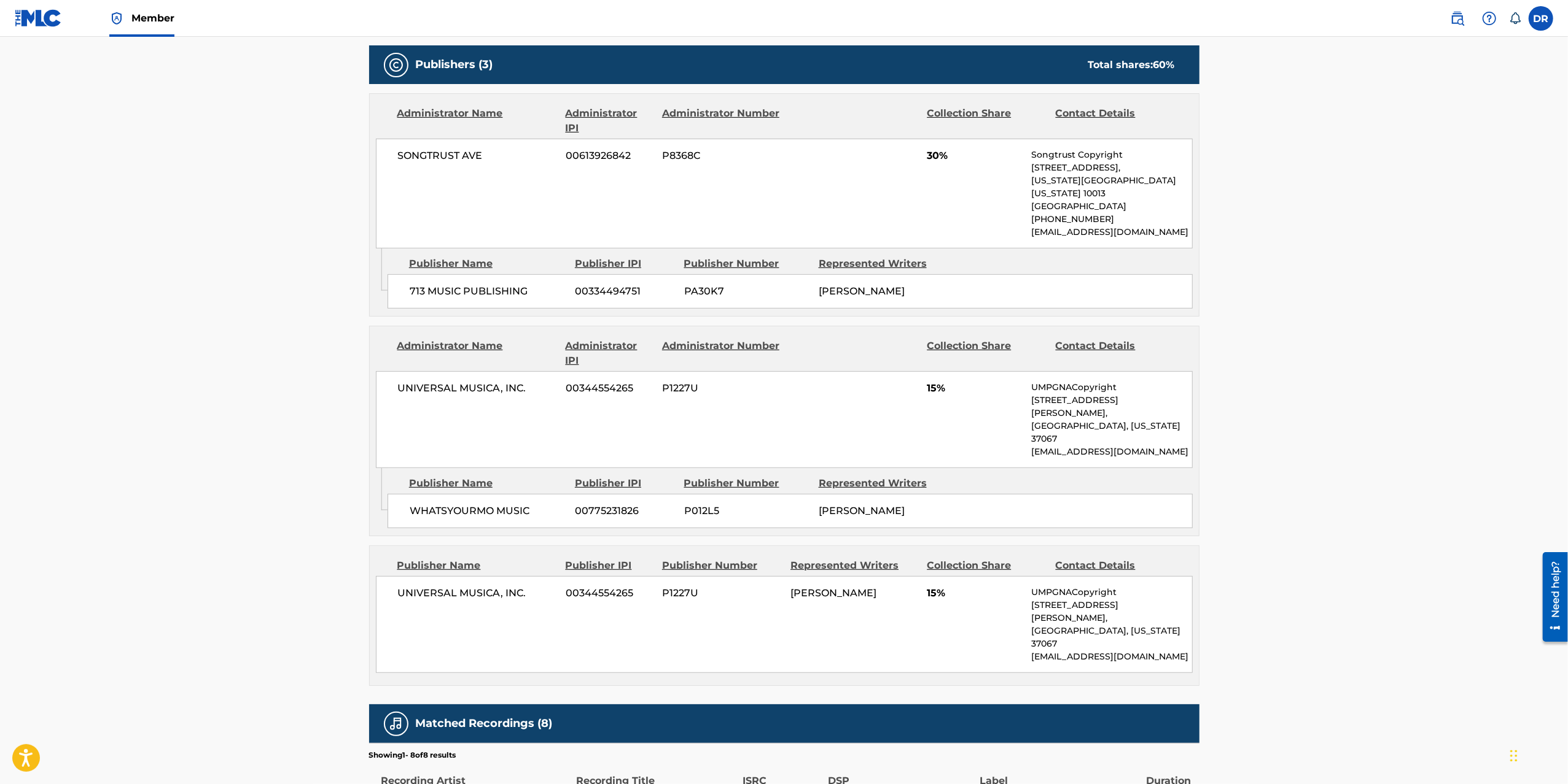
scroll to position [595, 0]
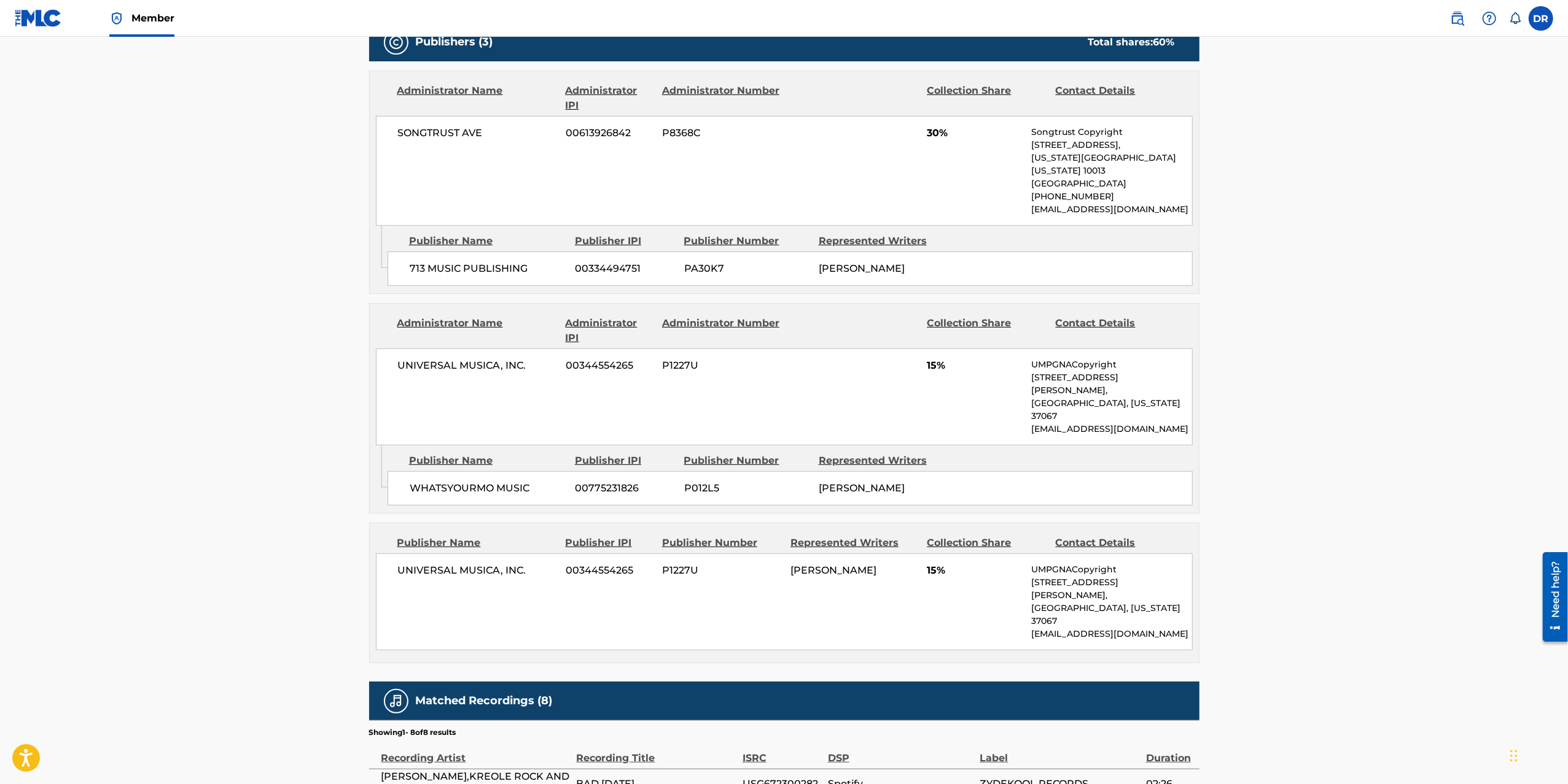
click at [486, 262] on span "713 MUSIC PUBLISHING" at bounding box center [488, 269] width 157 height 15
click at [485, 262] on span "713 MUSIC PUBLISHING" at bounding box center [488, 269] width 157 height 15
copy div "713 MUSIC PUBLISHING"
click at [274, 408] on main "Copy work link BAD [DATE] Work Detail Member Work Identifier -- MLC Song Code B…" at bounding box center [784, 238] width 1568 height 1592
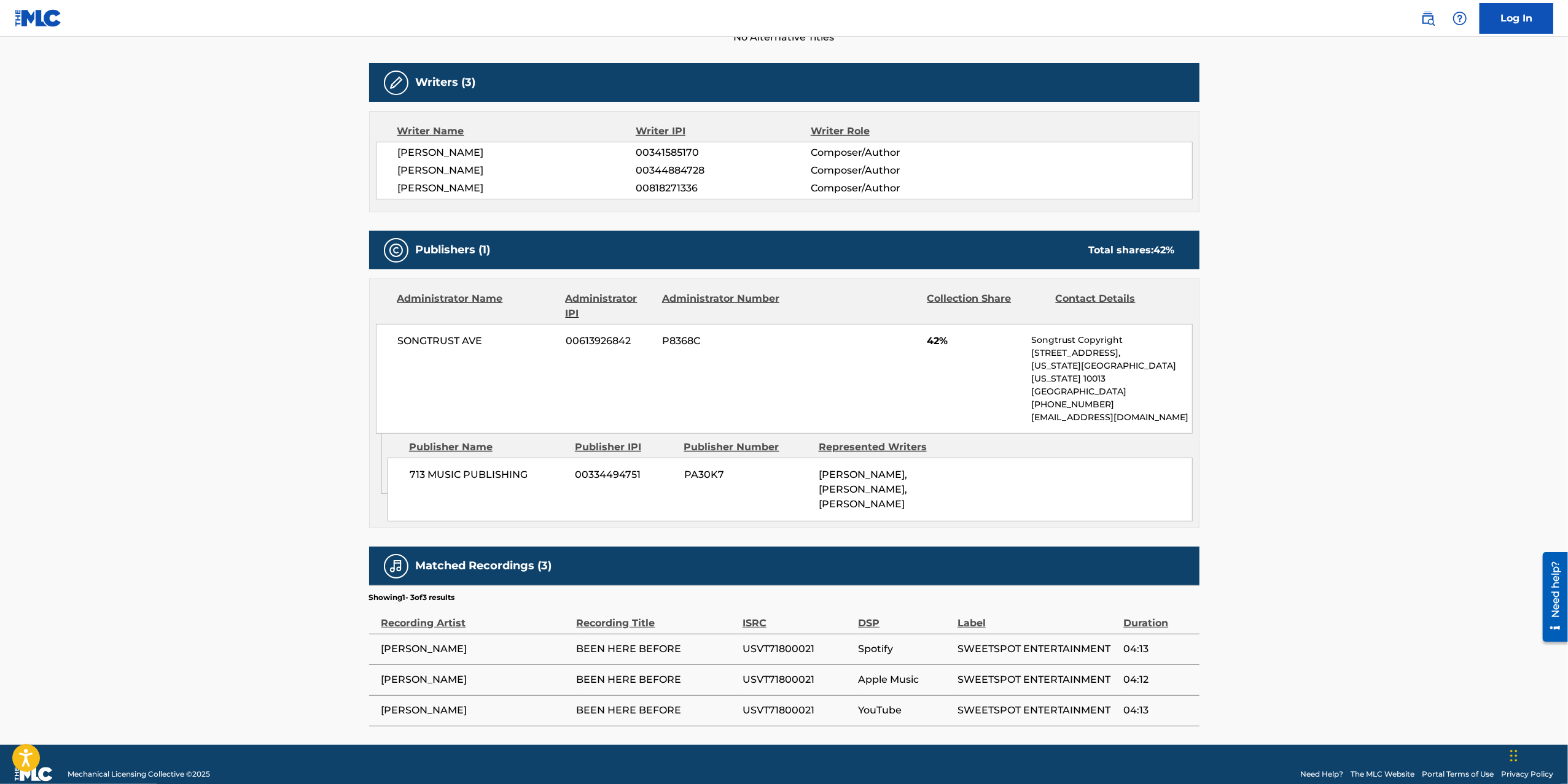
scroll to position [378, 0]
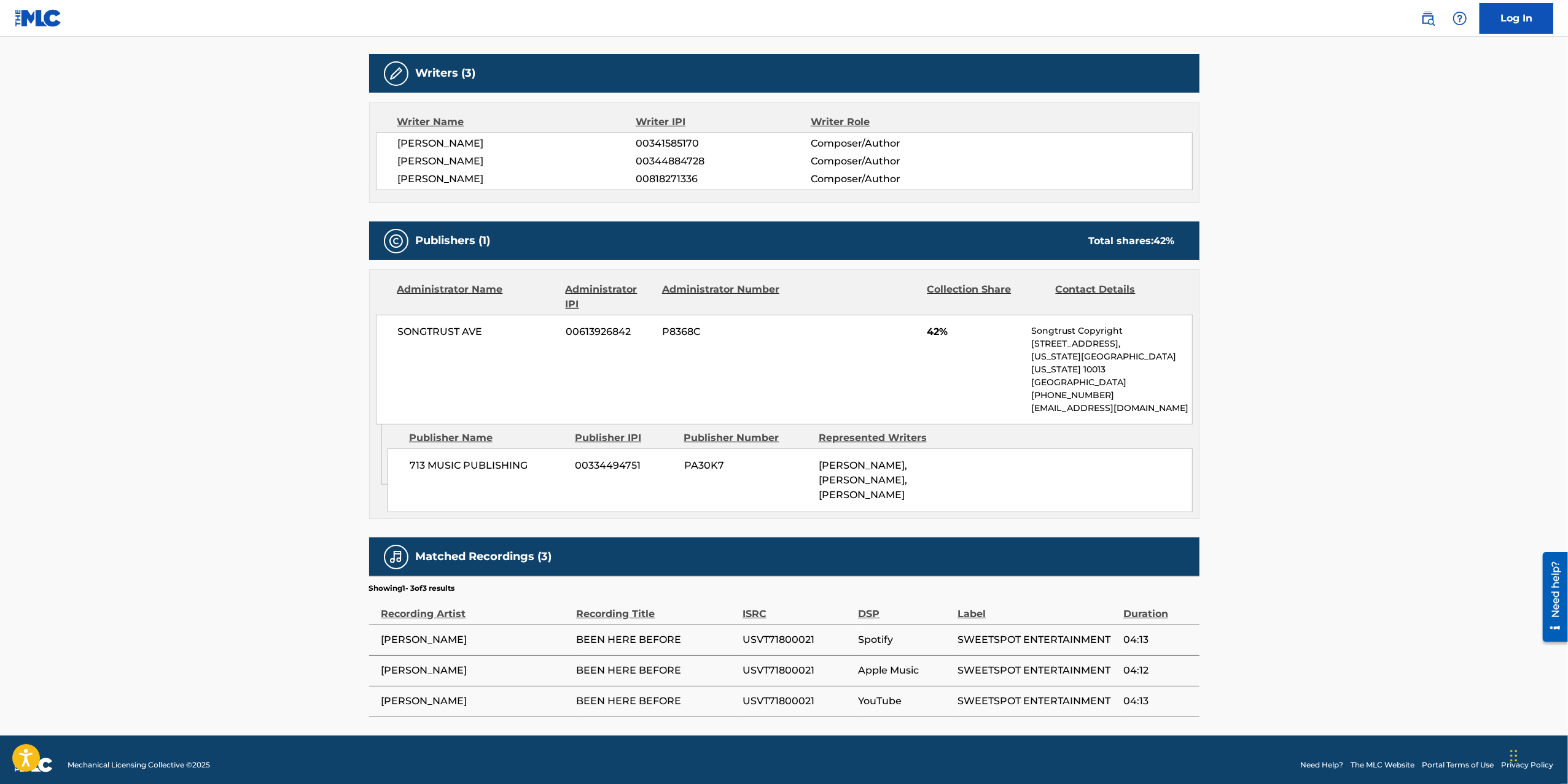
click at [176, 405] on main "Copy work link BEEN HERE BEFORE Work Detail Member Work Identifier -- MLC Song …" at bounding box center [784, 197] width 1568 height 1077
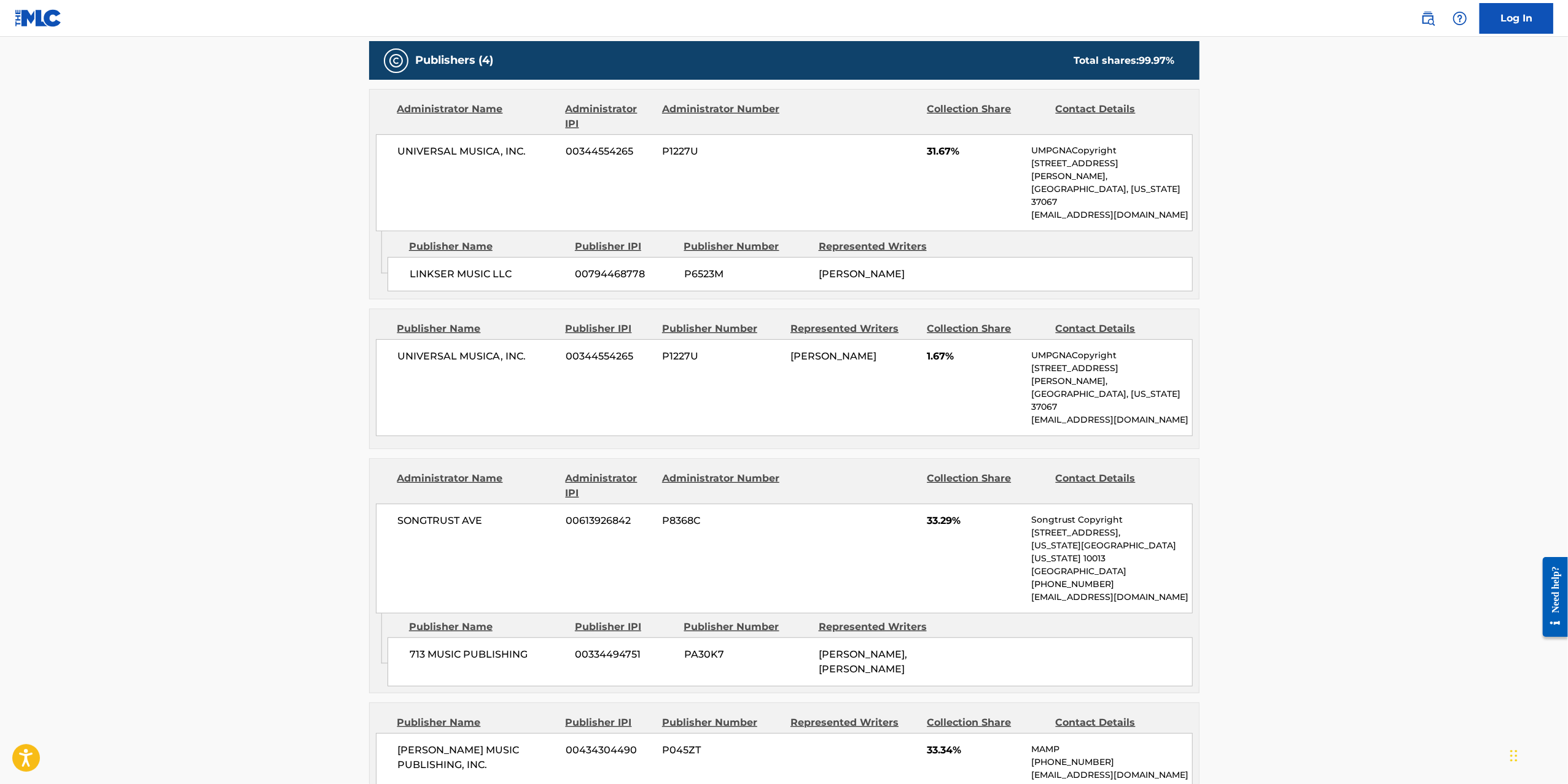
scroll to position [651, 0]
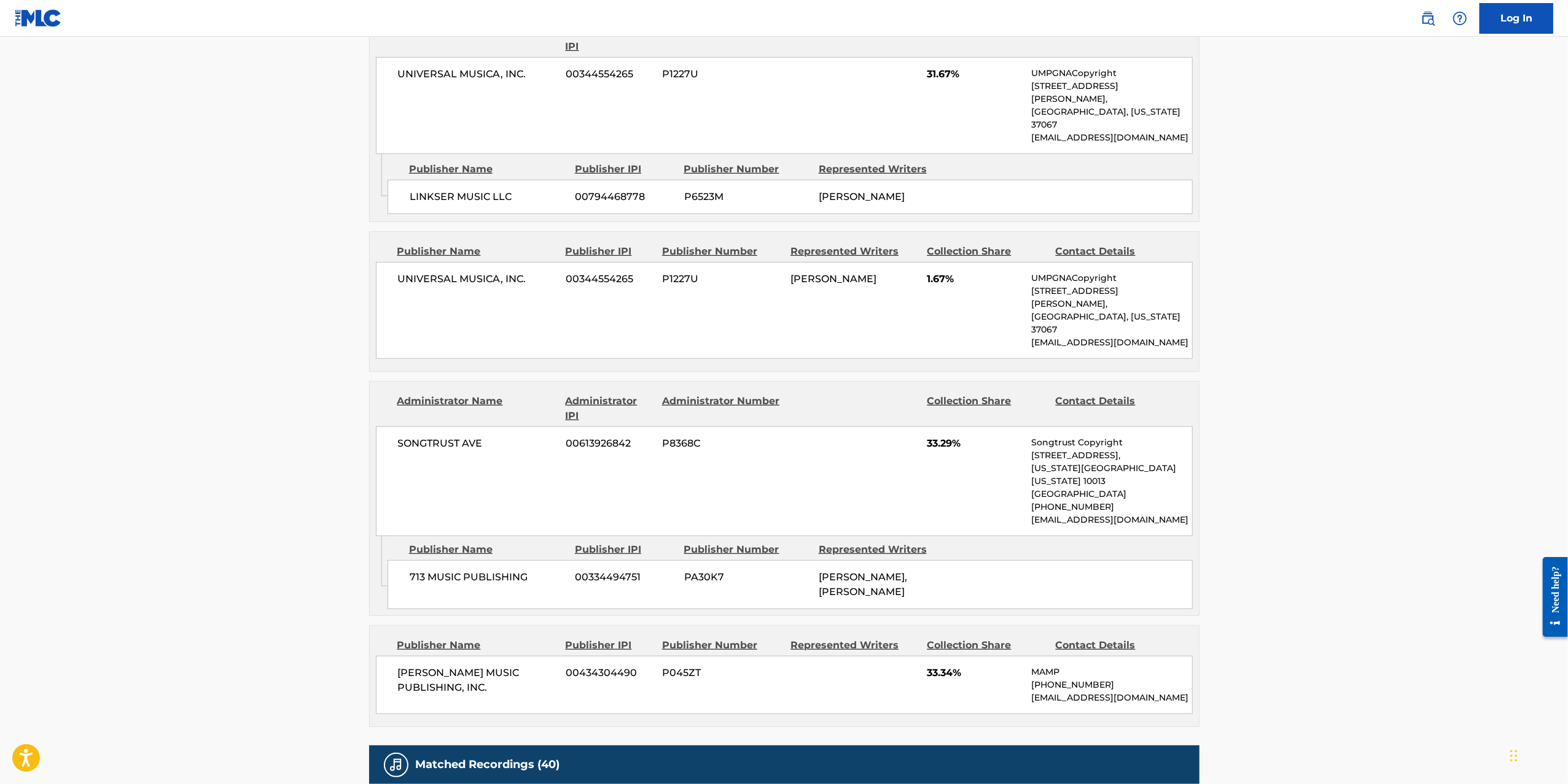
click at [711, 570] on span "PA30K7" at bounding box center [747, 577] width 126 height 15
click at [223, 531] on main "Copy work link BESO A BESO Work Detail Member Work Identifier -- MLC Song Code …" at bounding box center [784, 295] width 1568 height 1817
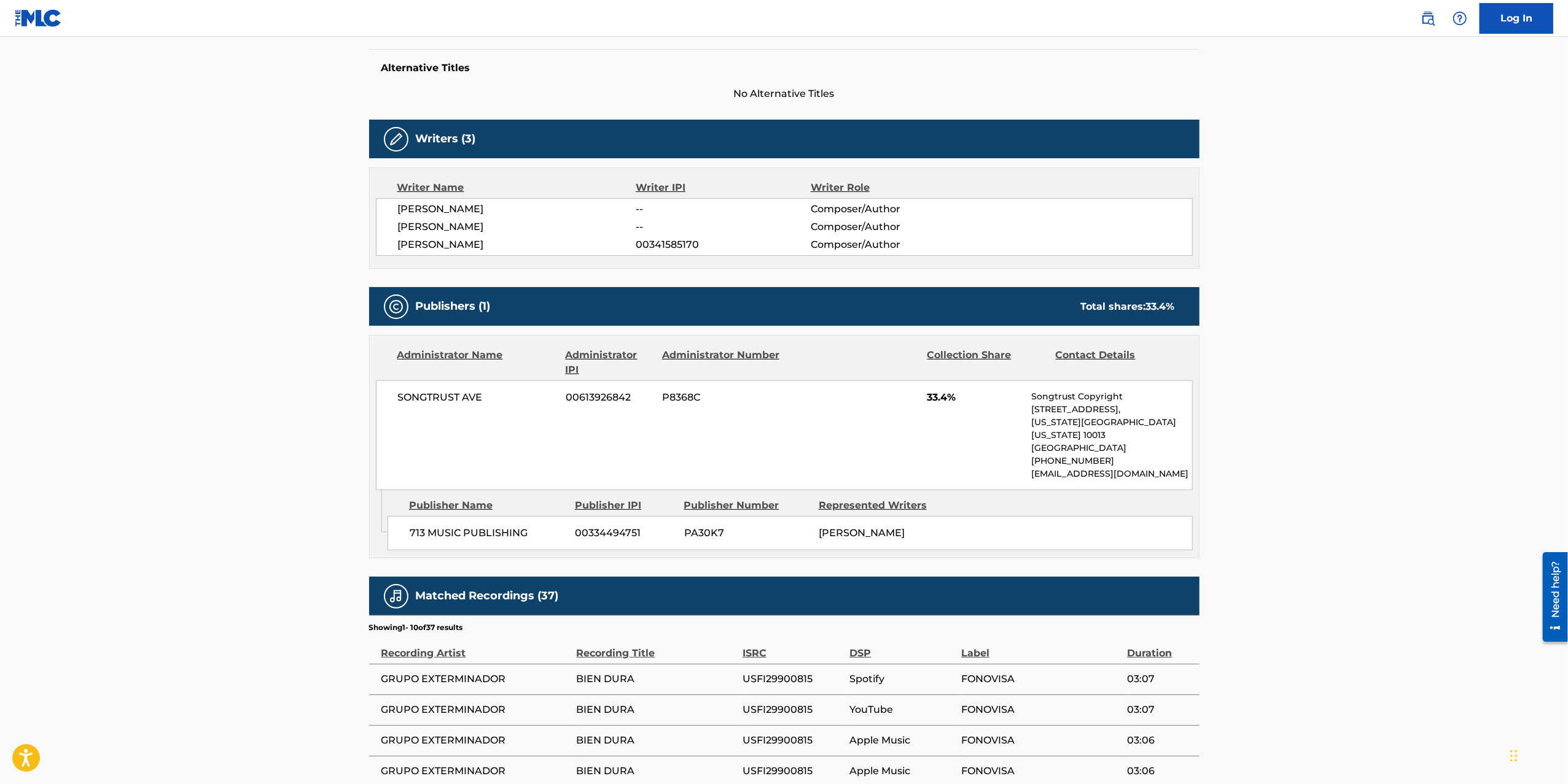
scroll to position [315, 0]
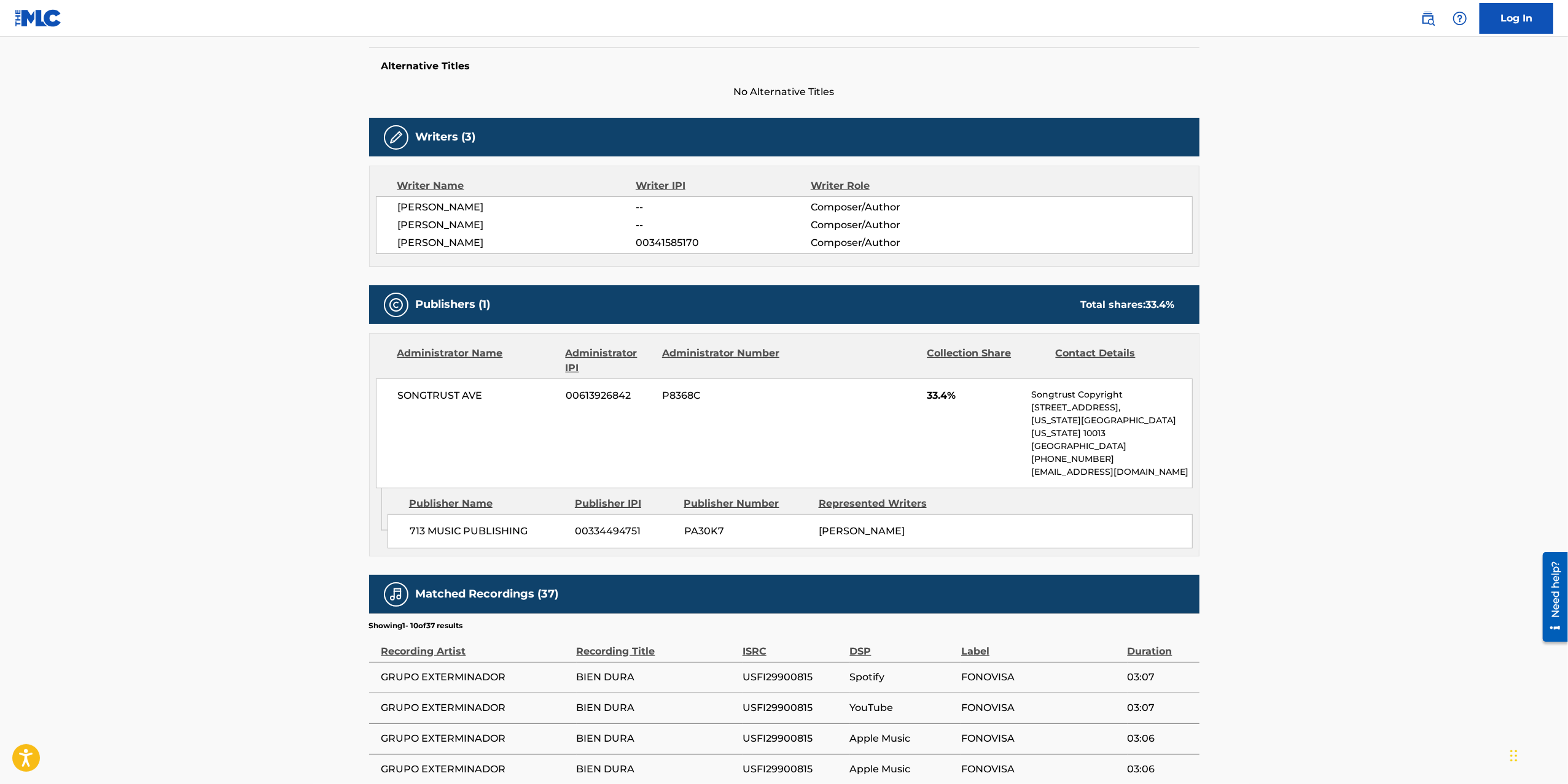
click at [840, 514] on div "713 MUSIC PUBLISHING 00334494751 PA30K7 [PERSON_NAME]" at bounding box center [789, 531] width 805 height 34
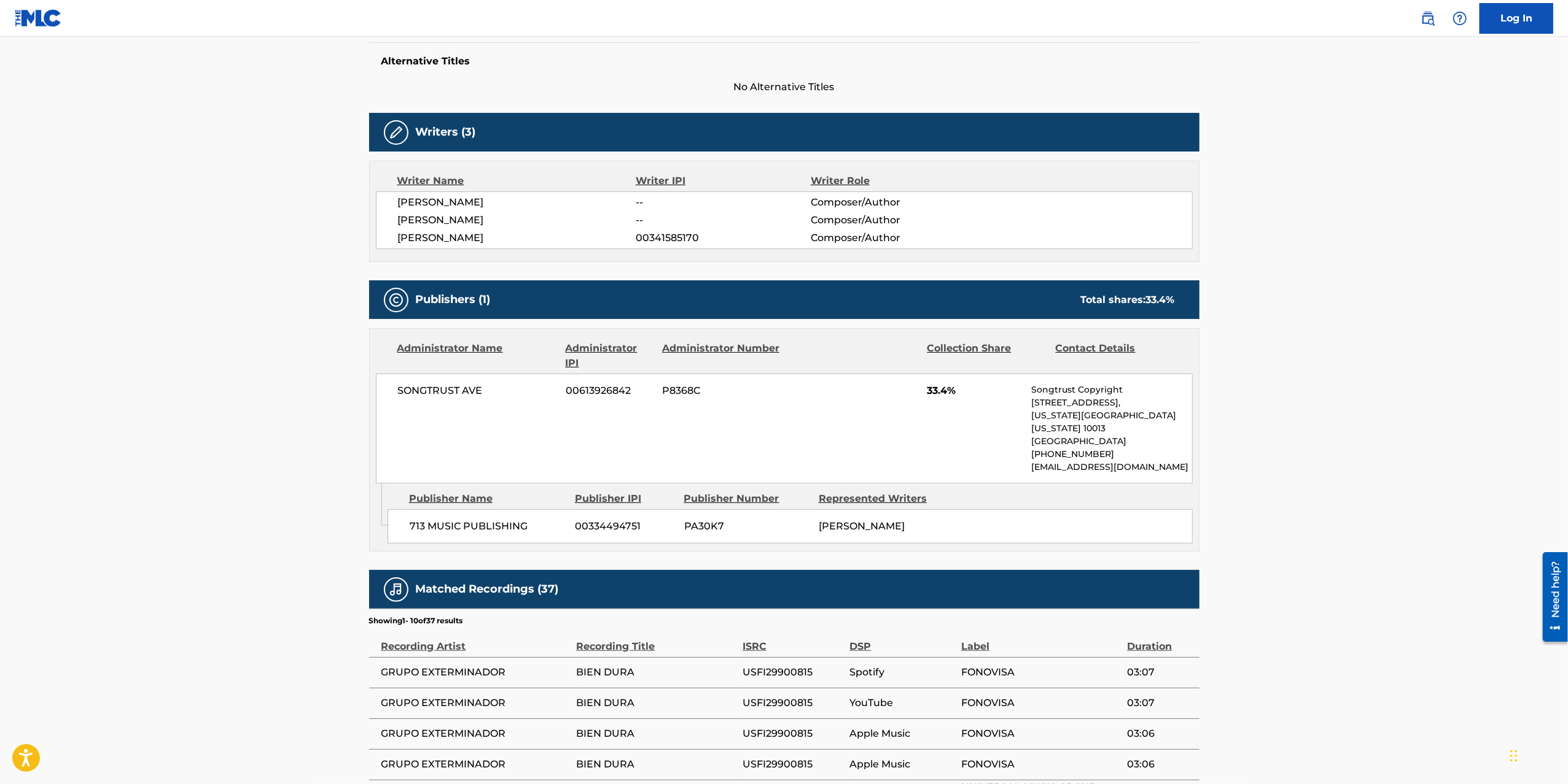
scroll to position [292, 0]
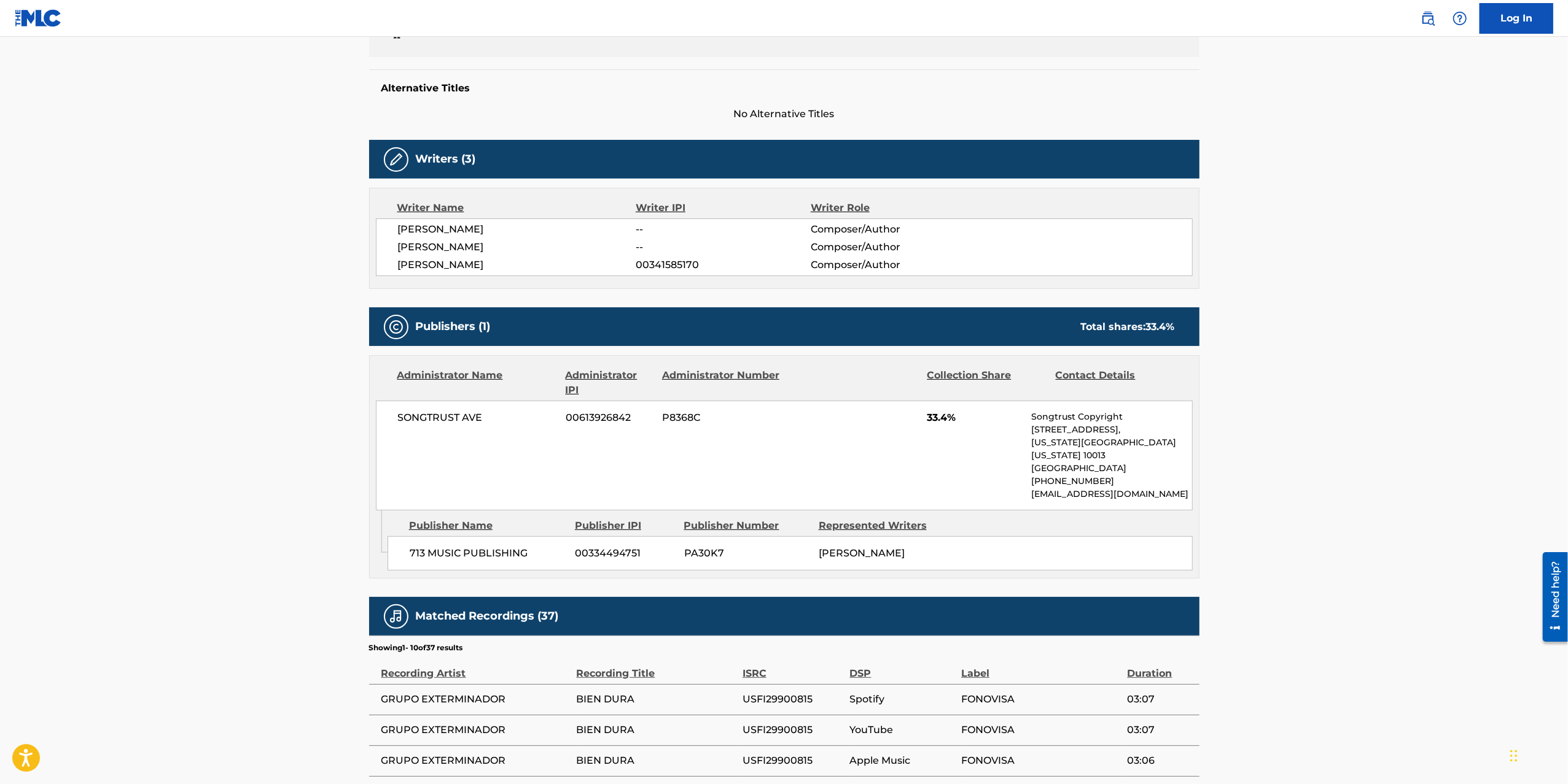
click at [321, 431] on main "Copy work link BIEN DURA Work Detail Member Work Identifier -- MLC Song Code BA…" at bounding box center [784, 399] width 1568 height 1310
click at [324, 426] on main "Copy work link BIEN DURA Work Detail Member Work Identifier -- MLC Song Code BA…" at bounding box center [784, 399] width 1568 height 1310
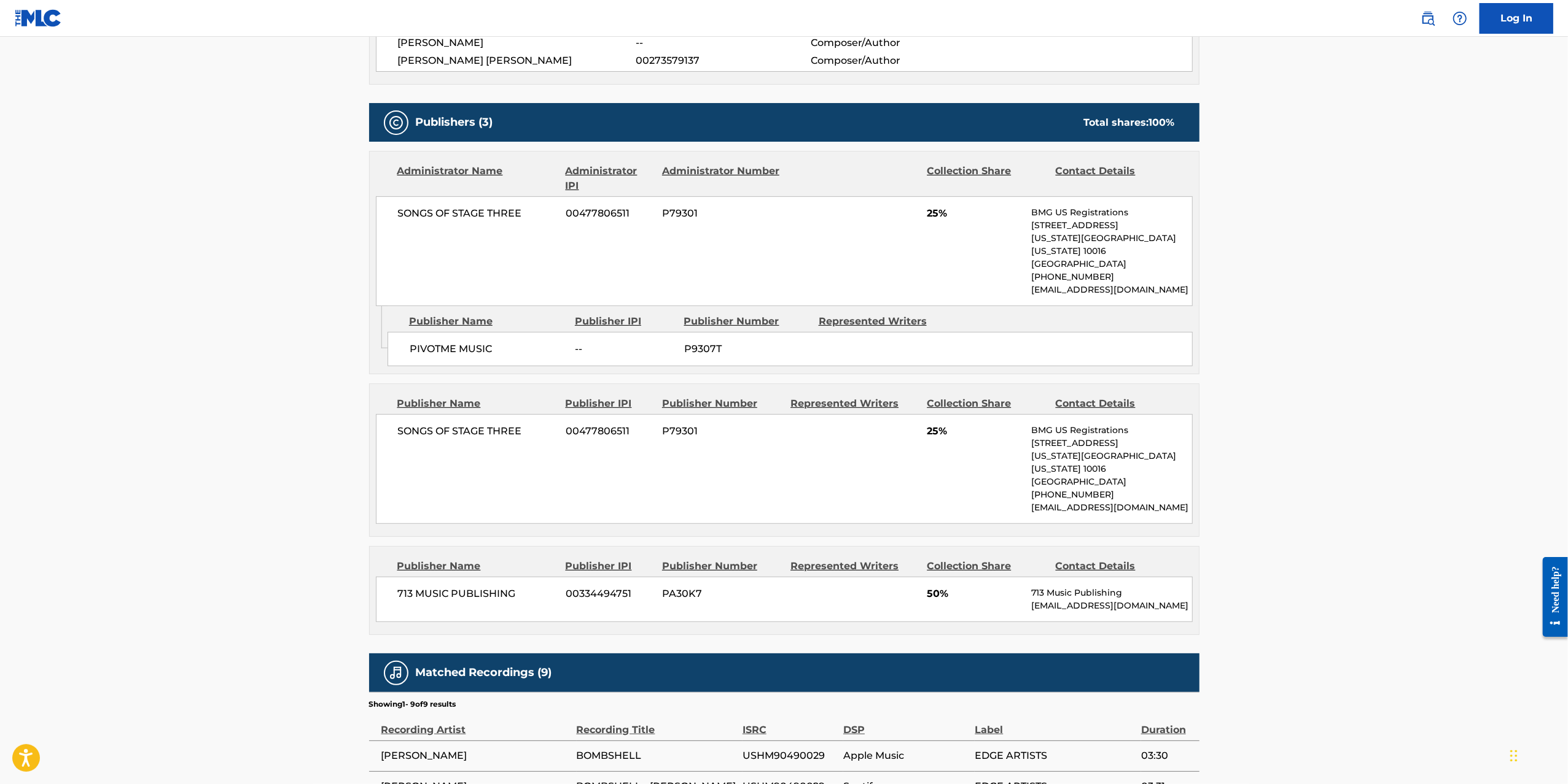
scroll to position [453, 0]
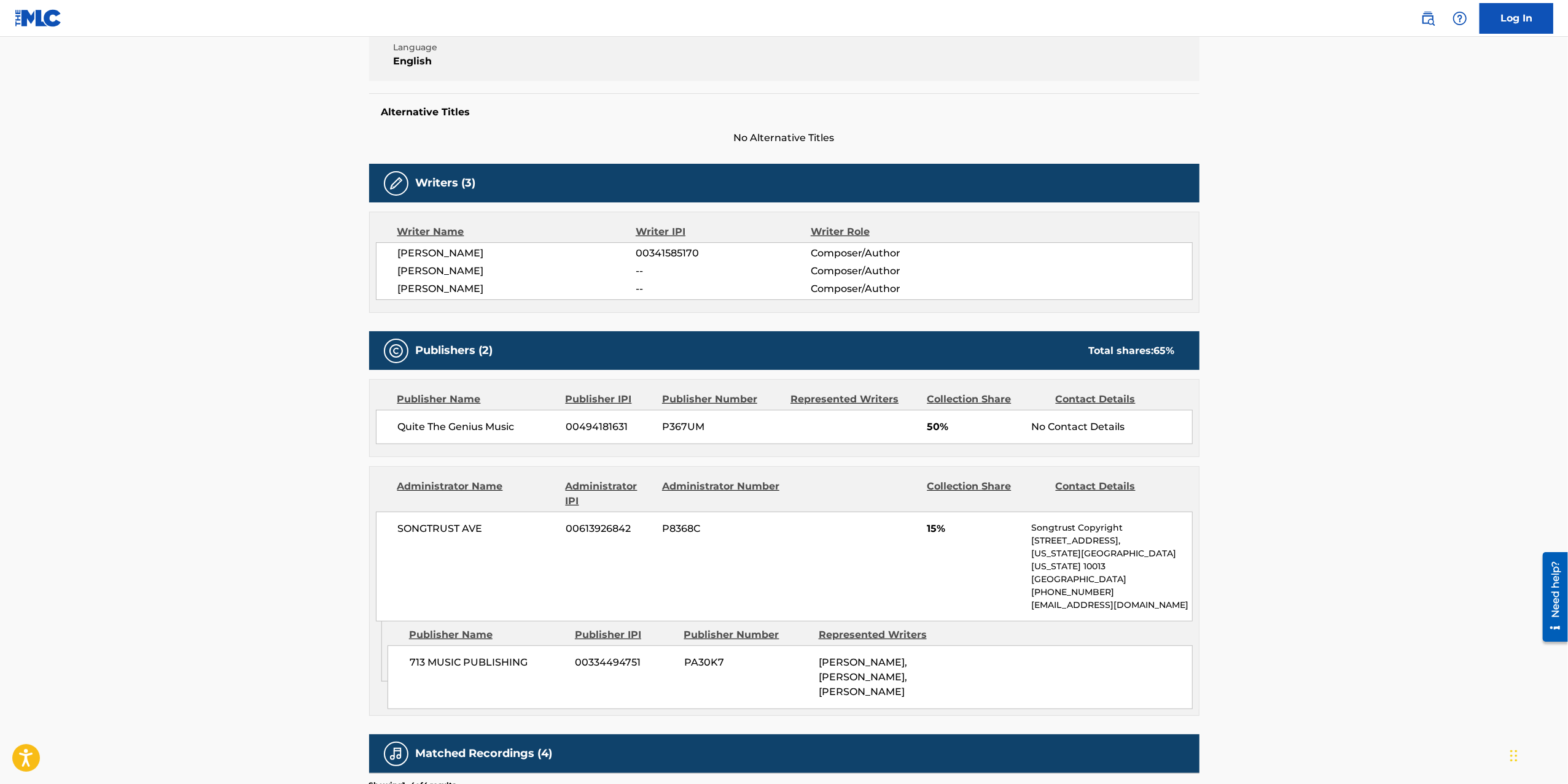
scroll to position [256, 0]
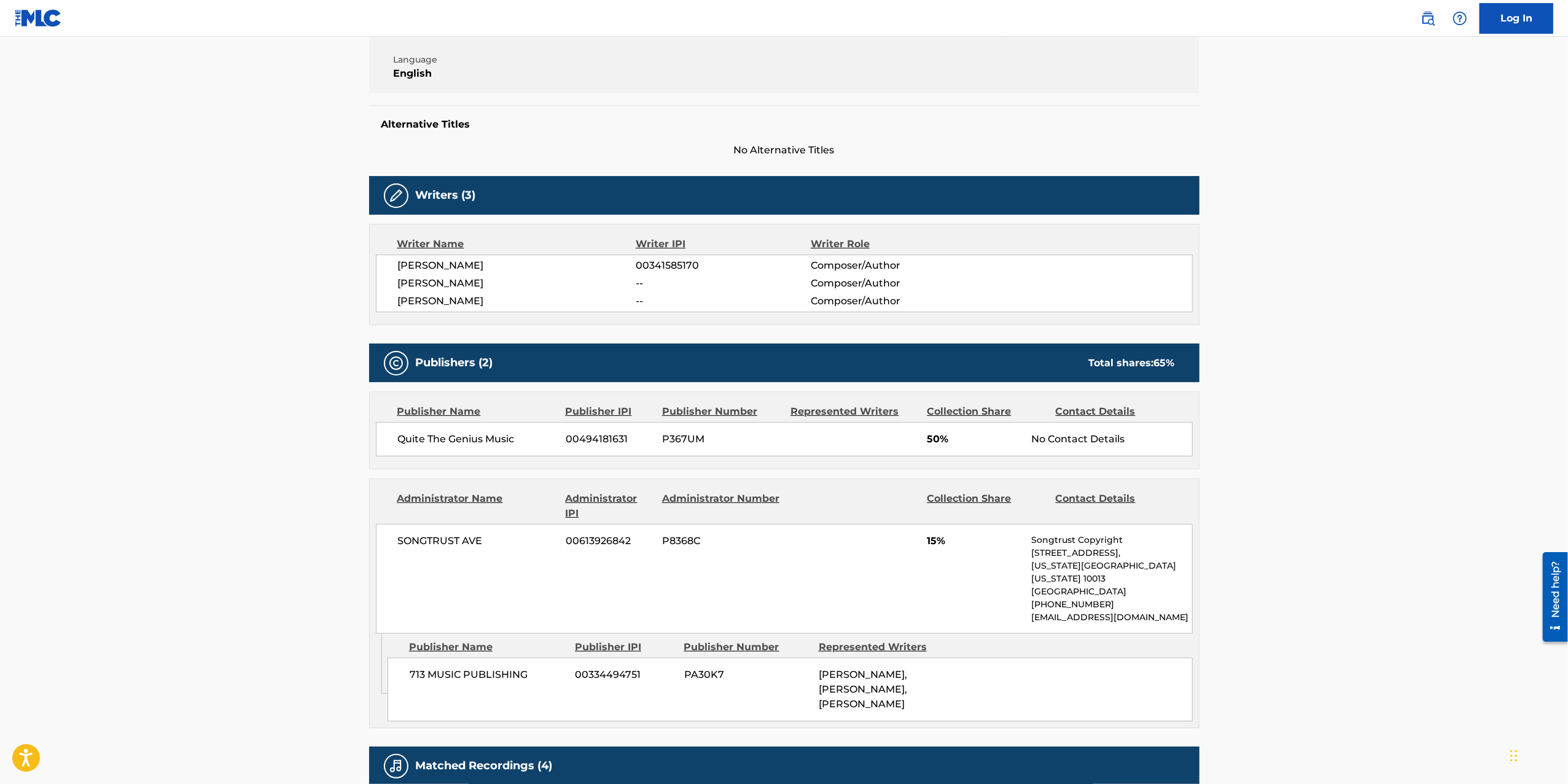
click at [1264, 449] on main "Copy work link BROKEN ESPANOL Work Detail Member Work Identifier -- MLC Song Co…" at bounding box center [784, 377] width 1568 height 1195
click at [1399, 325] on main "Copy work link BROKEN ESPANOL Work Detail Member Work Identifier -- MLC Song Co…" at bounding box center [784, 377] width 1568 height 1195
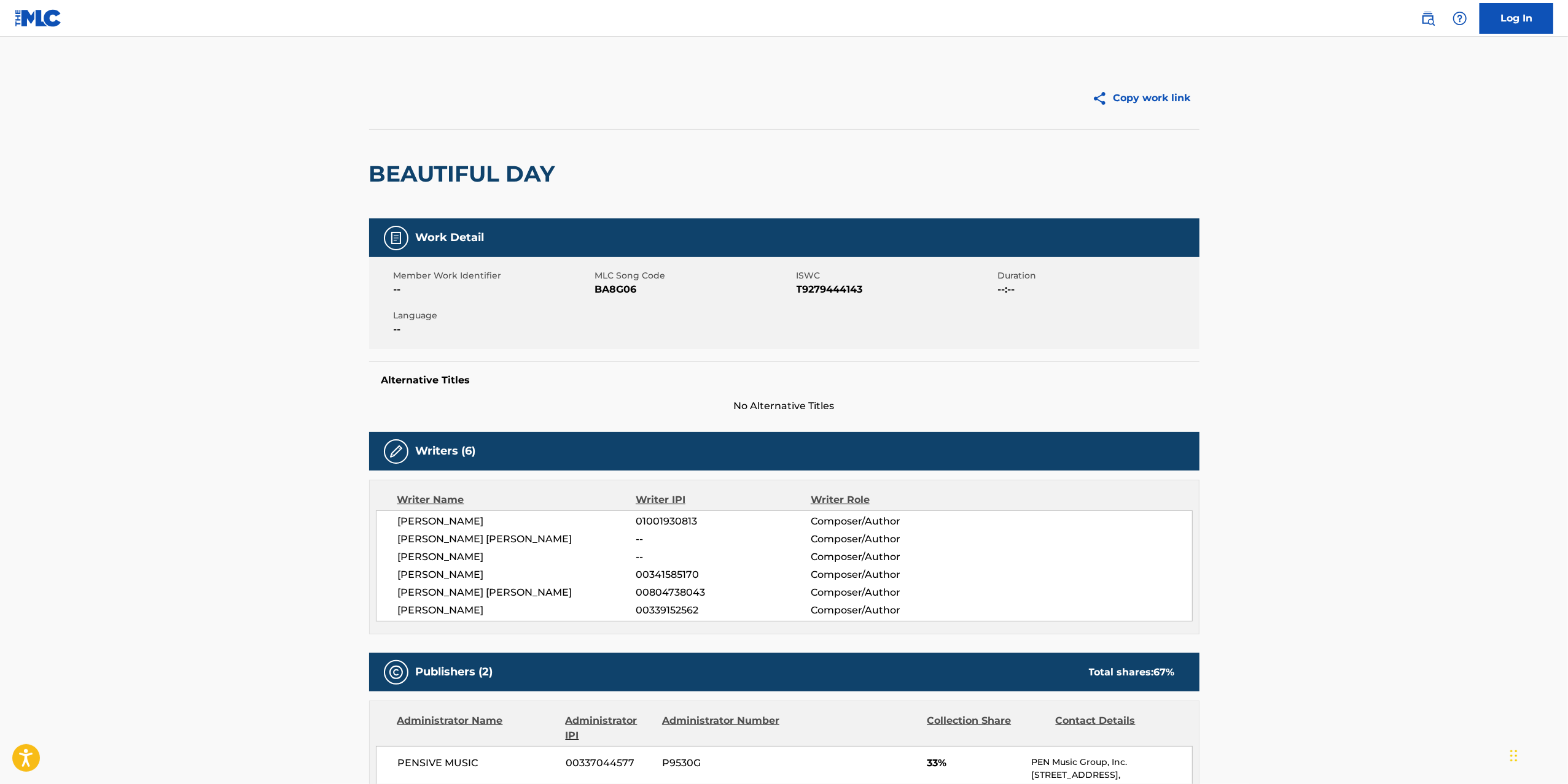
click at [844, 161] on div "BEAUTIFUL DAY" at bounding box center [784, 173] width 831 height 89
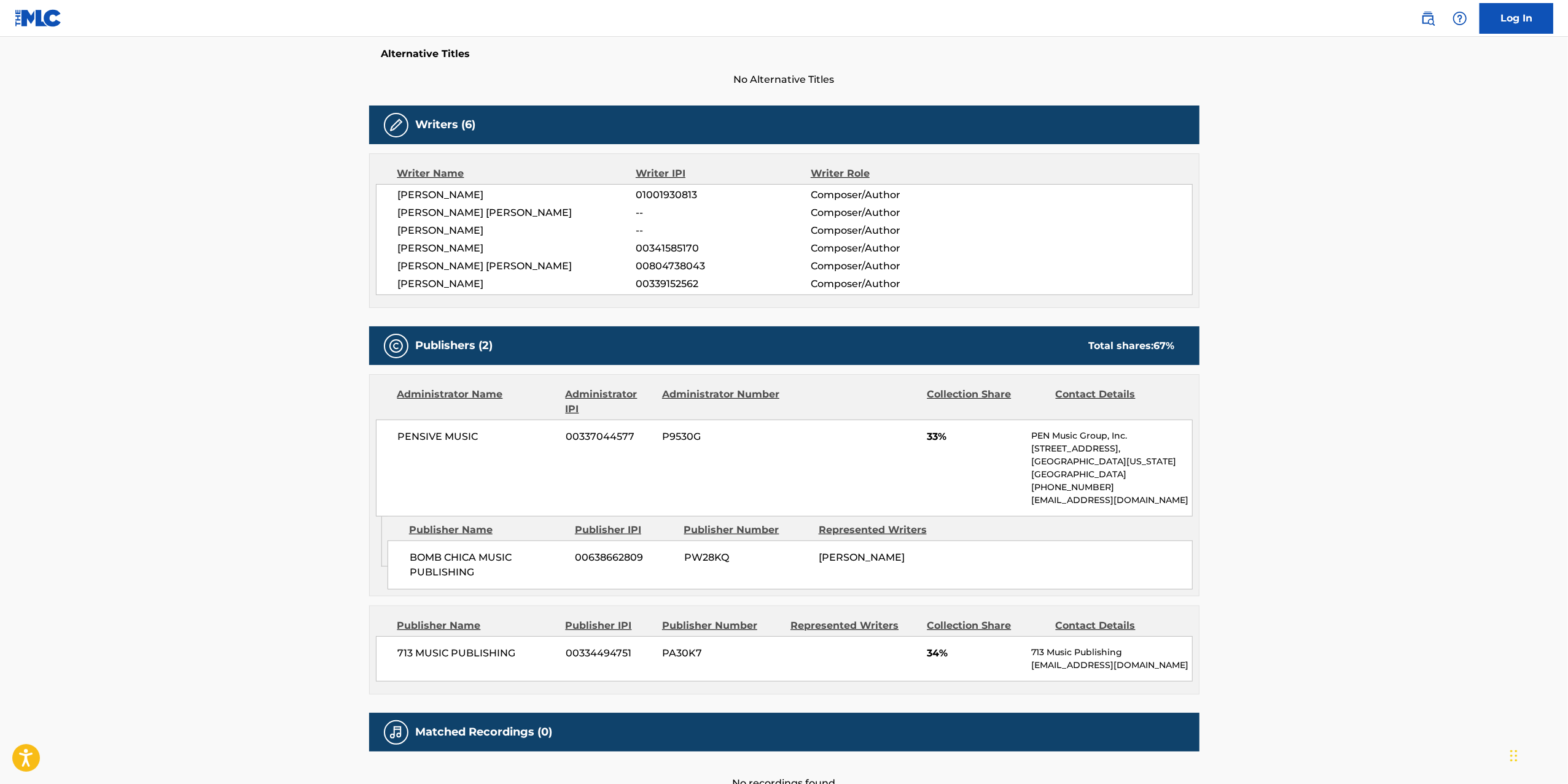
scroll to position [426, 0]
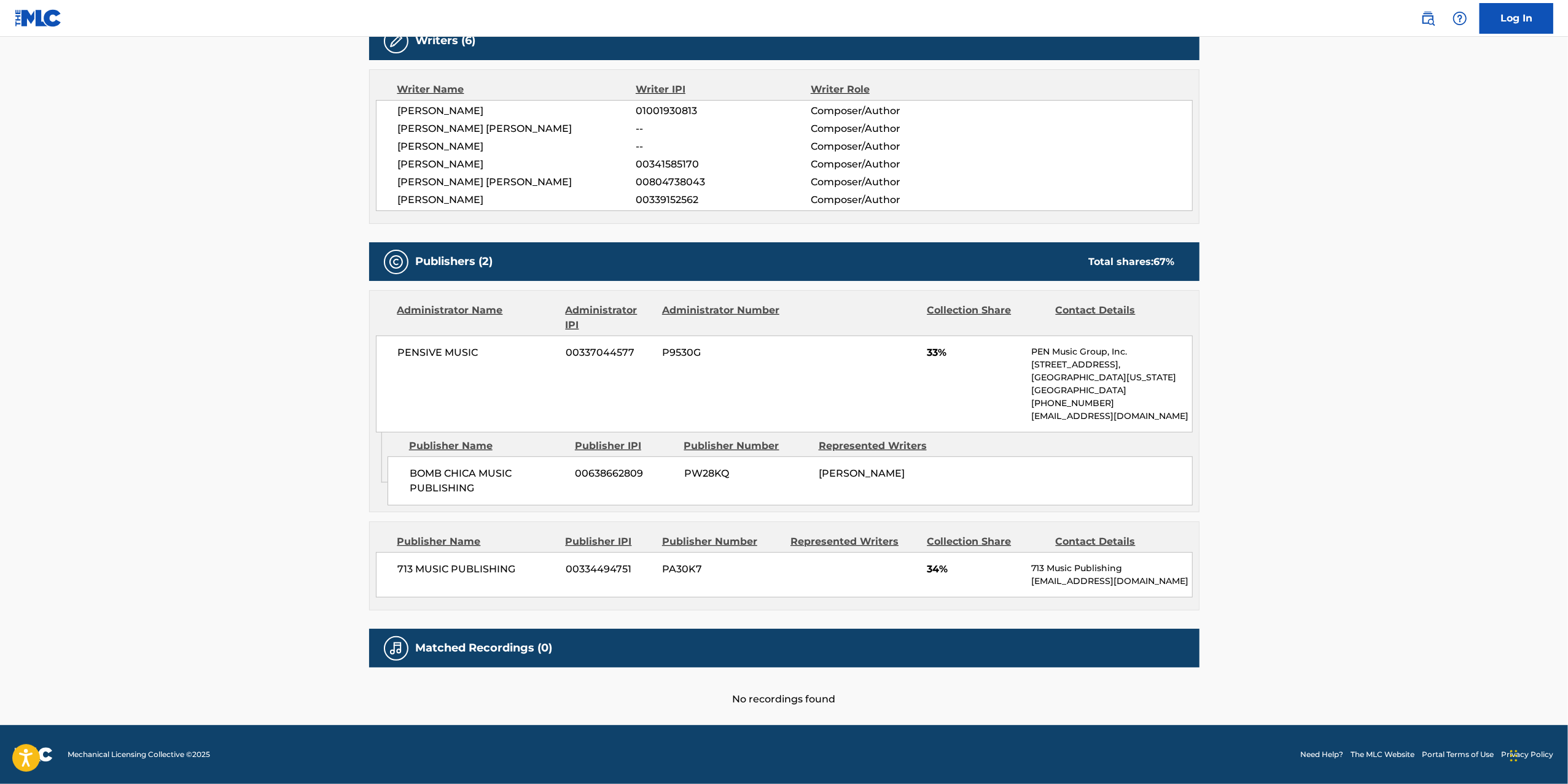
click at [1448, 276] on main "Copy work link BEAUTIFUL DAY Work Detail Member Work Identifier -- MLC Song Cod…" at bounding box center [784, 176] width 1568 height 1100
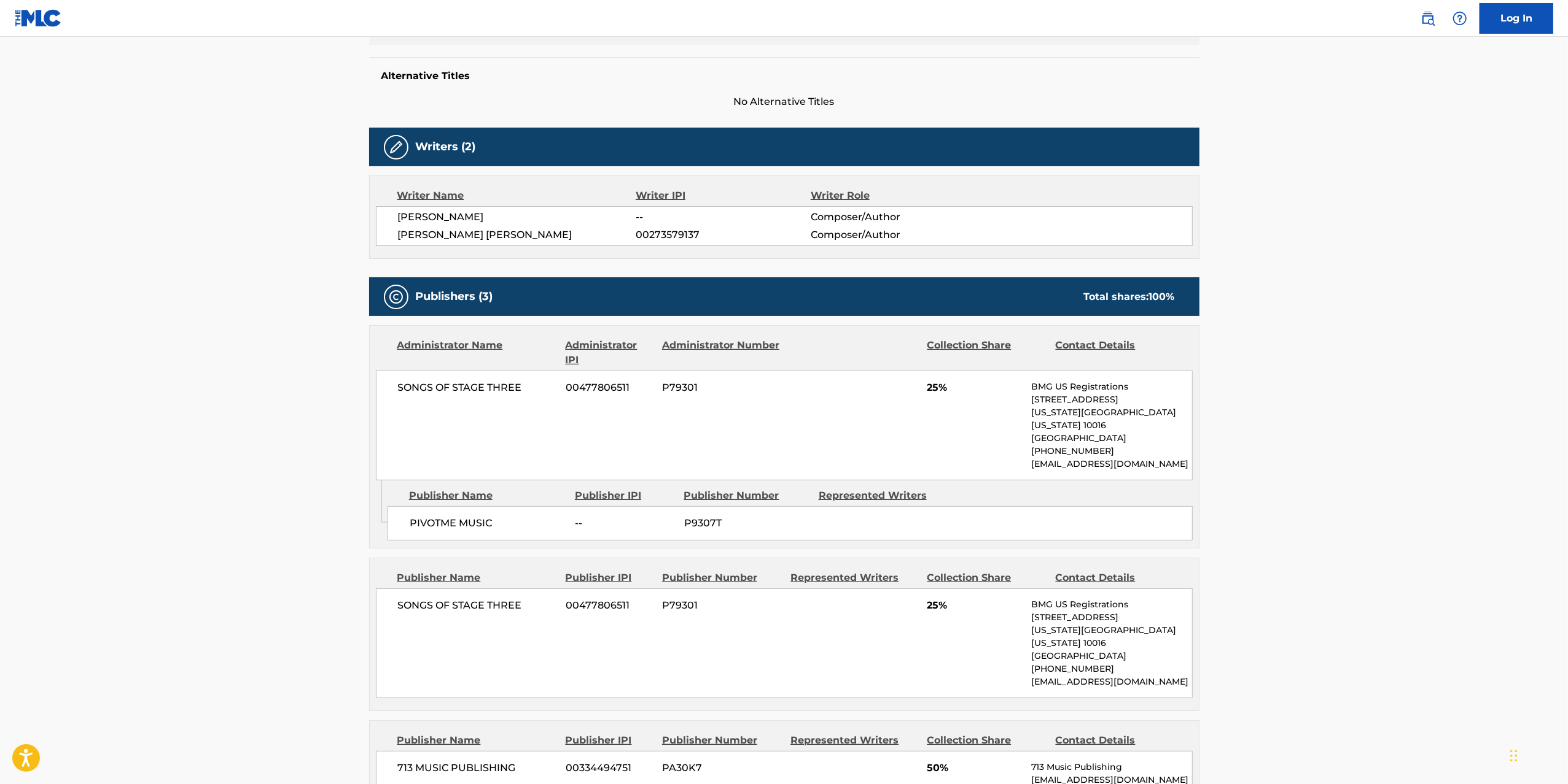
scroll to position [318, 0]
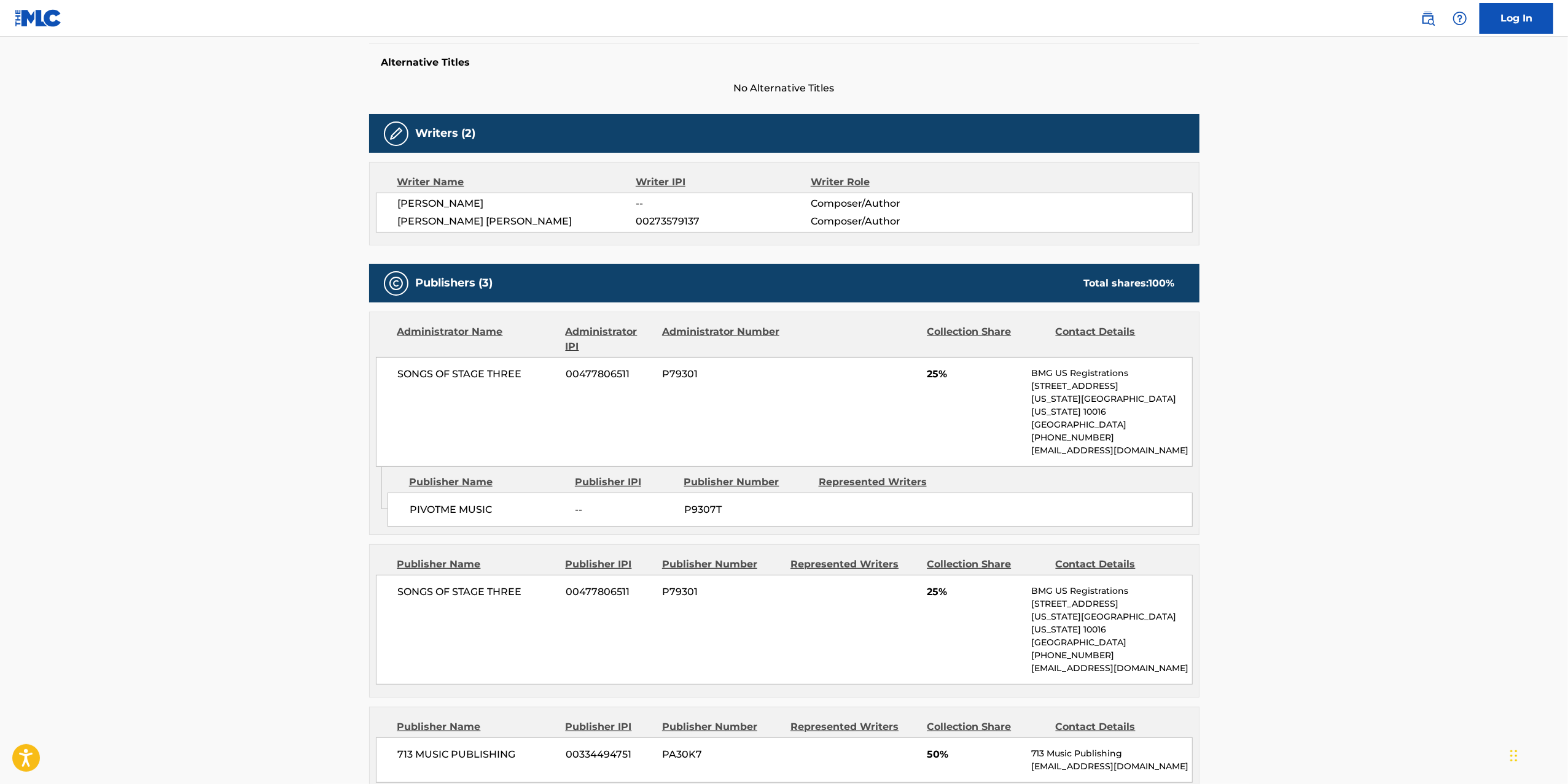
click at [308, 315] on main "Copy work link BOMBSHELL Work Detail Member Work Identifier -- MLC Song Code B7…" at bounding box center [784, 465] width 1568 height 1492
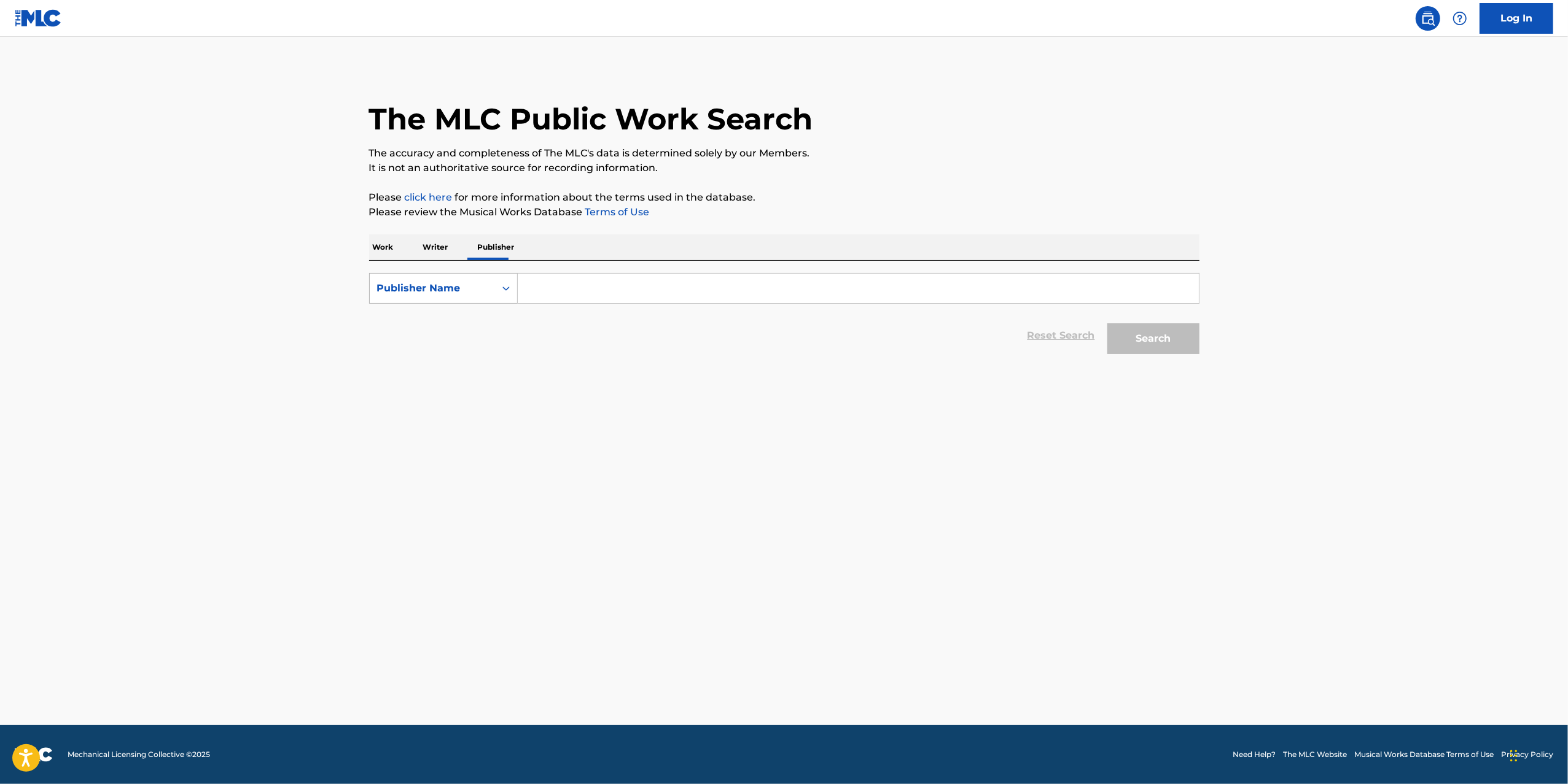
drag, startPoint x: 486, startPoint y: 251, endPoint x: 445, endPoint y: 276, distance: 48.0
click at [486, 251] on p "Publisher" at bounding box center [495, 247] width 44 height 25
click at [431, 289] on div "Publisher Name" at bounding box center [432, 288] width 111 height 15
click at [582, 302] on input "Search Form" at bounding box center [858, 288] width 682 height 29
type input "713"
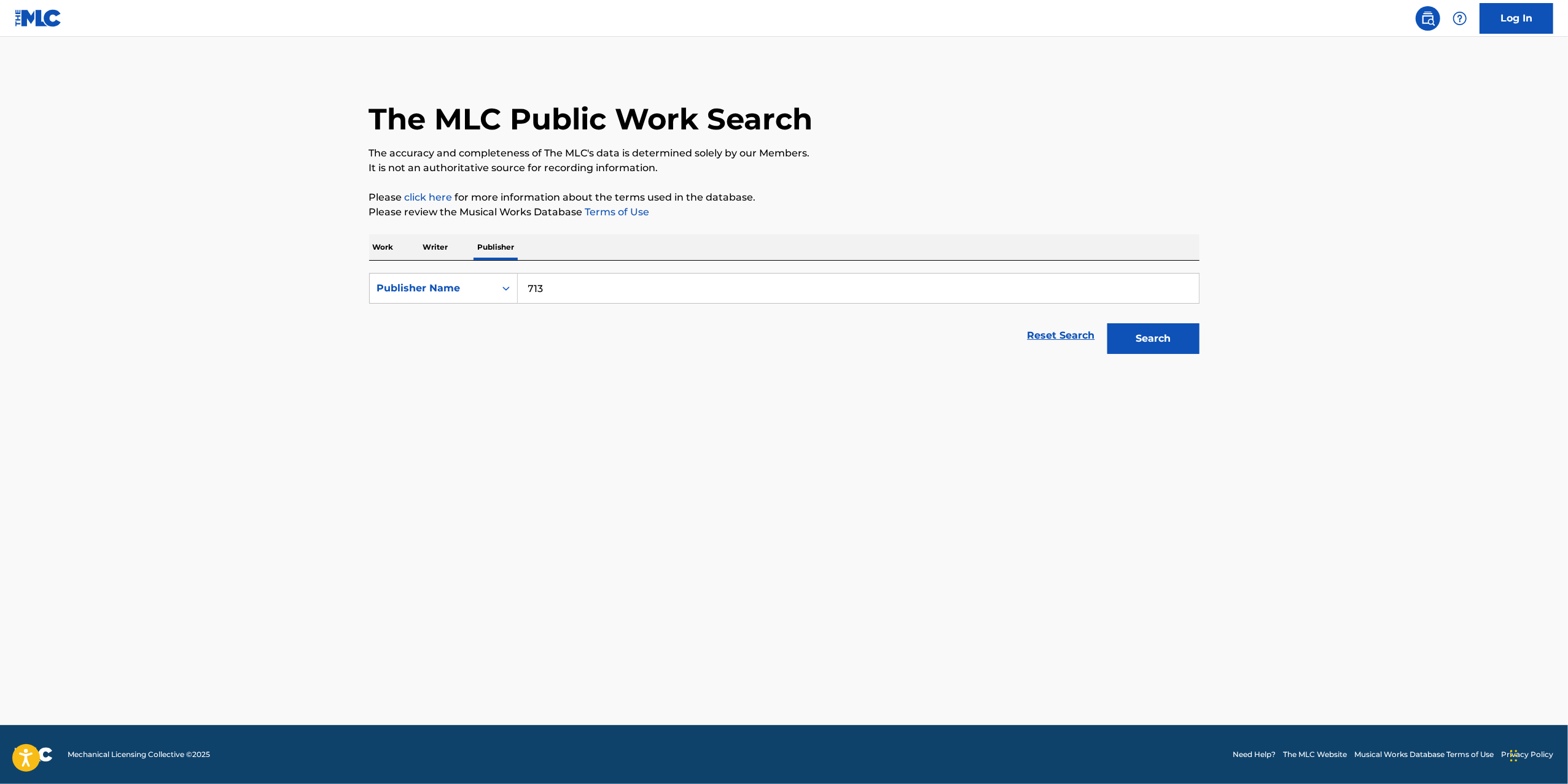
click at [1107, 323] on button "Search" at bounding box center [1153, 338] width 92 height 30
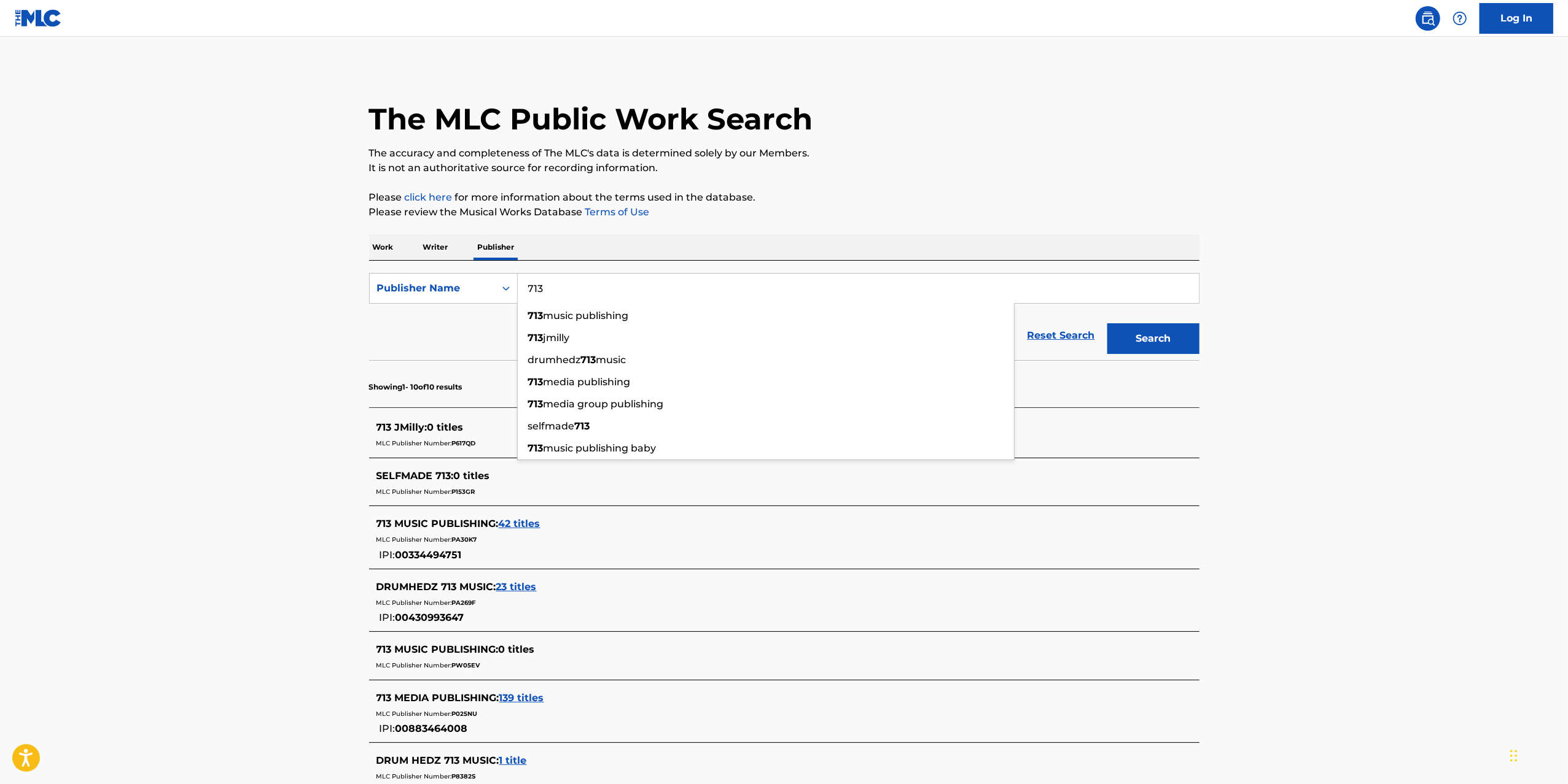
click at [164, 551] on main "The MLC Public Work Search The accuracy and completeness of The MLC's data is d…" at bounding box center [784, 536] width 1568 height 998
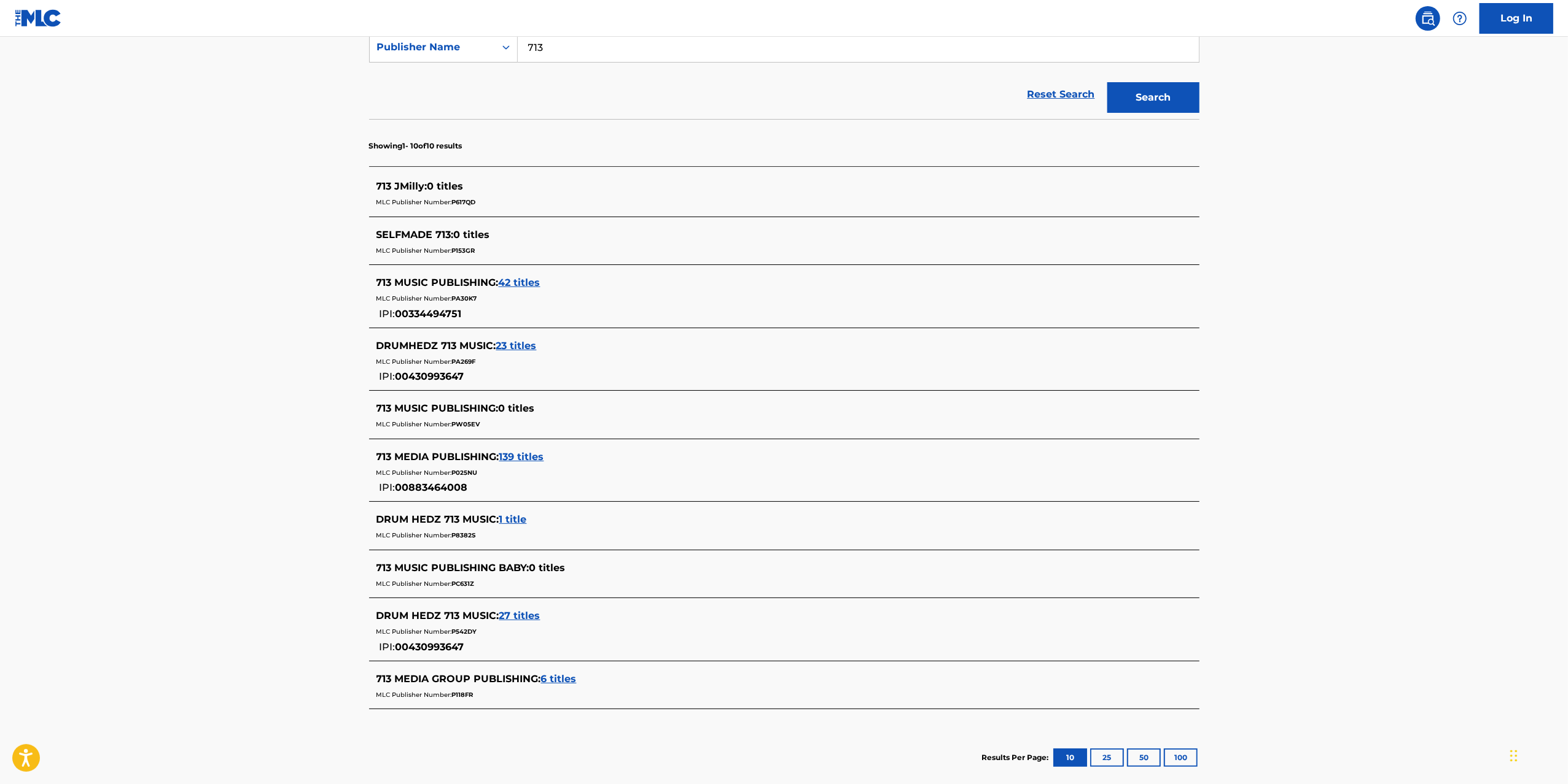
scroll to position [311, 0]
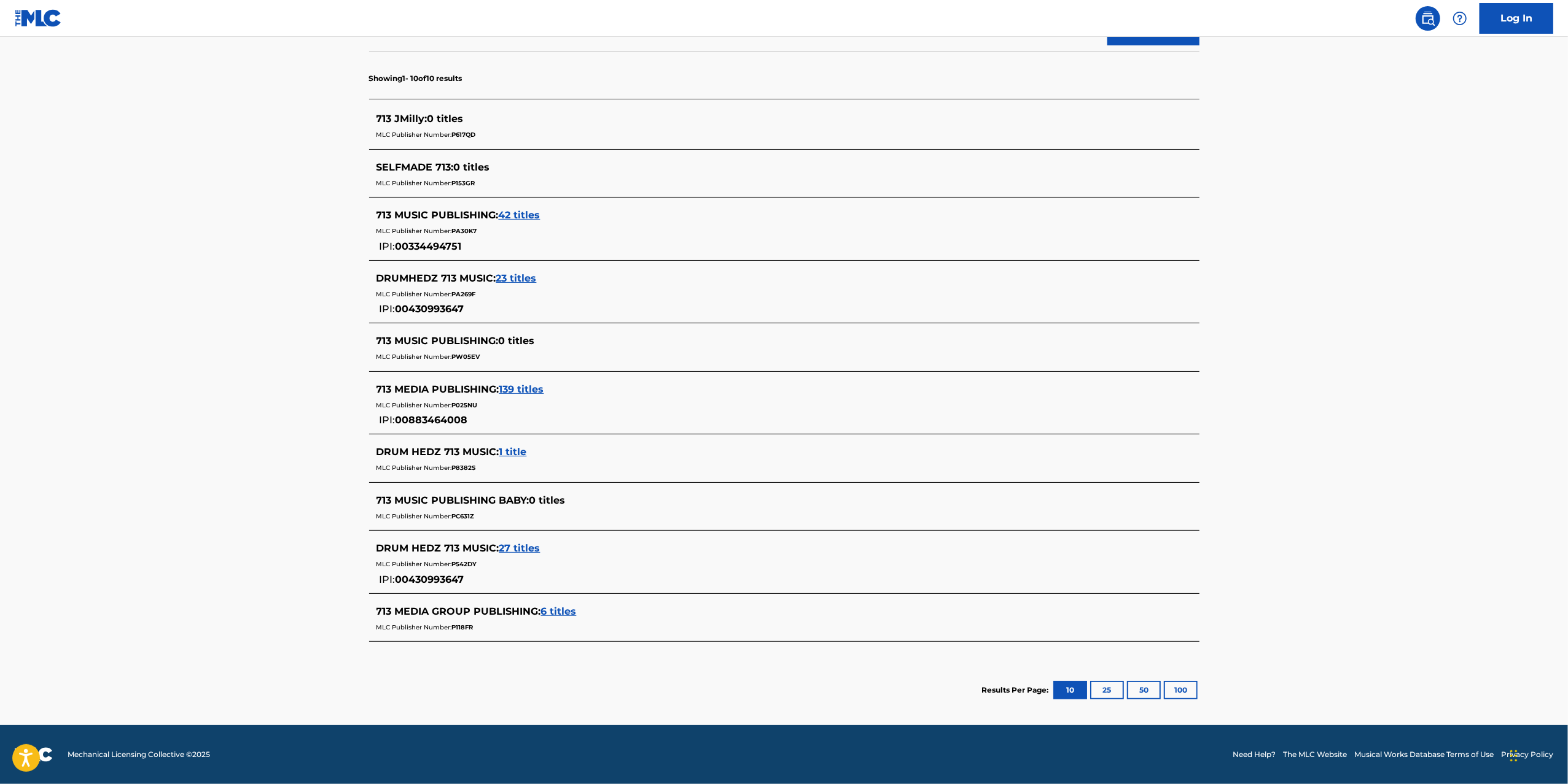
click at [550, 613] on span "6 titles" at bounding box center [559, 612] width 35 height 12
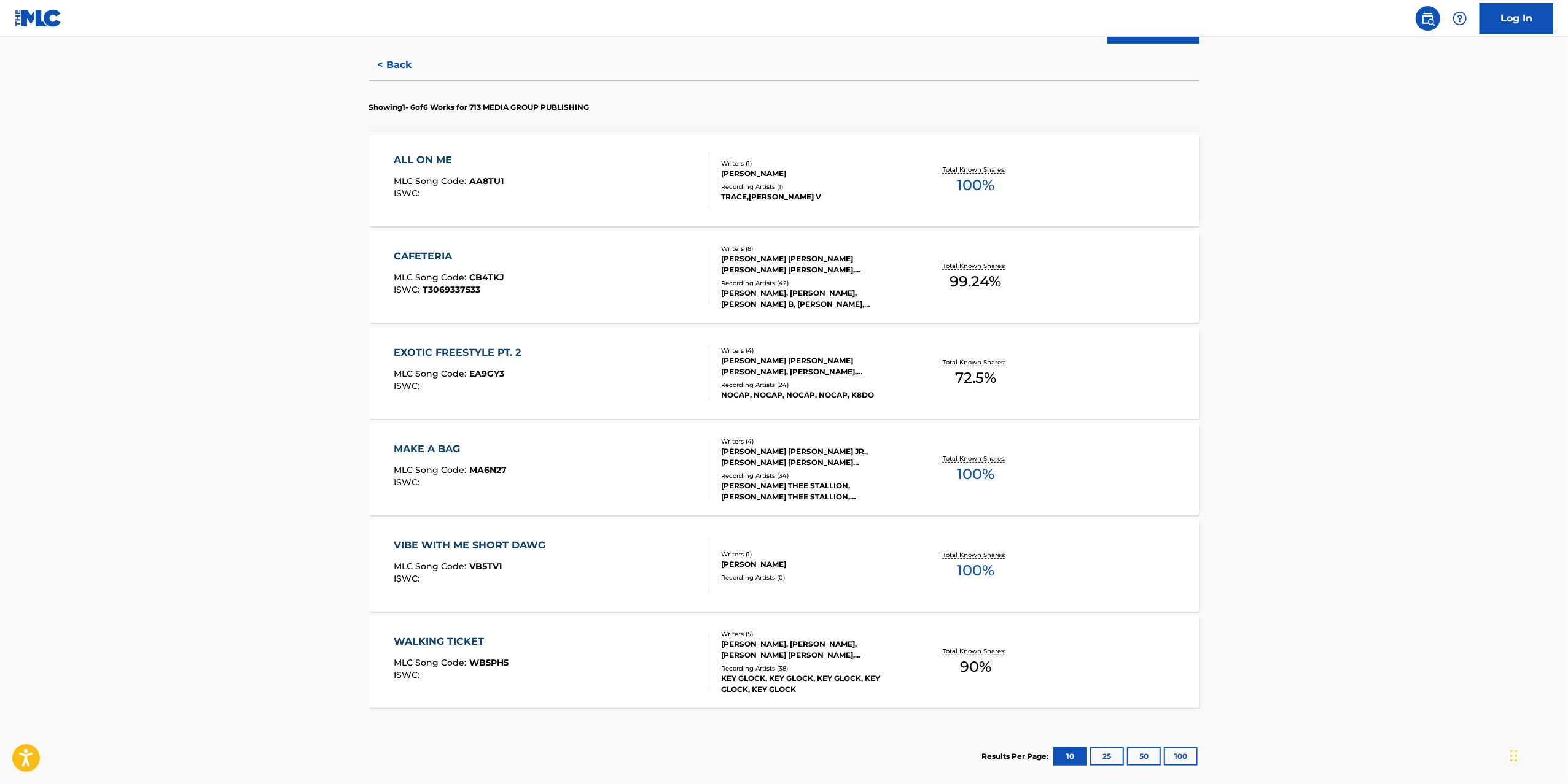
click at [427, 636] on div "WALKING TICKET" at bounding box center [450, 642] width 115 height 15
click at [445, 539] on div "VIBE WITH ME SHORT DAWG" at bounding box center [472, 545] width 158 height 15
drag, startPoint x: 436, startPoint y: 444, endPoint x: 440, endPoint y: 397, distance: 47.2
click at [436, 444] on div "MAKE A BAG" at bounding box center [449, 449] width 113 height 15
click at [447, 347] on div "EXOTIC FREESTYLE PT. 2" at bounding box center [460, 353] width 133 height 15
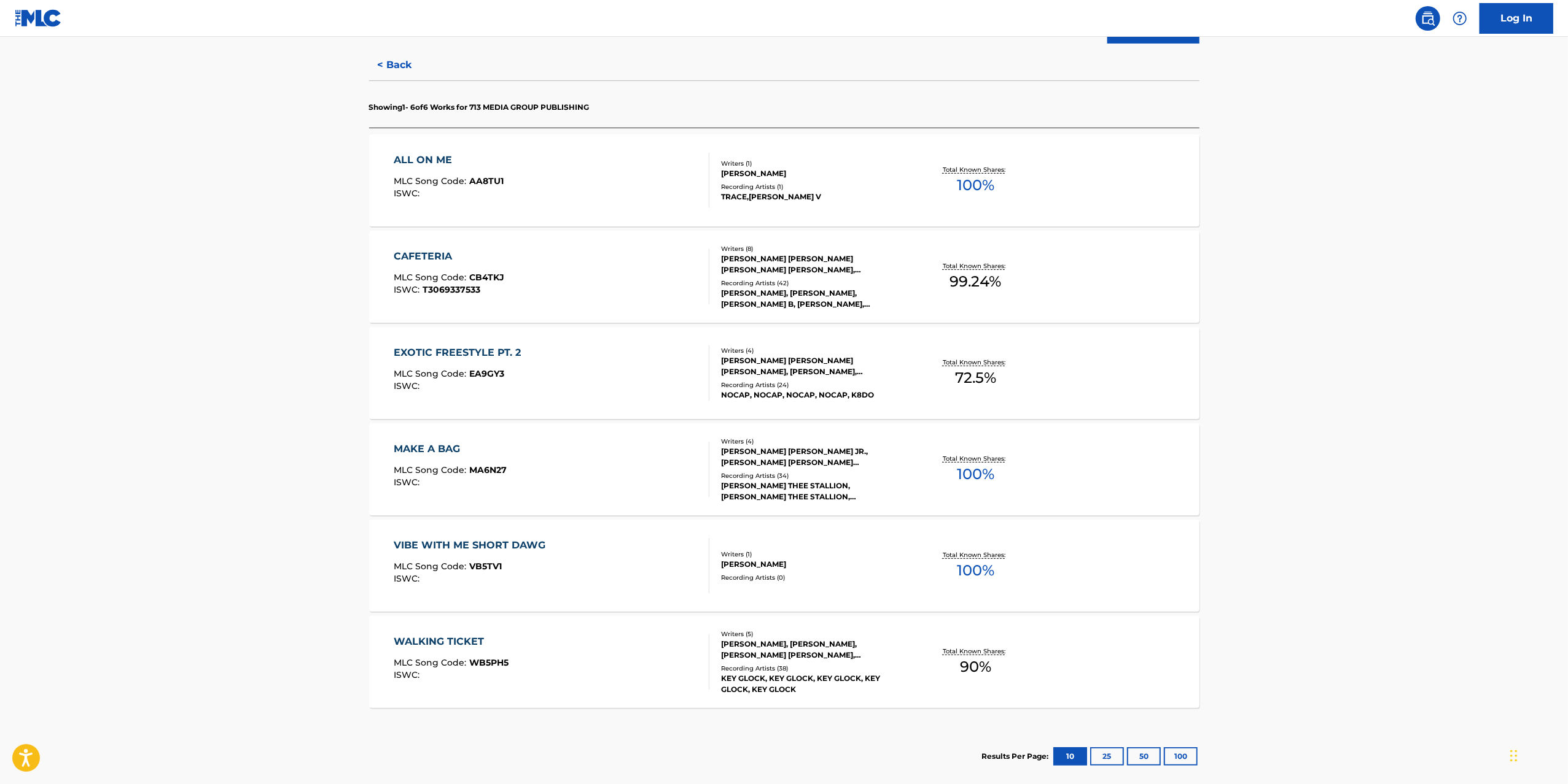
click at [437, 159] on div "ALL ON ME" at bounding box center [448, 160] width 110 height 15
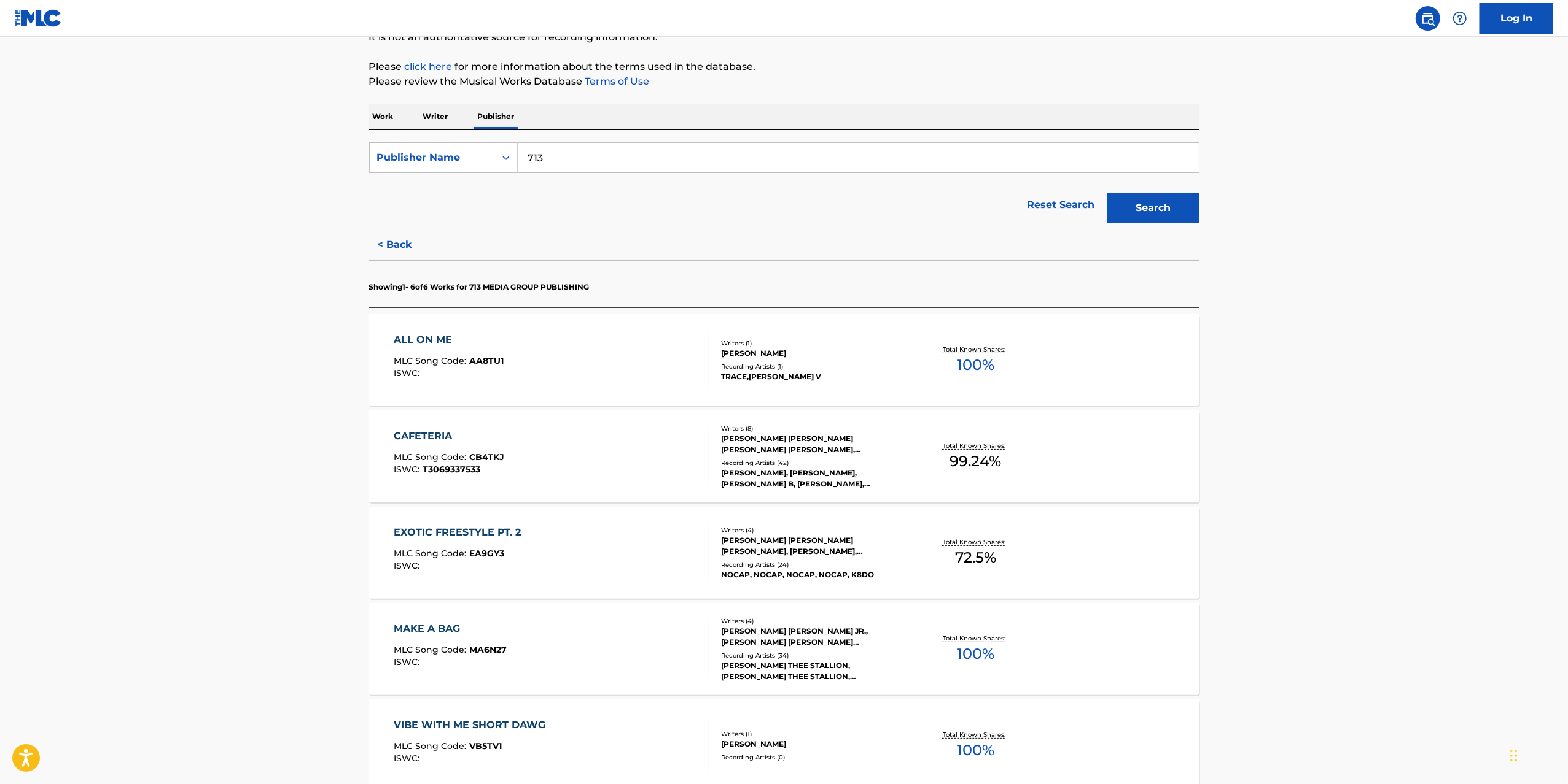
scroll to position [106, 0]
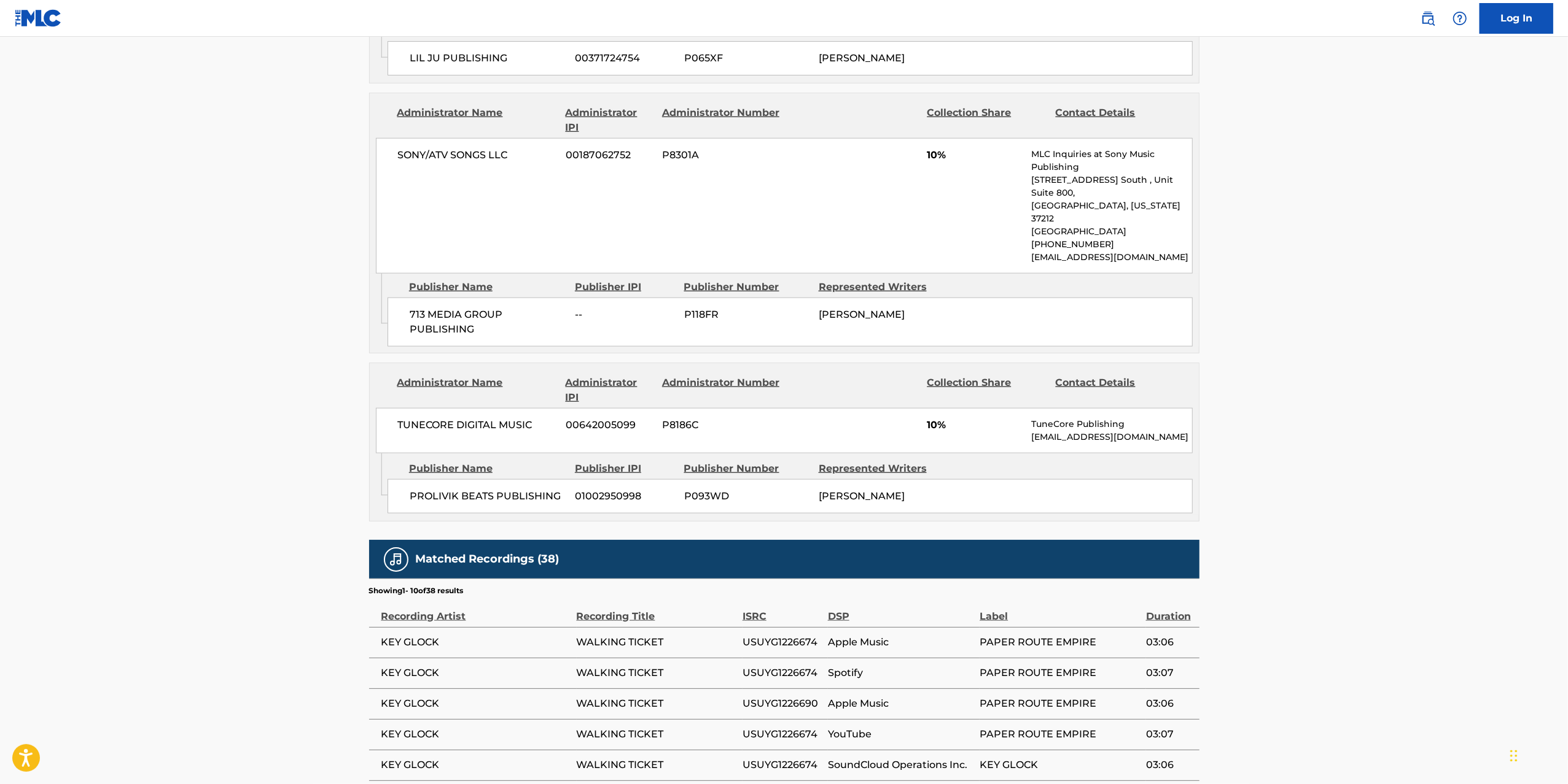
scroll to position [1054, 0]
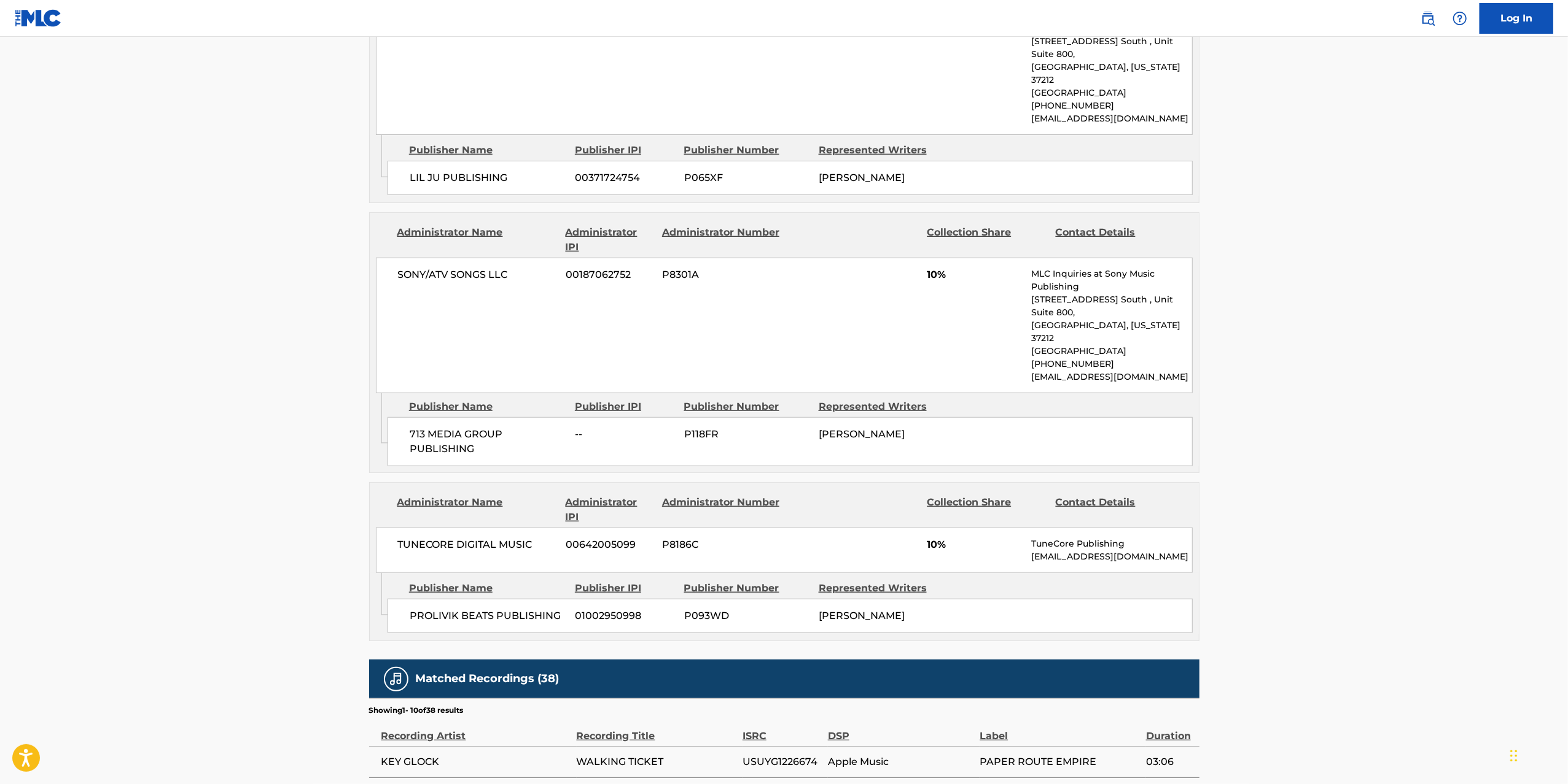
click at [870, 427] on div "[PERSON_NAME]" at bounding box center [882, 434] width 126 height 15
drag, startPoint x: 877, startPoint y: 390, endPoint x: 814, endPoint y: 373, distance: 65.3
click at [814, 417] on div "713 MEDIA GROUP PUBLISHING -- P118FR [PERSON_NAME]" at bounding box center [789, 442] width 805 height 49
copy span "[PERSON_NAME]"
drag, startPoint x: 1274, startPoint y: 330, endPoint x: 1268, endPoint y: 329, distance: 6.1
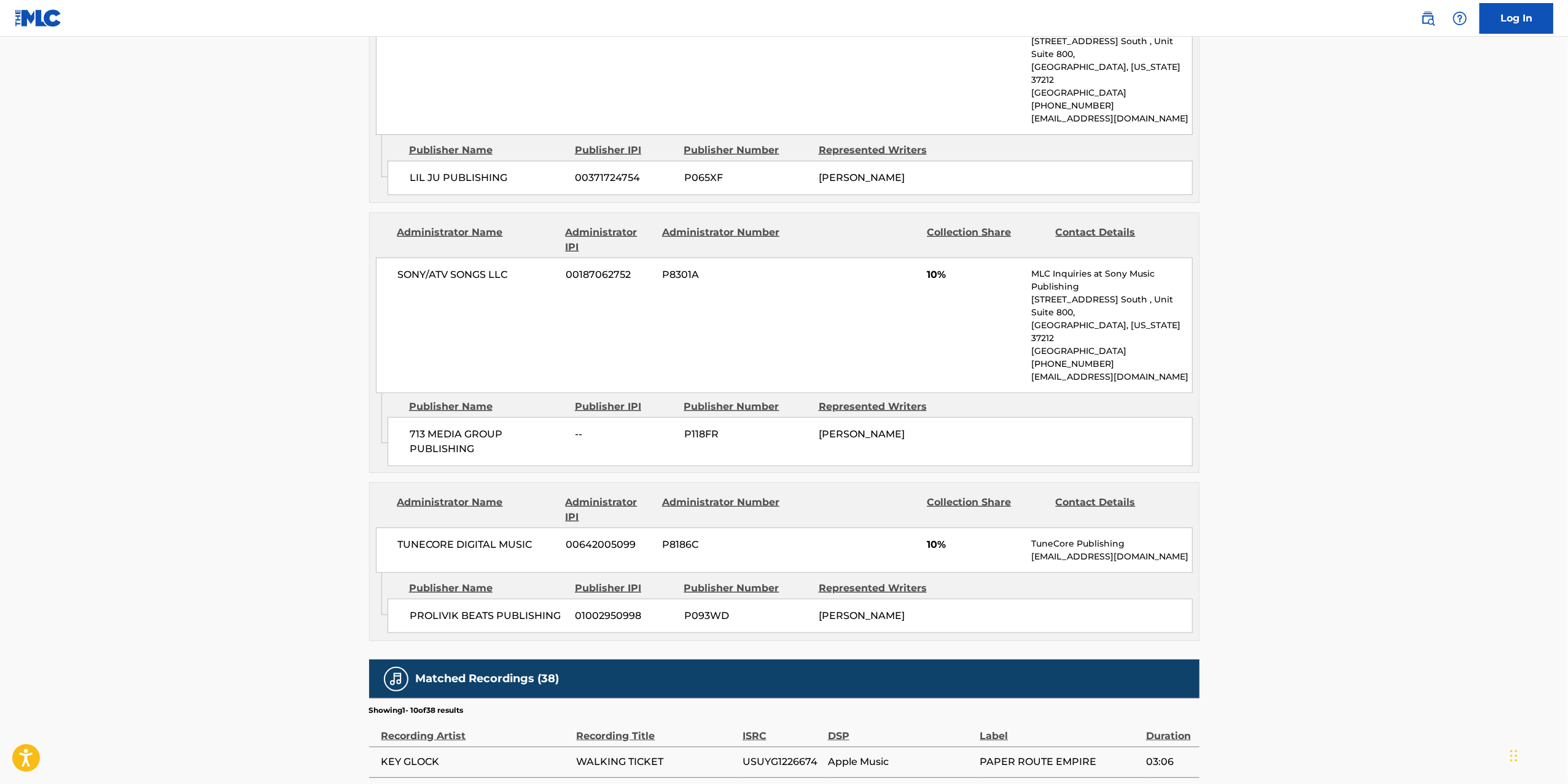
click at [1272, 330] on main "Copy work link WALKING TICKET Work Detail Member Work Identifier -- MLC Song Co…" at bounding box center [784, 50] width 1568 height 2135
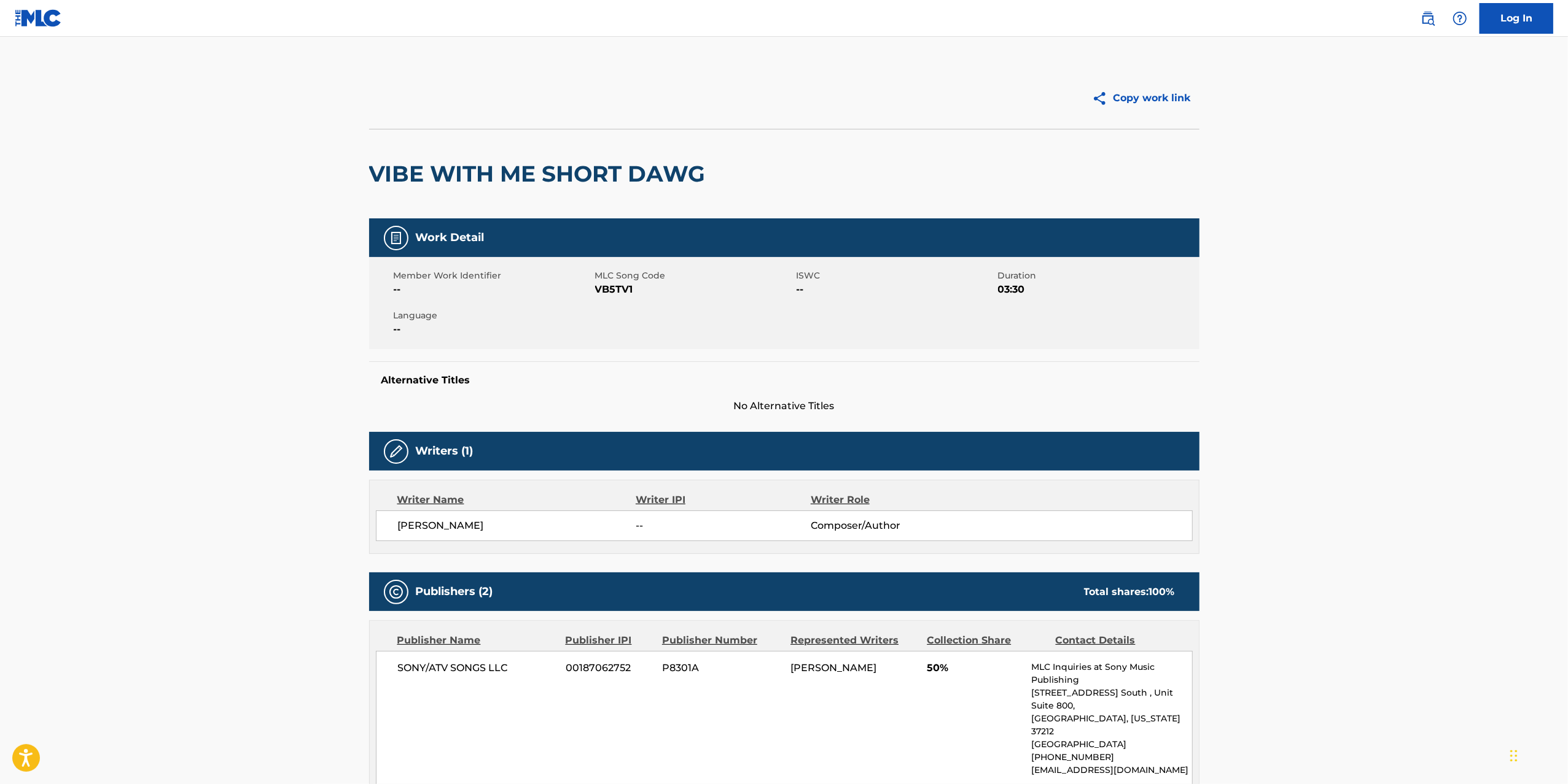
click at [967, 83] on div "Copy work link" at bounding box center [991, 98] width 415 height 30
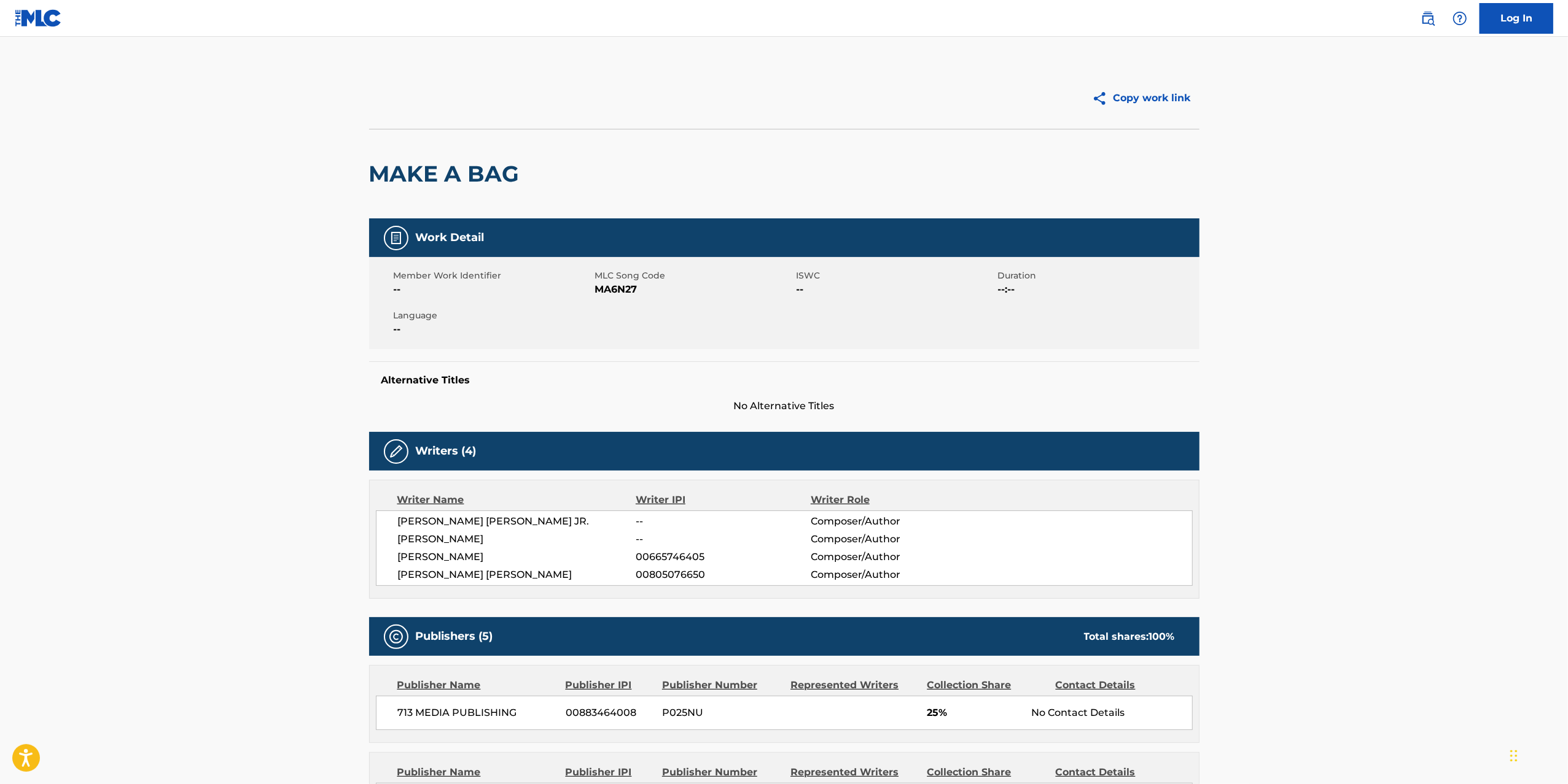
click at [960, 97] on div "Copy work link" at bounding box center [991, 98] width 415 height 30
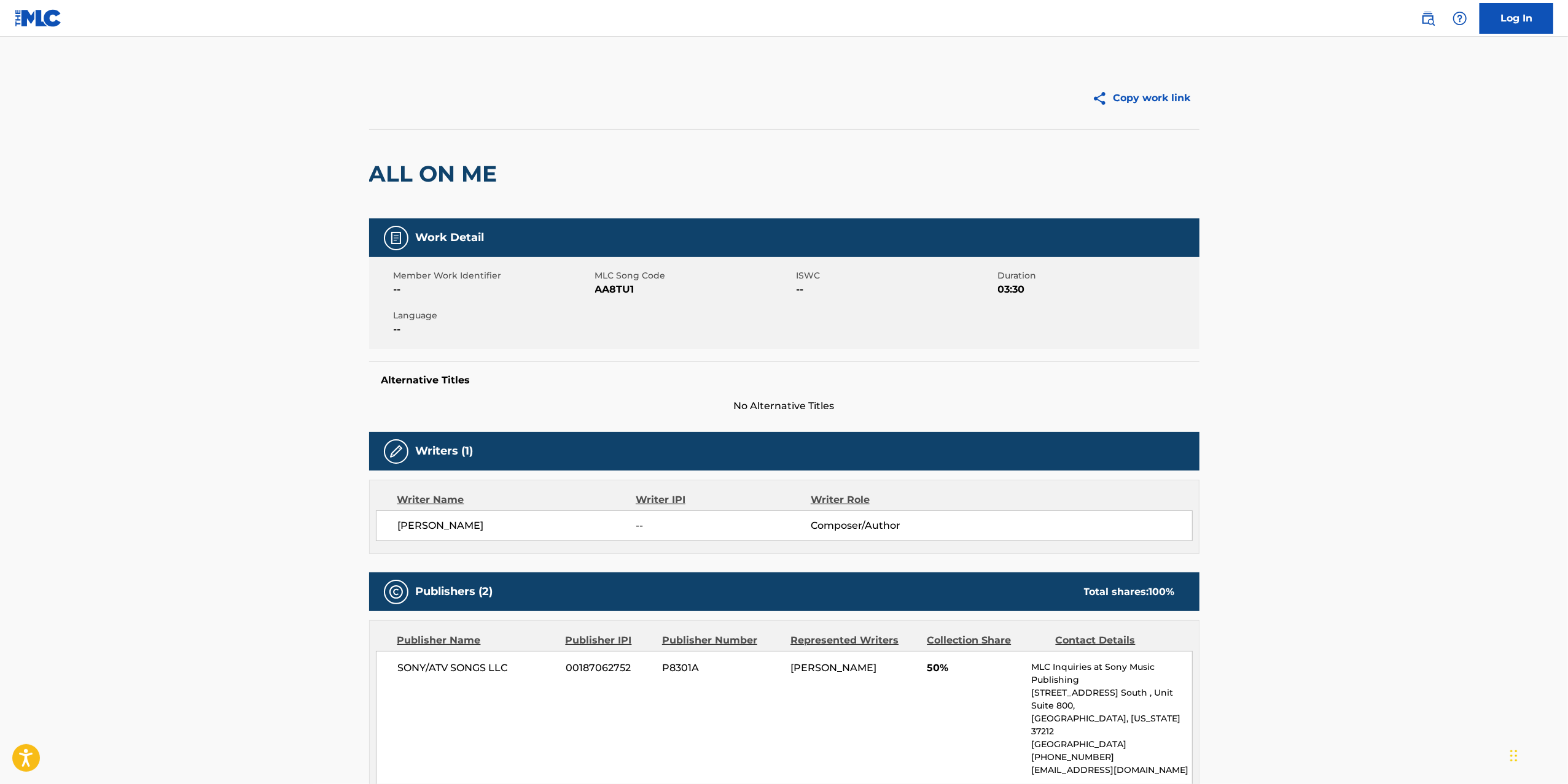
scroll to position [310, 0]
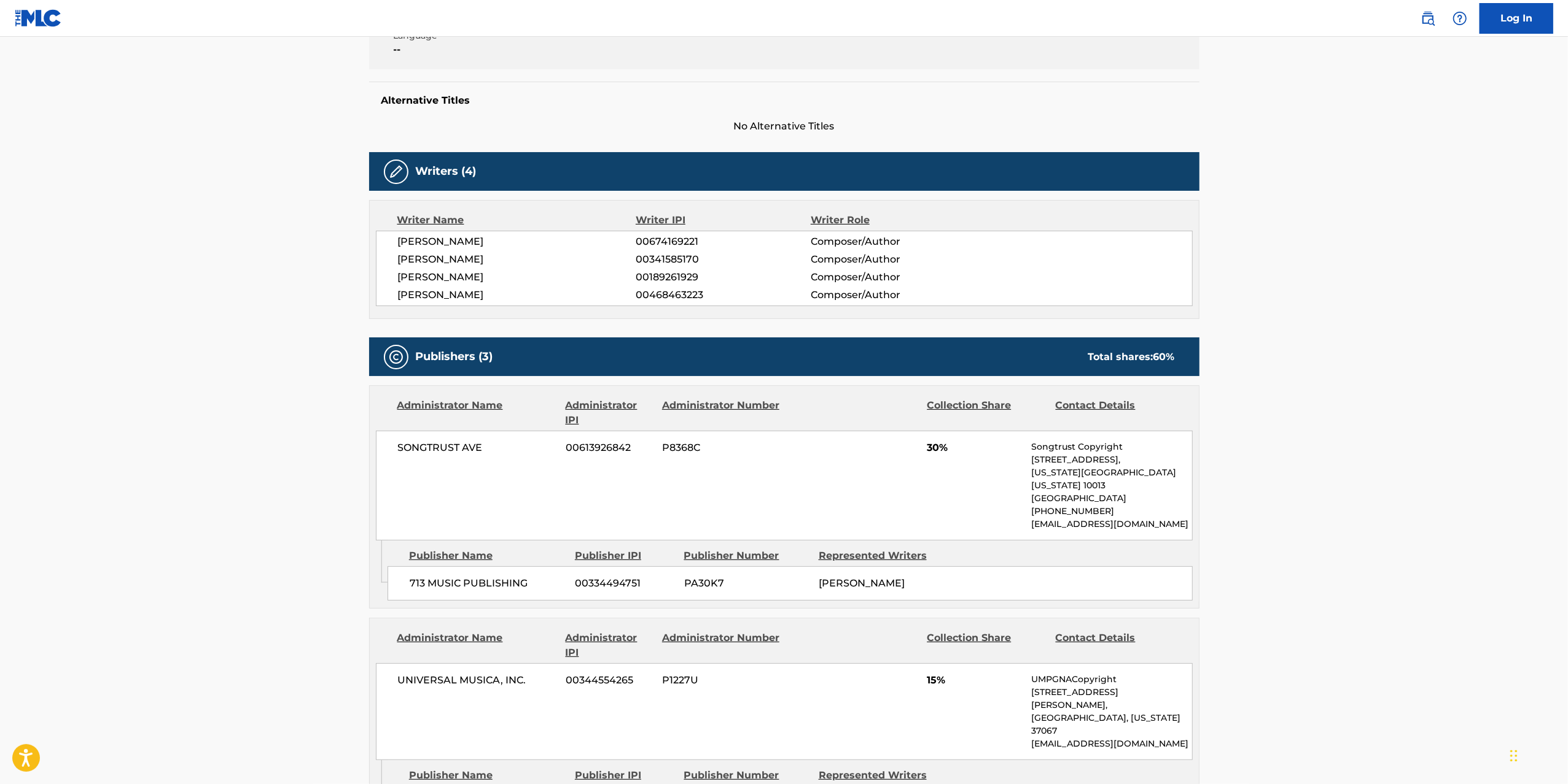
scroll to position [388, 0]
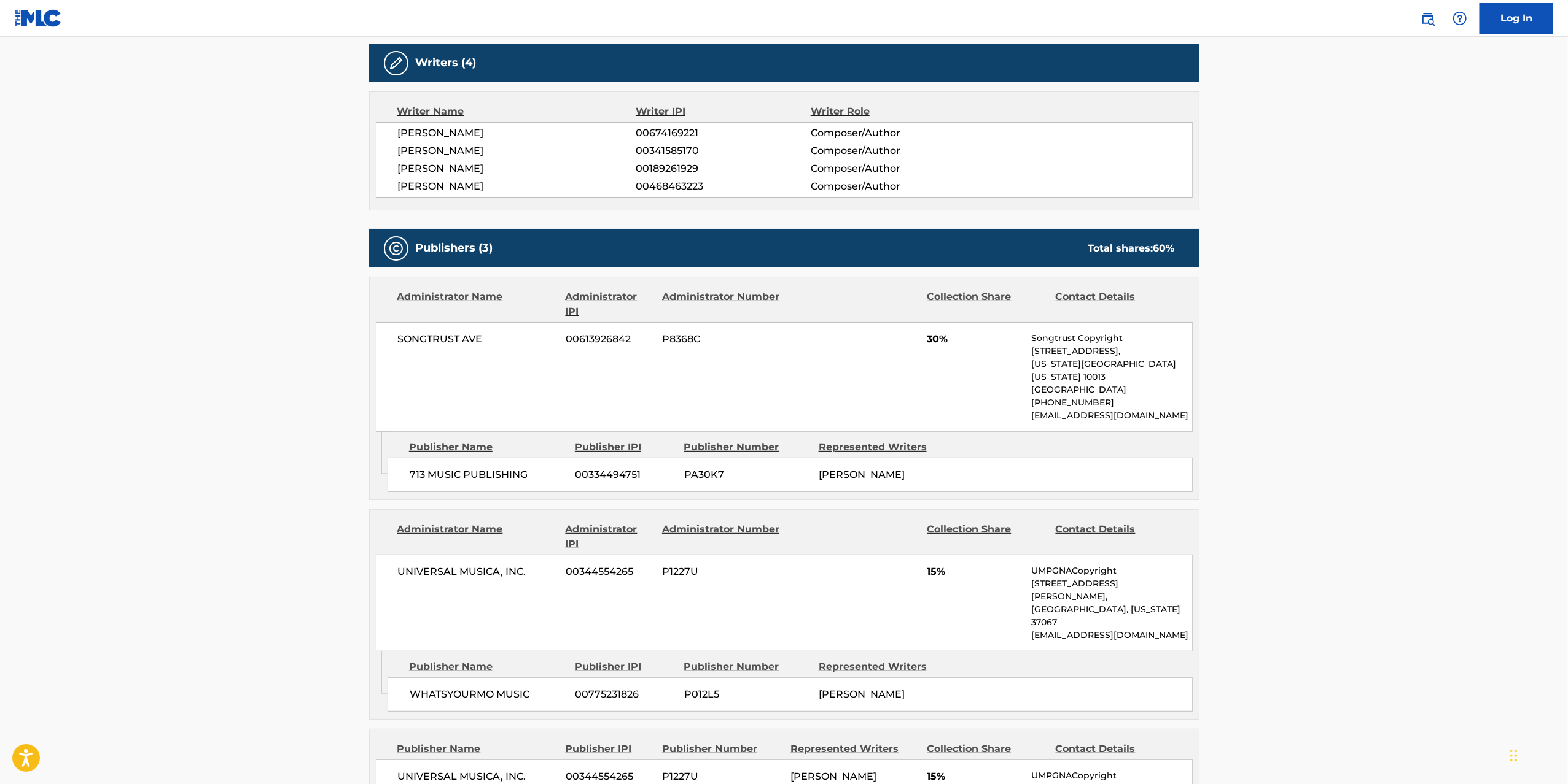
click at [264, 290] on main "Copy work link BAD KARMA Work Detail Member Work Identifier -- MLC Song Code BD…" at bounding box center [784, 444] width 1568 height 1592
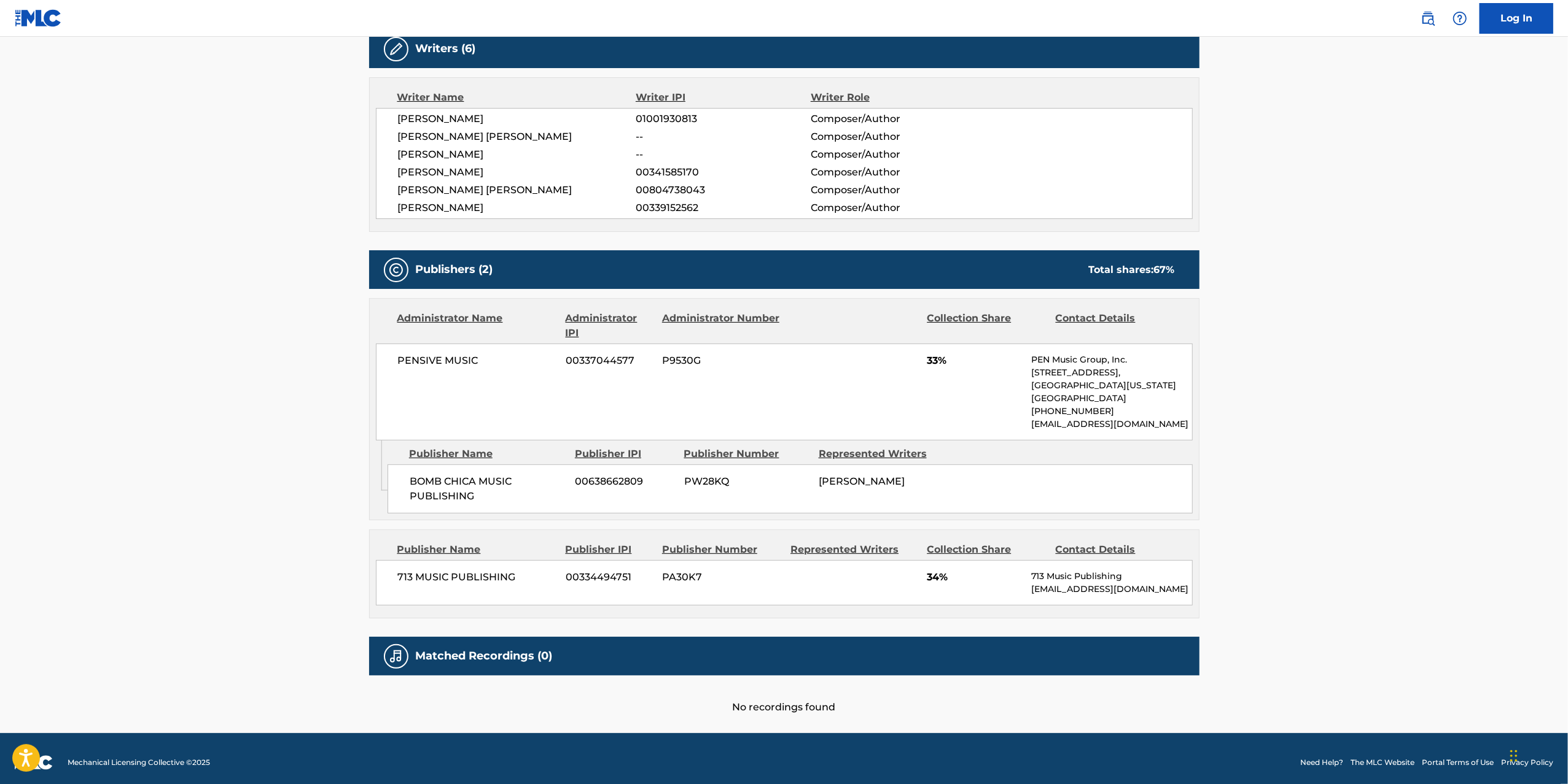
scroll to position [411, 0]
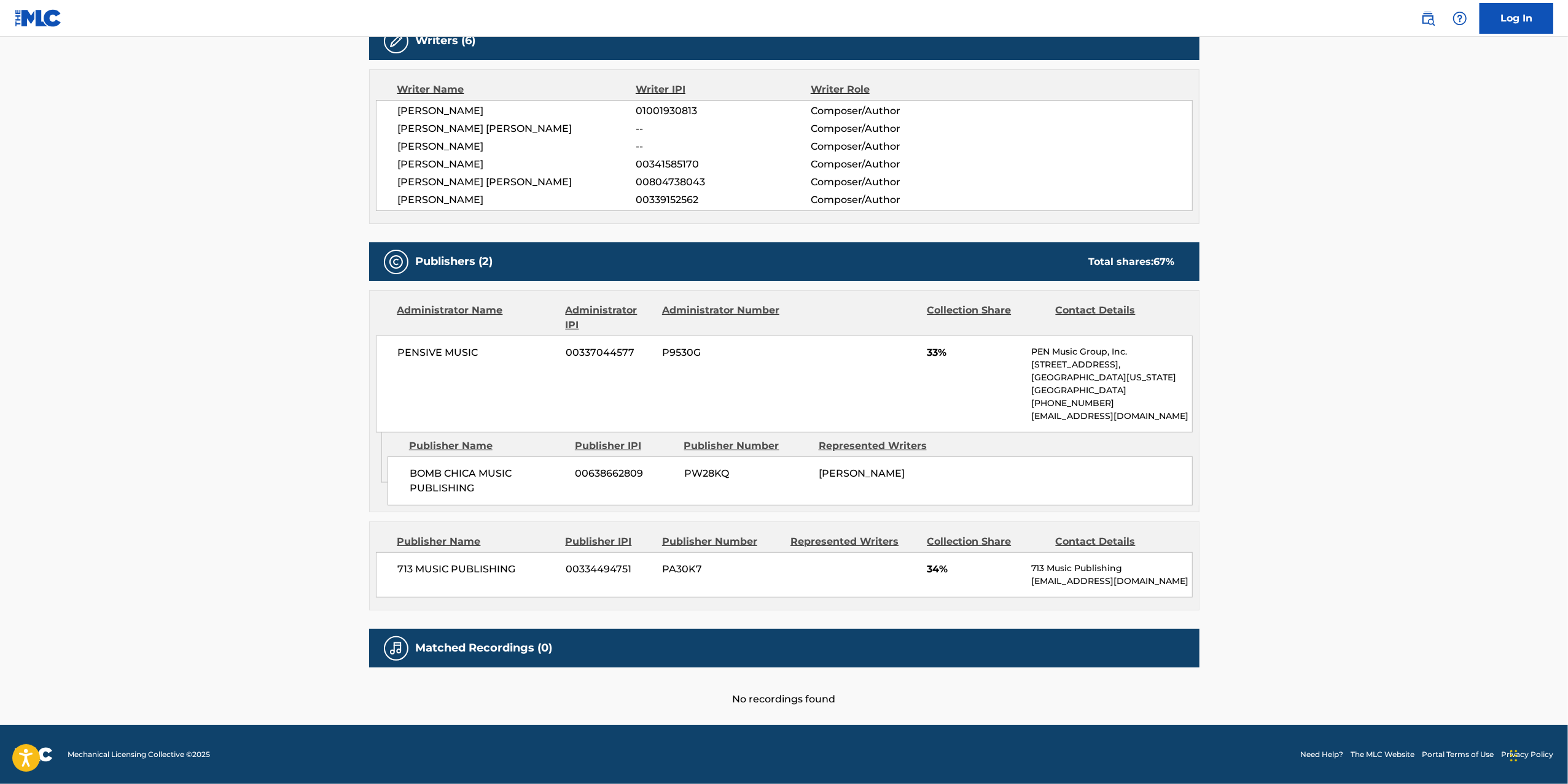
click at [271, 270] on main "Copy work link BEAUTIFUL DAY Work Detail Member Work Identifier -- MLC Song Cod…" at bounding box center [784, 176] width 1568 height 1100
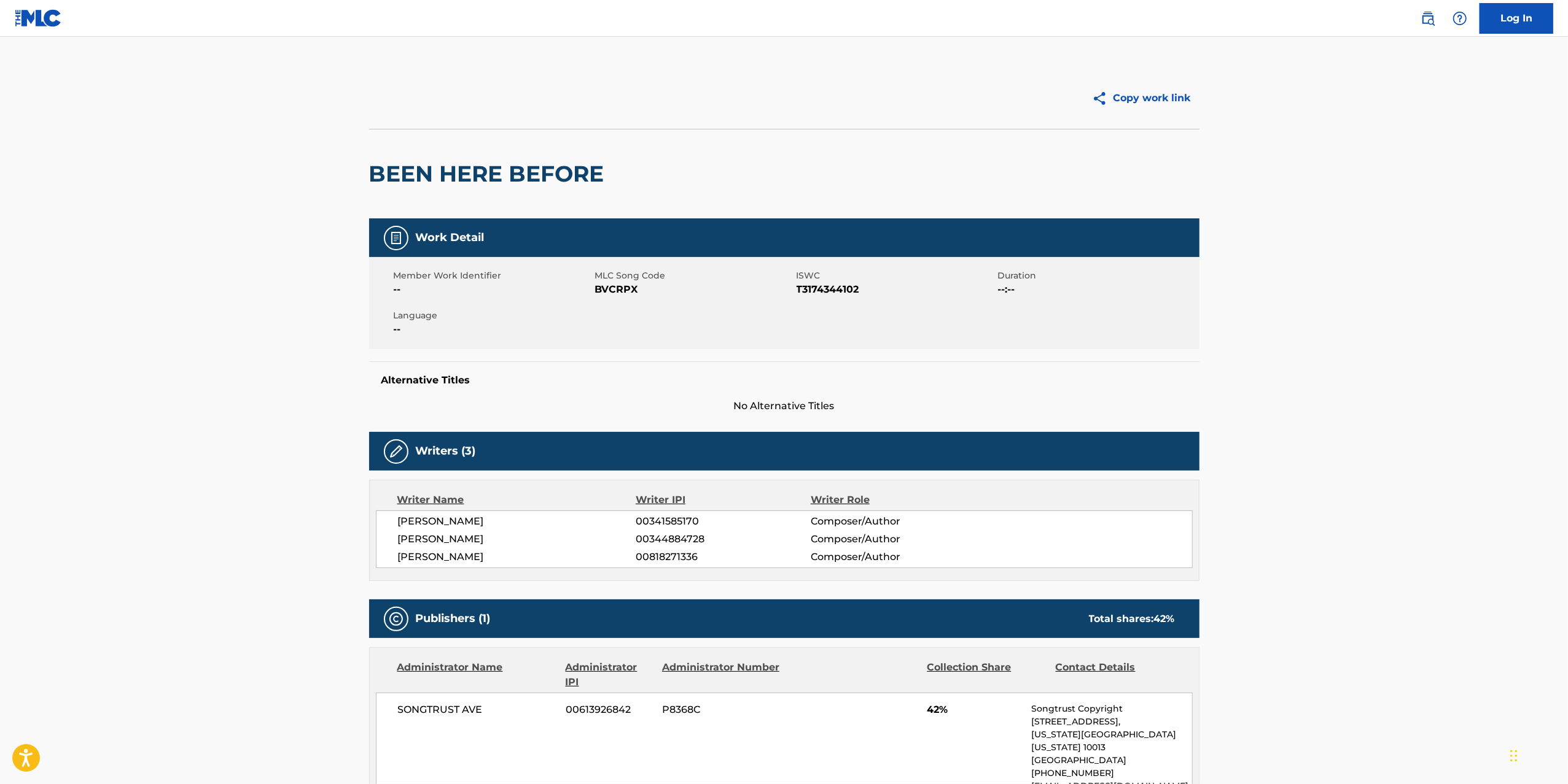
click at [264, 290] on main "Copy work link BEEN HERE BEFORE Work Detail Member Work Identifier -- MLC Song …" at bounding box center [784, 575] width 1568 height 1077
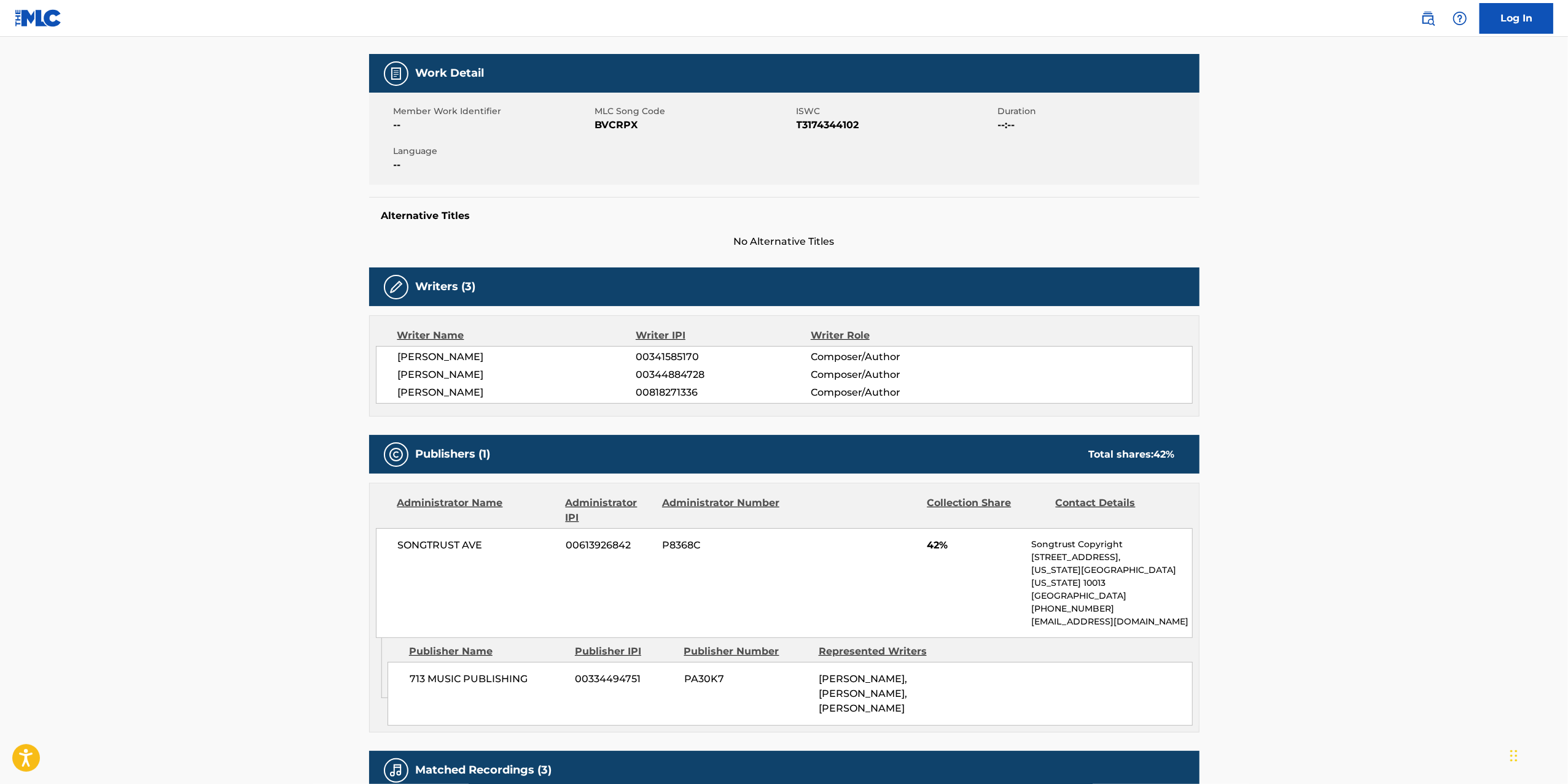
scroll to position [185, 0]
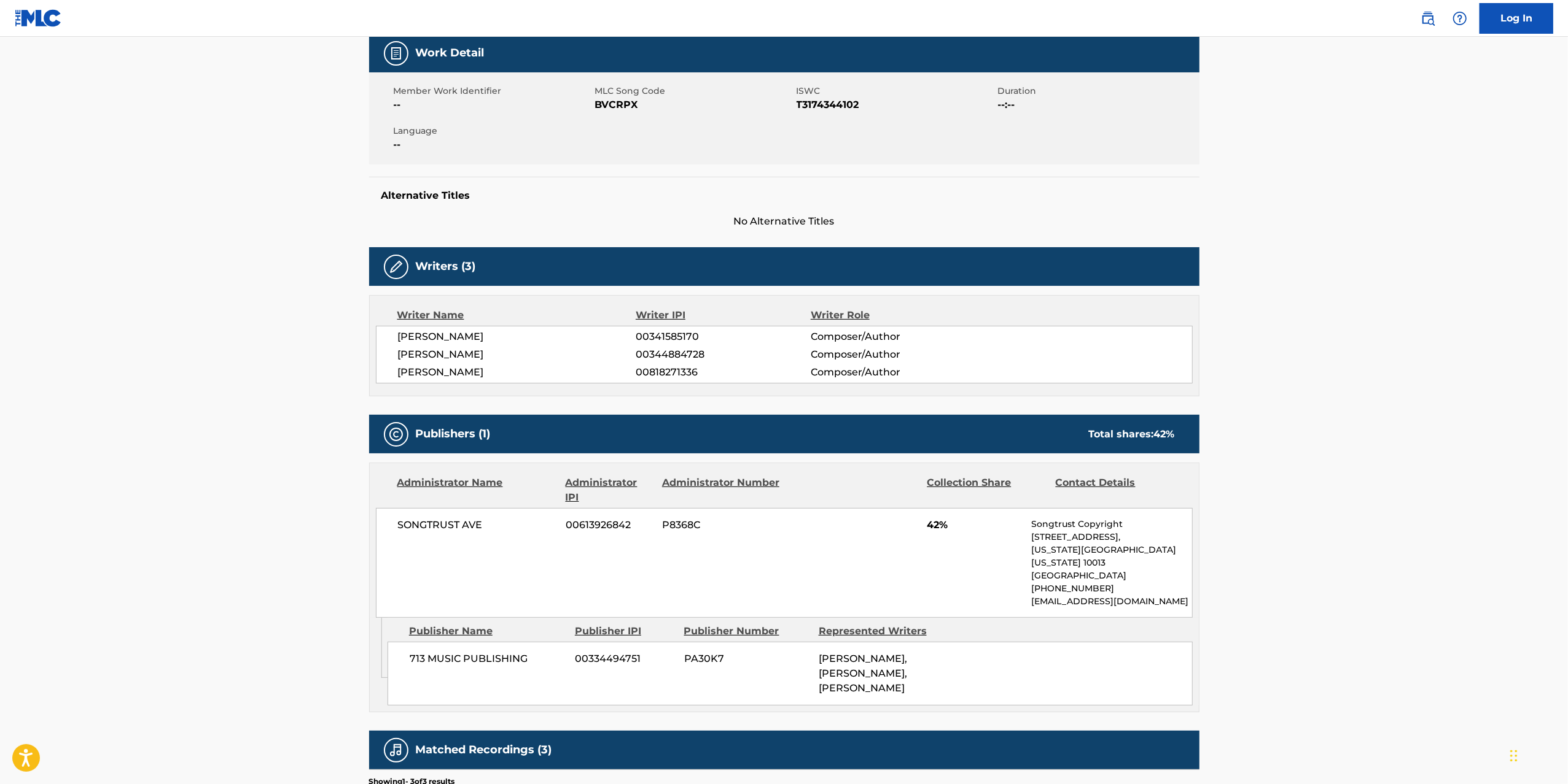
click at [264, 290] on main "Copy work link BEEN HERE BEFORE Work Detail Member Work Identifier -- MLC Song …" at bounding box center [784, 390] width 1568 height 1077
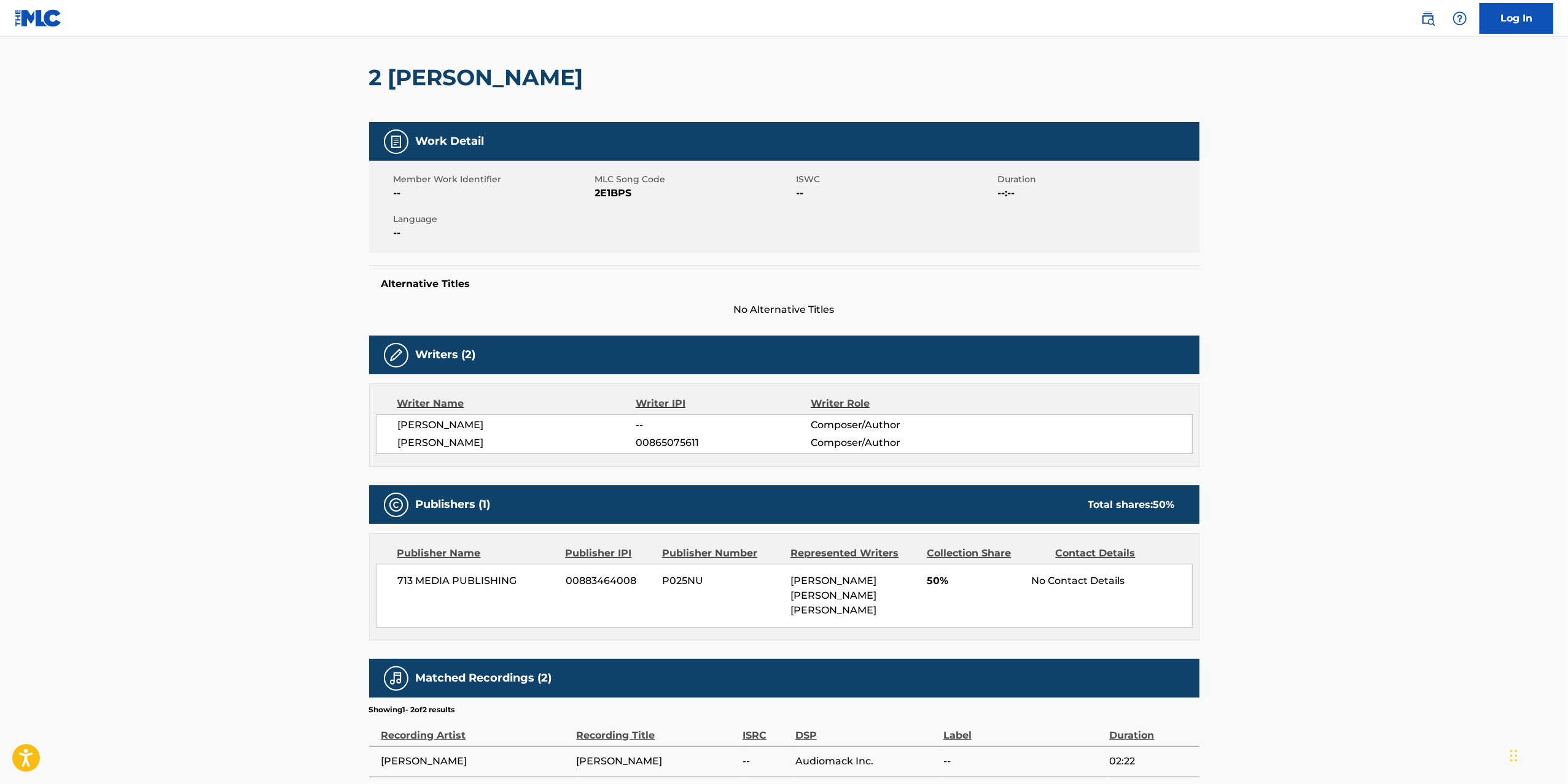
scroll to position [200, 0]
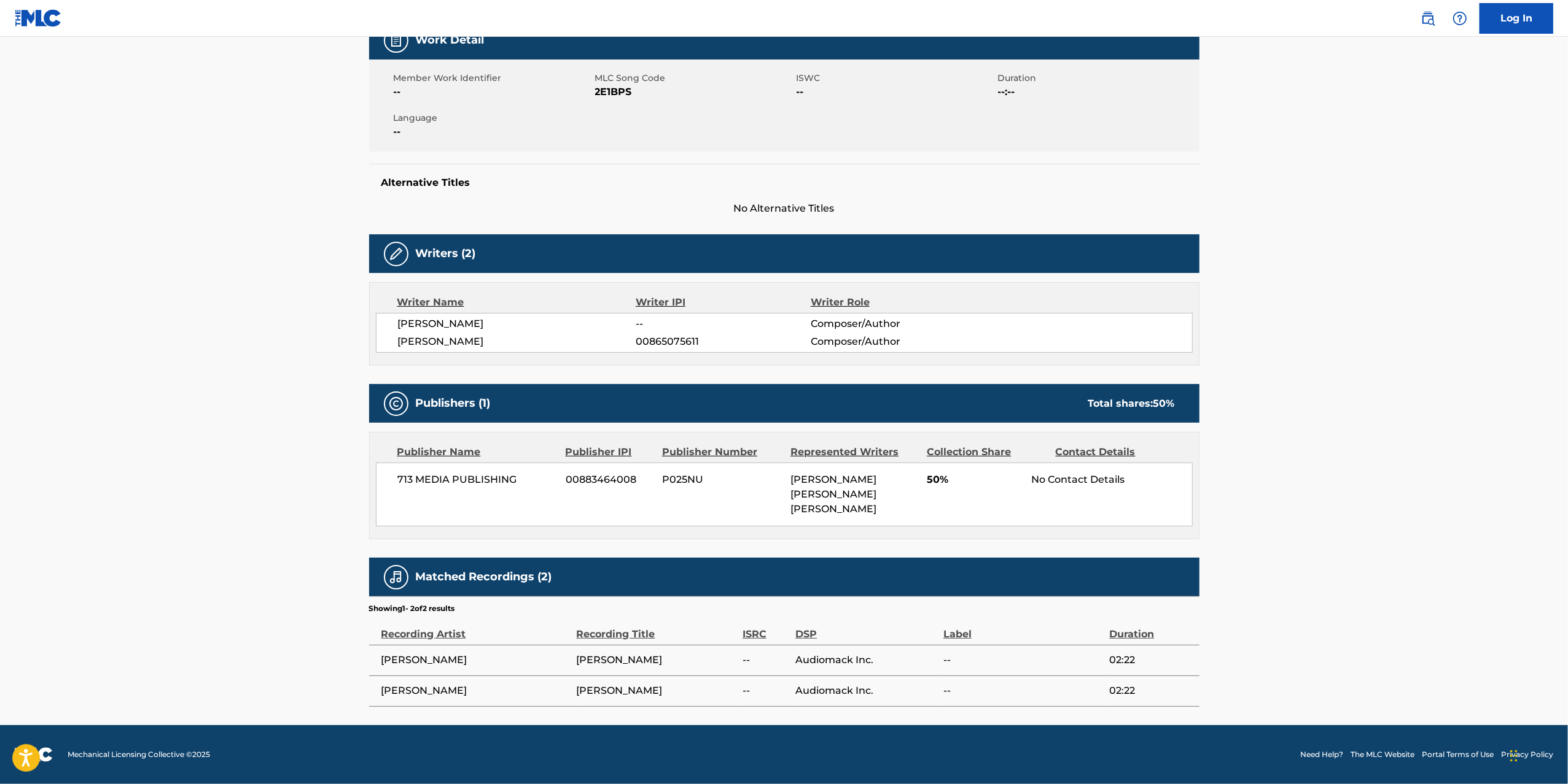
drag, startPoint x: 278, startPoint y: 476, endPoint x: 346, endPoint y: 477, distance: 68.0
click at [278, 476] on main "Copy work link 2 [PERSON_NAME] Work Detail Member Work Identifier -- MLC Song C…" at bounding box center [784, 282] width 1568 height 886
click at [218, 478] on main "Copy work link 2 [PERSON_NAME] Work Detail Member Work Identifier -- MLC Song C…" at bounding box center [784, 282] width 1568 height 886
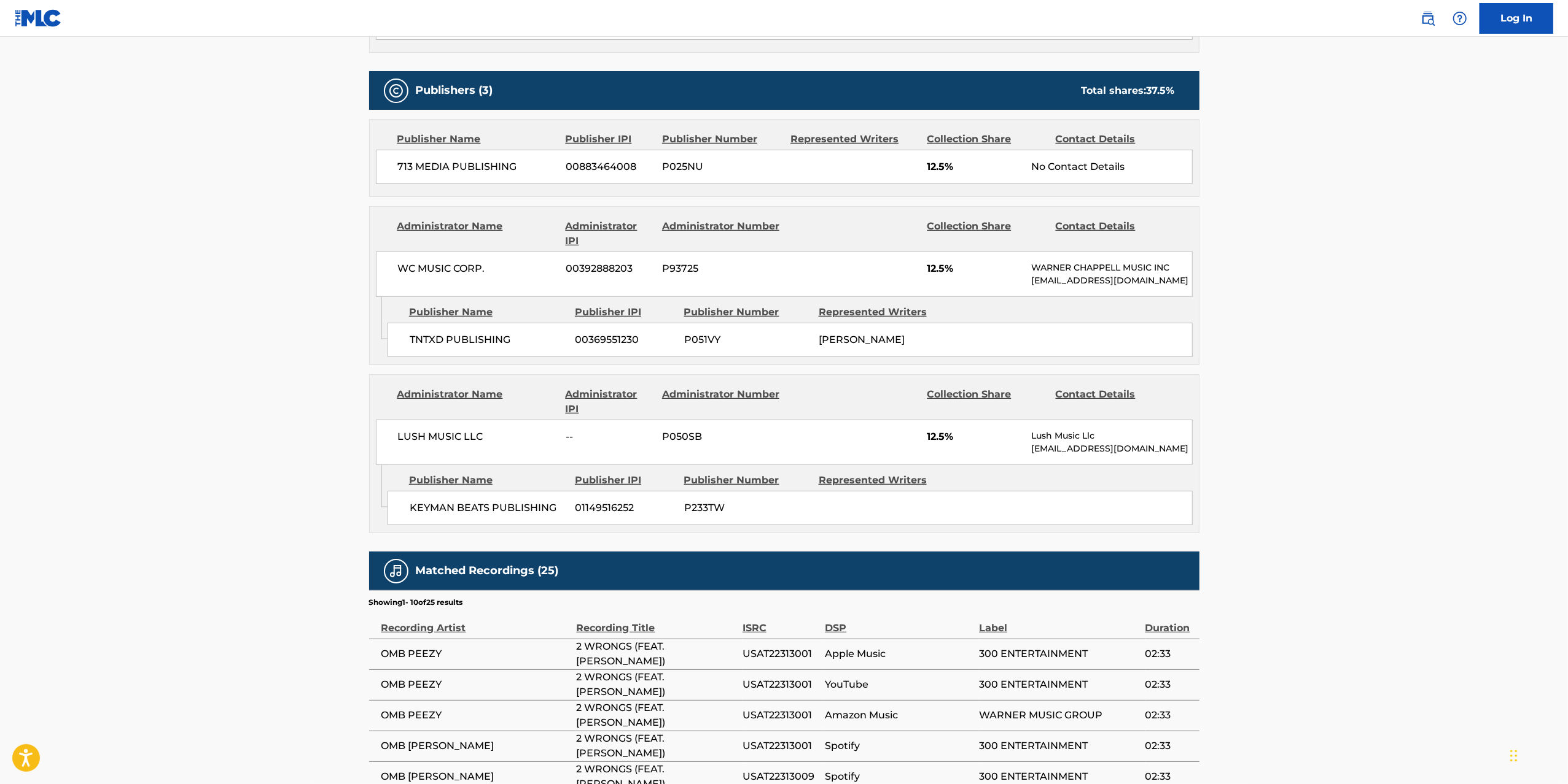
scroll to position [572, 0]
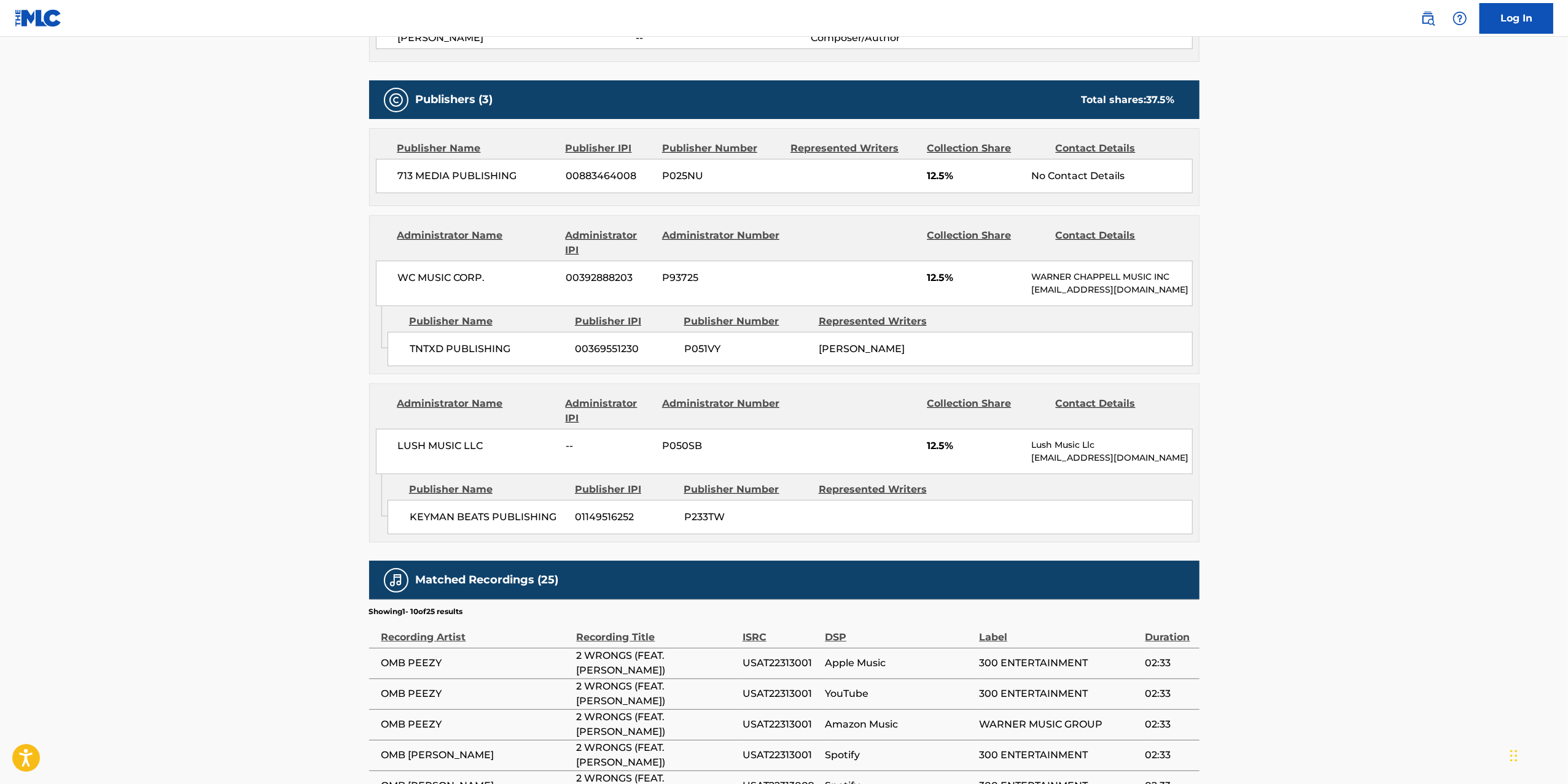
click at [219, 478] on main "Copy work link 2 WRONGS Work Detail Member Work Identifier -- MLC Song Code 2E2…" at bounding box center [784, 241] width 1568 height 1554
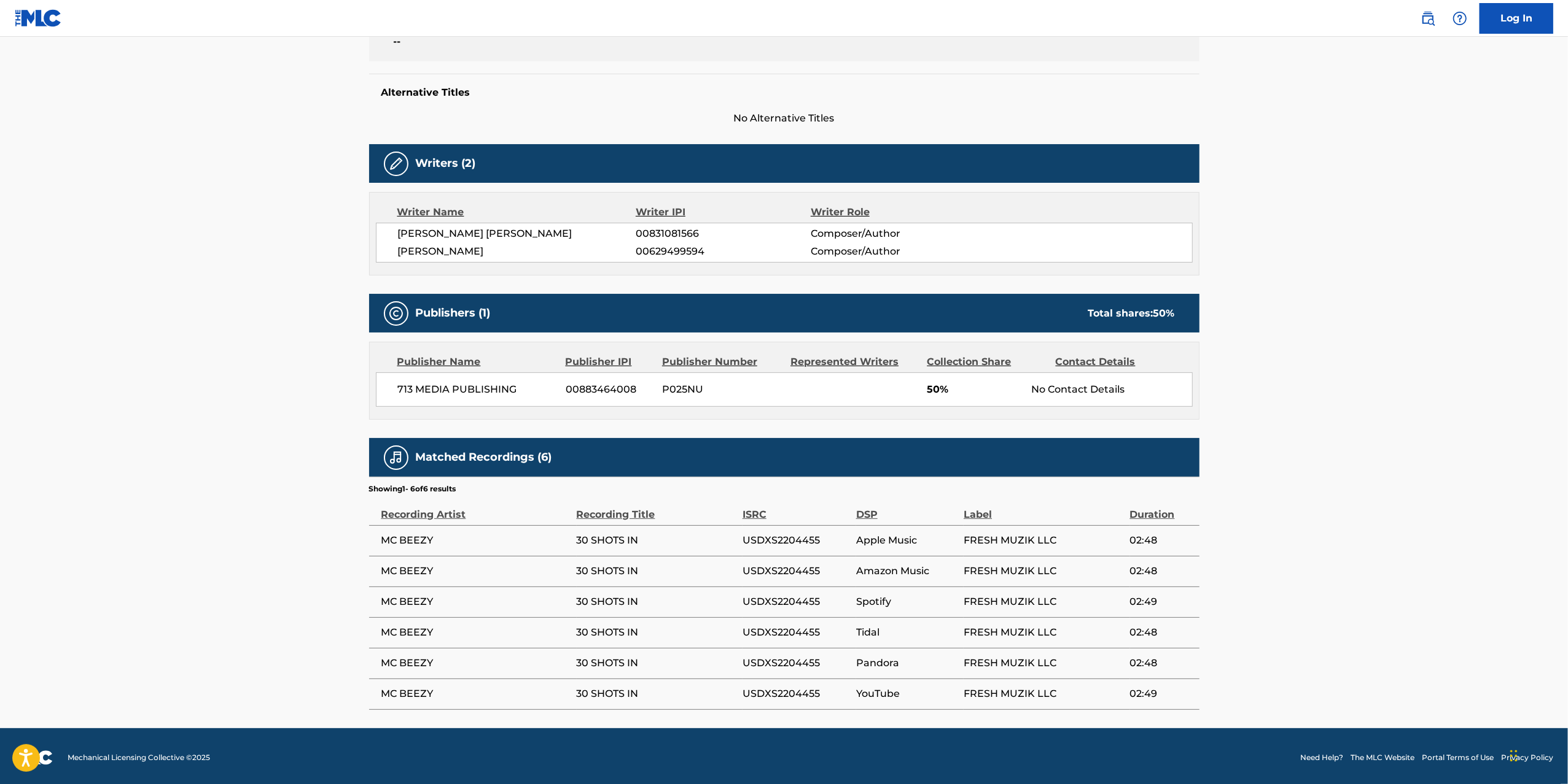
scroll to position [293, 0]
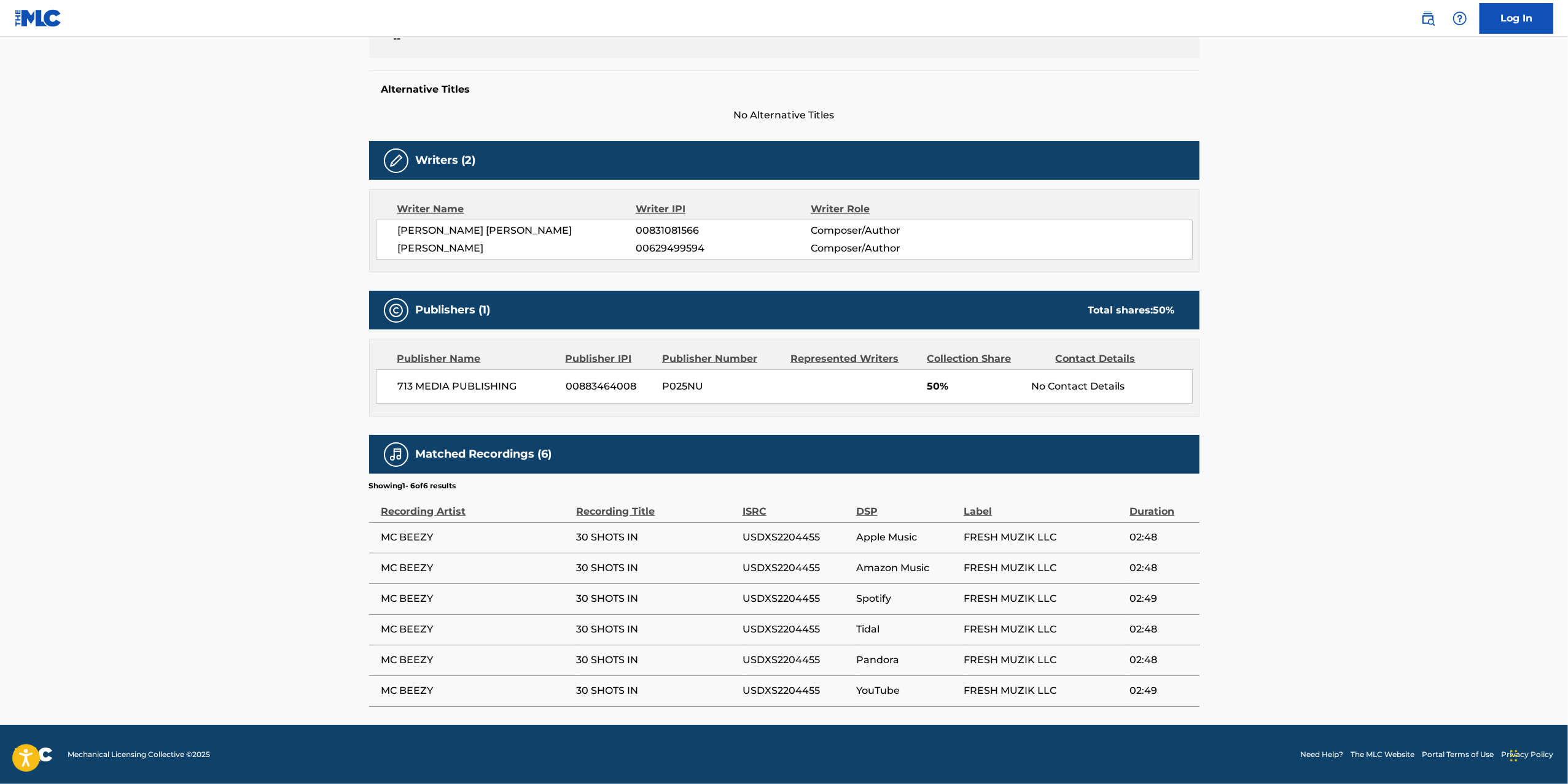
click at [219, 478] on main "Copy work link 30 SHOTS IN Work Detail Member Work Identifier -- MLC Song Code …" at bounding box center [784, 236] width 1568 height 980
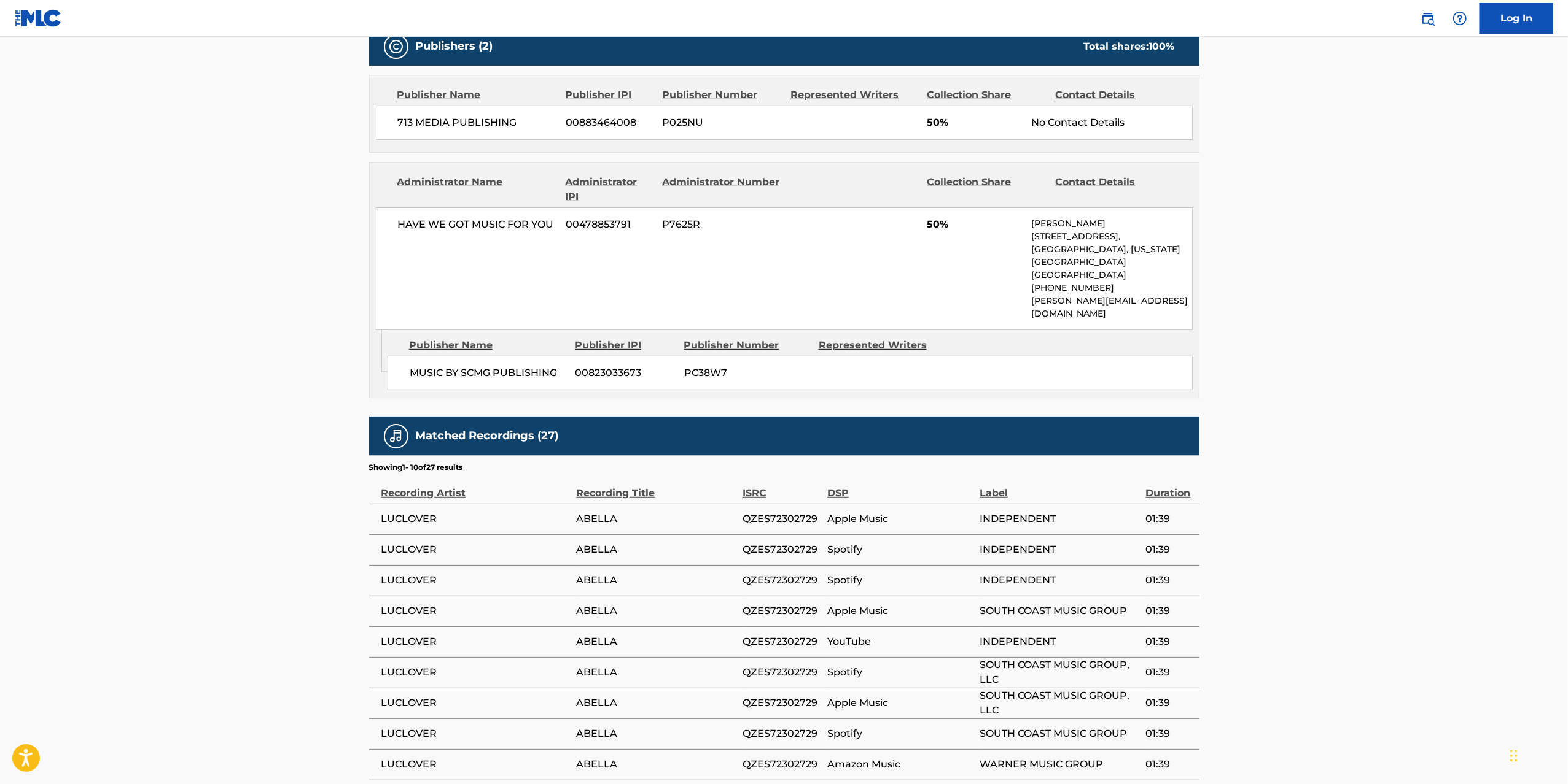
click at [219, 478] on main "Copy work link ABELLA Work Detail Member Work Identifier -- MLC Song Code AX2SV…" at bounding box center [784, 169] width 1568 height 1410
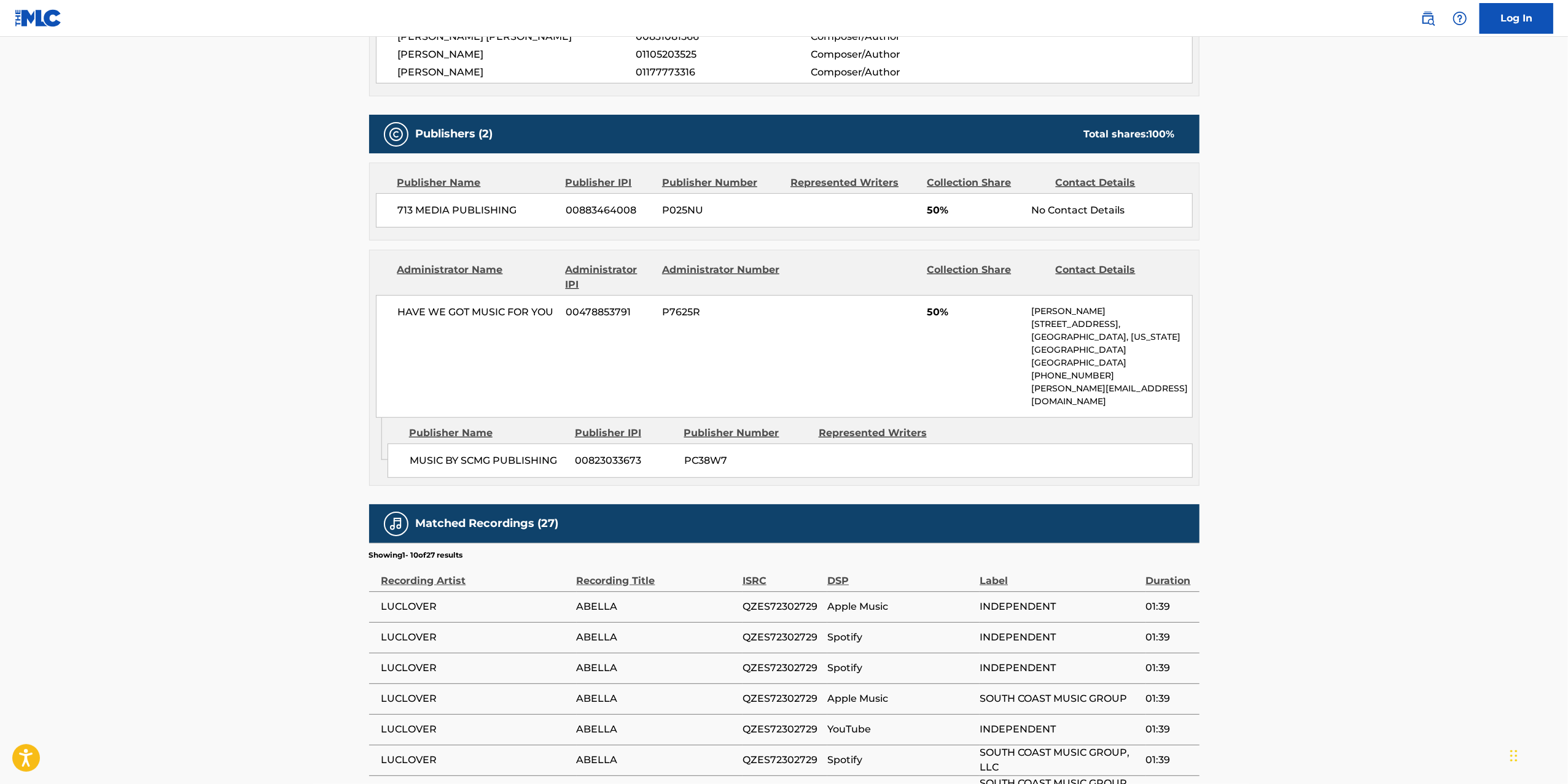
scroll to position [420, 0]
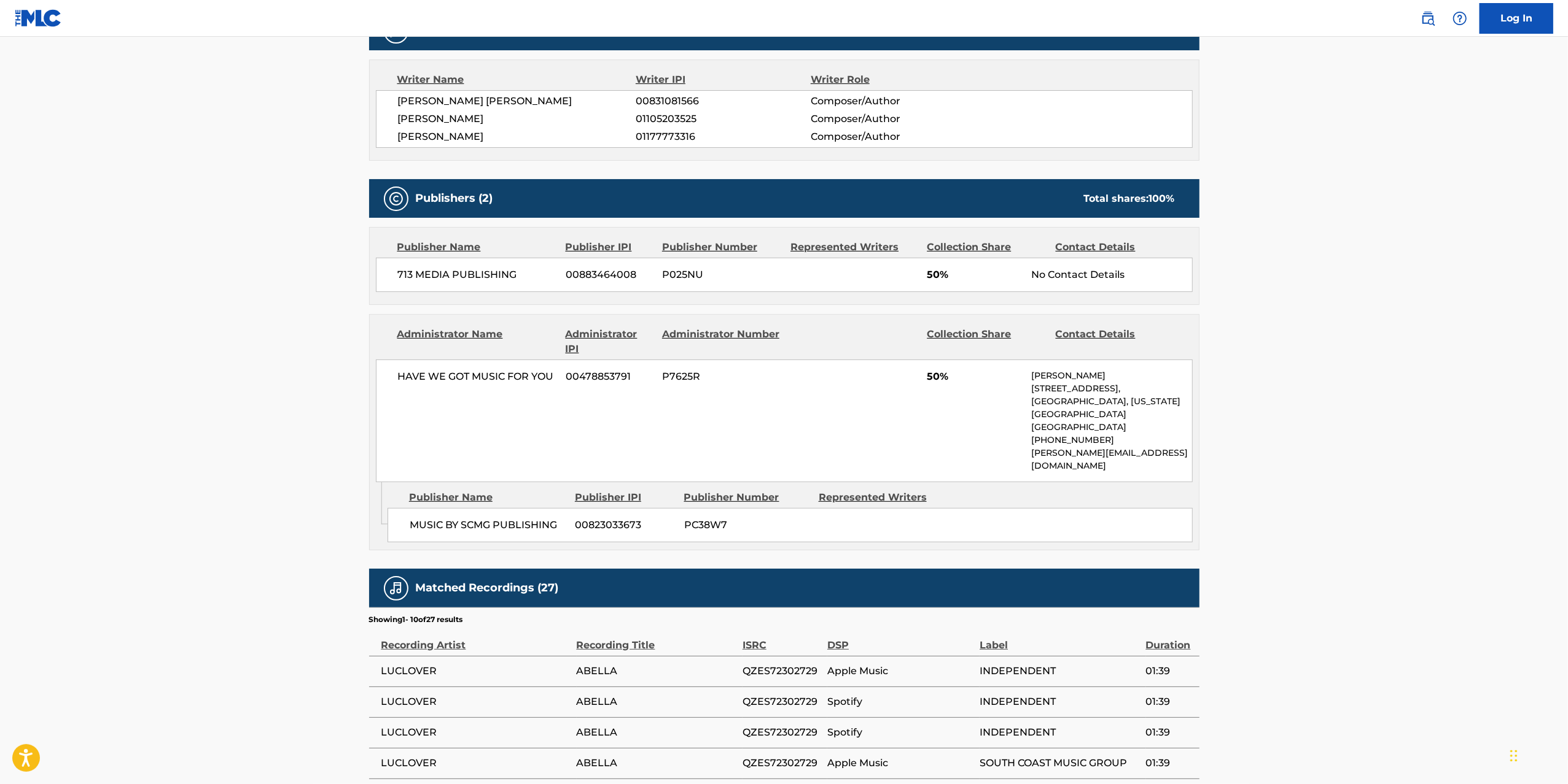
click at [219, 478] on main "Copy work link ABELLA Work Detail Member Work Identifier -- MLC Song Code AX2SV…" at bounding box center [784, 321] width 1568 height 1410
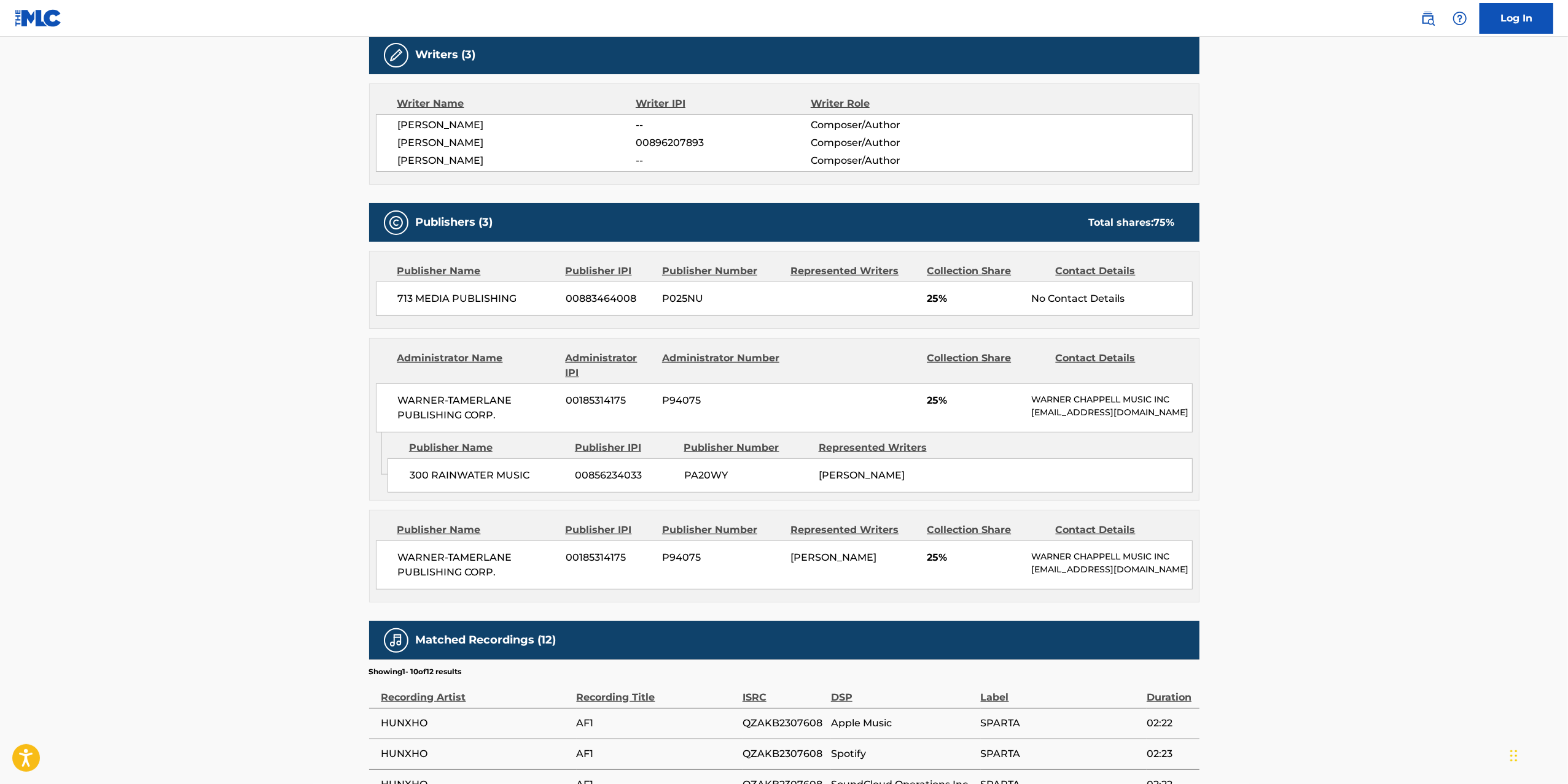
scroll to position [458, 0]
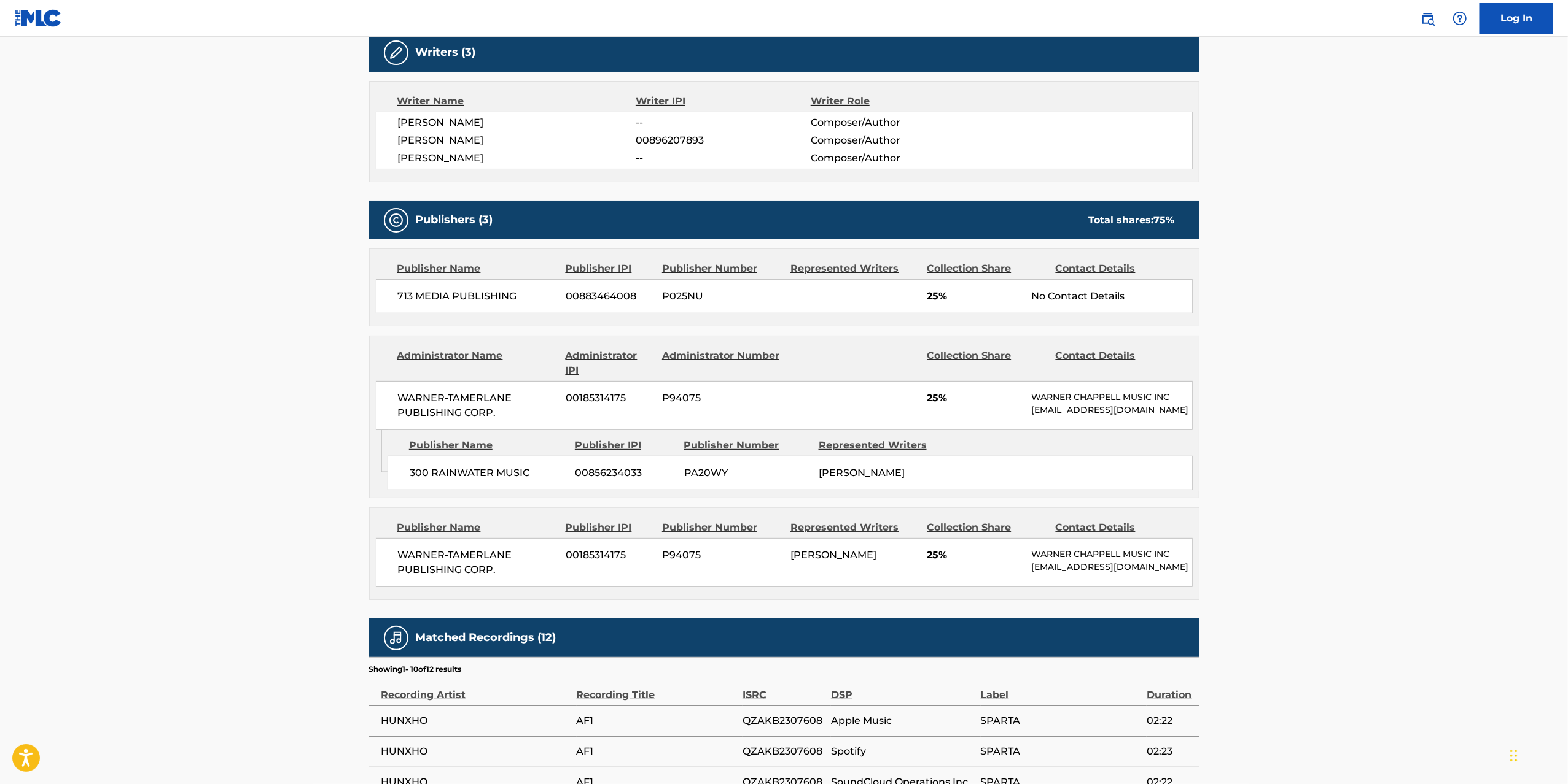
click at [219, 478] on main "Copy work link AF1S Work Detail Member Work Identifier -- MLC Song Code AD5CWK …" at bounding box center [784, 329] width 1568 height 1494
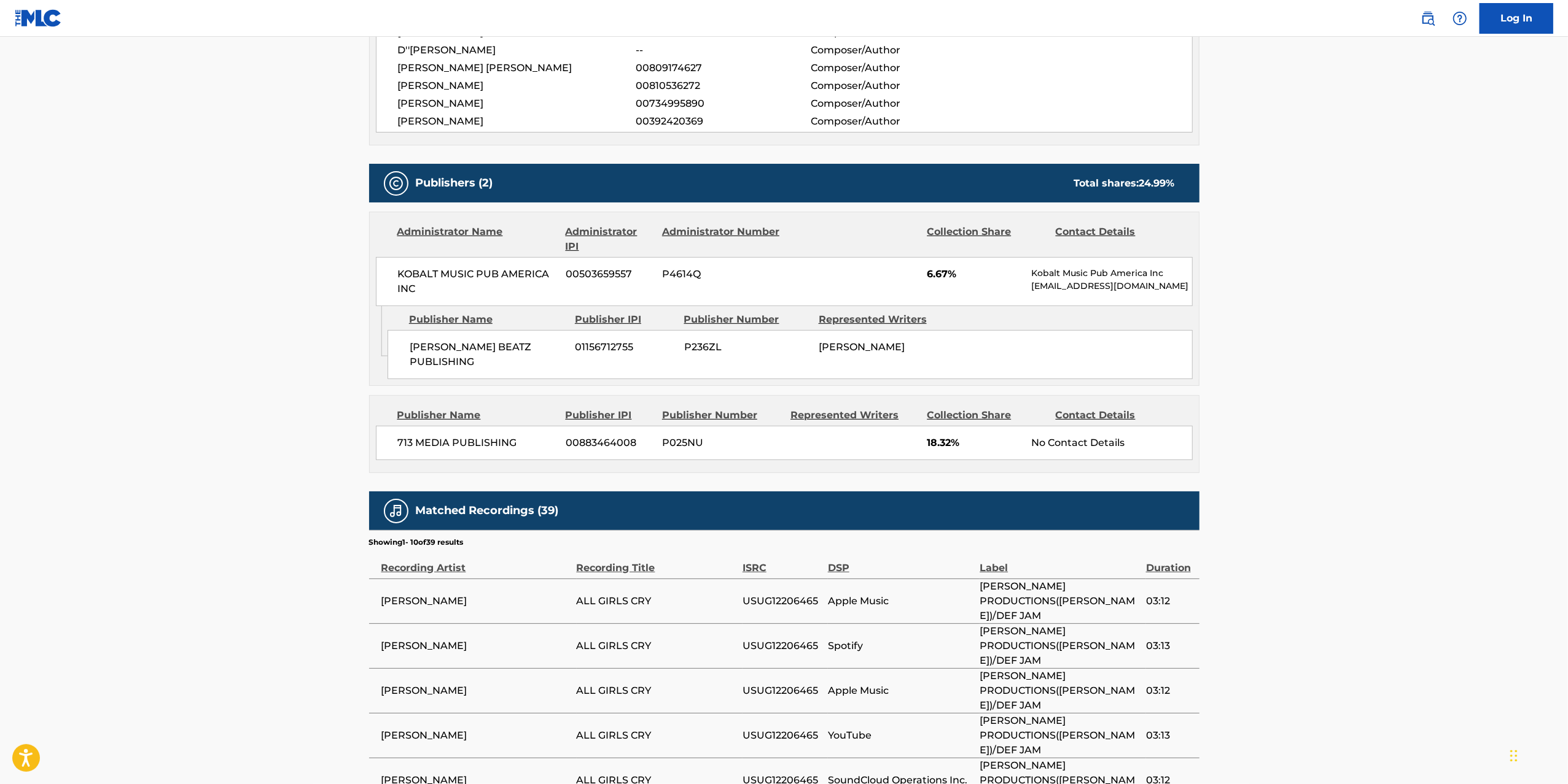
scroll to position [506, 0]
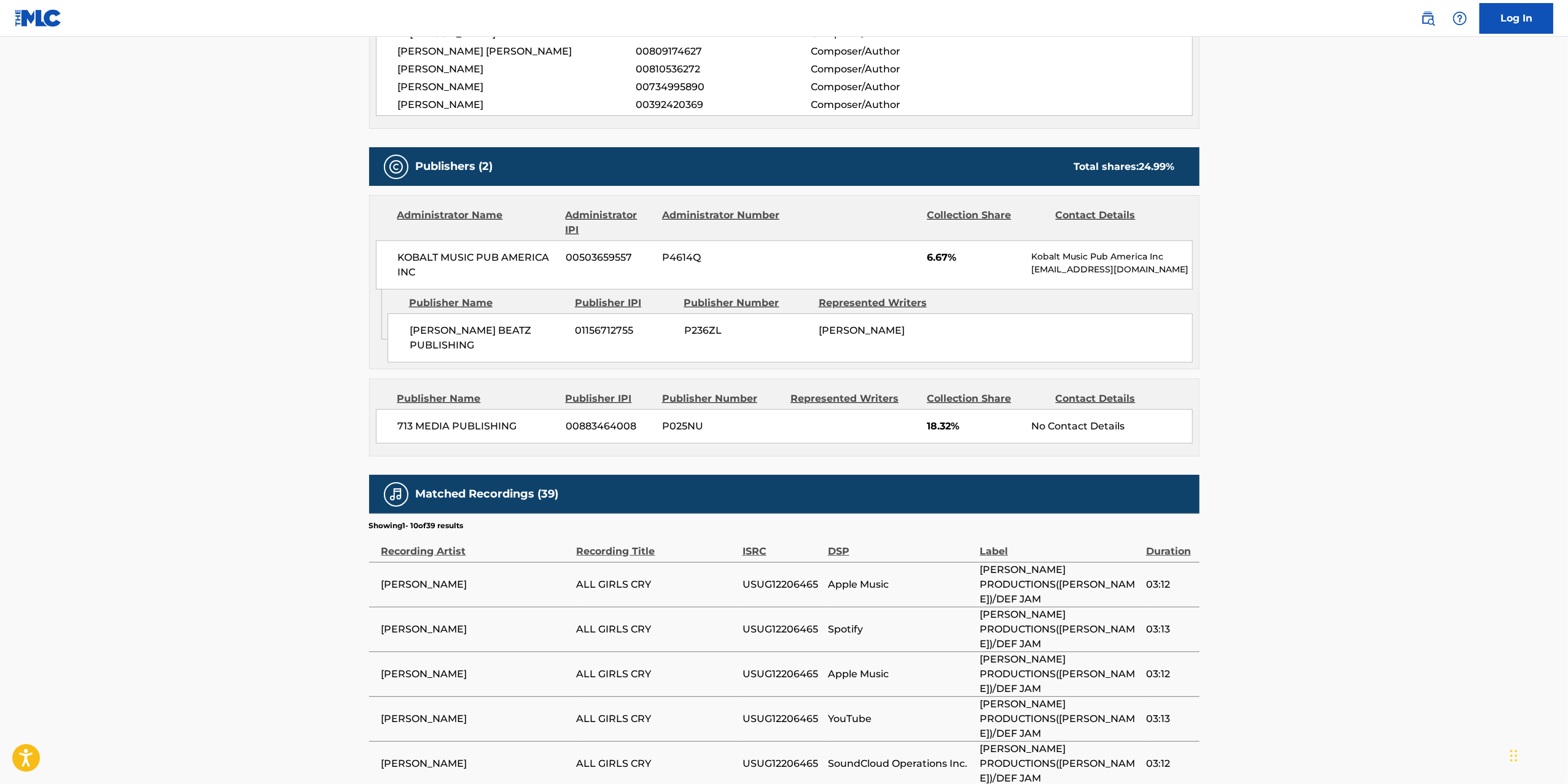
click at [457, 419] on span "713 MEDIA PUBLISHING" at bounding box center [478, 426] width 159 height 15
copy div "713 MEDIA PUBLISHING"
click at [684, 419] on span "P025NU" at bounding box center [721, 426] width 119 height 15
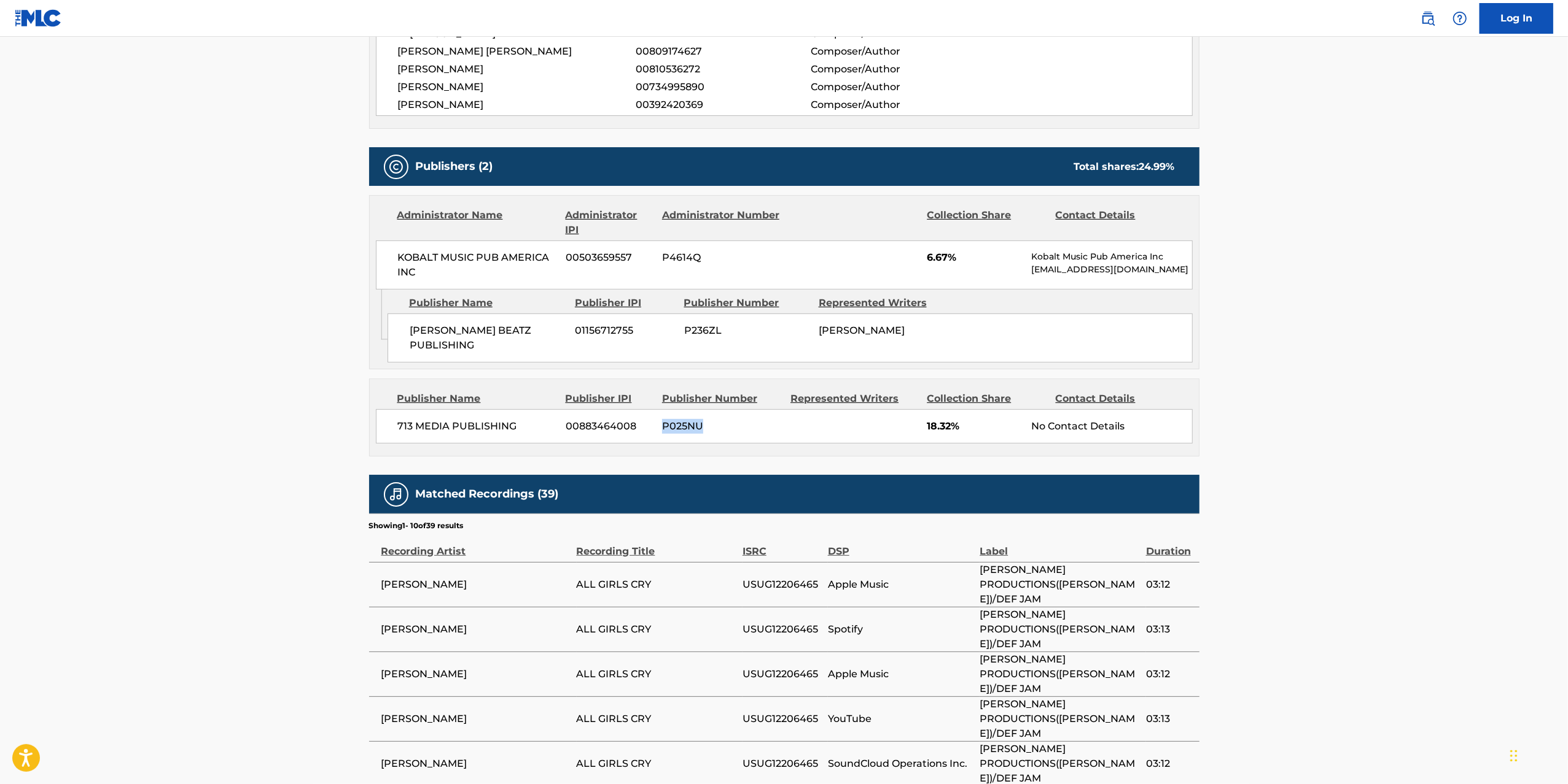
click at [684, 419] on span "P025NU" at bounding box center [721, 426] width 119 height 15
copy span "P025NU"
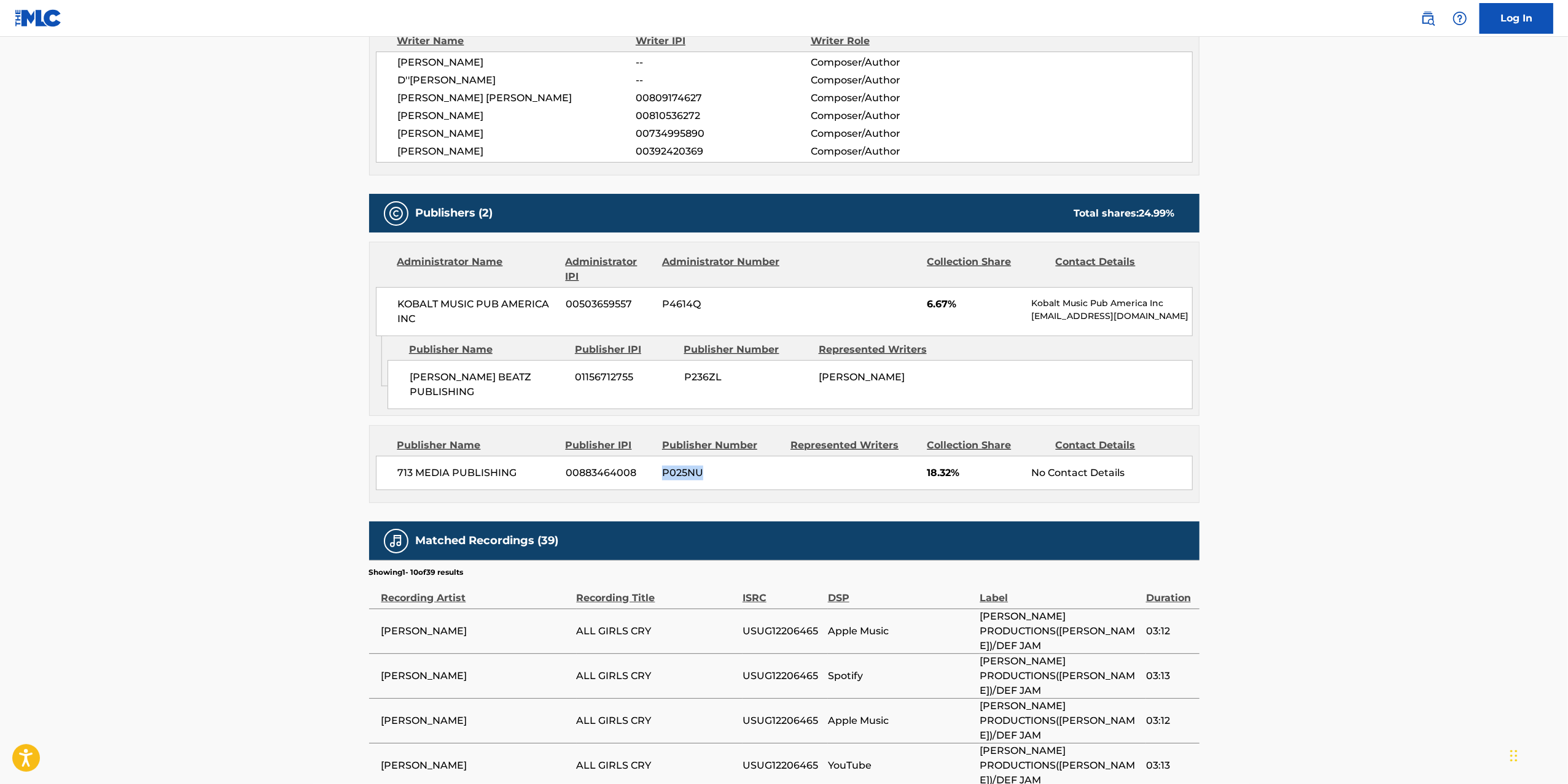
scroll to position [479, 0]
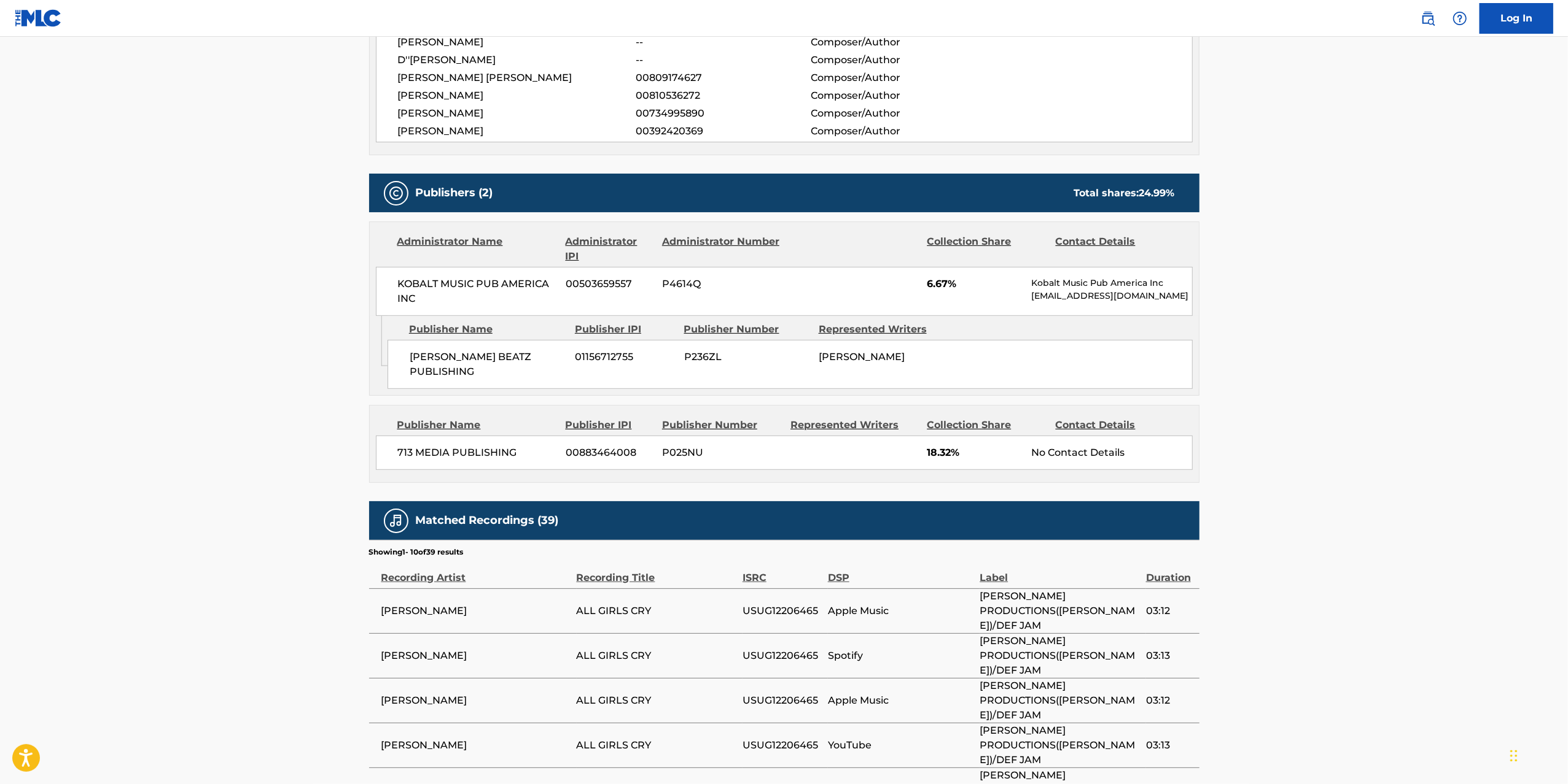
click at [200, 518] on main "Copy work link ALL GIRLS CRY Work Detail Member Work Identifier -- MLC Song Cod…" at bounding box center [784, 300] width 1568 height 1487
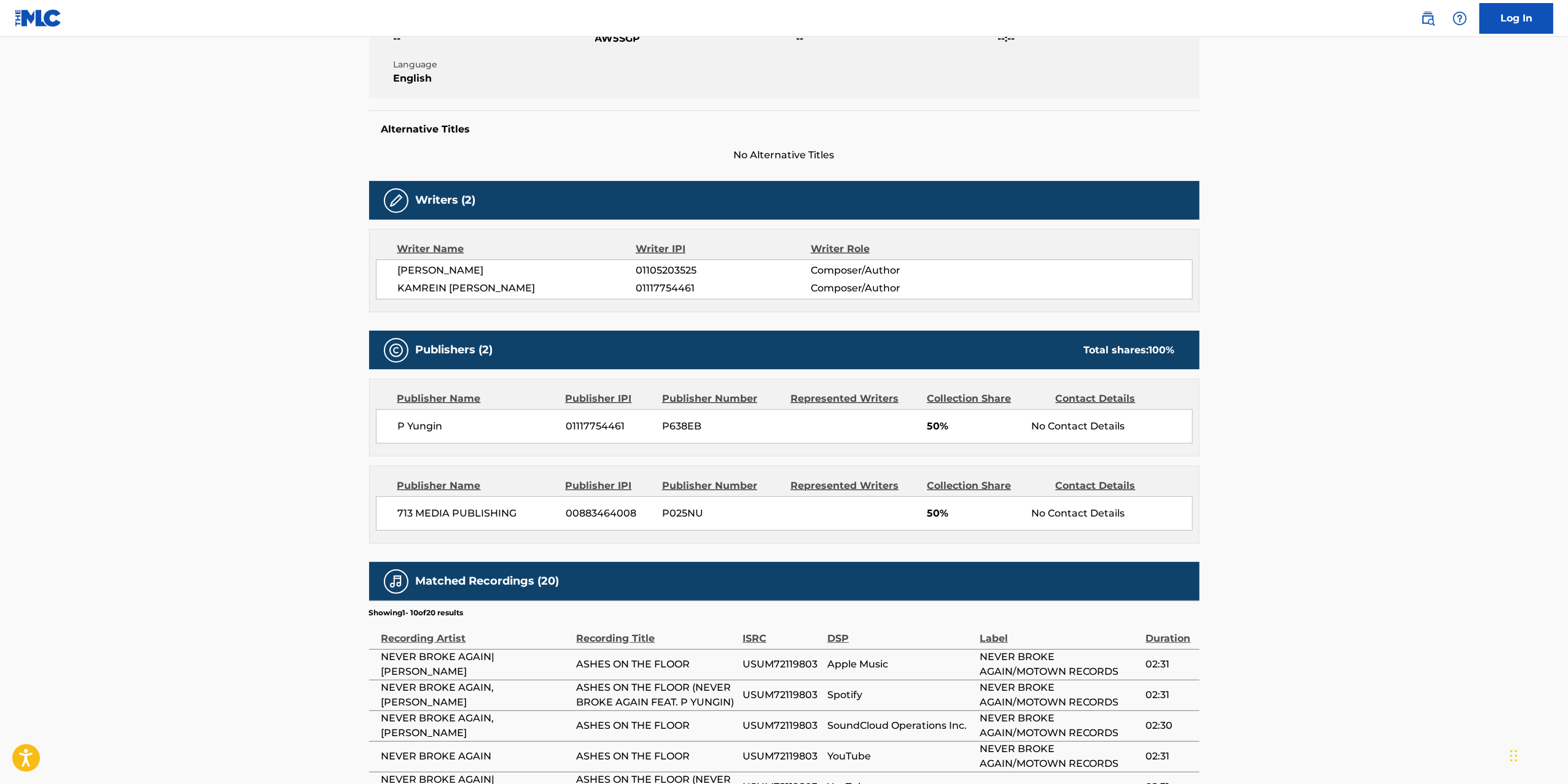
click at [199, 520] on main "Copy work link ASHES ON THE FLOOR Work Detail Member Work Identifier -- MLC Son…" at bounding box center [784, 402] width 1568 height 1234
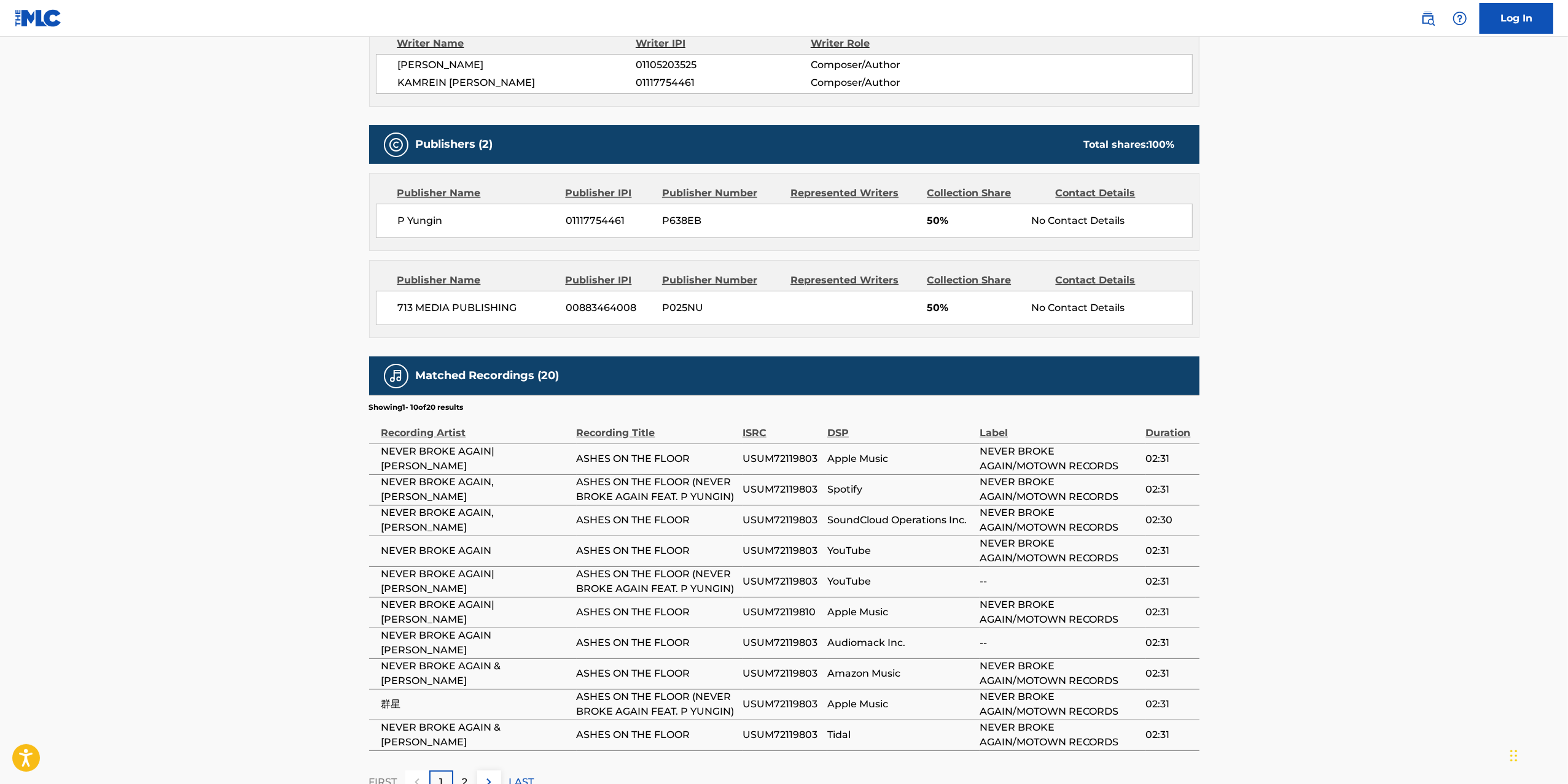
click at [199, 520] on main "Copy work link ASHES ON THE FLOOR Work Detail Member Work Identifier -- MLC Son…" at bounding box center [784, 197] width 1568 height 1234
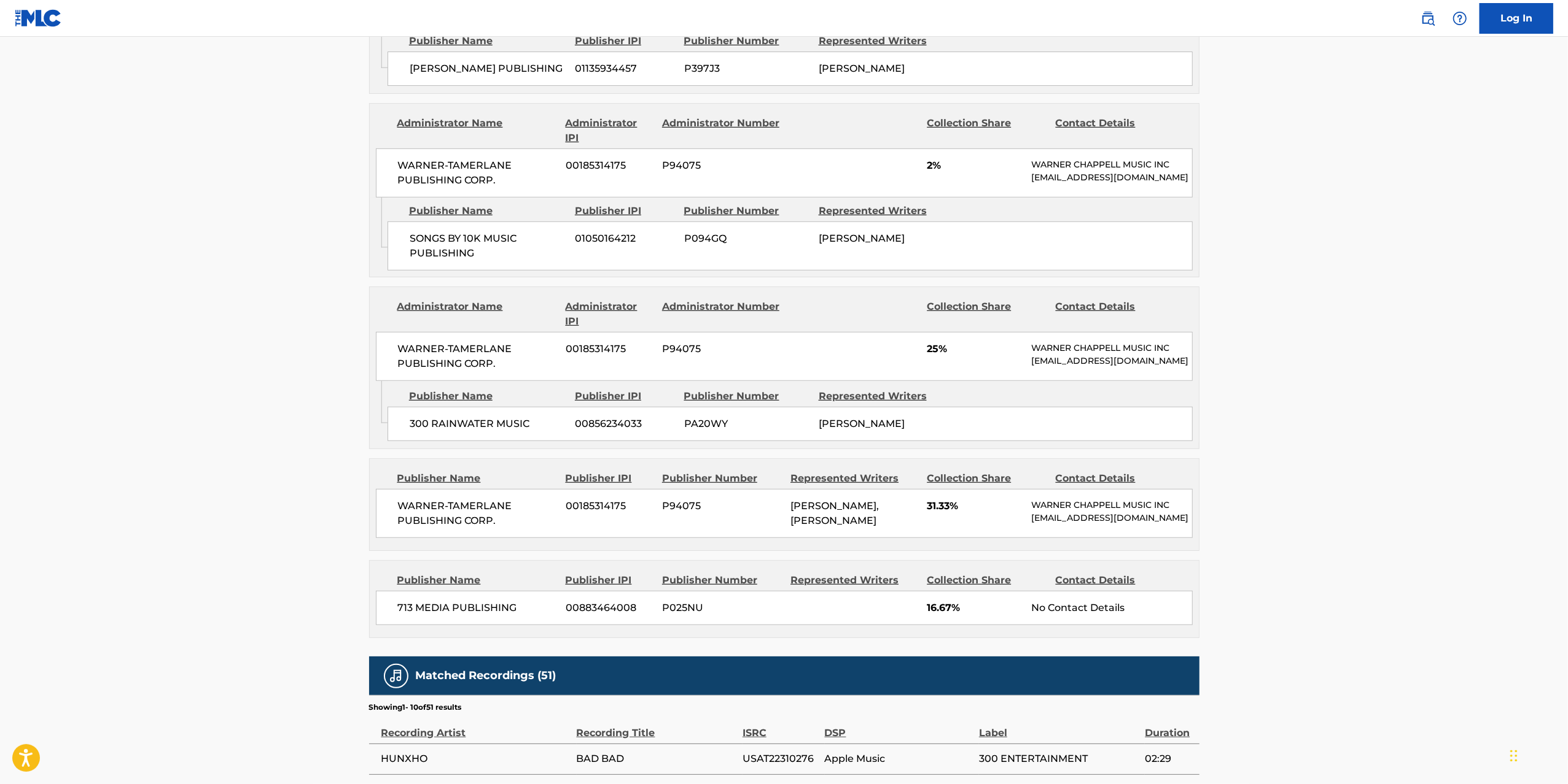
click at [280, 344] on main "Copy work link BAD BAD Work Detail Member Work Identifier -- MLC Song Code BC3V…" at bounding box center [784, 209] width 1568 height 1812
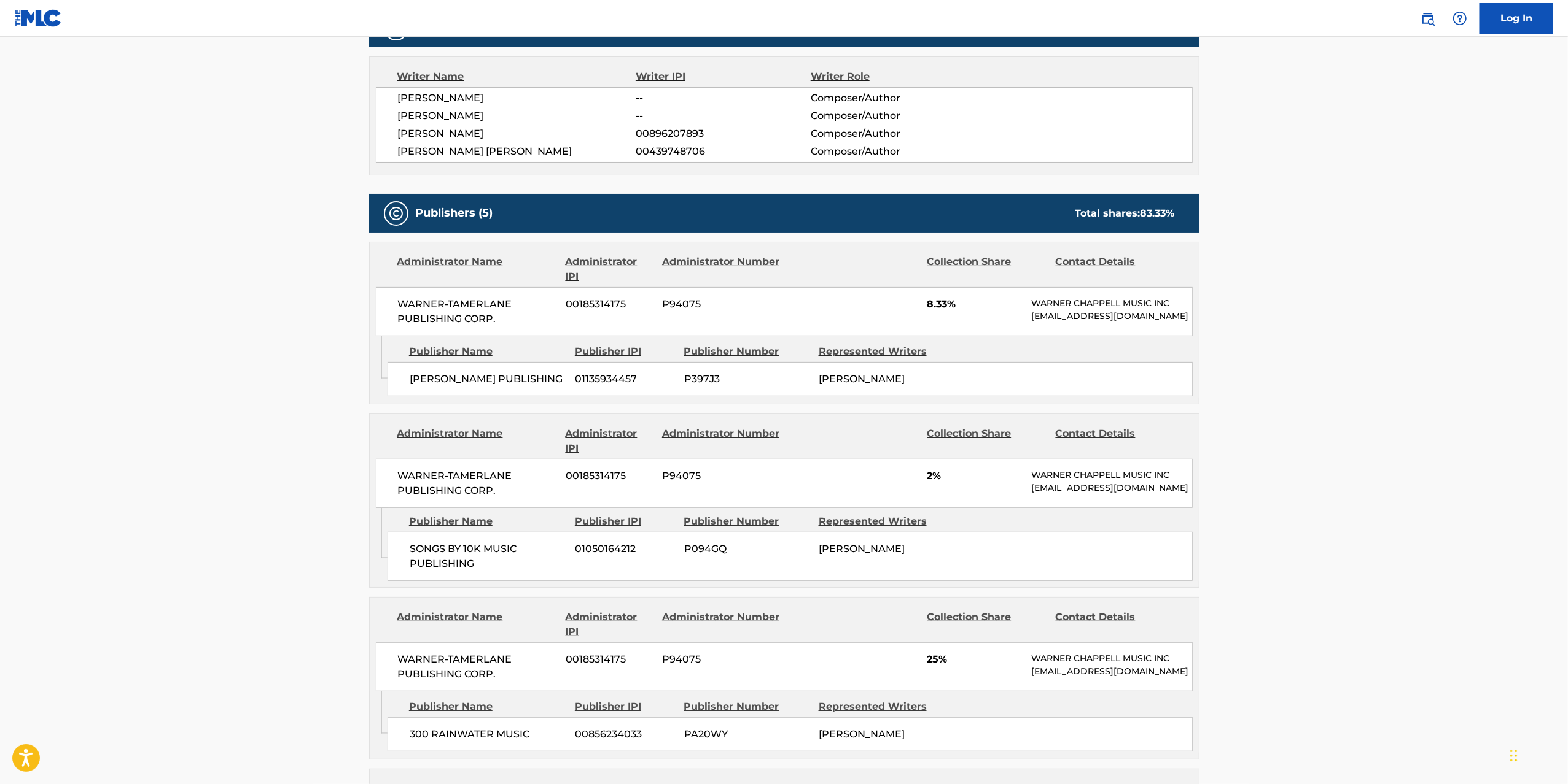
scroll to position [413, 0]
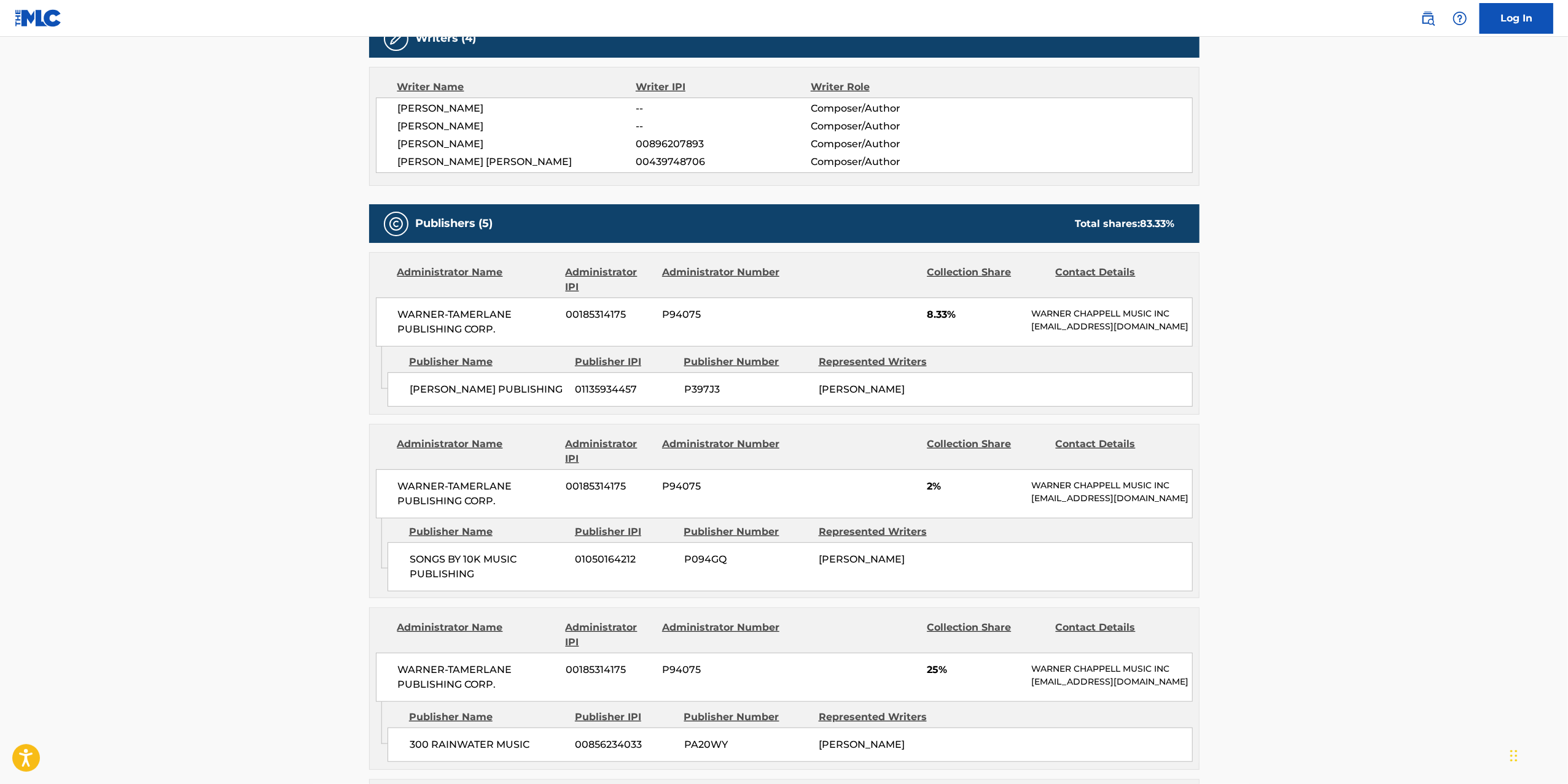
click at [280, 344] on main "Copy work link BAD BAD Work Detail Member Work Identifier -- MLC Song Code BC3V…" at bounding box center [784, 529] width 1568 height 1812
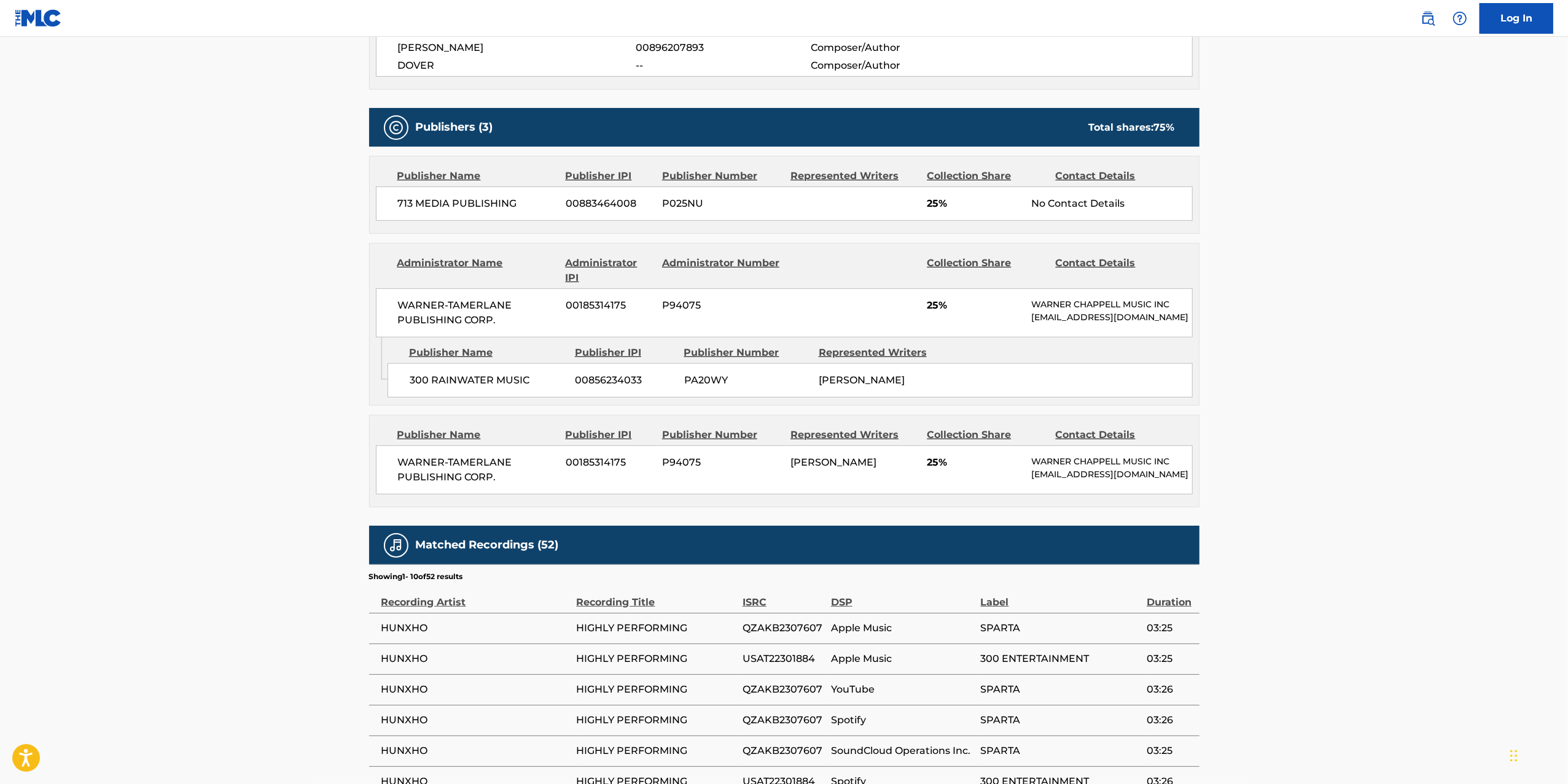
scroll to position [540, 0]
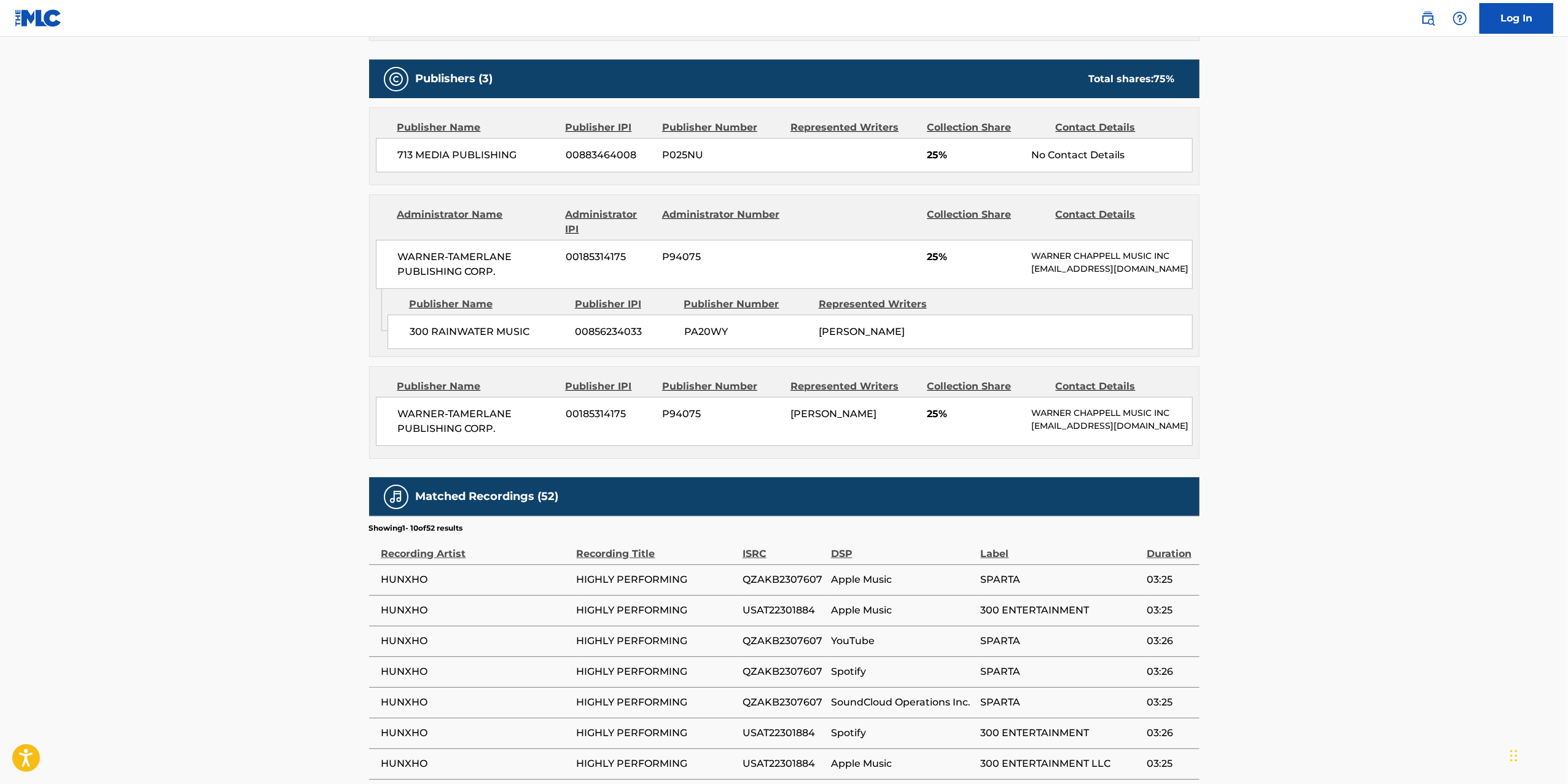
click at [280, 345] on main "Copy work link HIGHLY PERFORMING Work Detail Member Work Identifier -- MLC Song…" at bounding box center [784, 216] width 1568 height 1439
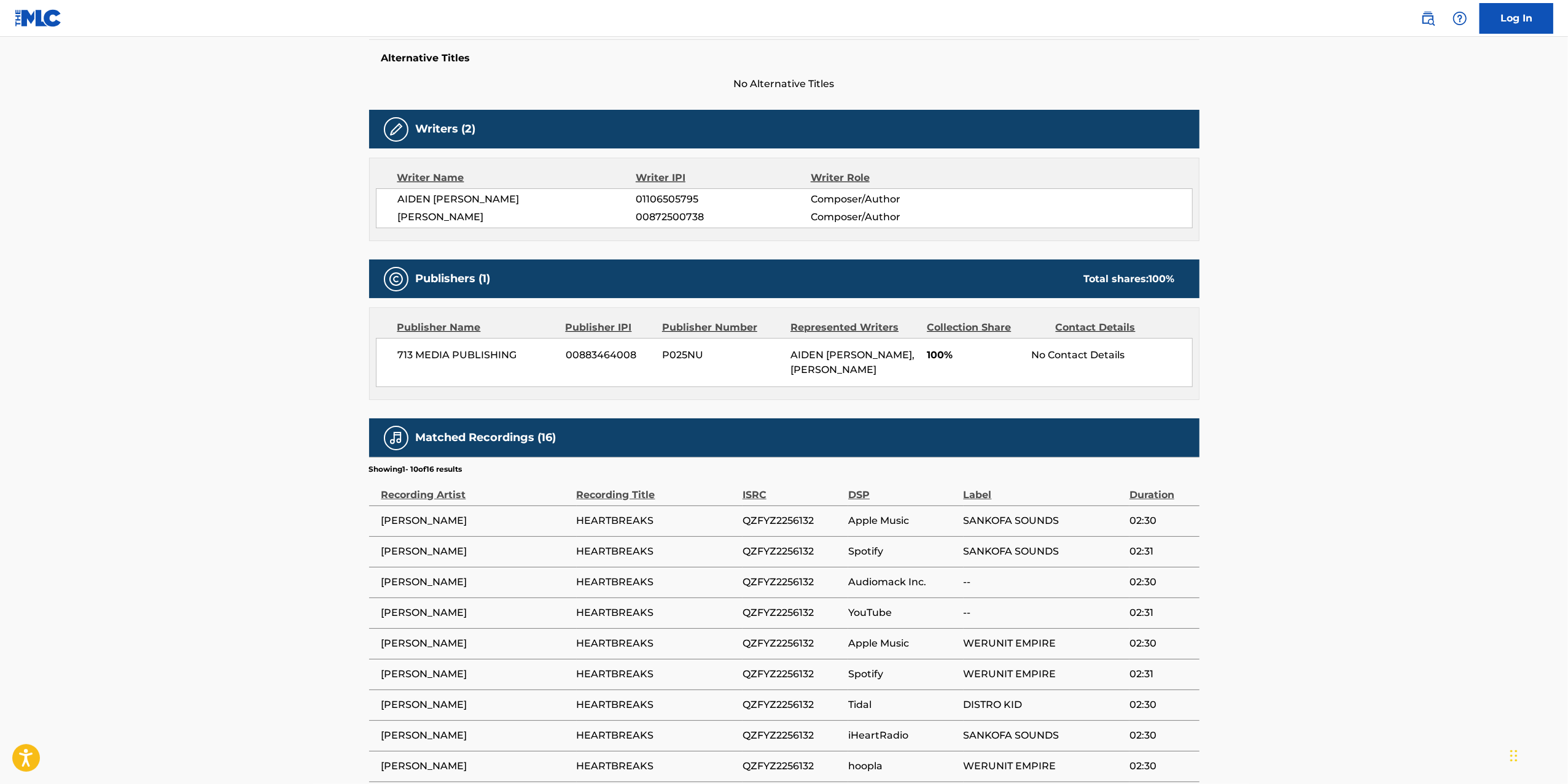
scroll to position [369, 0]
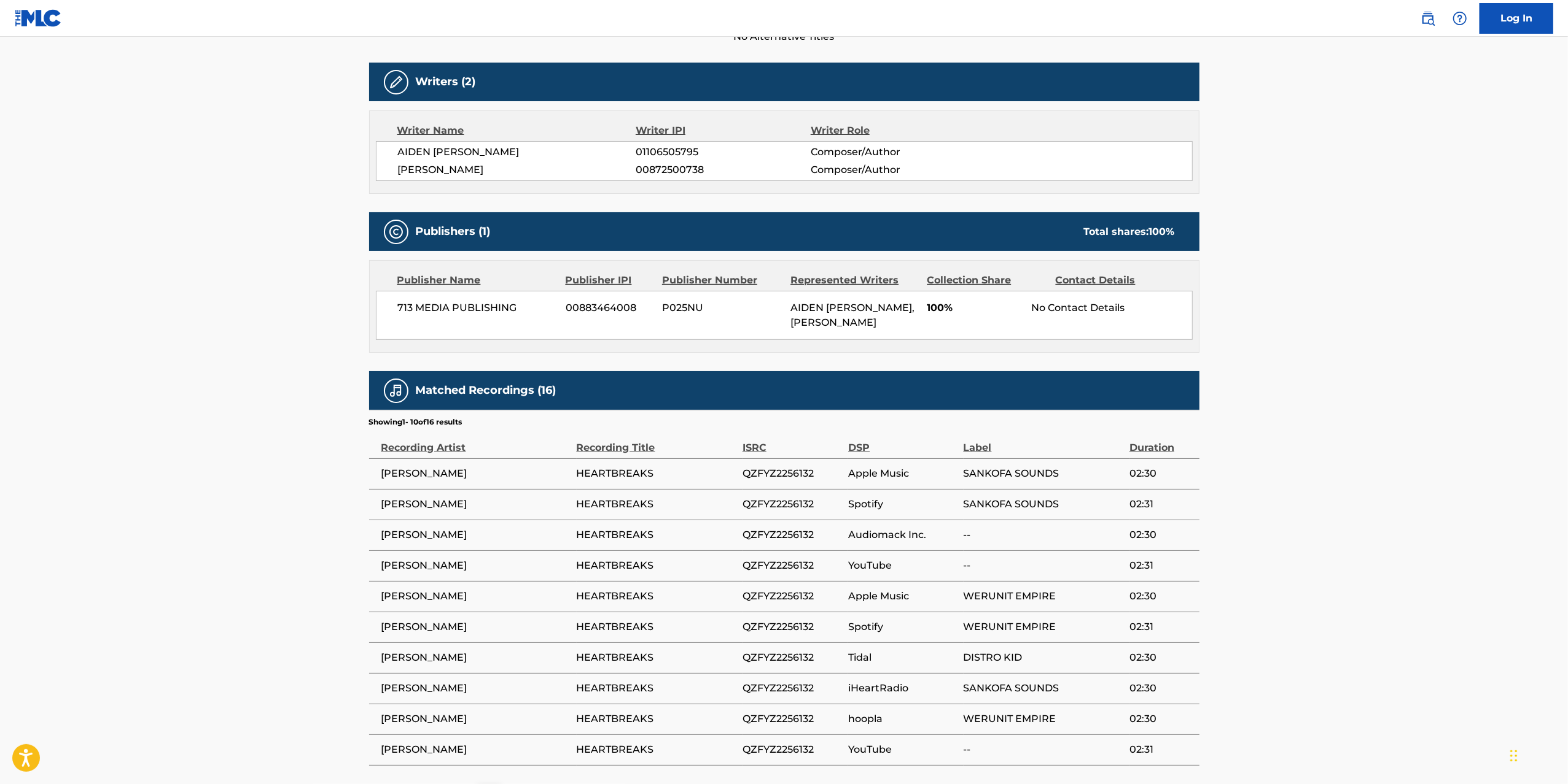
click at [280, 345] on main "Copy work link HEARTBREAKS Work Detail Member Work Identifier -- MLC Song Code …" at bounding box center [784, 249] width 1568 height 1162
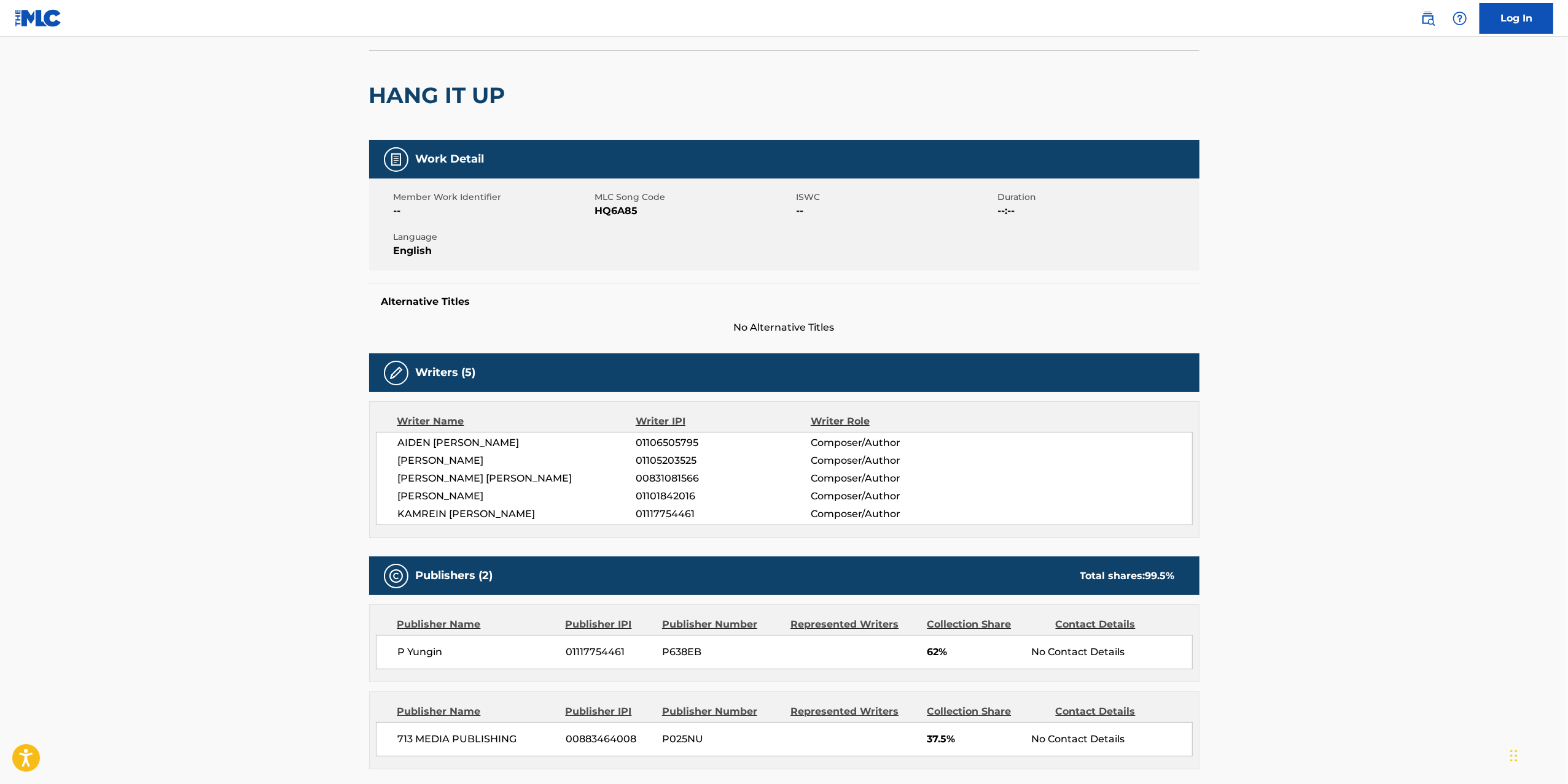
scroll to position [322, 0]
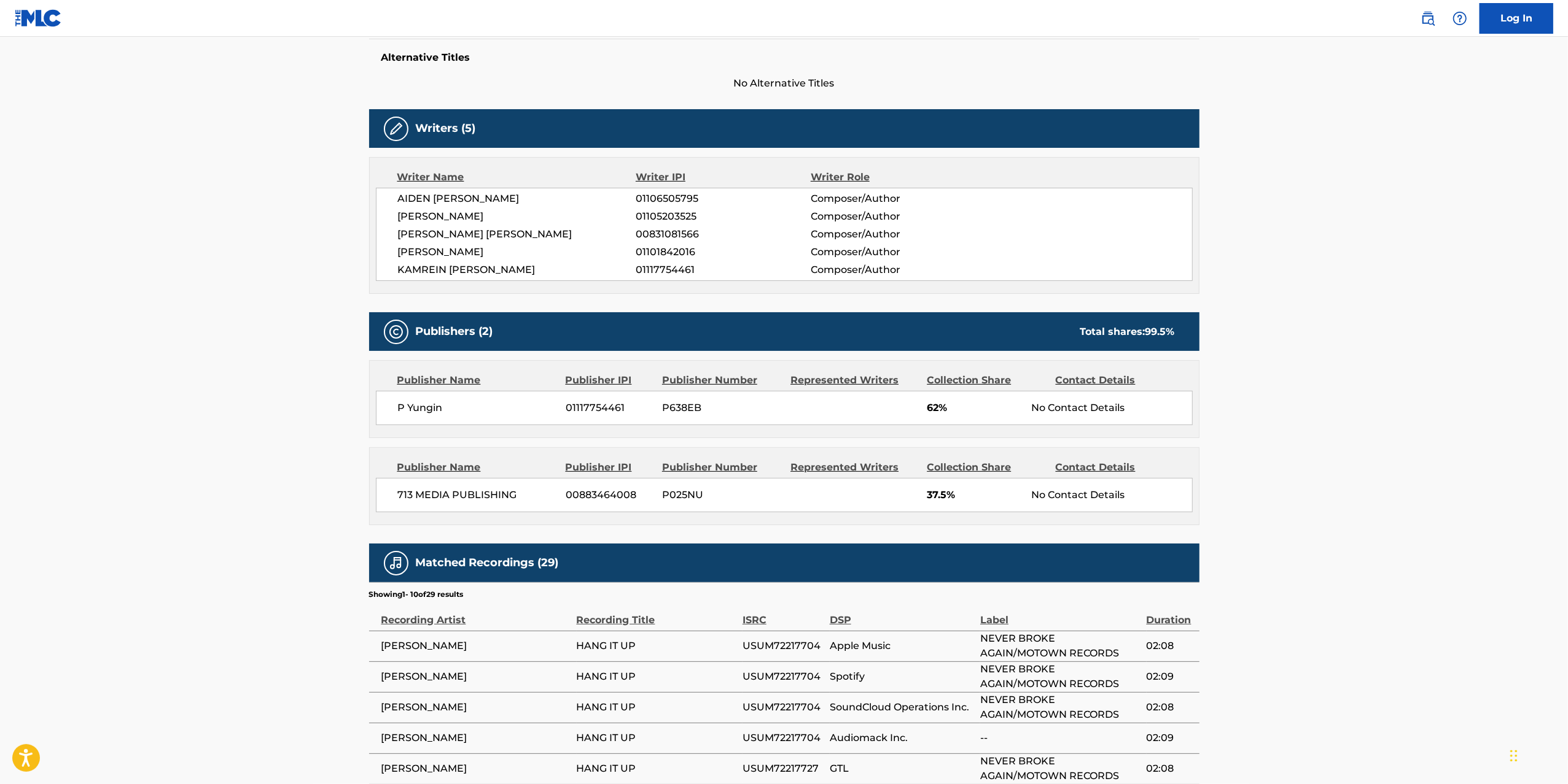
click at [280, 345] on main "Copy work link HANG IT UP Work Detail Member Work Identifier -- MLC Song Code H…" at bounding box center [784, 358] width 1568 height 1288
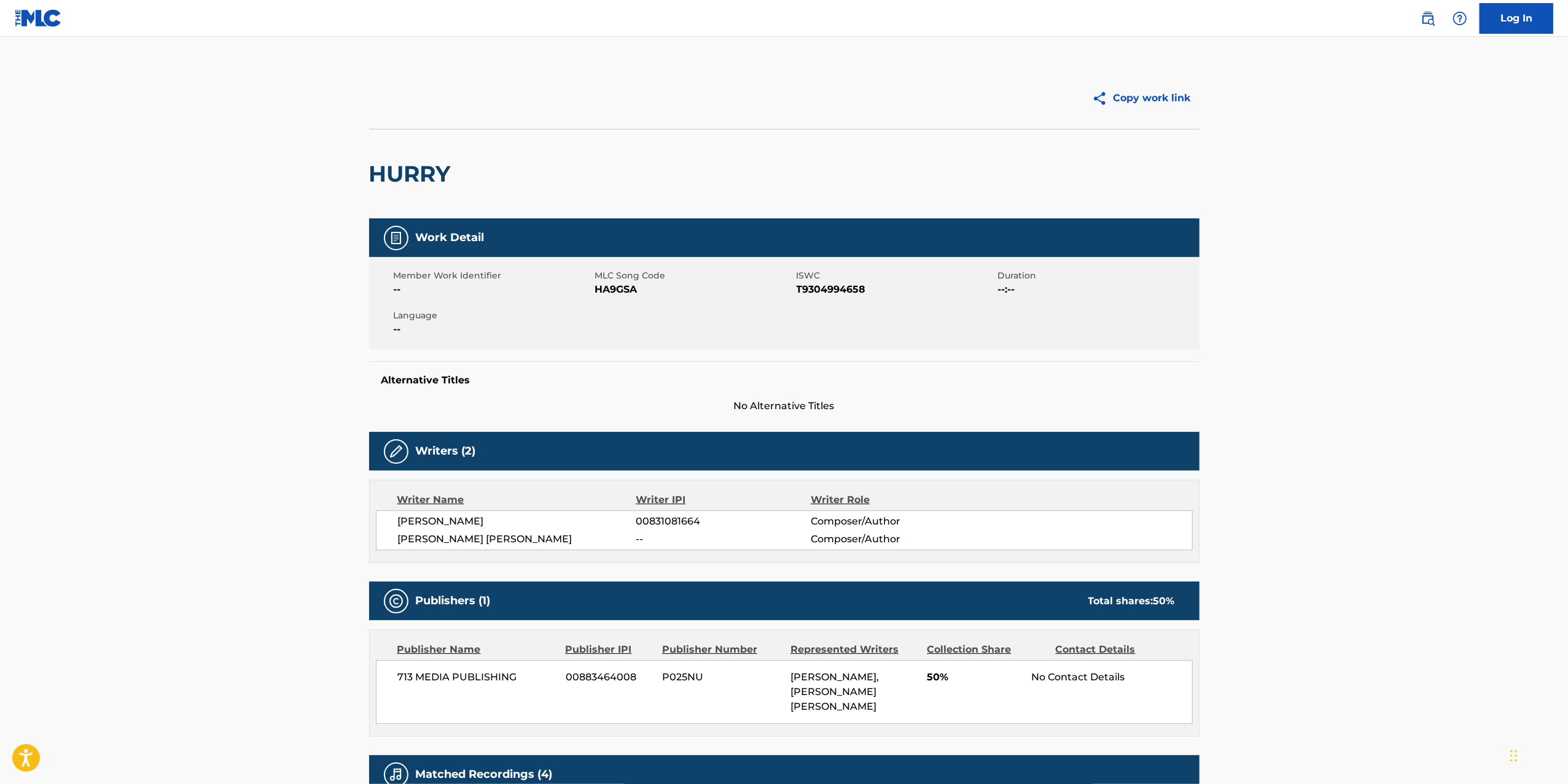
scroll to position [246, 0]
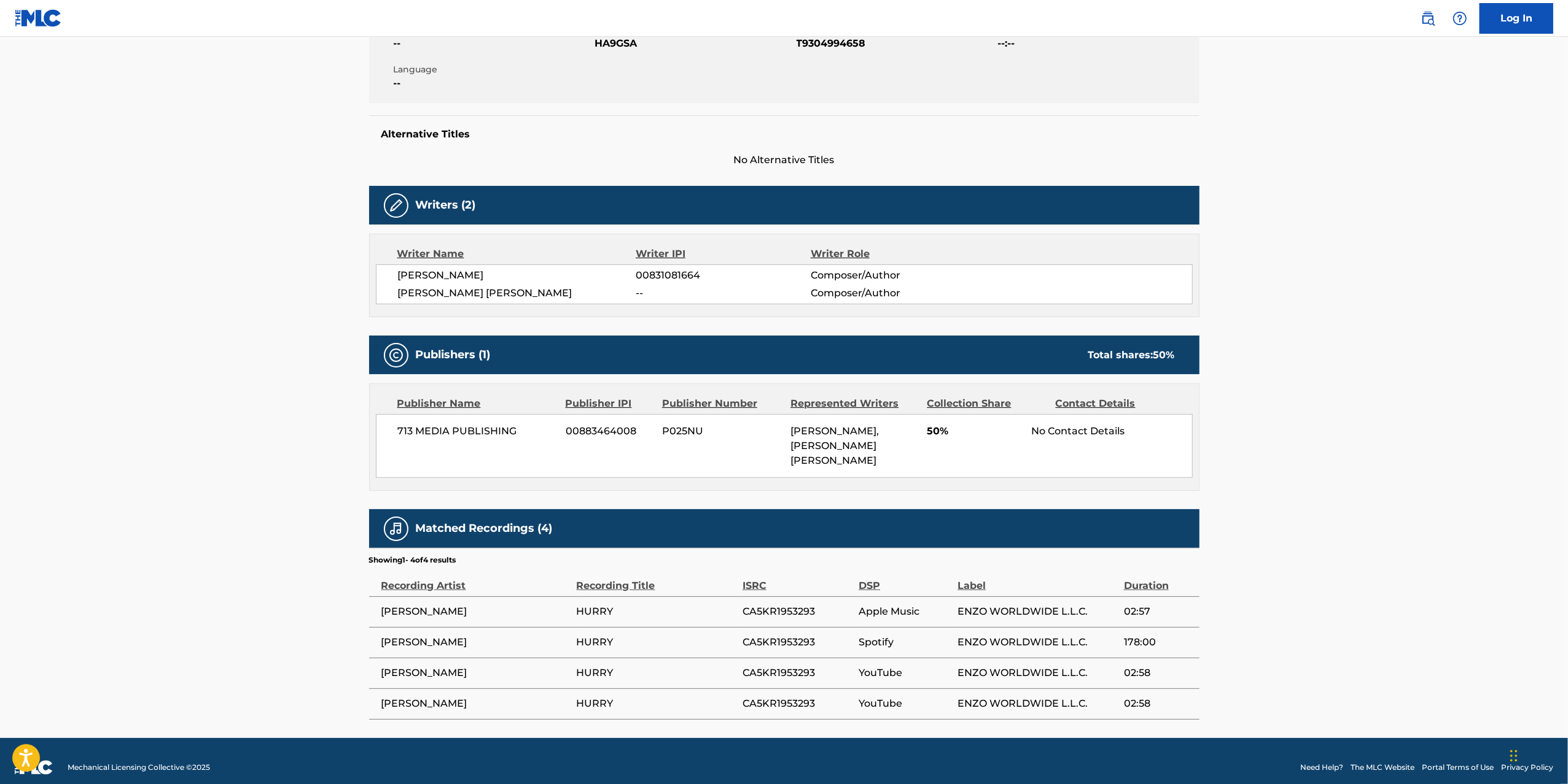
click at [280, 346] on main "Copy work link HURRY Work Detail Member Work Identifier -- MLC Song Code HA9GSA…" at bounding box center [784, 264] width 1568 height 948
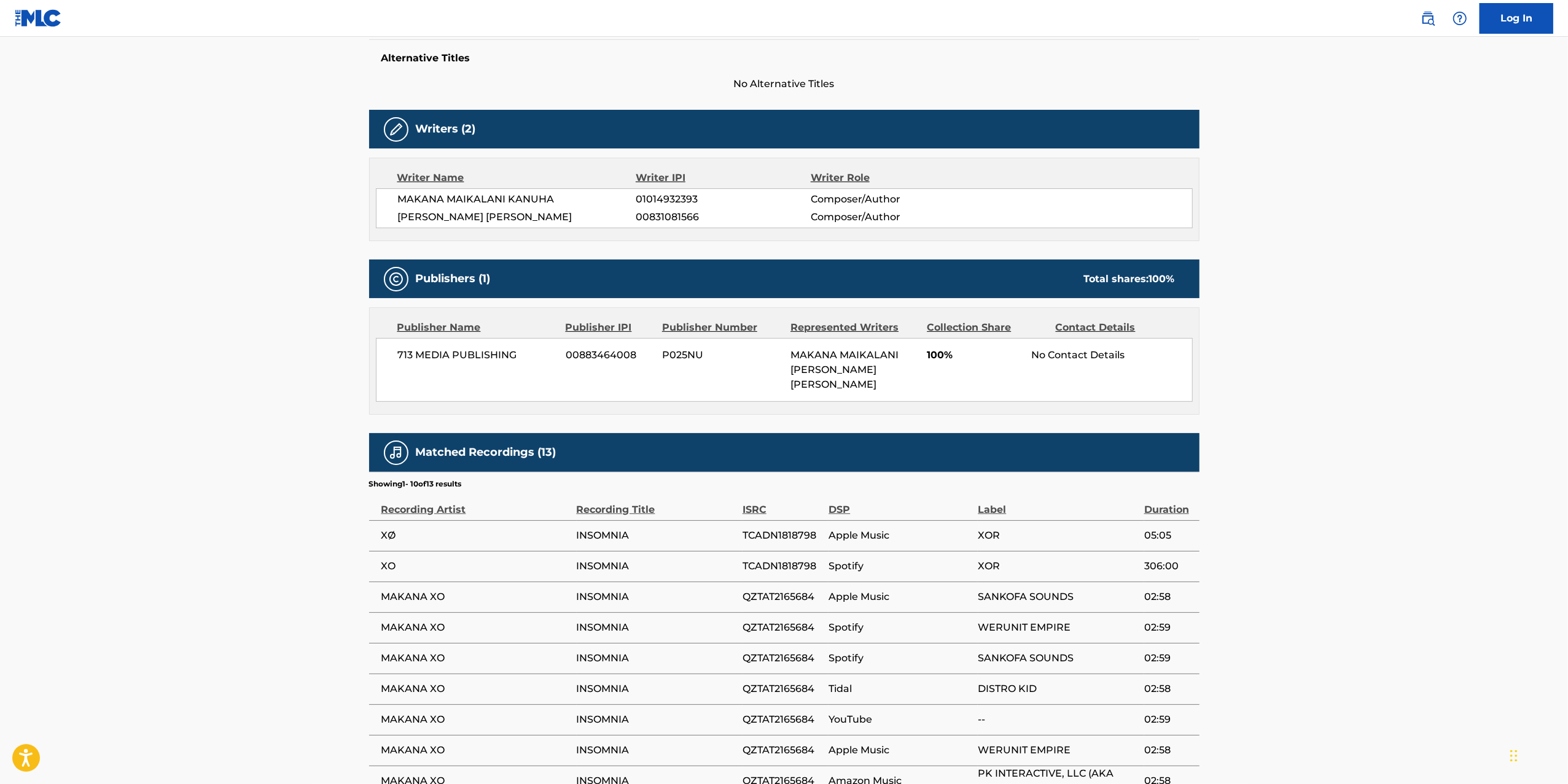
scroll to position [368, 0]
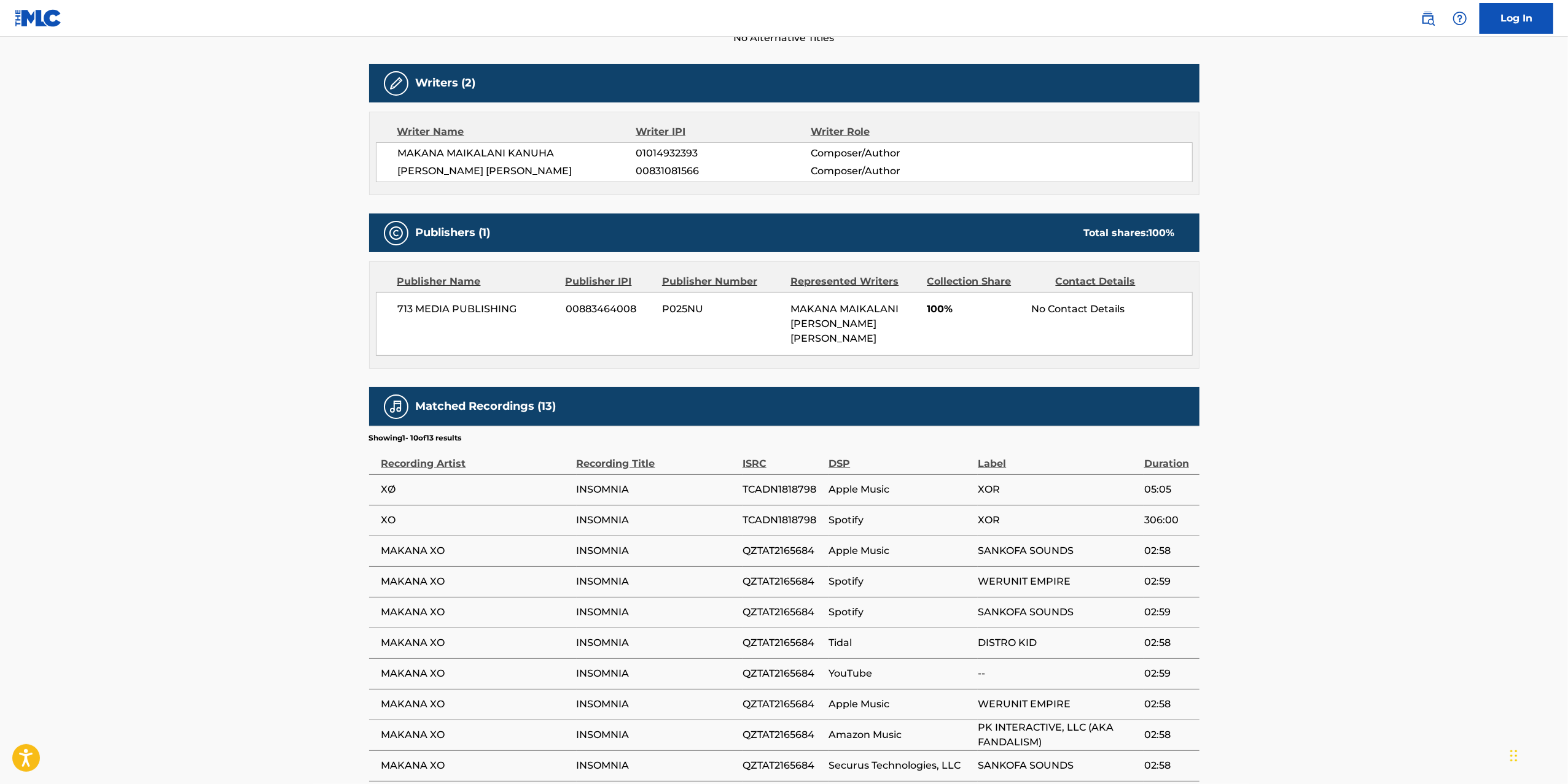
click at [280, 345] on main "Copy work link INSOMNIA Work Detail Member Work Identifier -- MLC Song Code IG9…" at bounding box center [784, 257] width 1568 height 1177
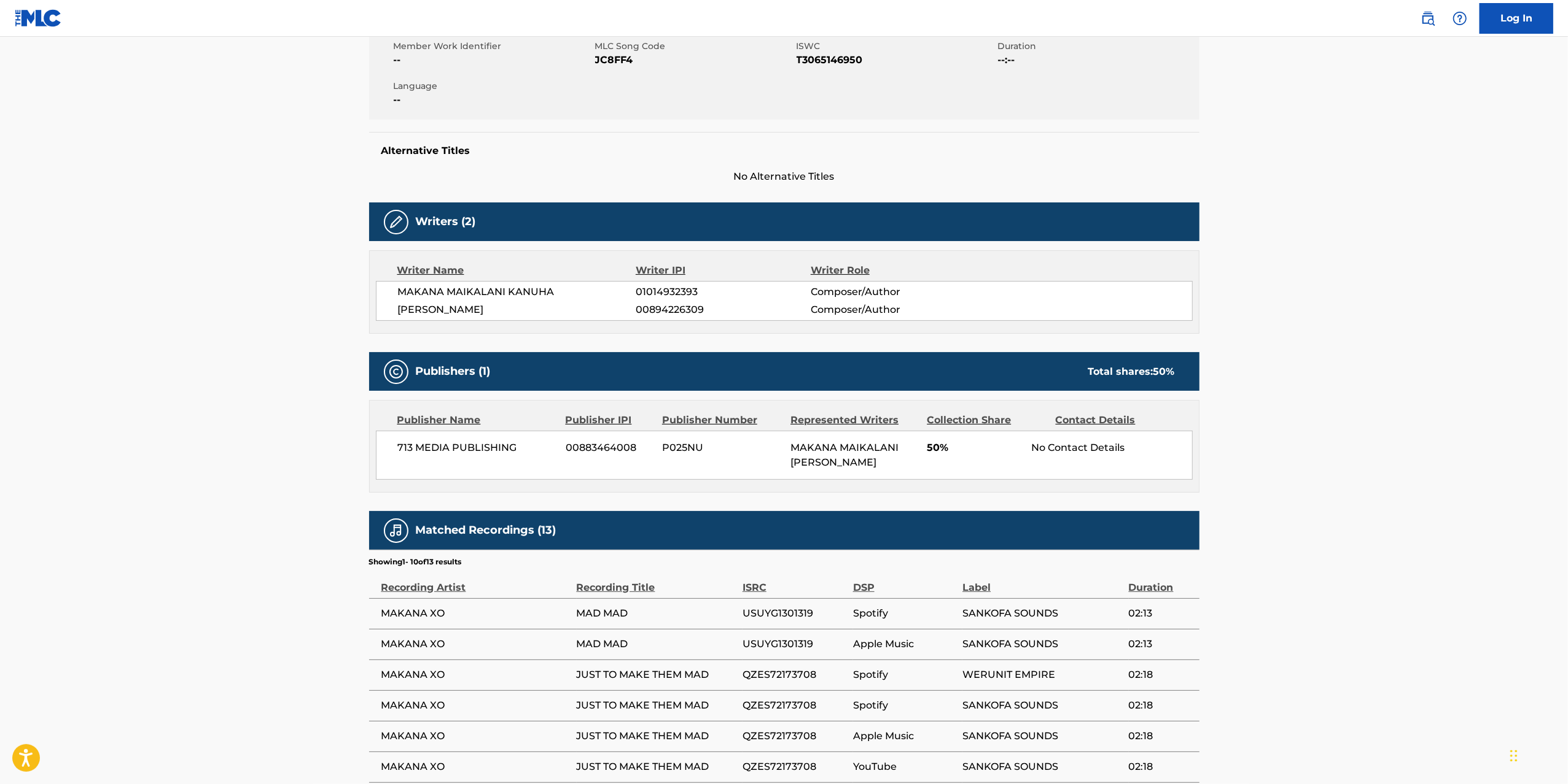
scroll to position [346, 0]
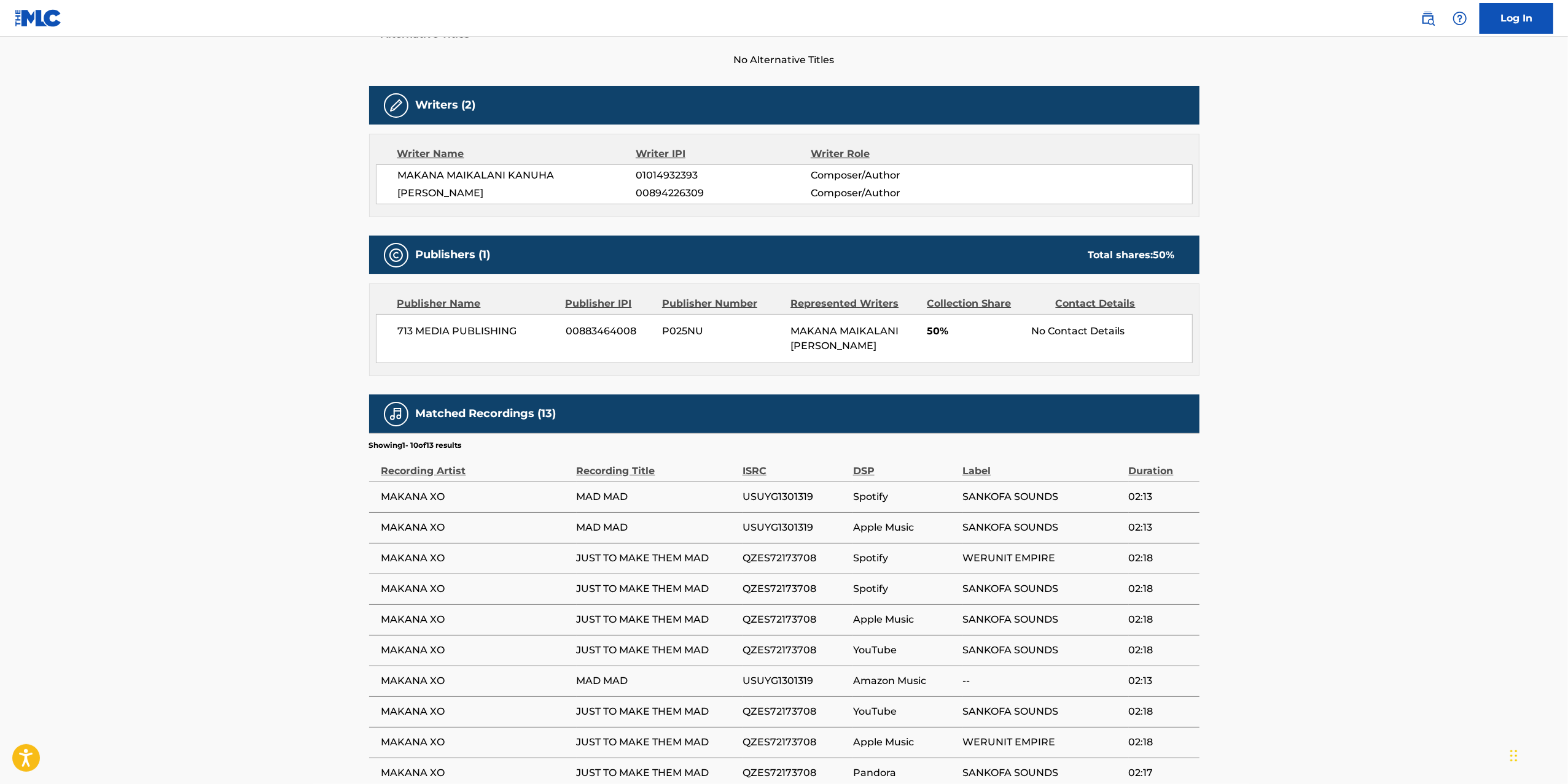
click at [280, 345] on main "Copy work link JUST TO MAKE THEM MAD Work Detail Member Work Identifier -- MLC …" at bounding box center [784, 271] width 1568 height 1162
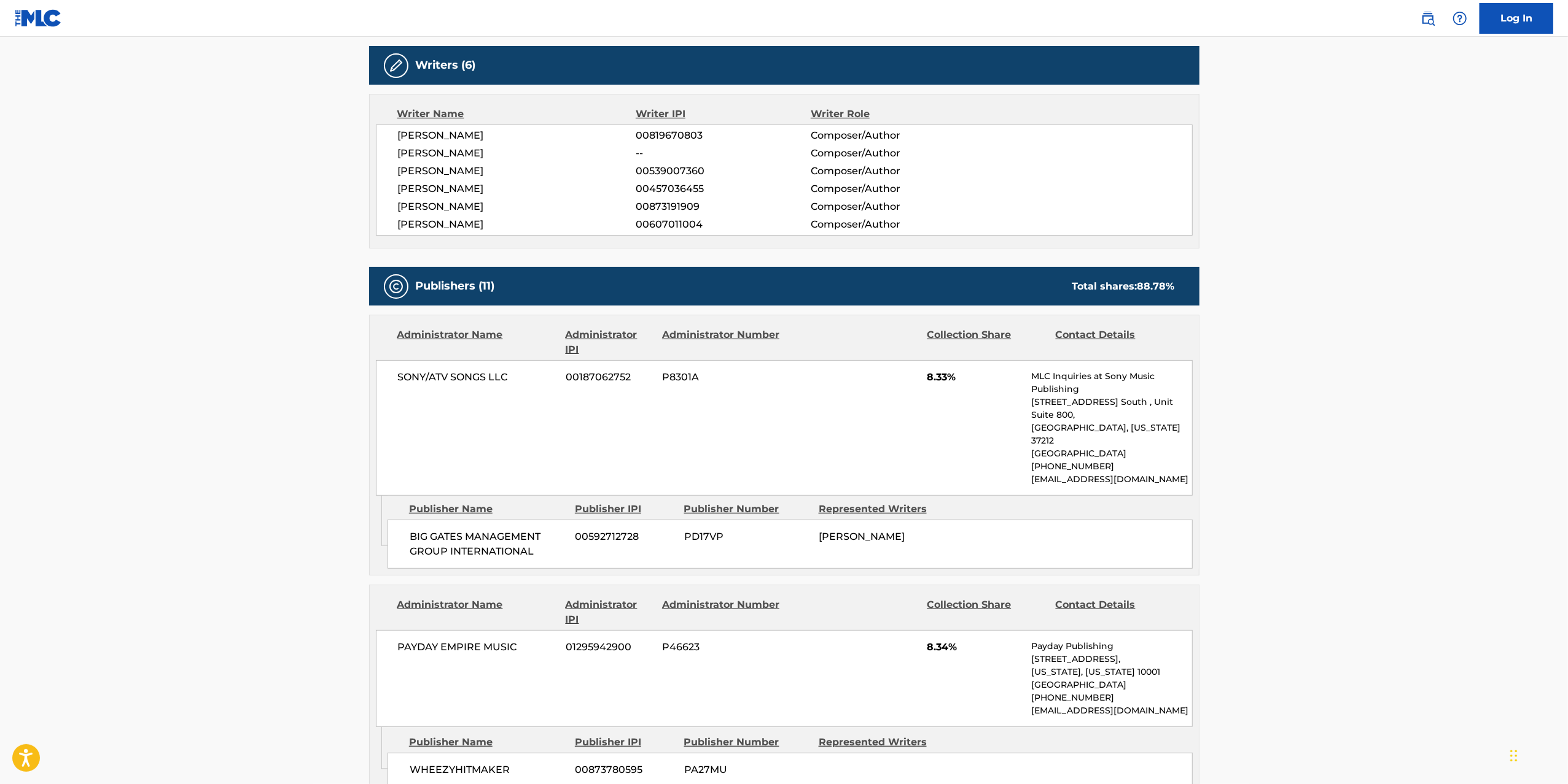
scroll to position [432, 0]
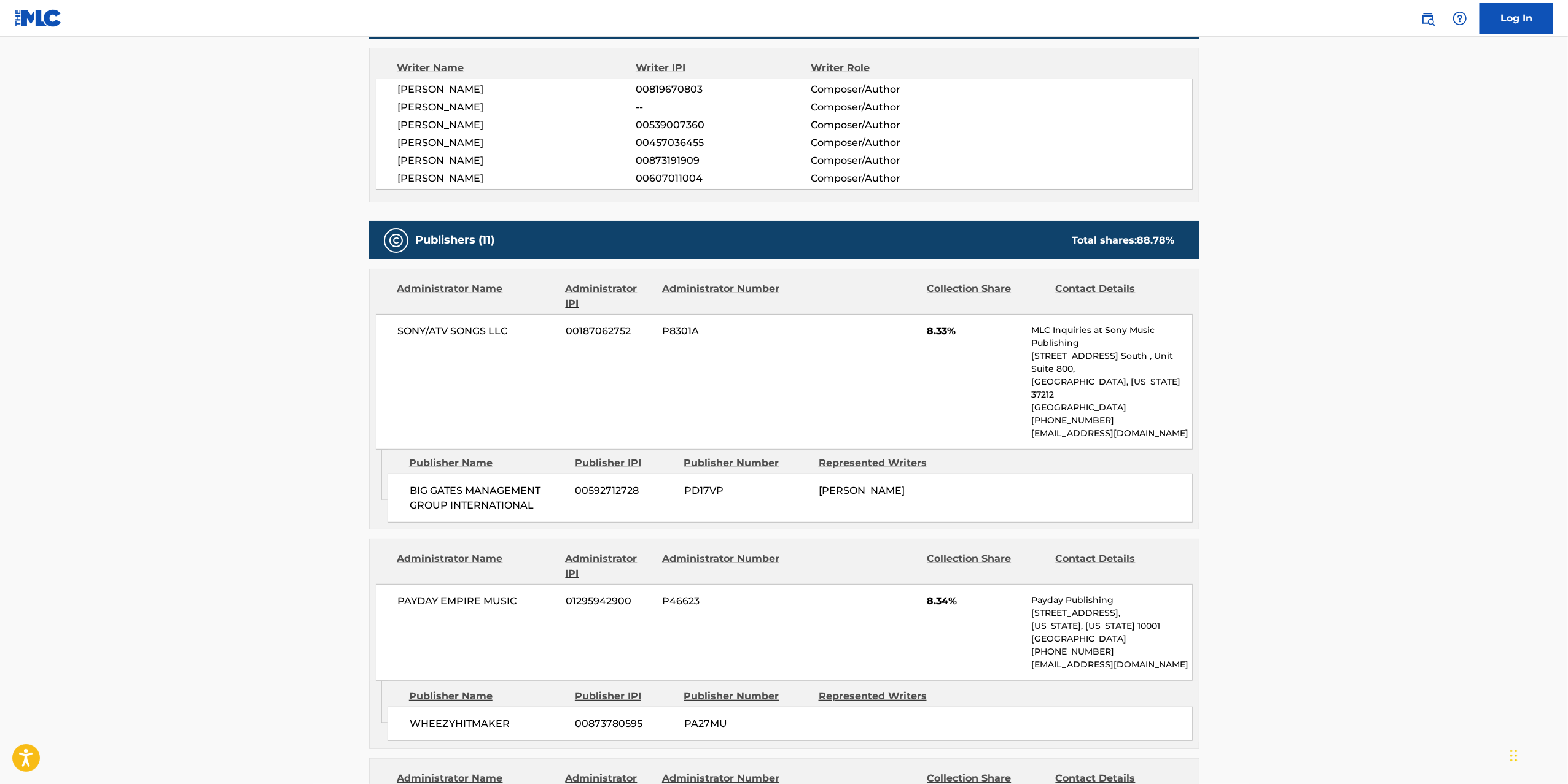
click at [497, 156] on span "[PERSON_NAME]" at bounding box center [517, 161] width 238 height 15
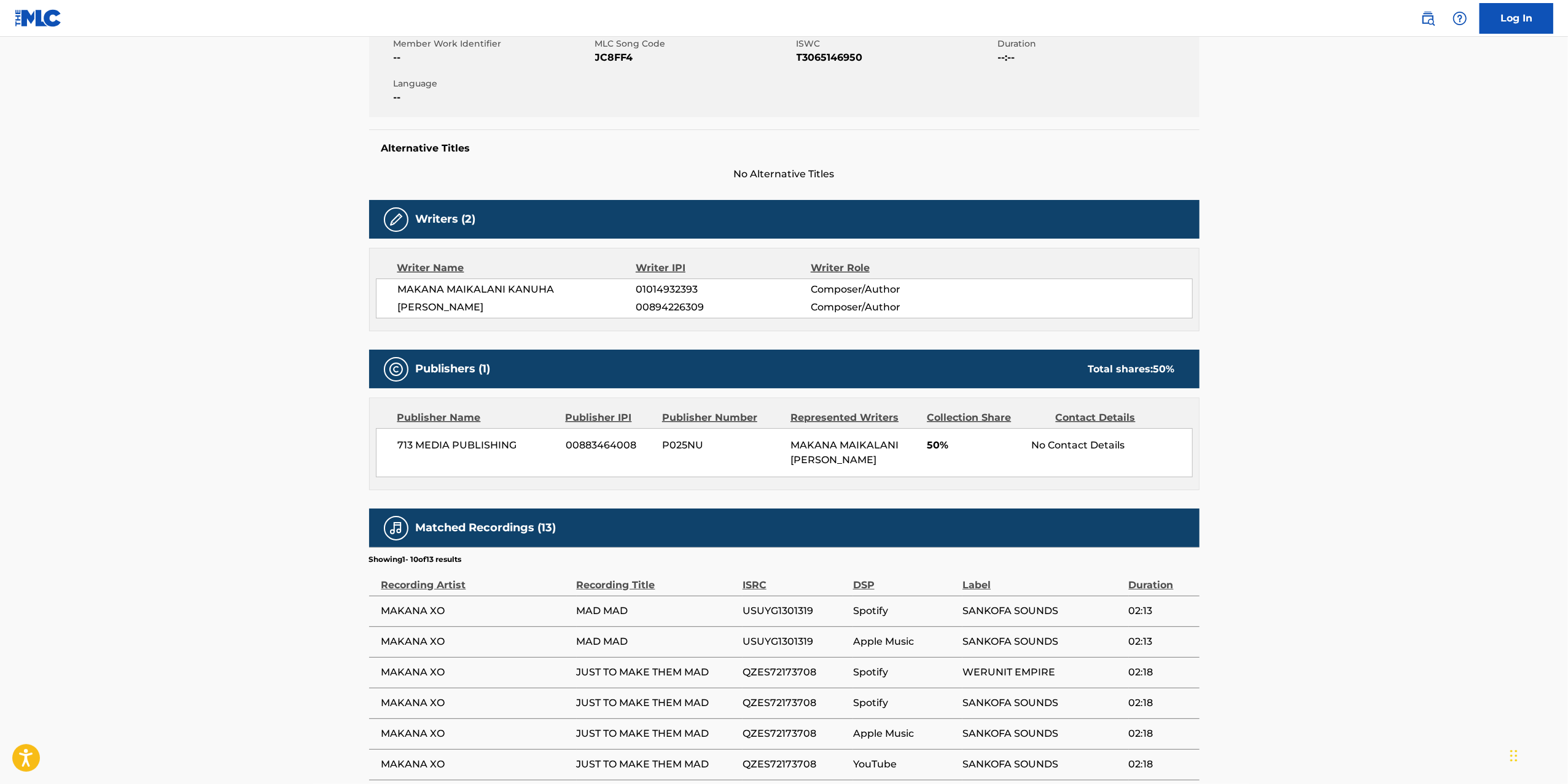
scroll to position [275, 0]
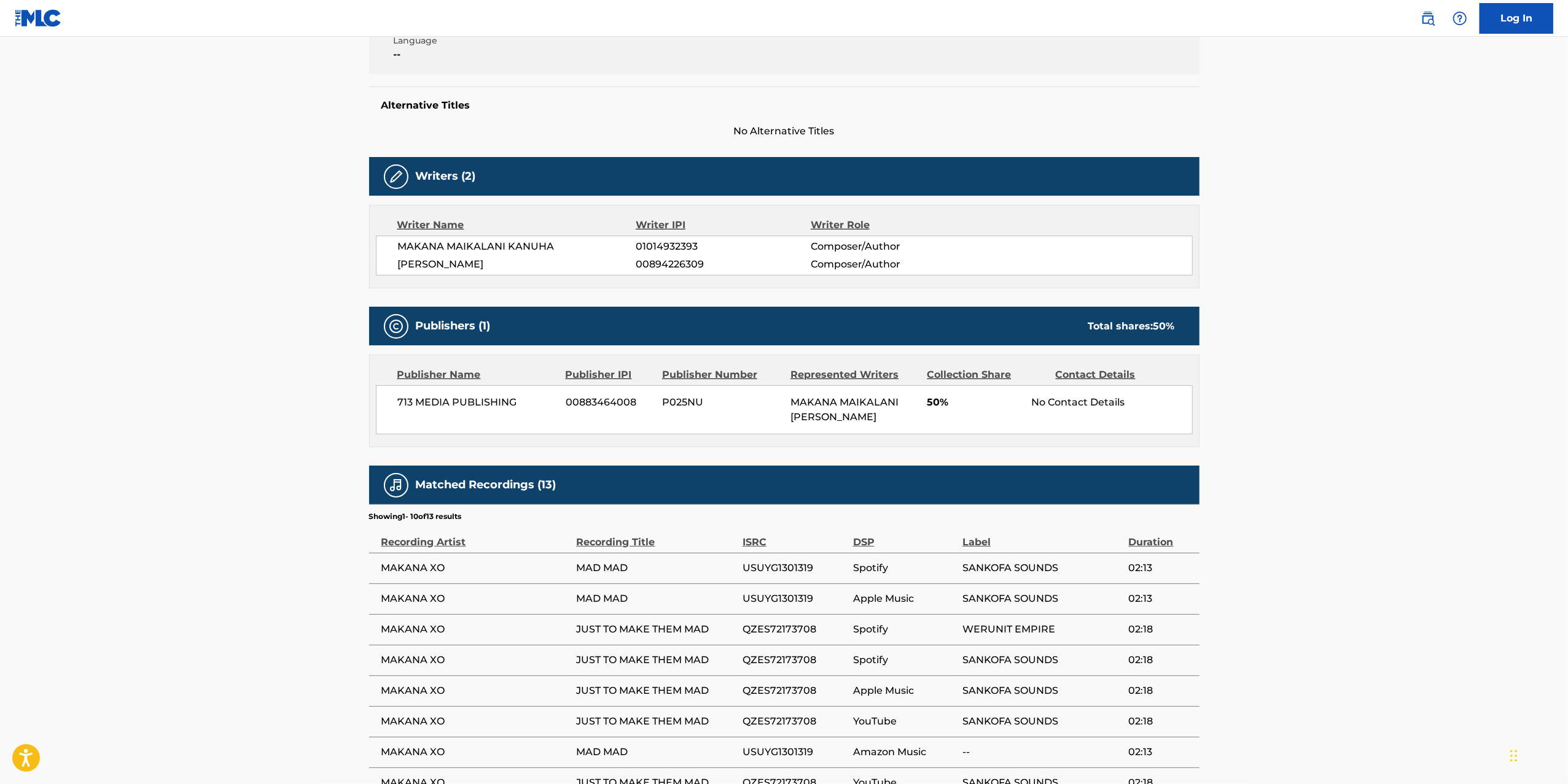
click at [862, 421] on span "MAKANA MAIKALANI KANUHA, IHOR MAZNICHENKO" at bounding box center [844, 410] width 108 height 26
click at [820, 412] on span "MAKANA MAIKALANI KANUHA, IHOR MAZNICHENKO" at bounding box center [844, 410] width 108 height 26
click at [908, 424] on div "MAKANA MAIKALANI KANUHA, IHOR MAZNICHENKO" at bounding box center [854, 410] width 127 height 29
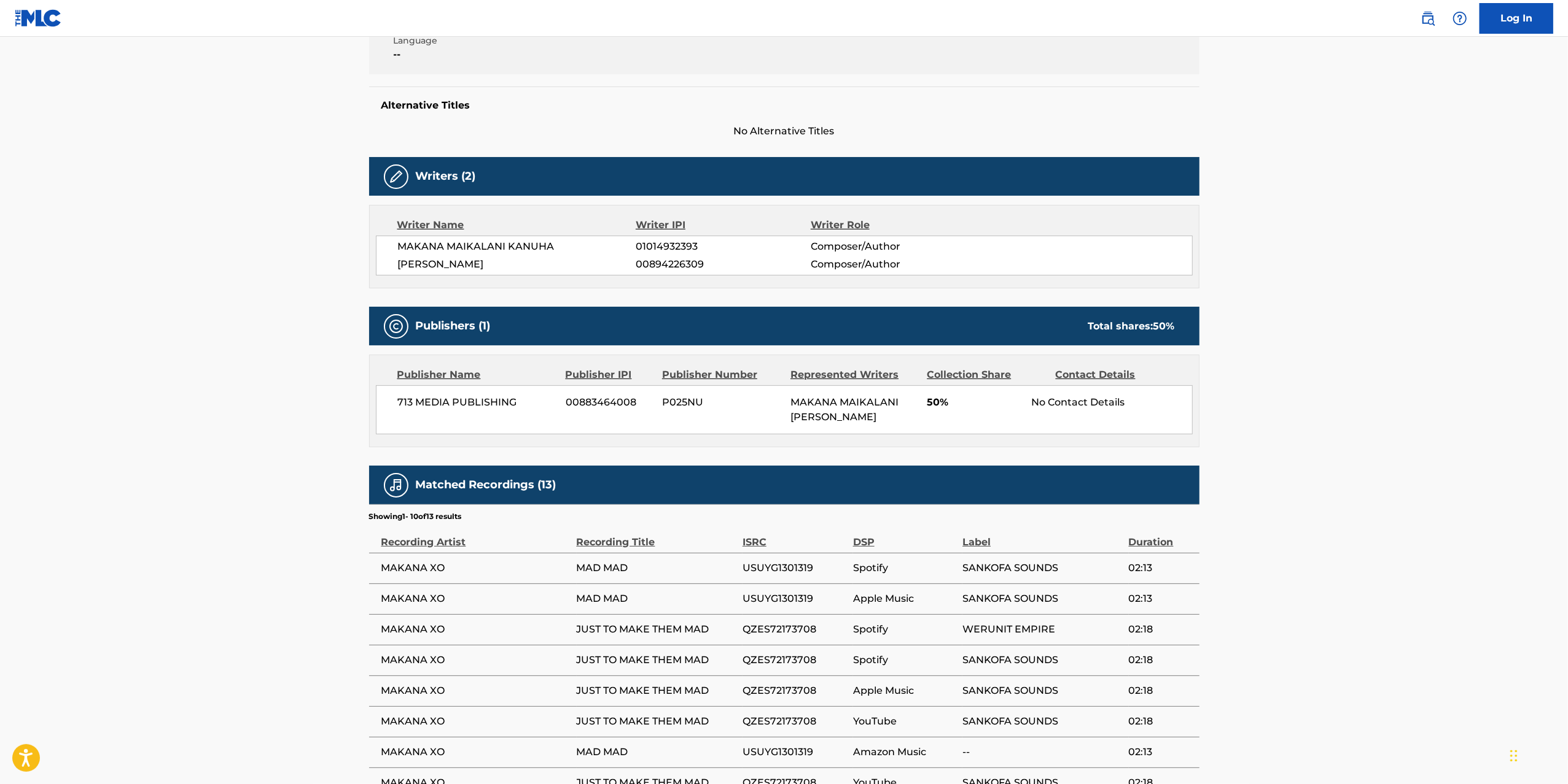
click at [852, 420] on span "MAKANA MAIKALANI KANUHA, IHOR MAZNICHENKO" at bounding box center [844, 410] width 108 height 26
click at [474, 261] on span "IHOR MAZNICHENKO" at bounding box center [517, 264] width 238 height 15
click at [444, 269] on span "IHOR MAZNICHENKO" at bounding box center [517, 264] width 238 height 15
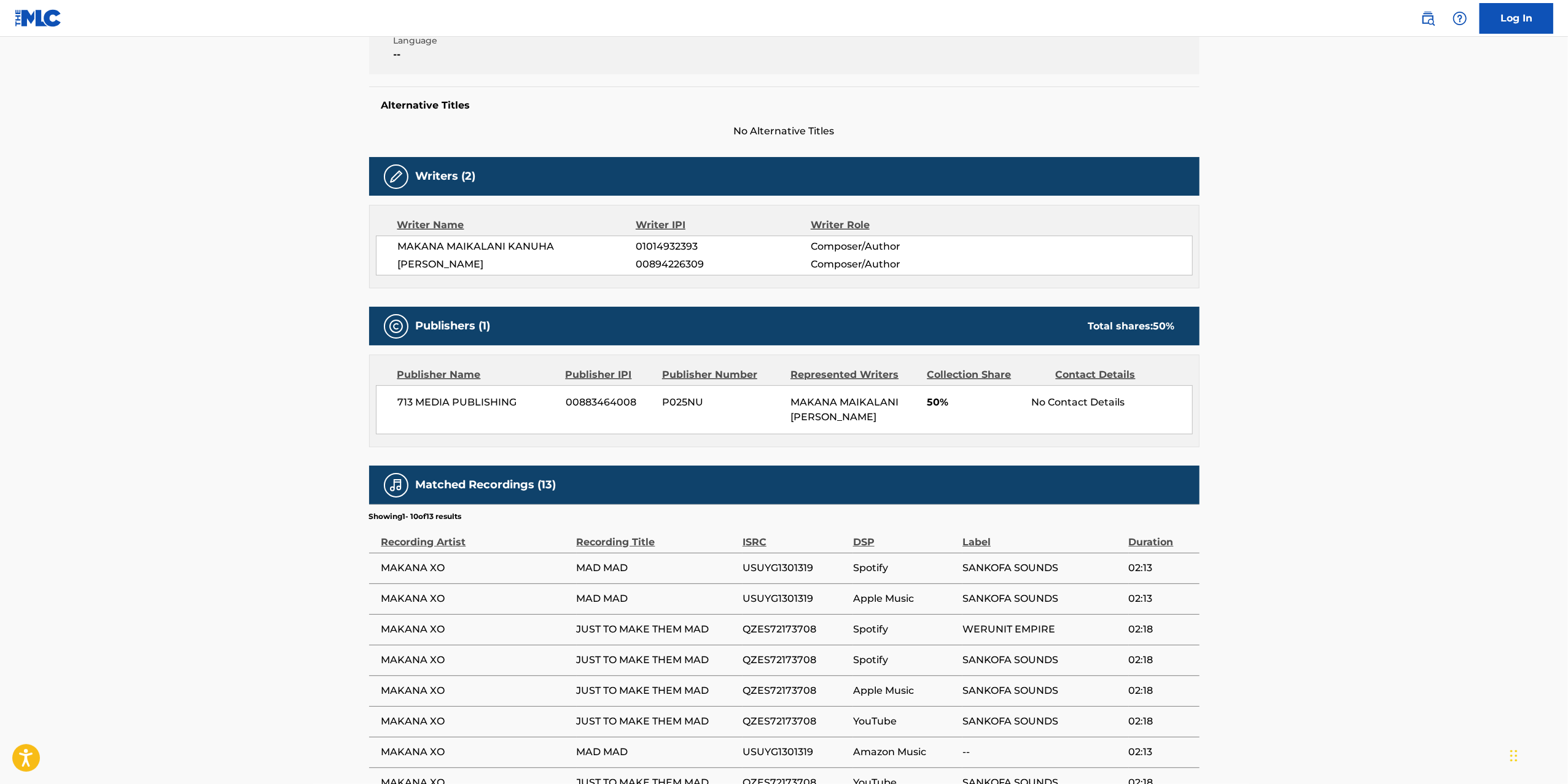
click at [444, 269] on span "IHOR MAZNICHENKO" at bounding box center [517, 264] width 238 height 15
click at [273, 235] on main "Copy work link JUST TO MAKE THEM MAD Work Detail Member Work Identifier -- MLC …" at bounding box center [784, 343] width 1568 height 1162
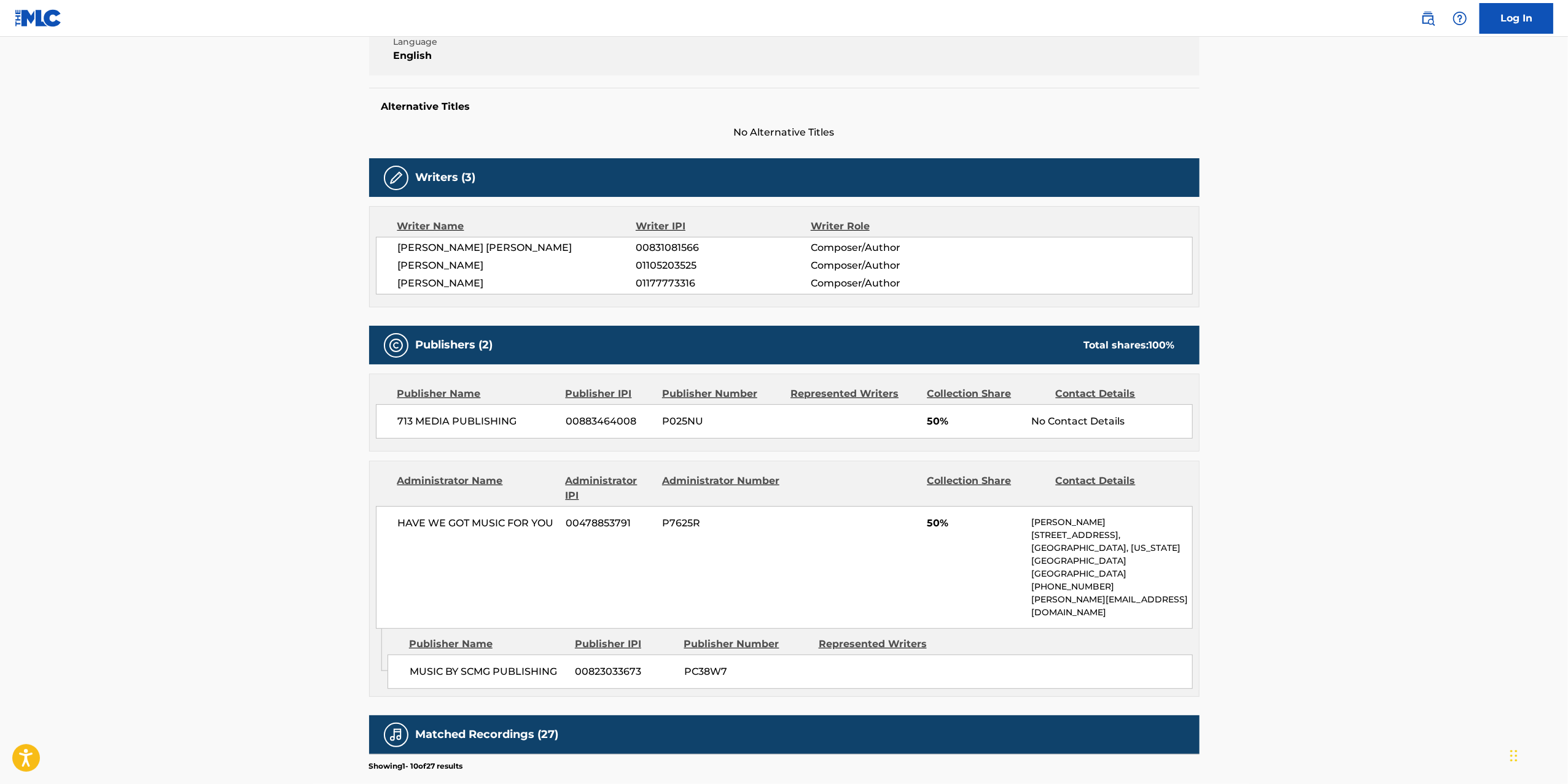
scroll to position [341, 0]
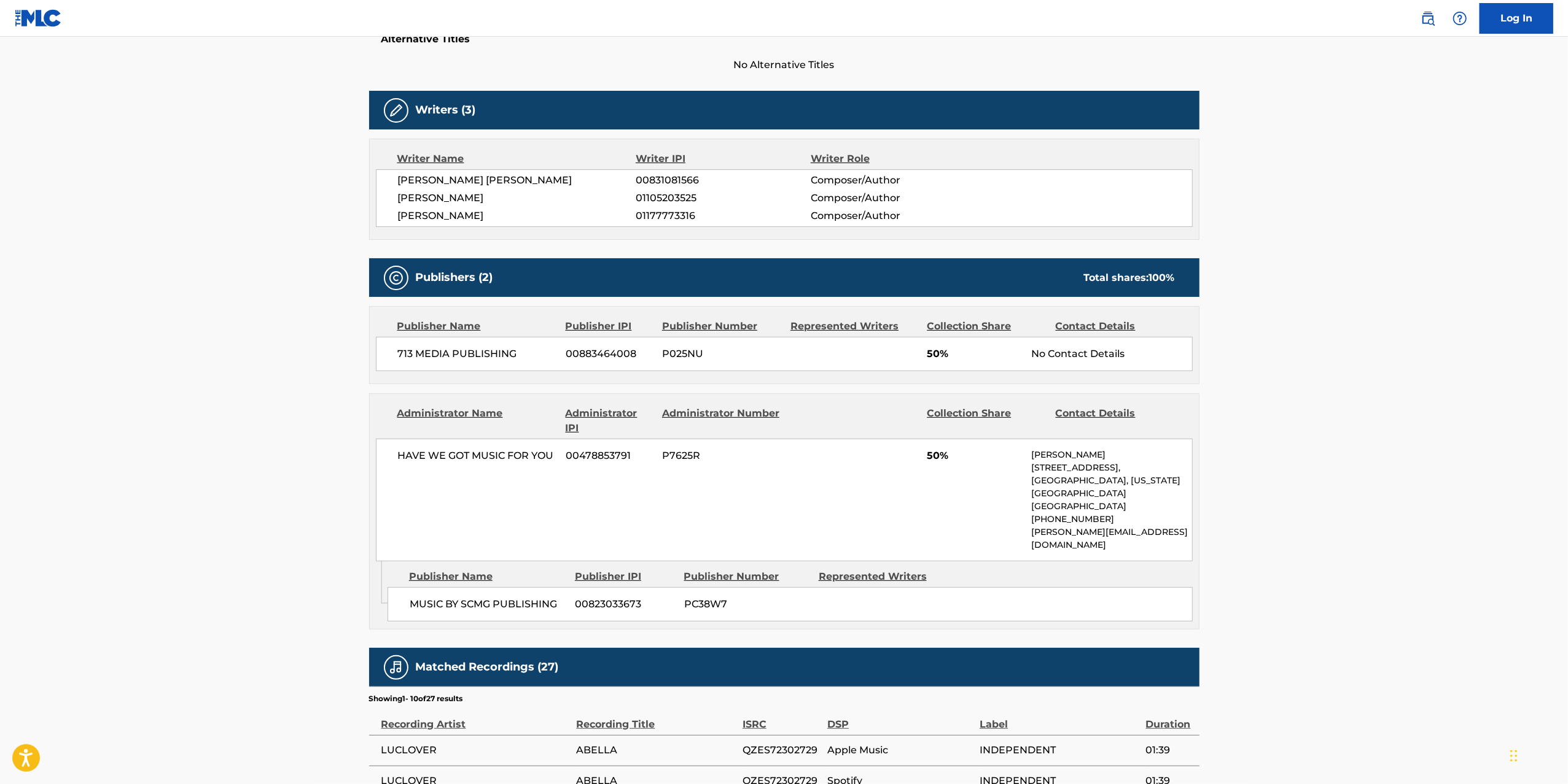
click at [294, 429] on main "Copy work link ABELLA Work Detail Member Work Identifier -- MLC Song Code AX2SV…" at bounding box center [784, 400] width 1568 height 1410
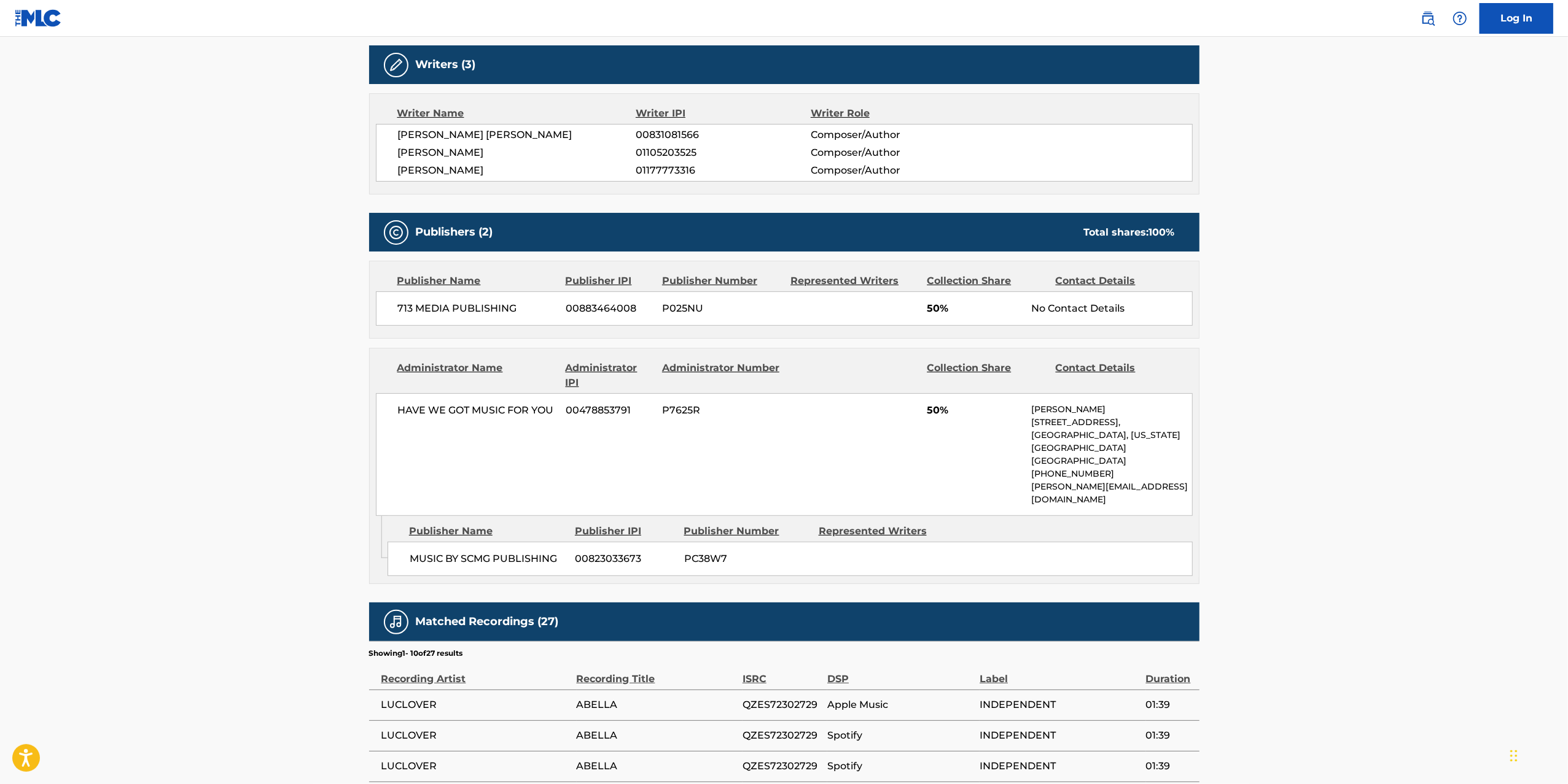
click at [294, 429] on main "Copy work link ABELLA Work Detail Member Work Identifier -- MLC Song Code AX2SV…" at bounding box center [784, 355] width 1568 height 1410
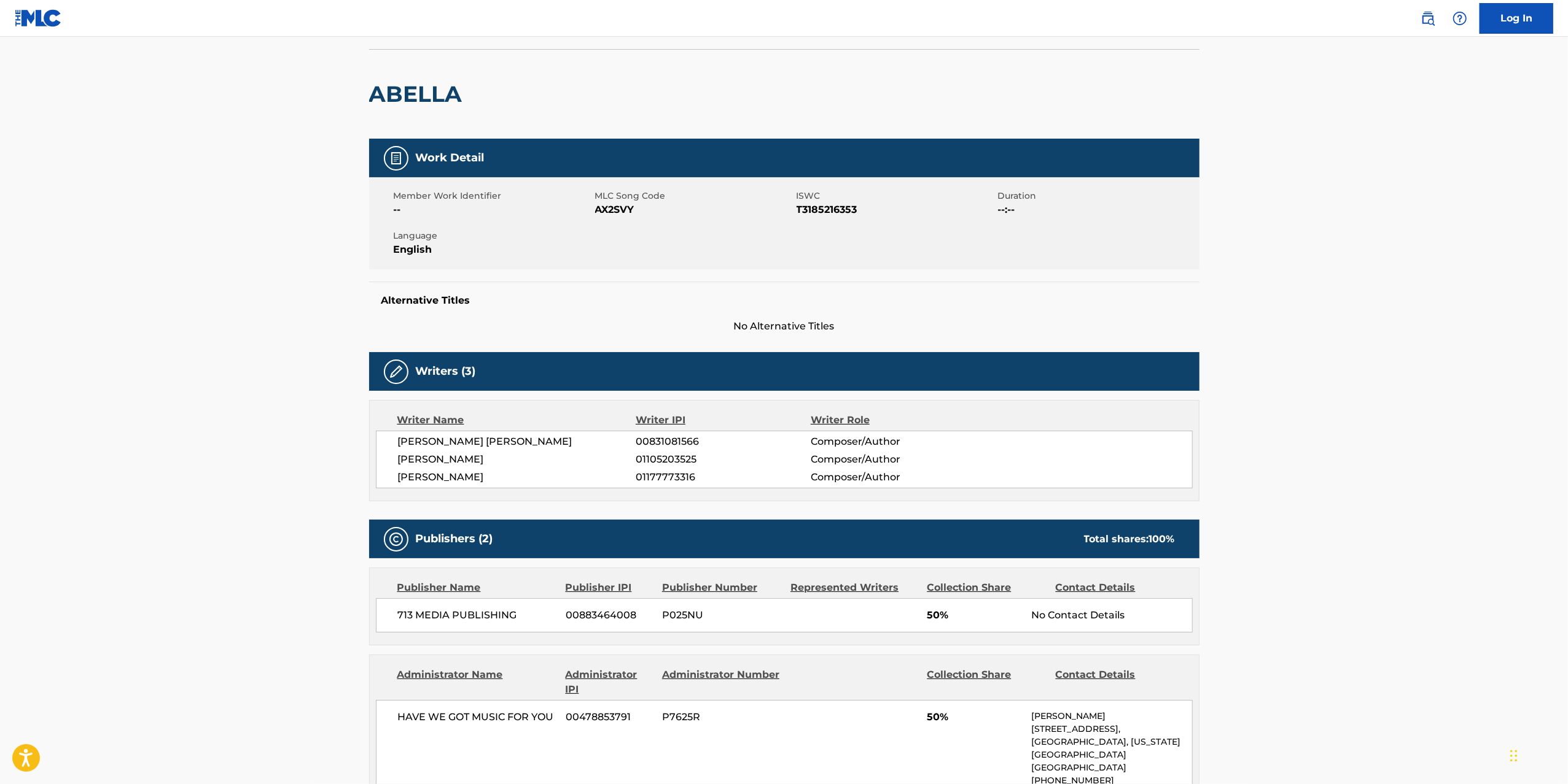
click at [294, 429] on main "Copy work link ABELLA Work Detail Member Work Identifier -- MLC Song Code AX2SV…" at bounding box center [784, 662] width 1568 height 1410
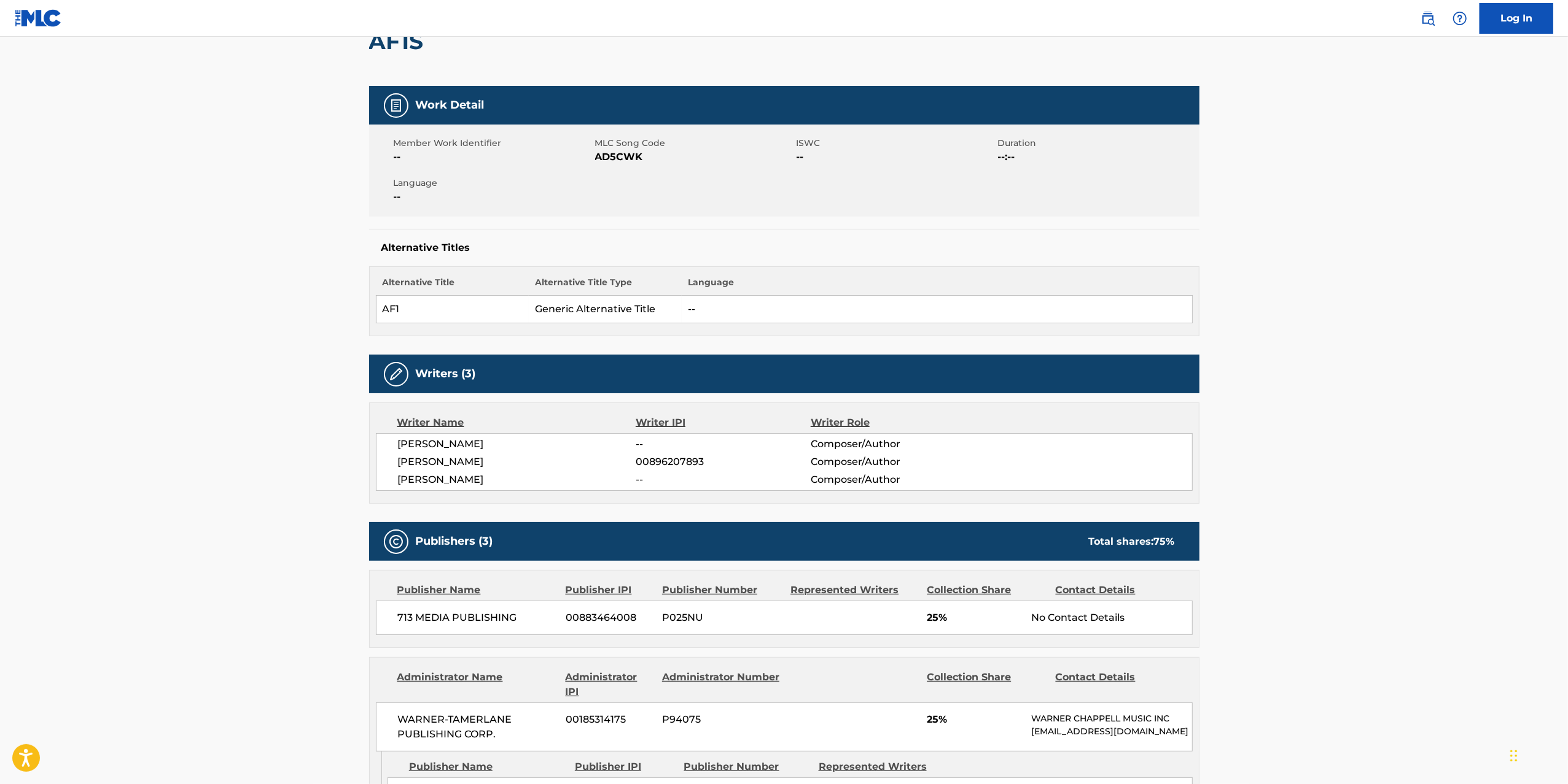
scroll to position [285, 0]
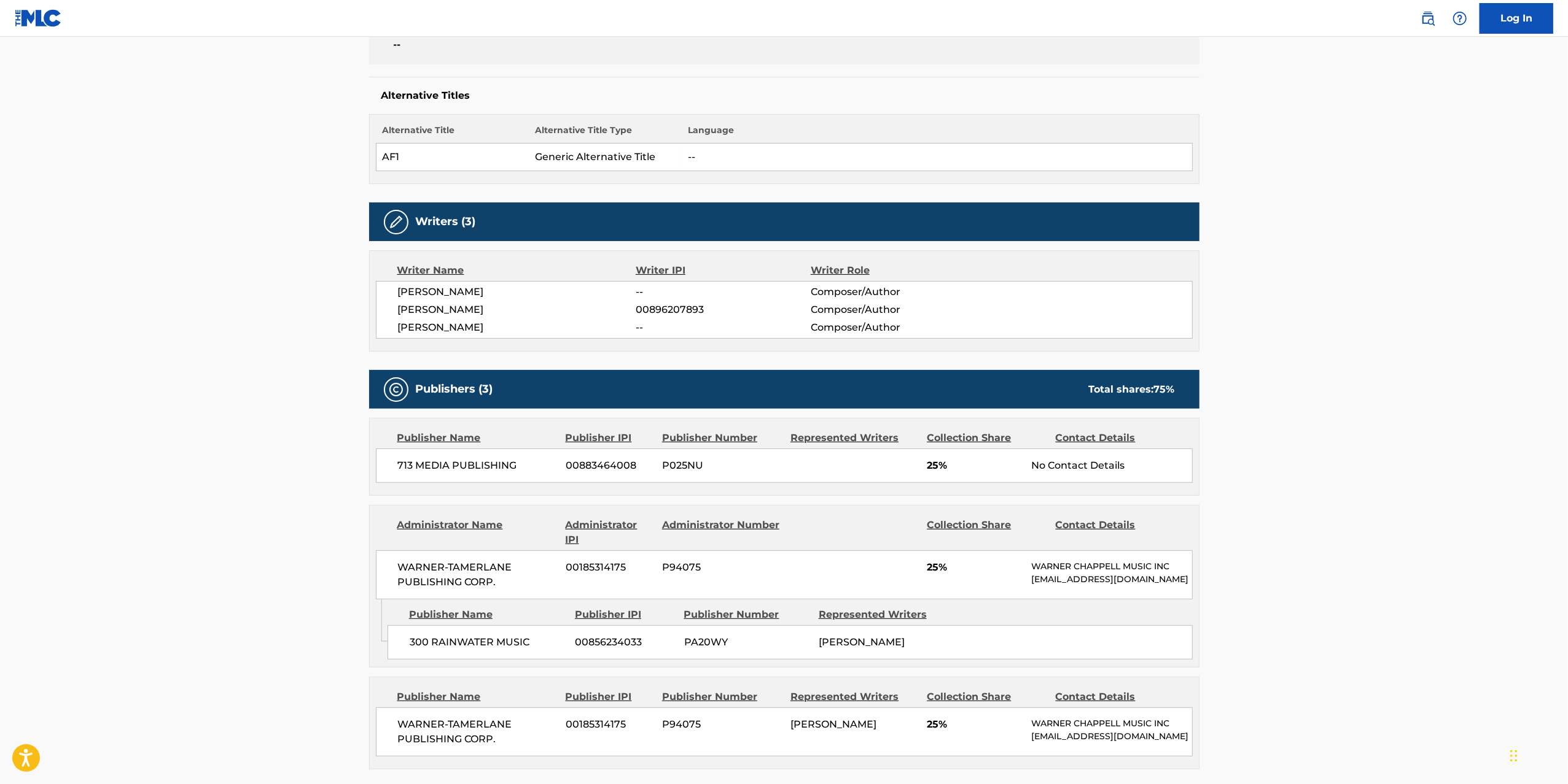
click at [294, 429] on main "Copy work link AF1S Work Detail Member Work Identifier -- MLC Song Code AD5CWK …" at bounding box center [784, 499] width 1568 height 1494
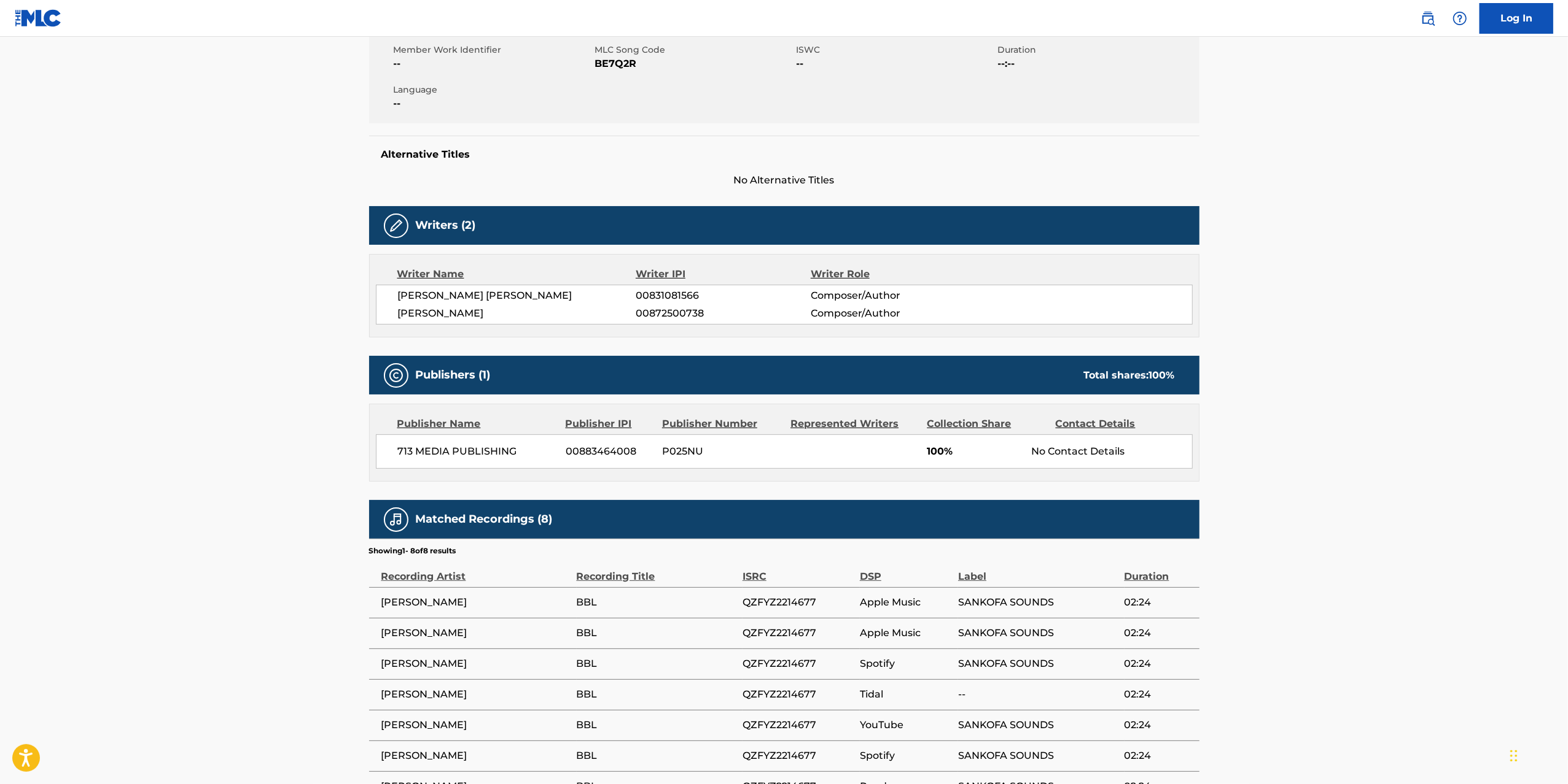
scroll to position [253, 0]
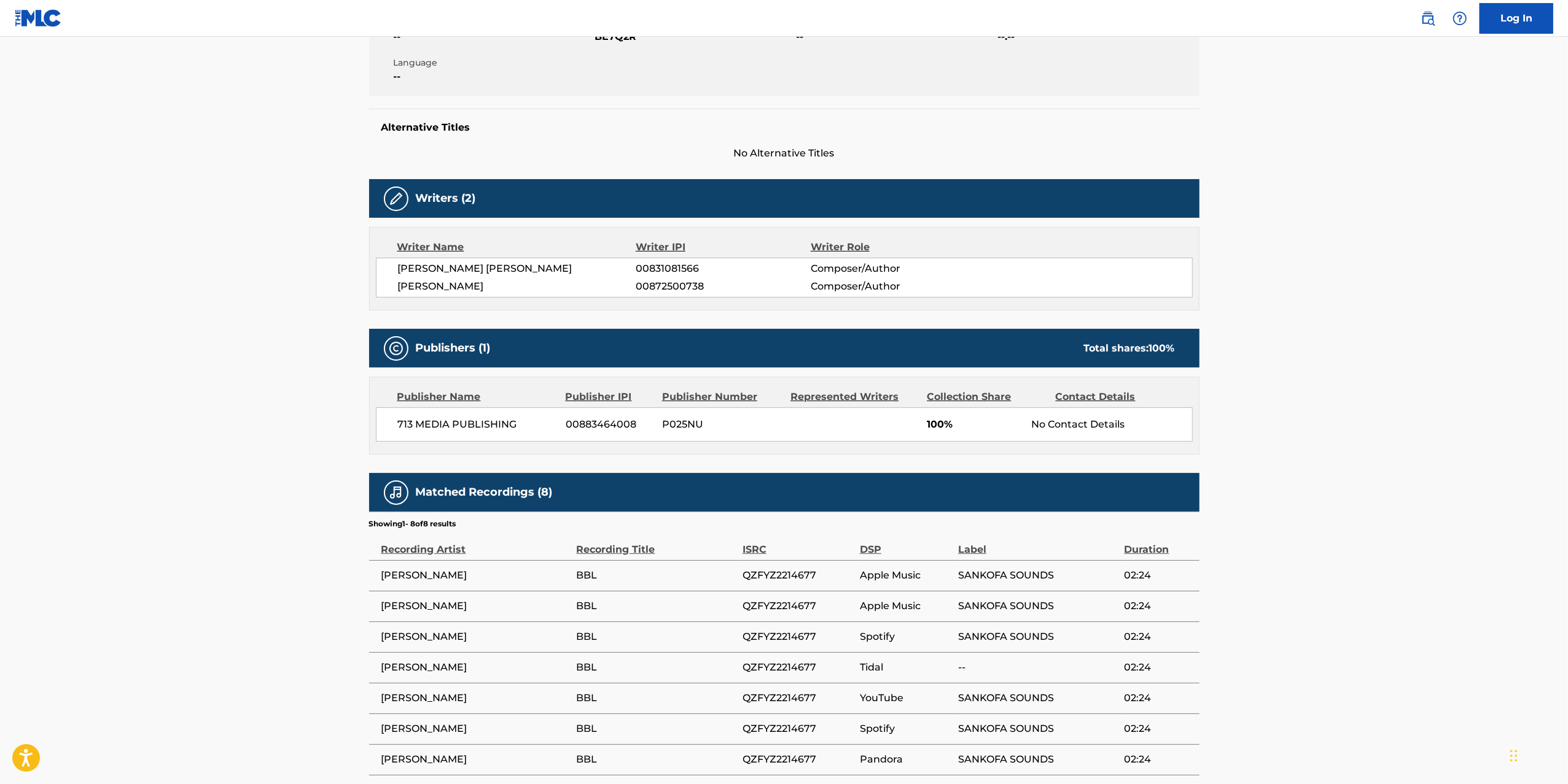
drag, startPoint x: 469, startPoint y: 581, endPoint x: 376, endPoint y: 578, distance: 93.0
click at [373, 579] on td "LARAY DA SAVAGE" at bounding box center [473, 575] width 208 height 30
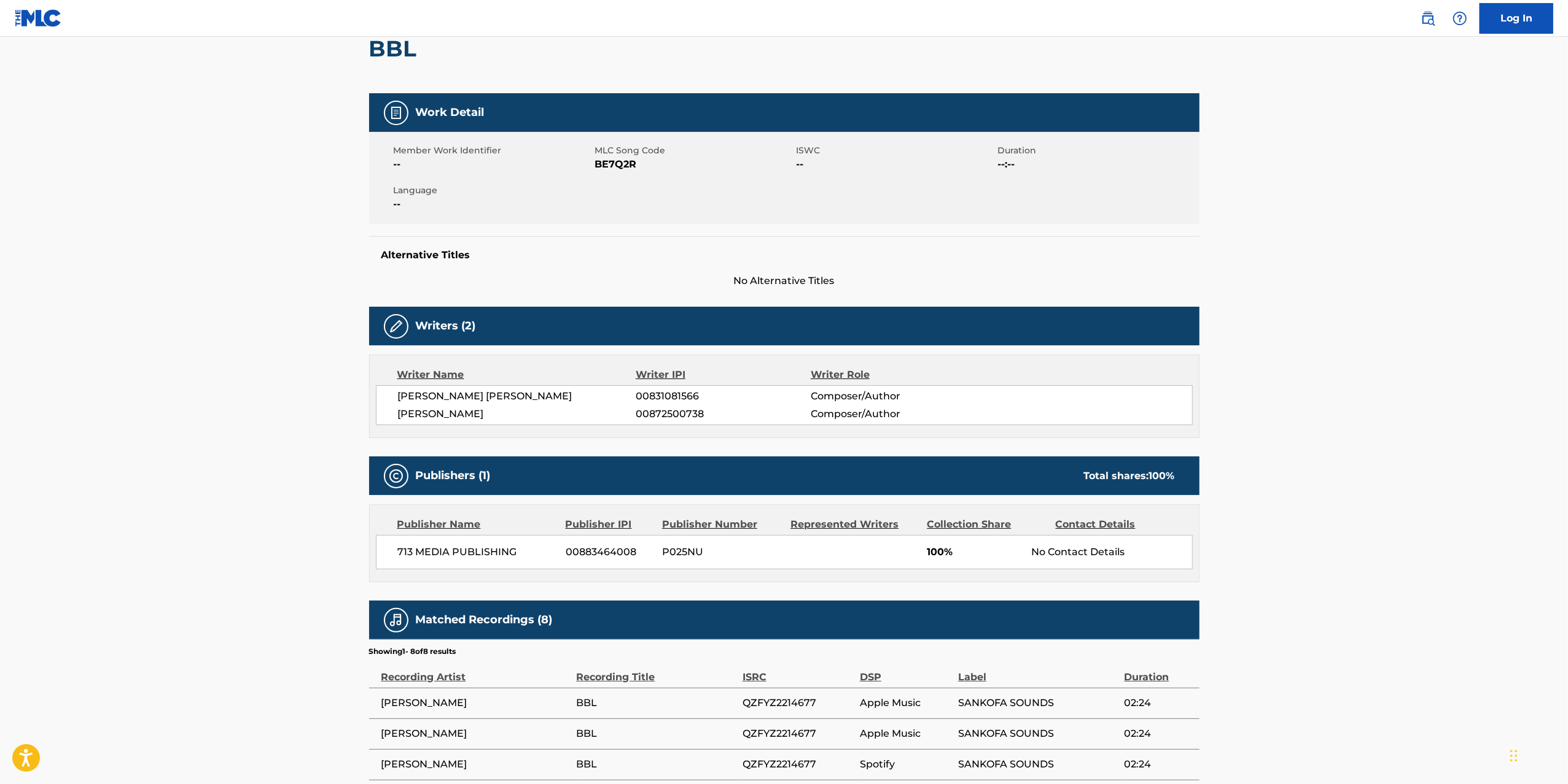
scroll to position [0, 0]
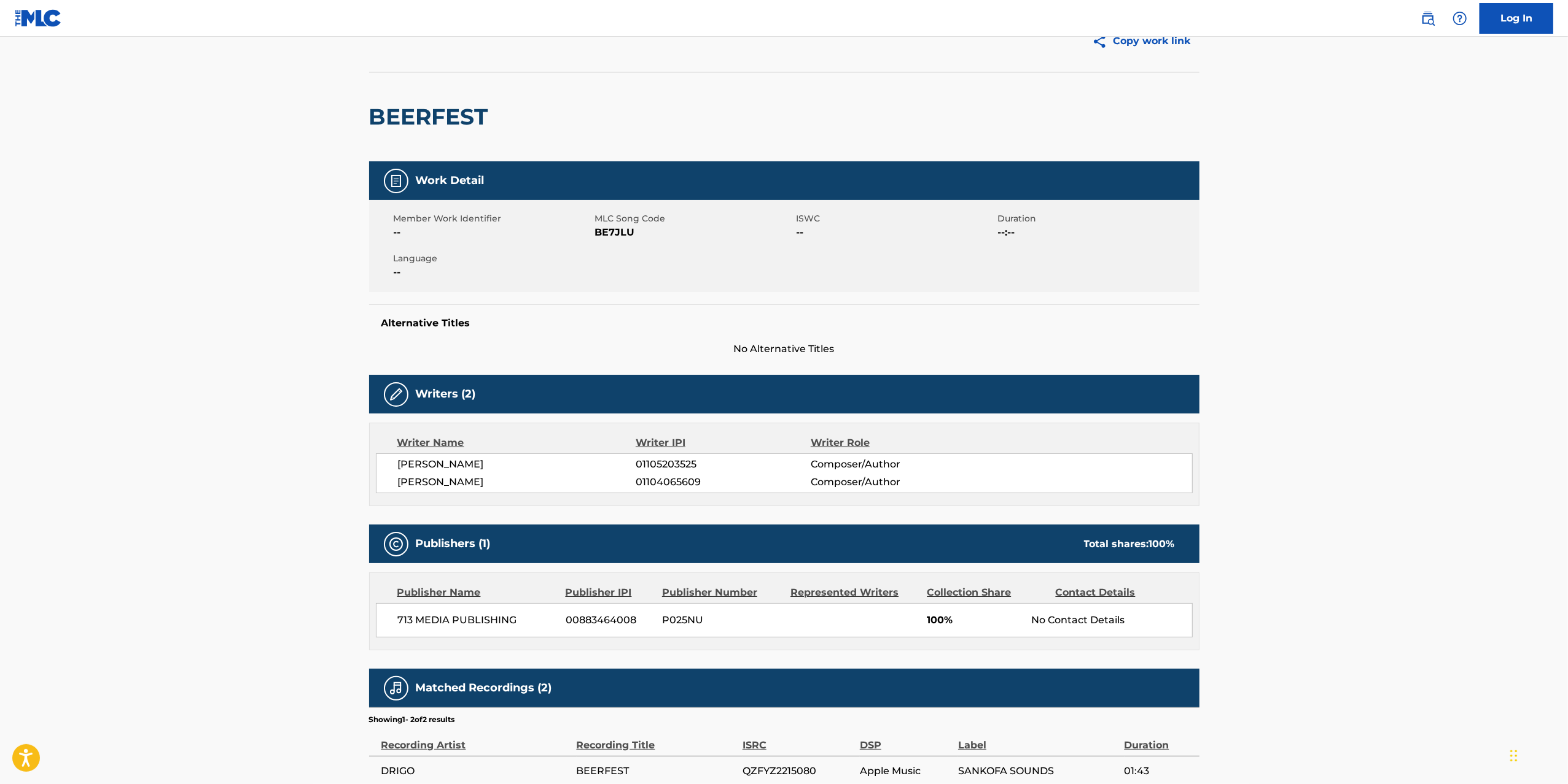
scroll to position [30, 0]
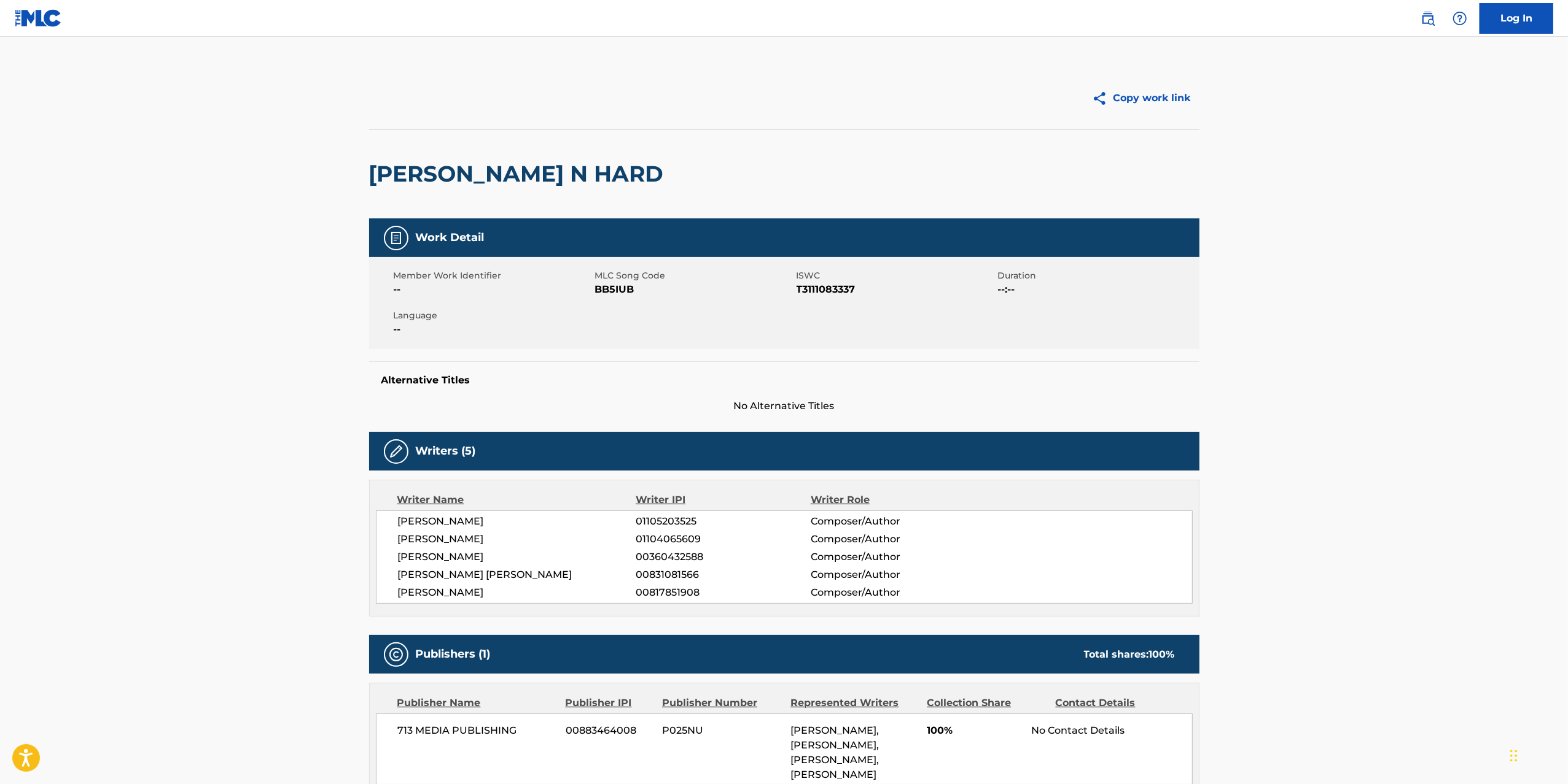
click at [439, 167] on h2 "BENARD N HARD" at bounding box center [519, 173] width 301 height 27
copy div "BENARD N HARD"
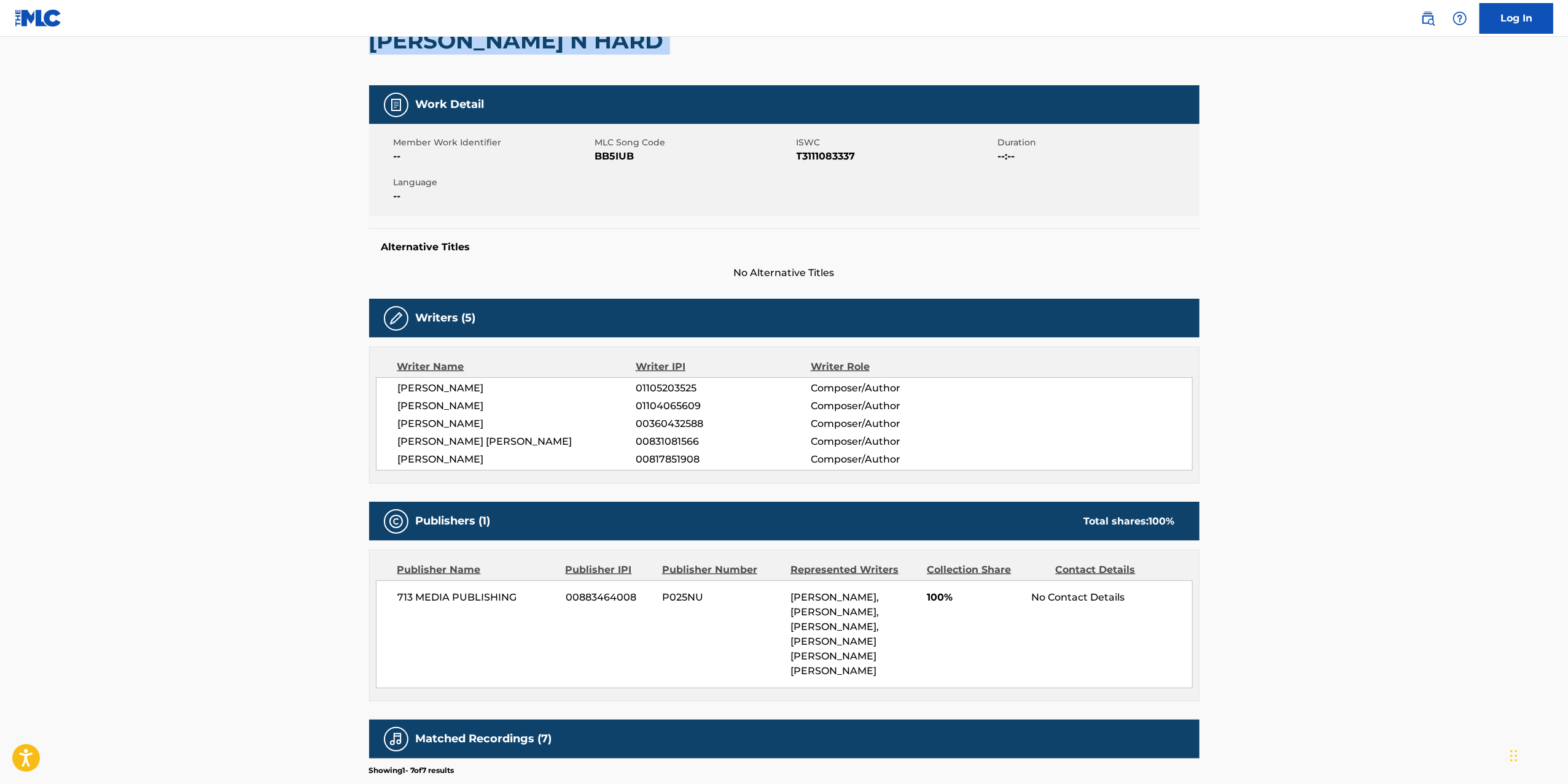
scroll to position [450, 0]
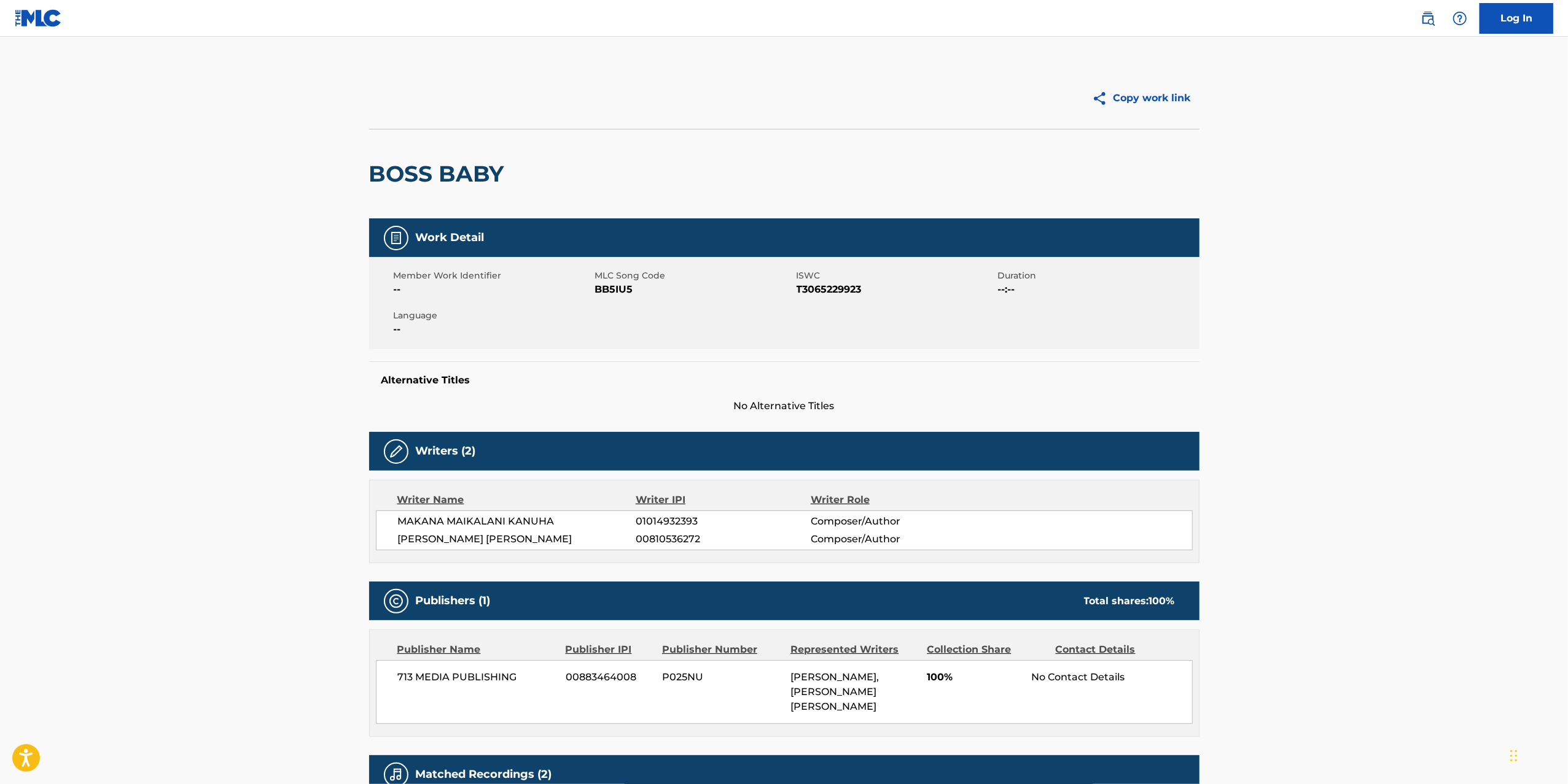
click at [942, 164] on div "BOSS BABY" at bounding box center [784, 173] width 831 height 89
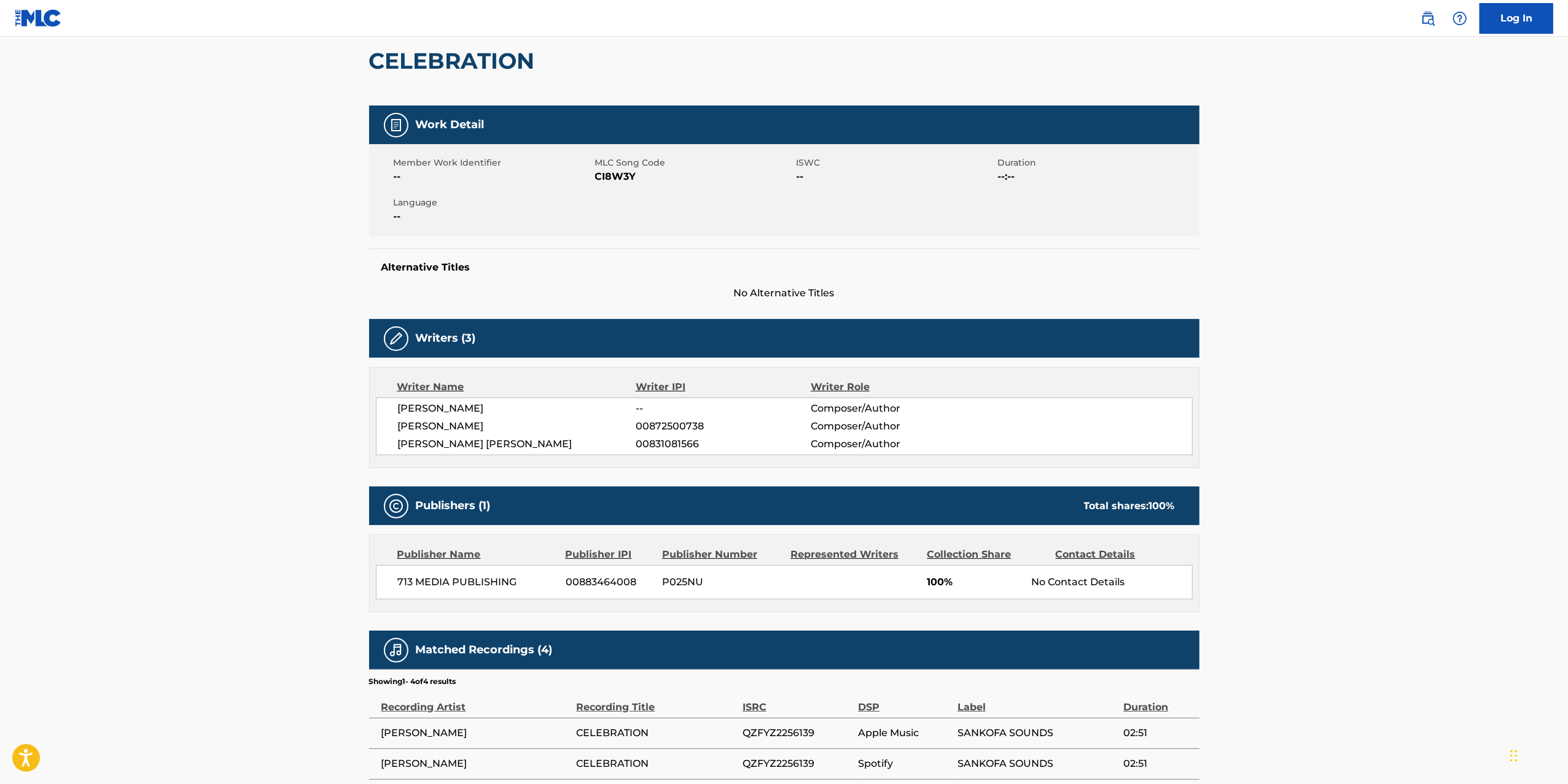
scroll to position [249, 0]
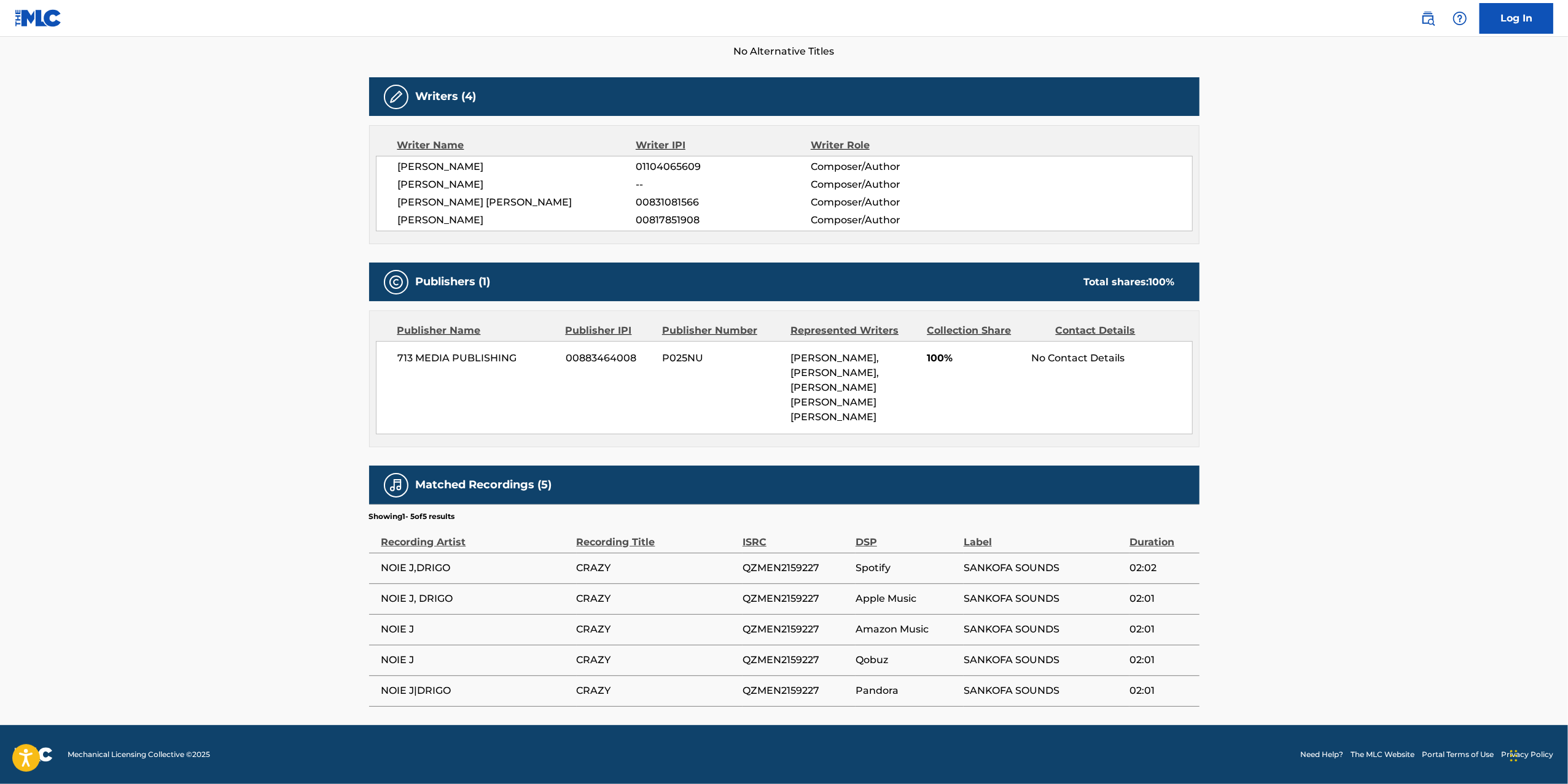
scroll to position [337, 0]
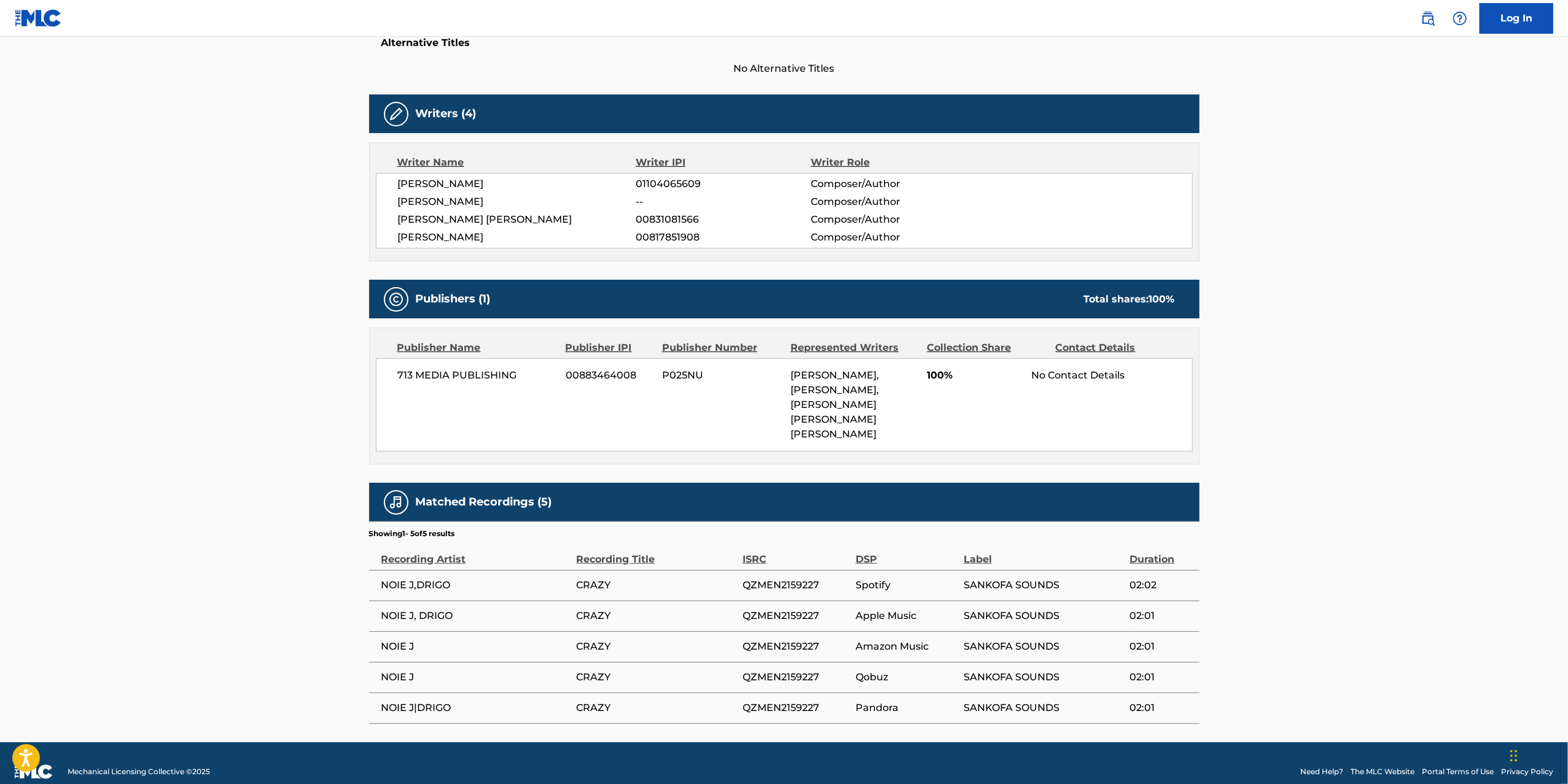
click at [1287, 308] on main "Copy work link CRAZY Work Detail Member Work Identifier -- MLC Song Code CC800M…" at bounding box center [784, 220] width 1568 height 1044
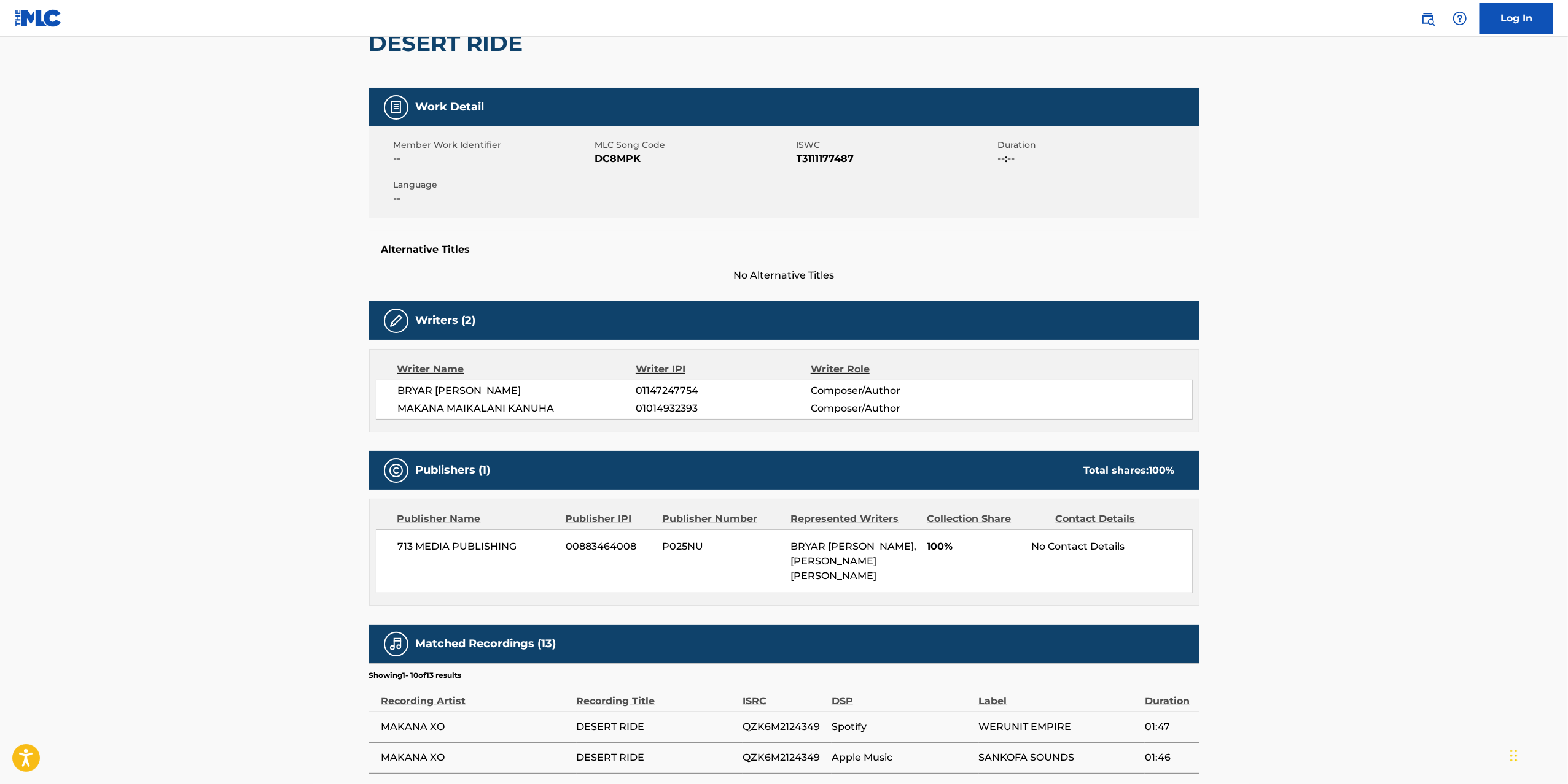
scroll to position [118, 0]
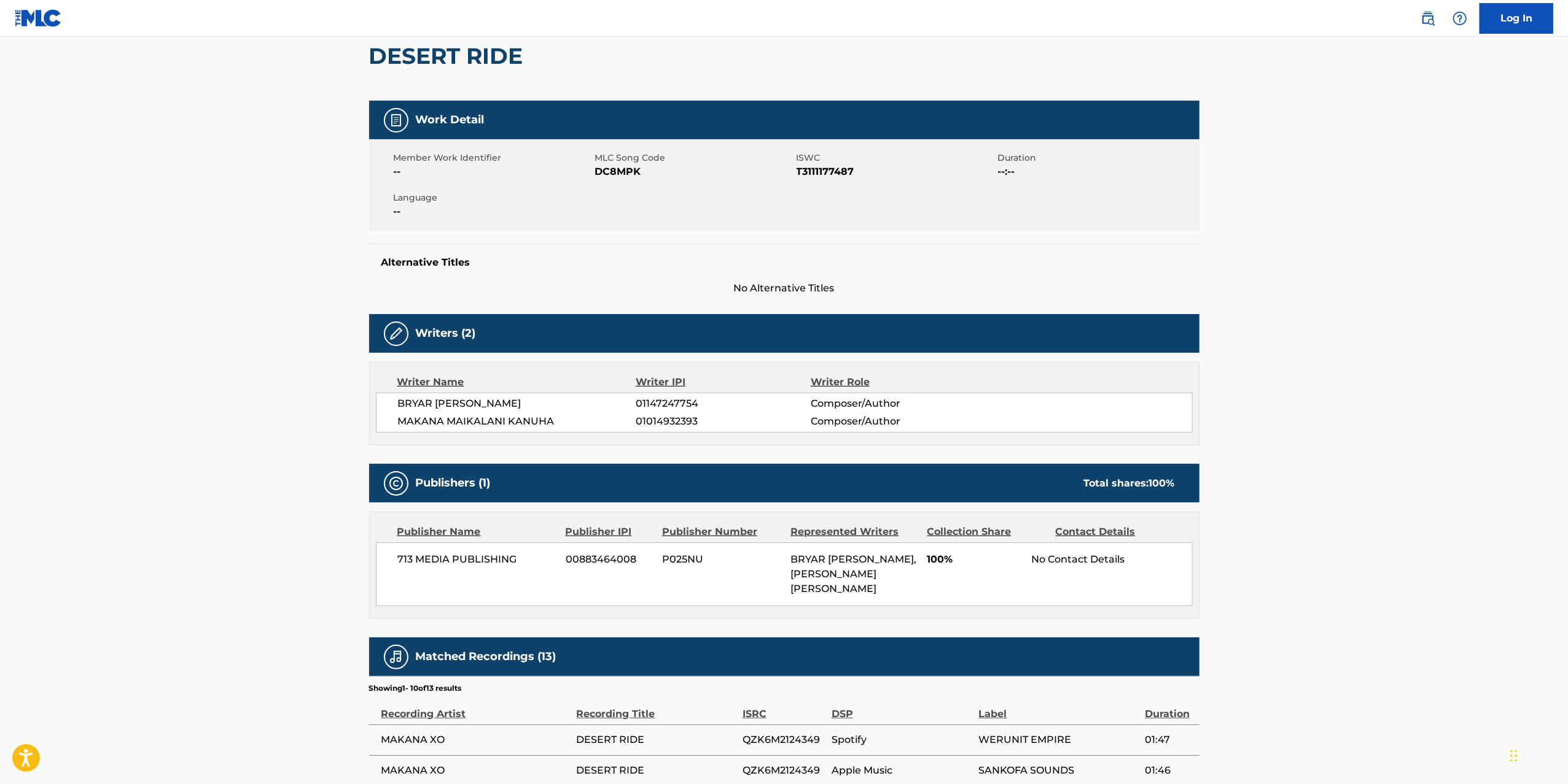
click at [430, 62] on h2 "DESERT RIDE" at bounding box center [448, 56] width 160 height 27
drag, startPoint x: 430, startPoint y: 62, endPoint x: 435, endPoint y: 69, distance: 8.6
click at [430, 62] on h2 "DESERT RIDE" at bounding box center [448, 56] width 160 height 27
copy div "DESERT RIDE"
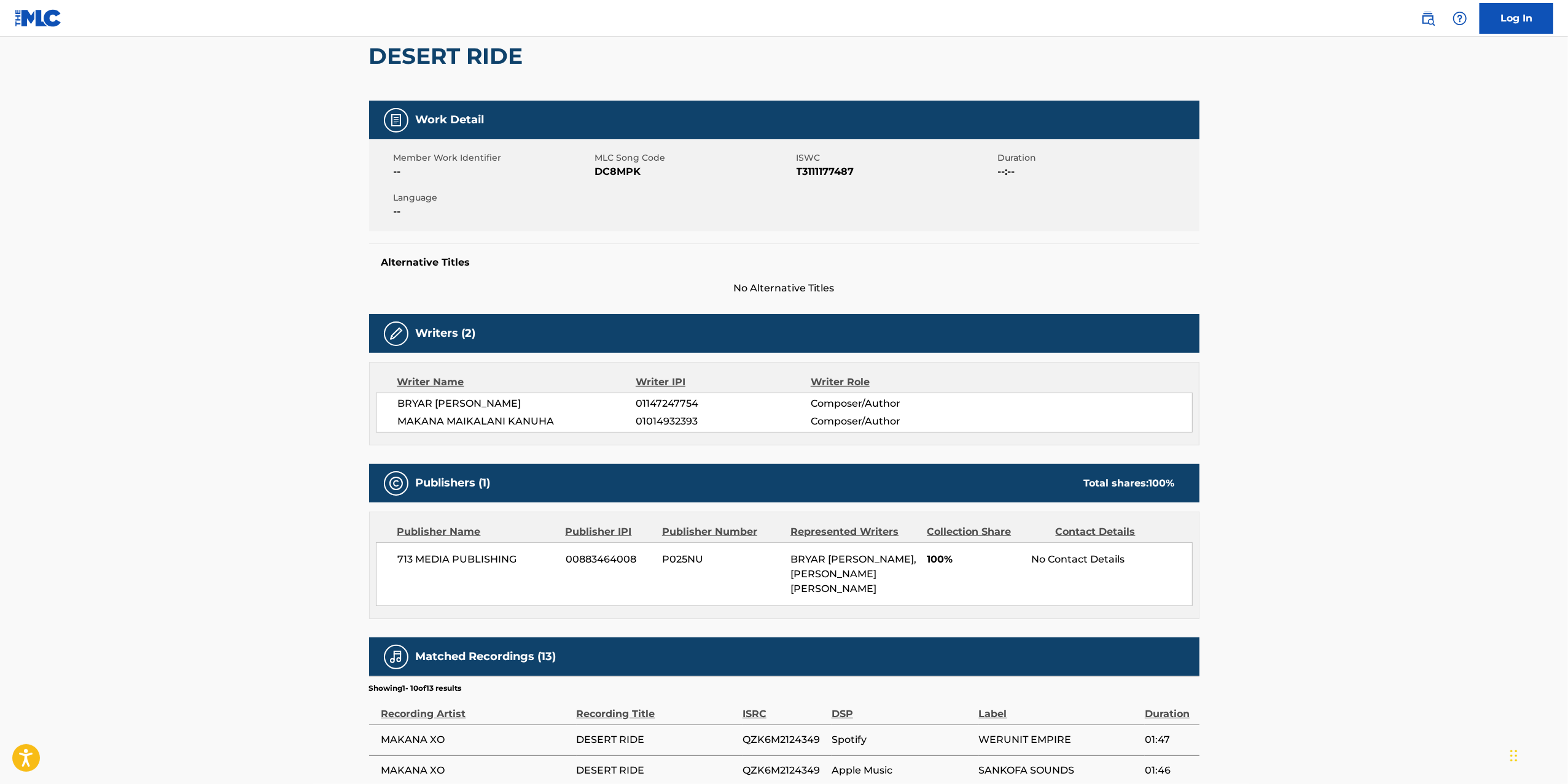
click at [1287, 308] on main "Copy work link DESERT RIDE Work Detail Member Work Identifier -- MLC Song Code …" at bounding box center [784, 507] width 1568 height 1177
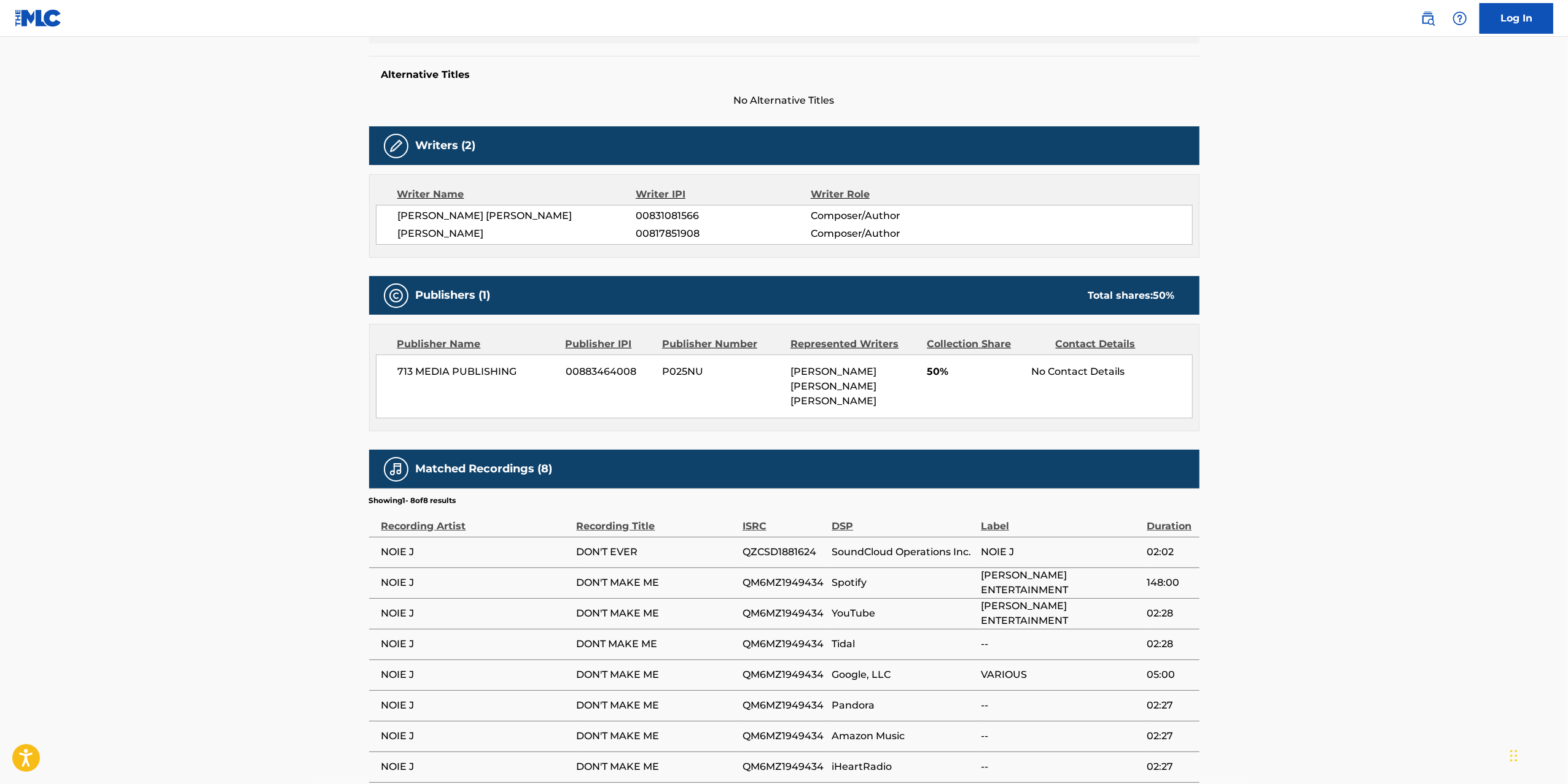
scroll to position [307, 0]
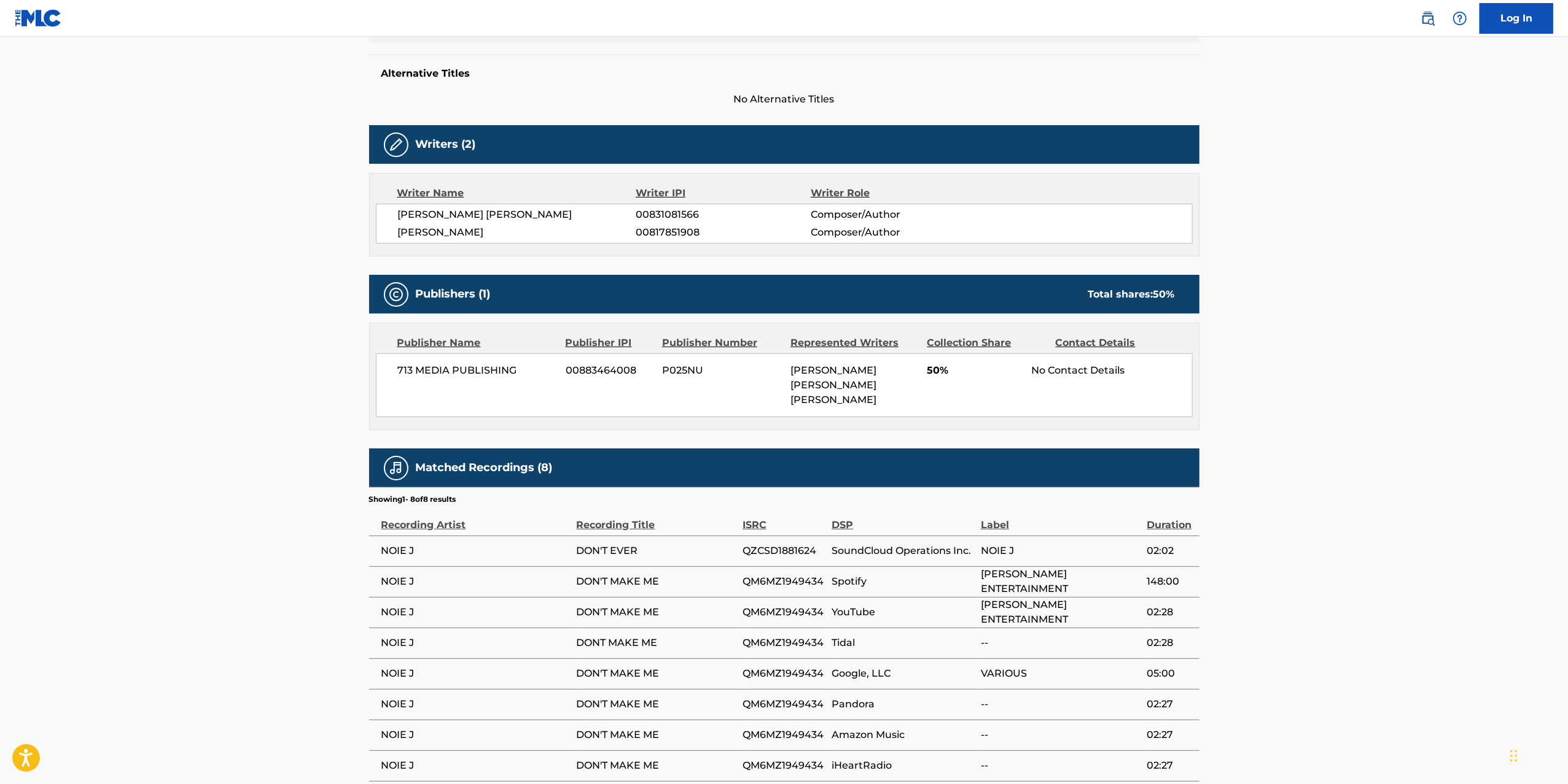
click at [186, 478] on main "Copy work link DON'T MAKE ME Work Detail Member Work Identifier -- MLC Song Cod…" at bounding box center [784, 265] width 1568 height 1070
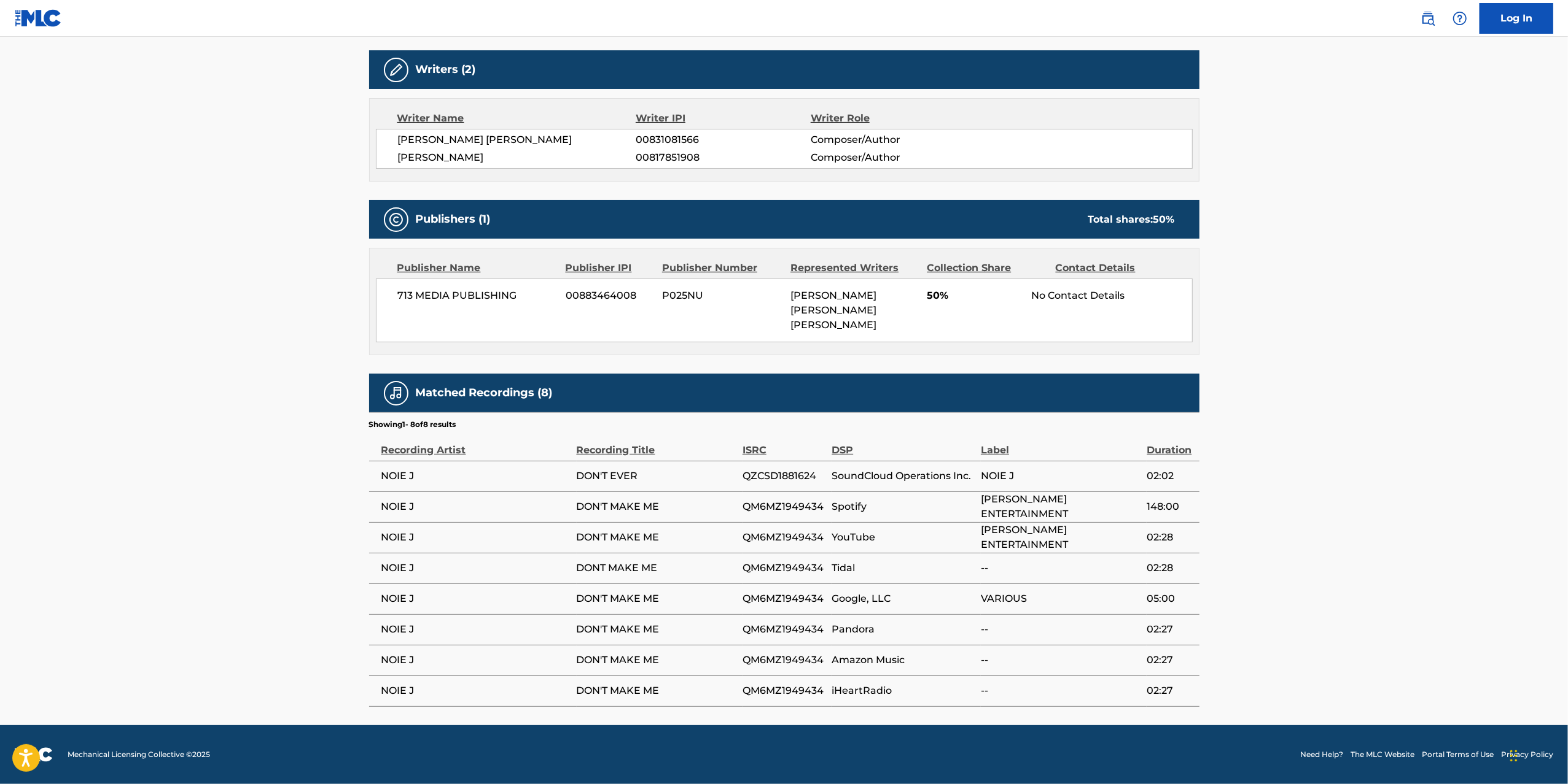
click at [1346, 390] on main "Copy work link DON'T MAKE ME Work Detail Member Work Identifier -- MLC Song Cod…" at bounding box center [784, 190] width 1568 height 1070
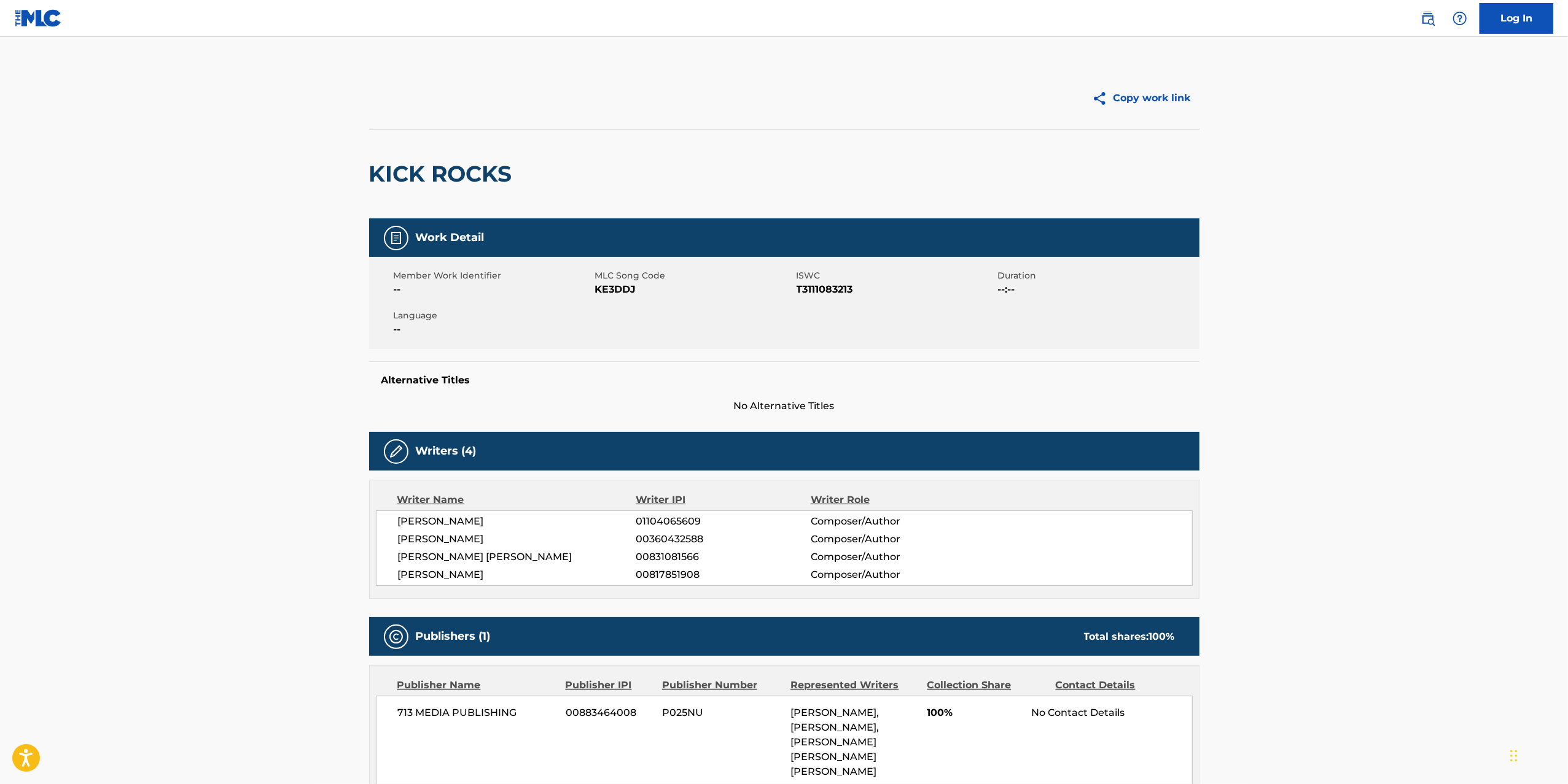
click at [619, 54] on main "Copy work link KICK ROCKS Work Detail Member Work Identifier -- MLC Song Code K…" at bounding box center [784, 574] width 1568 height 1074
drag, startPoint x: 1229, startPoint y: 64, endPoint x: 893, endPoint y: 18, distance: 339.1
click at [1227, 64] on main "Copy work link KICK ROCKS Work Detail Member Work Identifier -- MLC Song Code K…" at bounding box center [784, 574] width 1568 height 1074
drag, startPoint x: 179, startPoint y: 405, endPoint x: 177, endPoint y: 416, distance: 11.2
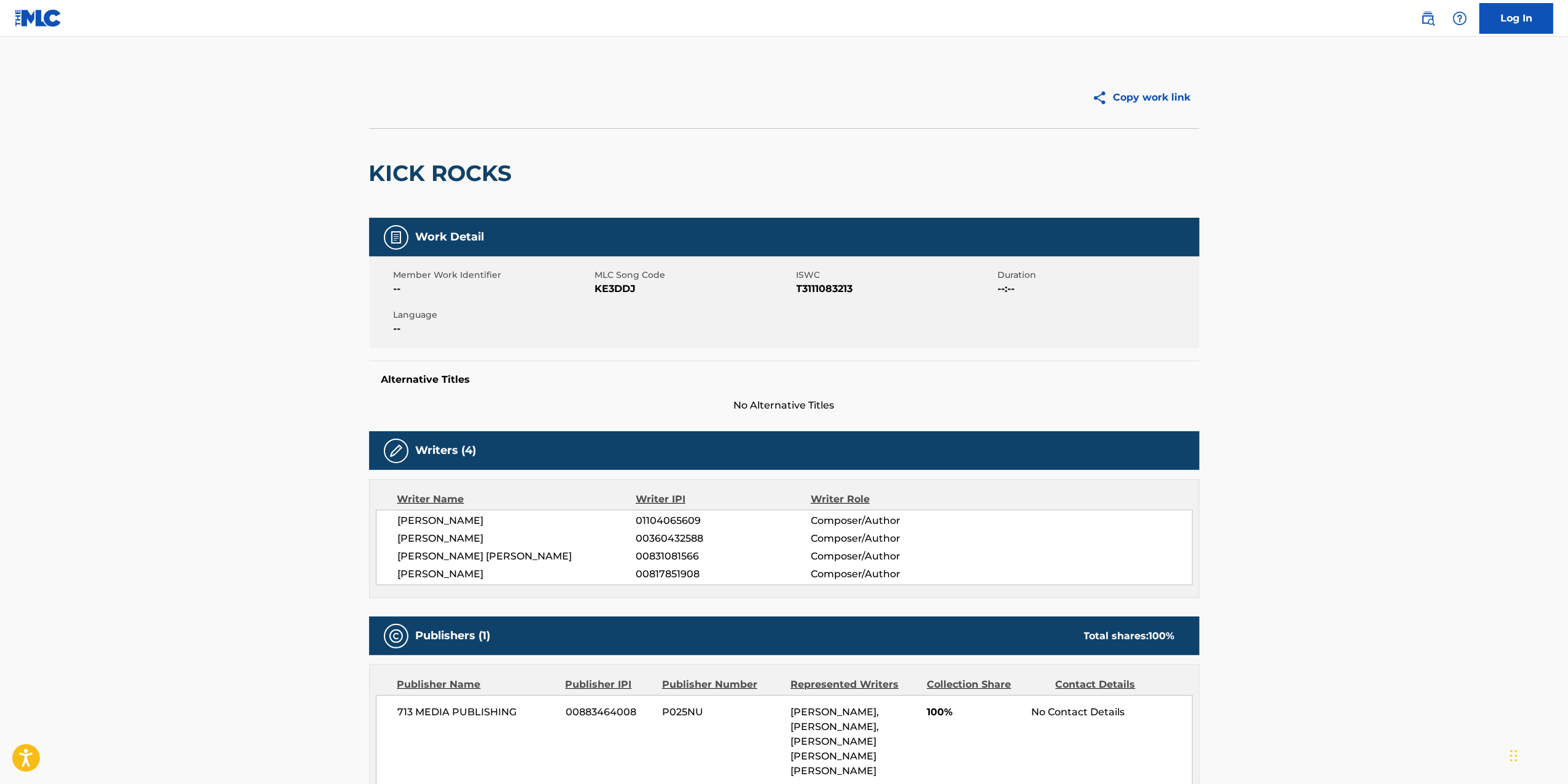
click at [179, 405] on main "Copy work link KICK ROCKS Work Detail Member Work Identifier -- MLC Song Code K…" at bounding box center [784, 573] width 1568 height 1074
